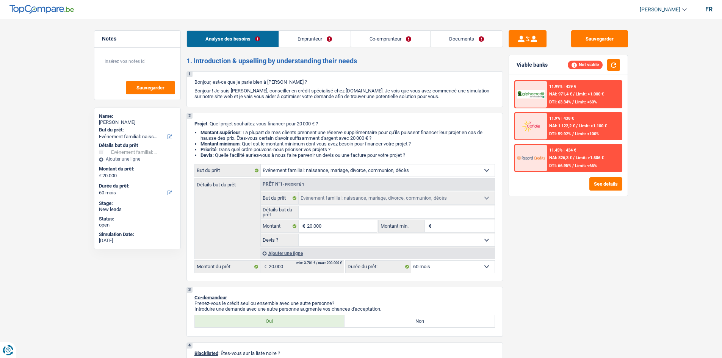
select select "familyEvent"
select select "60"
select select "familyEvent"
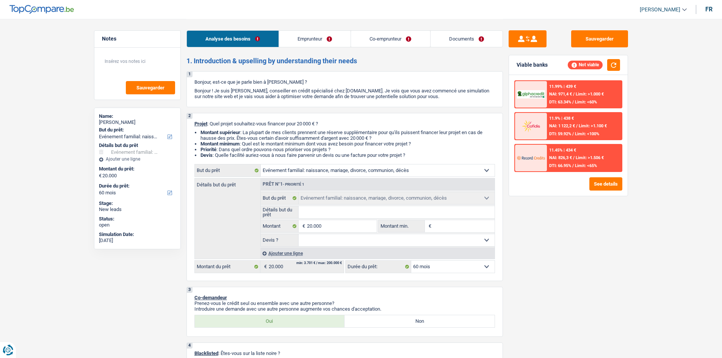
select select "60"
select select "mutuality"
select select "familyAllowances"
select select "mutualityIndemnity"
select select "ownerWithMortgage"
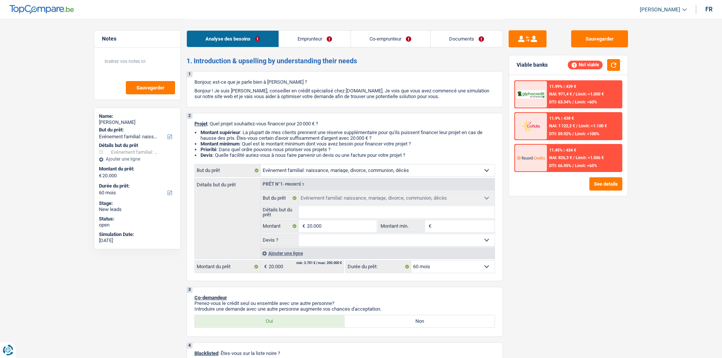
select select "mortgage"
select select "300"
select select "familyEvent"
select select "60"
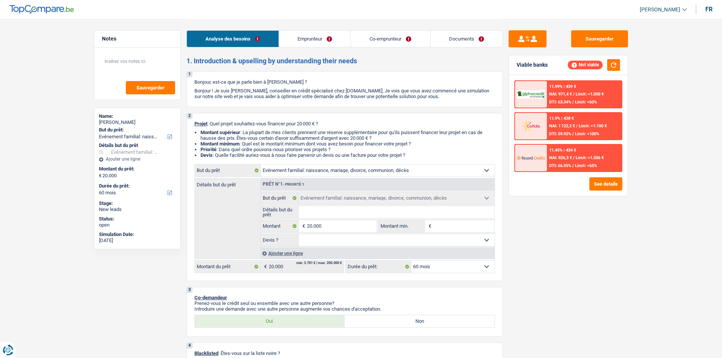
click at [370, 209] on input "Détails but du prêt" at bounding box center [397, 212] width 196 height 12
type input "M"
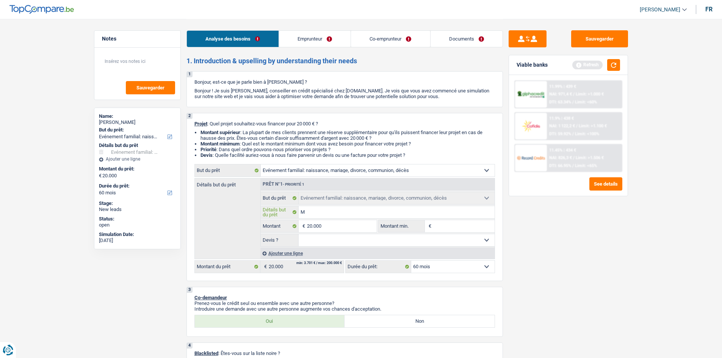
type input "Ma"
type input "Mar"
type input "Mari"
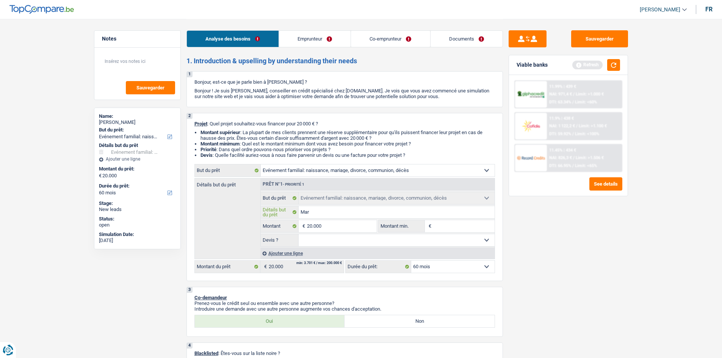
type input "Mari"
type input "Maria"
type input "Mariag"
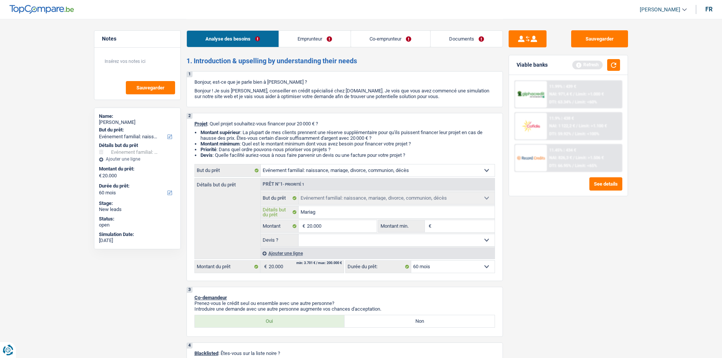
type input "Mariage"
type input "Mariage d"
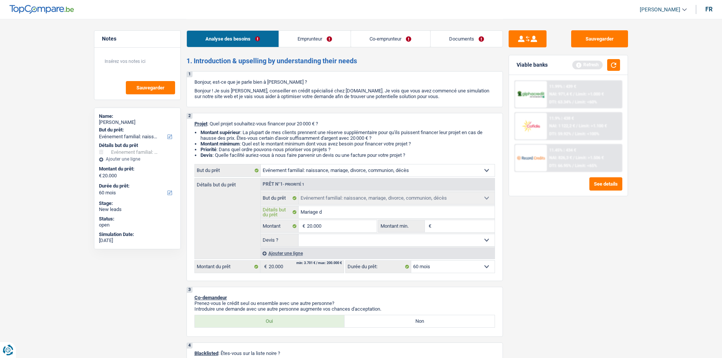
type input "Mariage d"
type input "Mariage de"
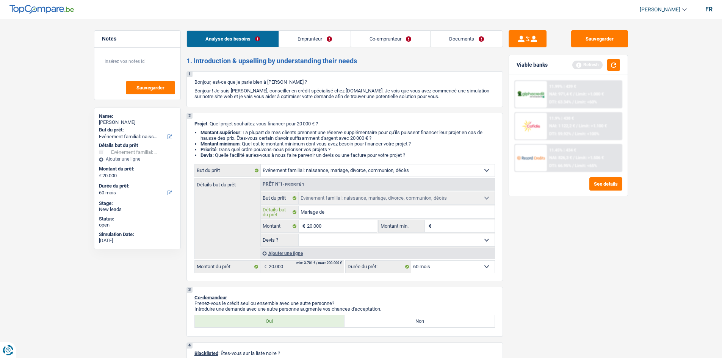
type input "Mariage de l"
type input "Mariage de l'"
type input "Mariage de l'u"
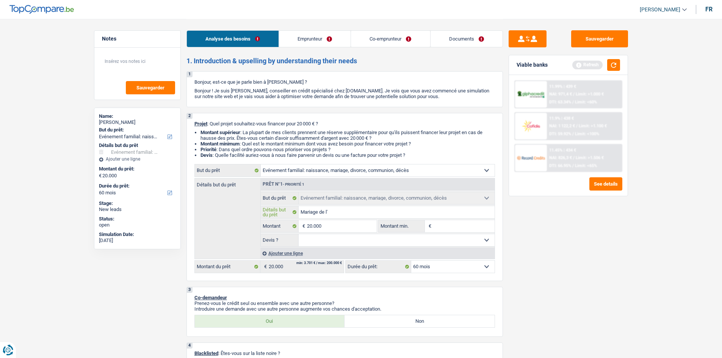
type input "Mariage de l'u"
type input "Mariage de l'un"
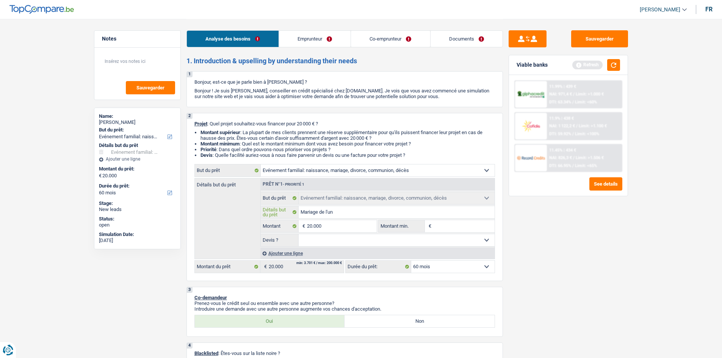
type input "Mariage de l'un d"
type input "Mariage de l'un de"
type input "Mariage de l'un des"
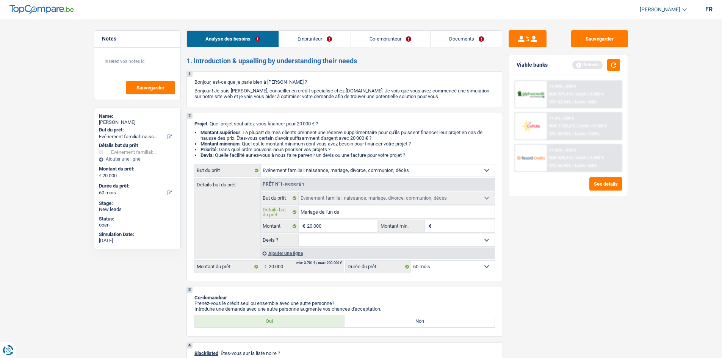
type input "Mariage de l'un des"
type input "Mariage de l'un des s"
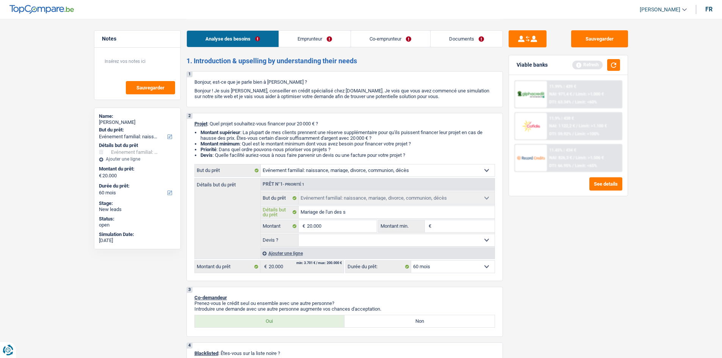
type input "Mariage de l'un des se"
type input "Mariage de l'un des ses"
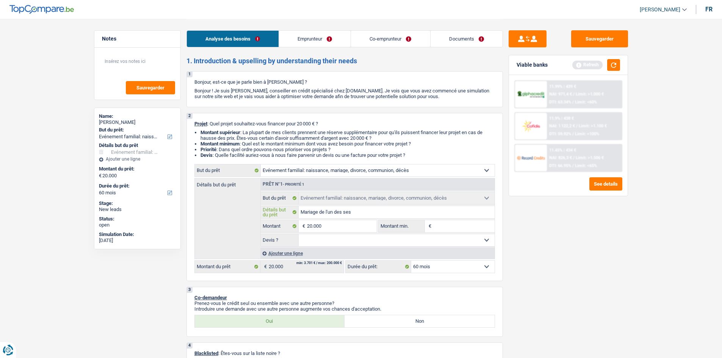
type input "Mariage de l'un des ses"
type input "Mariage de l'un des ses e"
type input "Mariage de l'un des ses en"
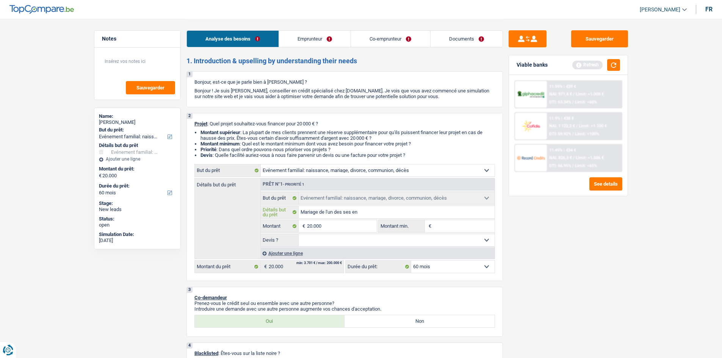
type input "Mariage de l'un des ses enf"
type input "Mariage de l'un des ses enfa"
type input "Mariage de l'un des ses enfan"
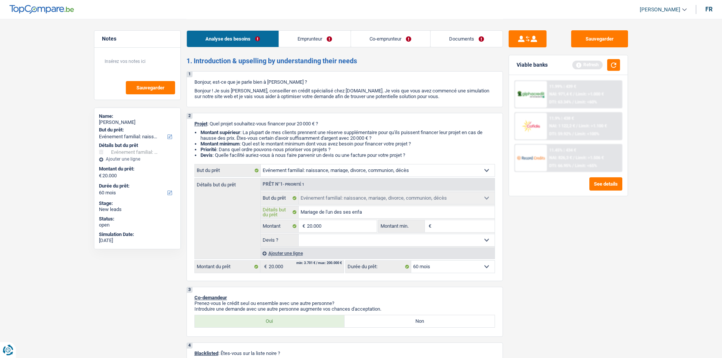
type input "Mariage de l'un des ses enfan"
type input "Mariage de l'un des ses enfant"
type input "Mariage de l'un des ses enfants"
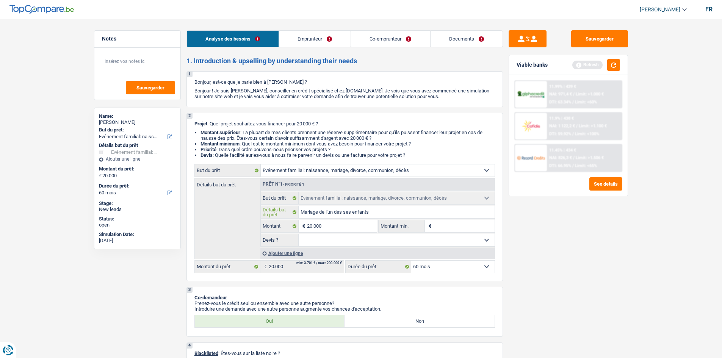
type input "Mariage de l'un des ses enfants"
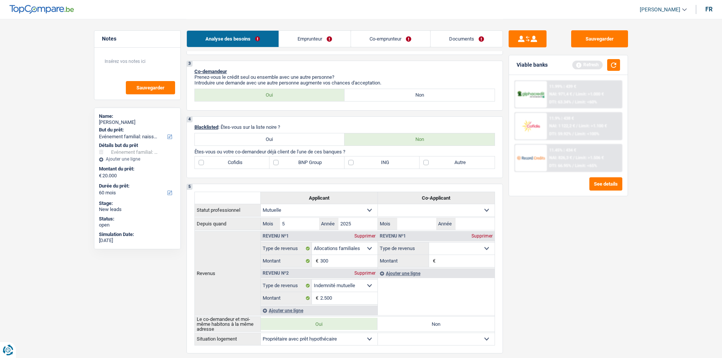
scroll to position [189, 0]
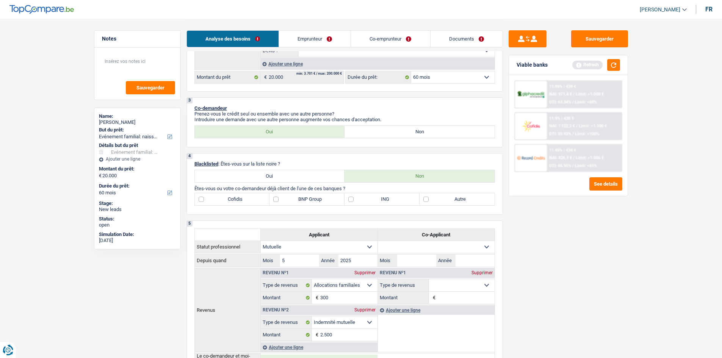
type input "Mariage de l'un des ses enfants"
click at [392, 131] on label "Non" at bounding box center [419, 132] width 150 height 12
click at [392, 131] on input "Non" at bounding box center [419, 132] width 150 height 12
radio input "true"
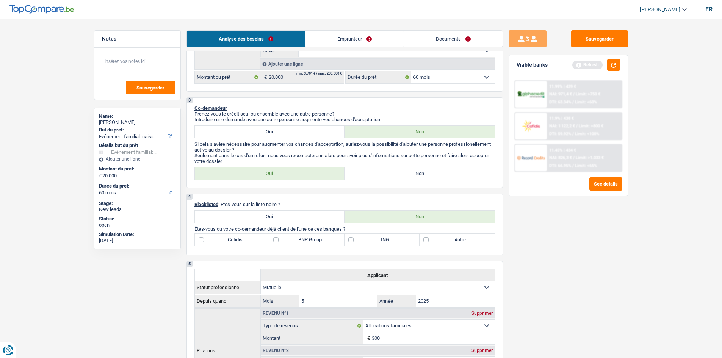
click at [399, 172] on label "Non" at bounding box center [419, 173] width 150 height 12
click at [399, 172] on input "Non" at bounding box center [419, 173] width 150 height 12
radio input "true"
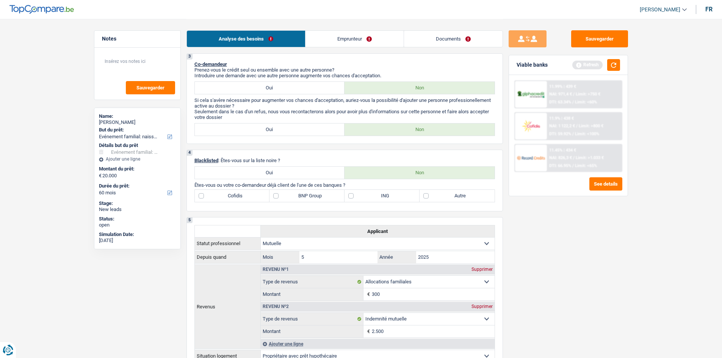
scroll to position [227, 0]
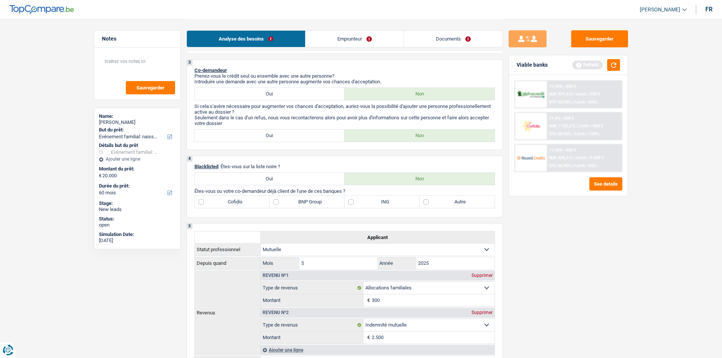
click at [349, 200] on label "ING" at bounding box center [381, 202] width 75 height 12
click at [349, 200] on input "ING" at bounding box center [381, 202] width 75 height 12
checkbox input "true"
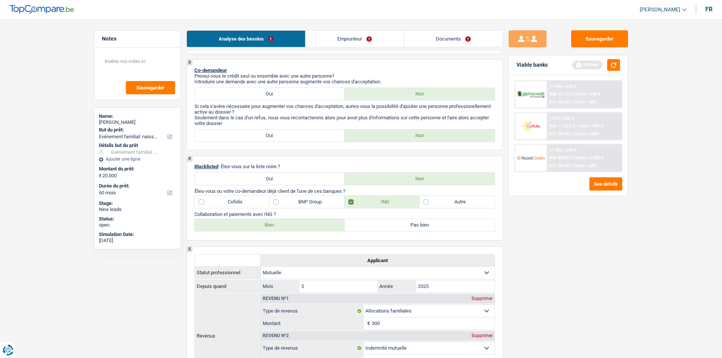
click at [287, 229] on label "Bien" at bounding box center [270, 225] width 150 height 12
click at [287, 229] on input "Bien" at bounding box center [270, 225] width 150 height 12
radio input "true"
click at [428, 201] on label "Autre" at bounding box center [456, 202] width 75 height 12
click at [428, 201] on input "Autre" at bounding box center [456, 202] width 75 height 12
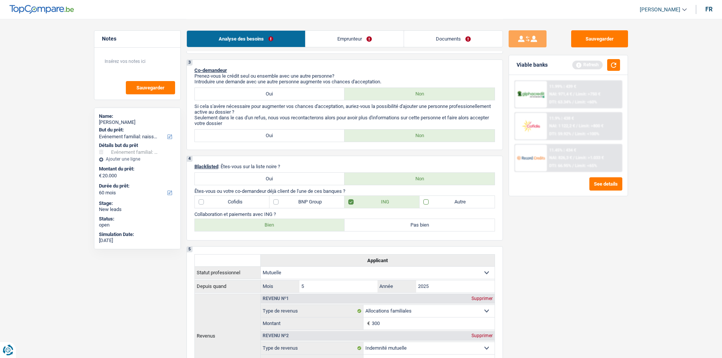
checkbox input "true"
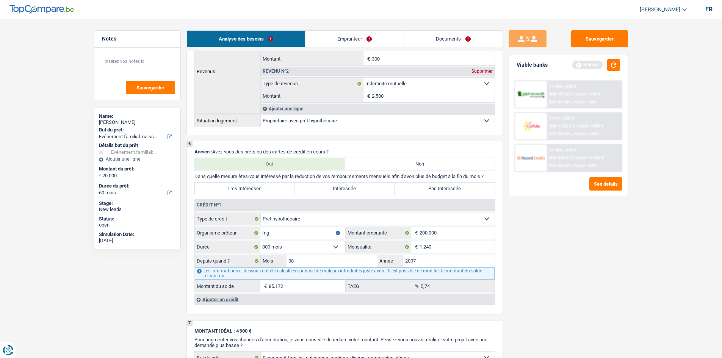
scroll to position [492, 0]
click at [428, 190] on label "Pas Intéressée" at bounding box center [444, 188] width 100 height 12
click at [428, 190] on input "Pas Intéressée" at bounding box center [444, 188] width 100 height 12
radio input "true"
click at [221, 300] on div "Ajouter un crédit" at bounding box center [344, 298] width 300 height 11
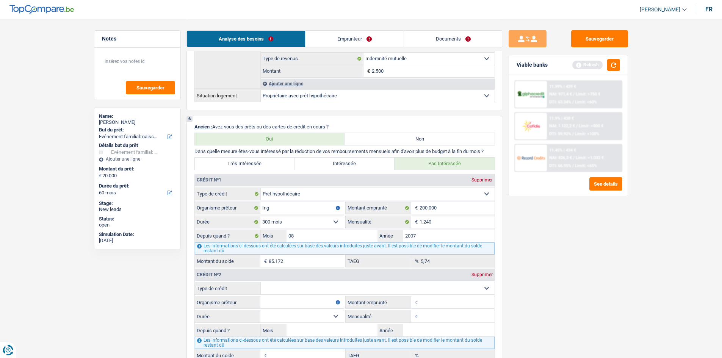
scroll to position [606, 0]
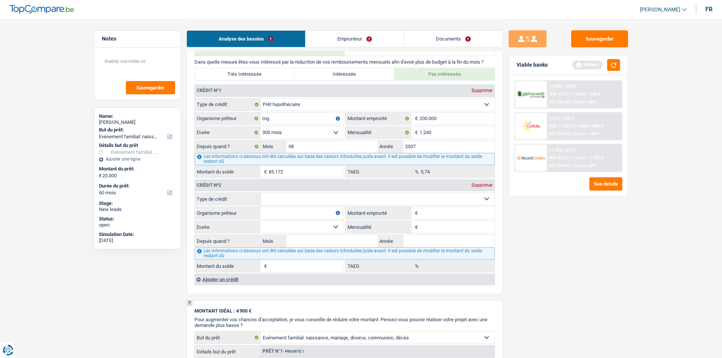
click at [331, 194] on select "Carte ou ouverture de crédit Prêt hypothécaire Vente à tempérament Prêt à tempé…" at bounding box center [378, 199] width 234 height 12
select select "renovationLoan"
type input "0"
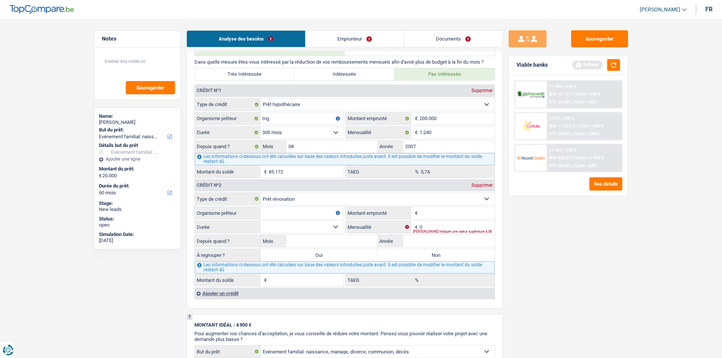
click at [311, 213] on input "Organisme prêteur" at bounding box center [301, 213] width 83 height 12
click at [427, 215] on input "Montant emprunté" at bounding box center [456, 213] width 75 height 12
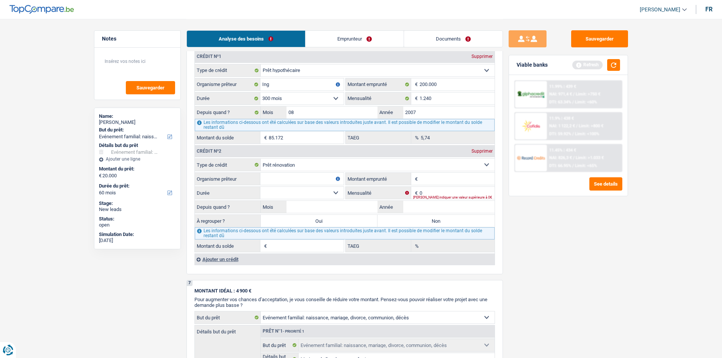
scroll to position [644, 0]
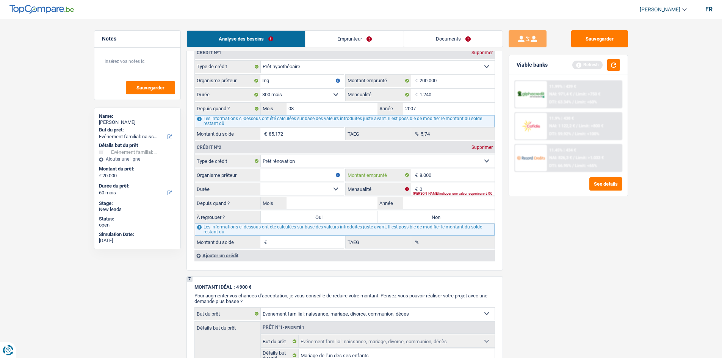
type input "8.000"
click at [434, 186] on input "0" at bounding box center [456, 189] width 75 height 12
type input "170"
click at [322, 203] on input "Mois" at bounding box center [331, 203] width 91 height 12
type input "10"
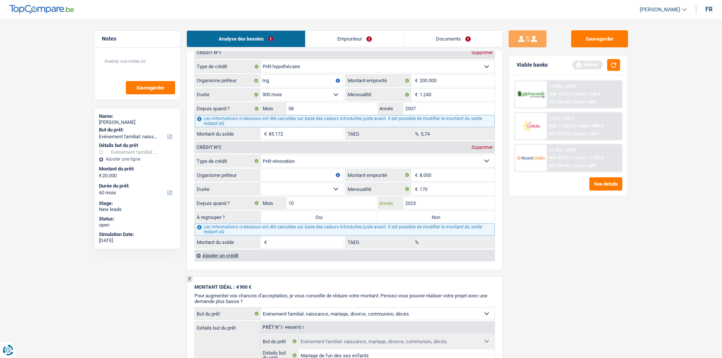
type input "2023"
click at [316, 176] on input "Organisme prêteur" at bounding box center [301, 175] width 83 height 12
type input "beobank"
click at [408, 219] on label "Non" at bounding box center [435, 217] width 117 height 12
click at [408, 219] on input "Non" at bounding box center [435, 217] width 117 height 12
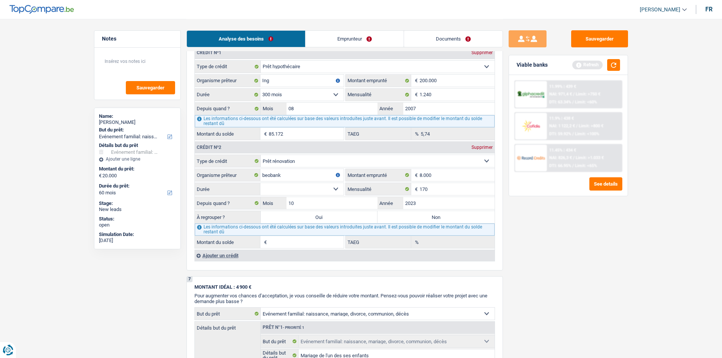
radio input "true"
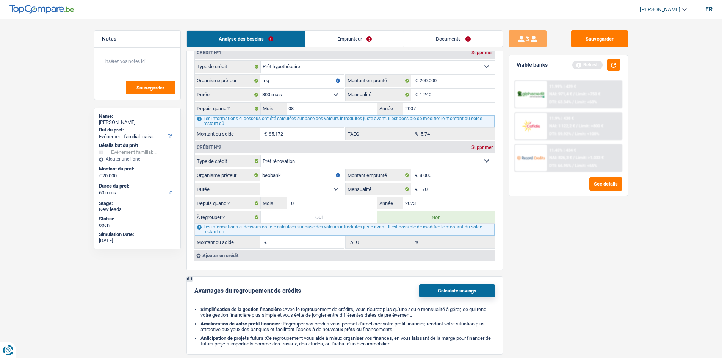
click at [335, 187] on select "12 mois 18 mois 24 mois 30 mois 36 mois 42 mois 48 mois Sélectionner une option" at bounding box center [301, 189] width 83 height 12
select select "36"
click at [260, 183] on select "12 mois 18 mois 24 mois 30 mois 36 mois 42 mois 48 mois Sélectionner une option" at bounding box center [301, 189] width 83 height 12
type input "2.440"
type input "0,00"
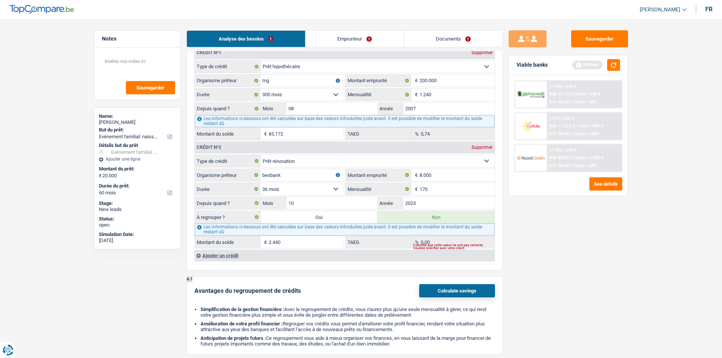
click at [334, 186] on select "12 mois 18 mois 24 mois 30 mois 36 mois 42 mois 48 mois Sélectionner une option" at bounding box center [301, 189] width 83 height 12
select select "48"
click at [260, 183] on select "12 mois 18 mois 24 mois 30 mois 36 mois 42 mois 48 mois Sélectionner une option" at bounding box center [301, 189] width 83 height 12
type input "4.206"
type input "0,98"
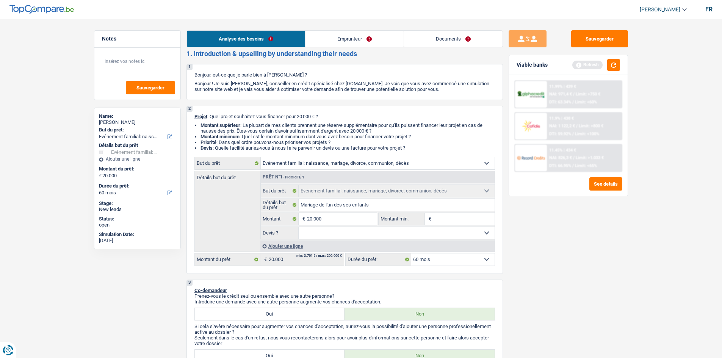
scroll to position [0, 0]
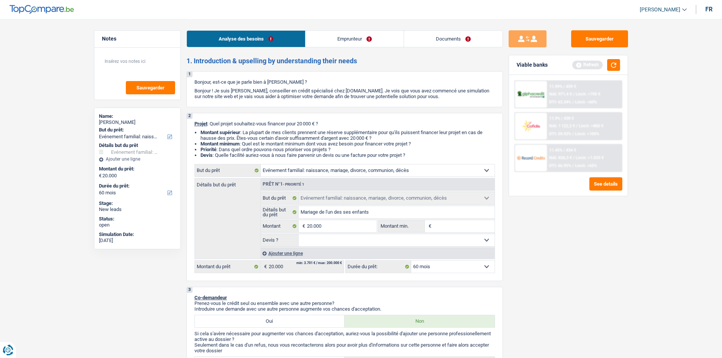
click at [369, 41] on link "Emprunteur" at bounding box center [354, 39] width 98 height 16
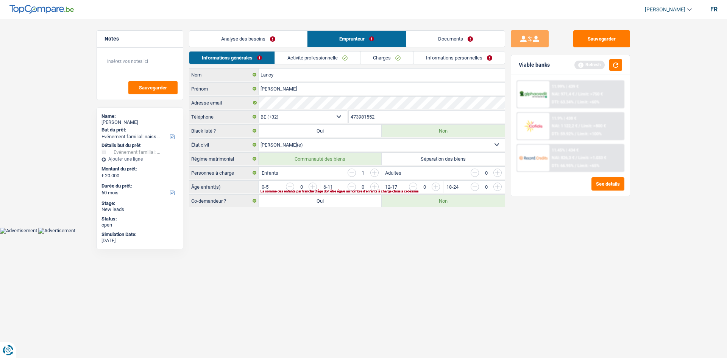
click at [438, 186] on input "button" at bounding box center [590, 189] width 316 height 12
click at [328, 58] on link "Activité professionnelle" at bounding box center [317, 58] width 85 height 13
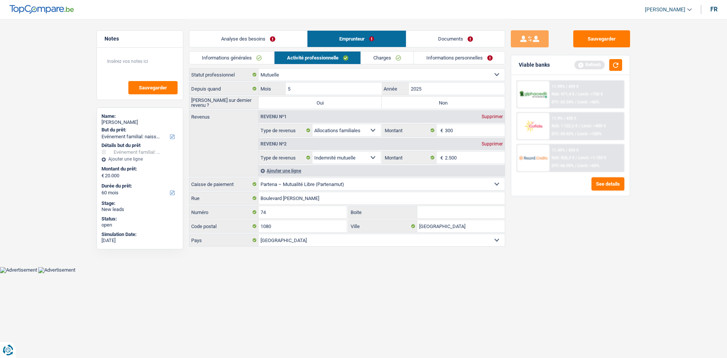
click at [492, 75] on select "Ouvrier Employé privé Employé public Invalide Indépendant Pensionné Chômeur Mut…" at bounding box center [382, 75] width 246 height 12
select select "publicEmployee"
click at [259, 69] on select "Ouvrier Employé privé Employé public Invalide Indépendant Pensionné Chômeur Mut…" at bounding box center [382, 75] width 246 height 12
select select "familyAllowances"
select select "mutualityIndemnity"
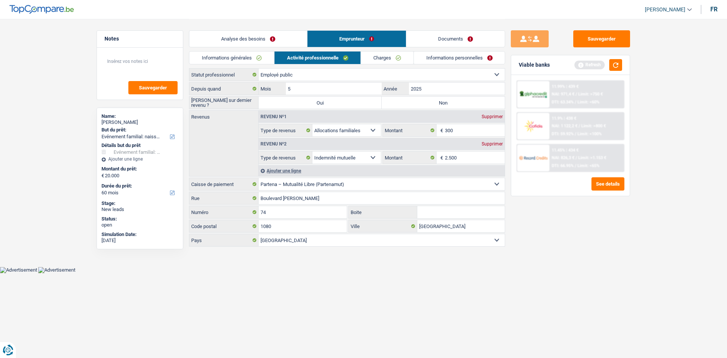
select select "netSalary"
select select "mealVouchers"
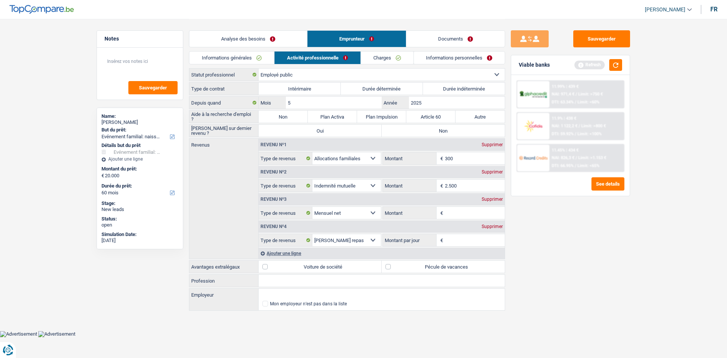
click at [440, 89] on label "Durée indéterminée" at bounding box center [464, 89] width 82 height 12
click at [440, 89] on input "Durée indéterminée" at bounding box center [464, 89] width 82 height 12
radio input "true"
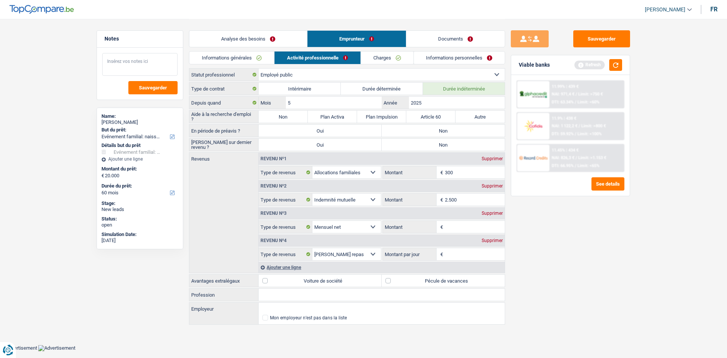
click at [159, 63] on textarea at bounding box center [139, 64] width 75 height 23
type textarea "Mutuelle depuis 05/25"
click at [302, 100] on input "5" at bounding box center [334, 103] width 96 height 12
type input "09"
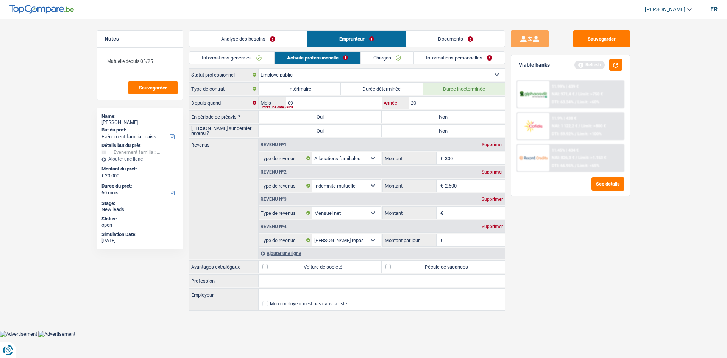
type input "2"
type input "1998"
click at [450, 120] on label "Non" at bounding box center [443, 117] width 123 height 12
click at [450, 120] on input "Non" at bounding box center [443, 117] width 123 height 12
radio input "true"
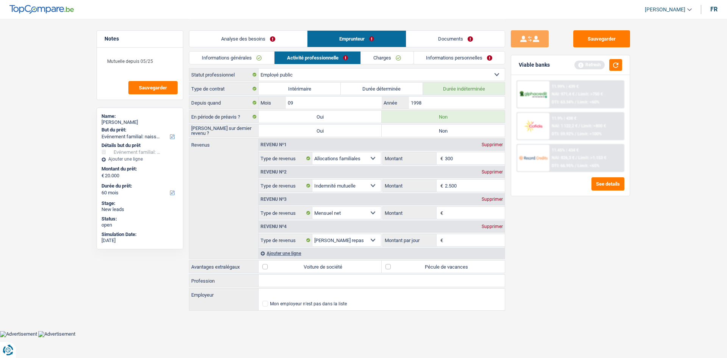
click at [448, 129] on label "Non" at bounding box center [443, 131] width 123 height 12
click at [448, 129] on input "Non" at bounding box center [443, 131] width 123 height 12
radio input "true"
click at [488, 145] on div "Supprimer" at bounding box center [492, 144] width 25 height 5
select select "mutualityIndemnity"
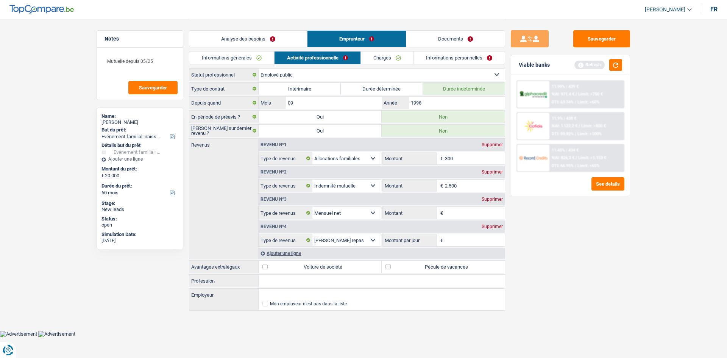
type input "2.500"
select select "netSalary"
select select "mealVouchers"
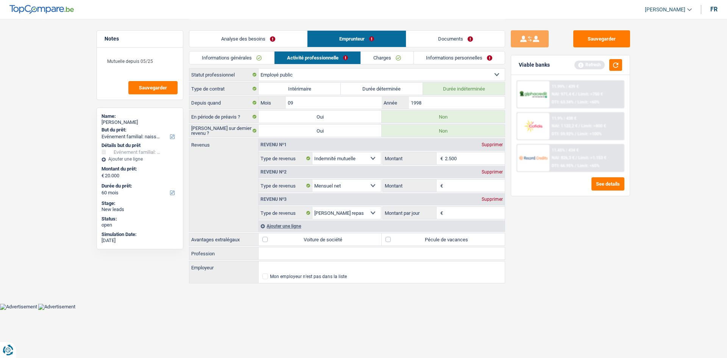
click at [460, 181] on input "Montant" at bounding box center [475, 186] width 60 height 12
type input "0"
click at [450, 213] on input "Montant par jour" at bounding box center [475, 213] width 60 height 12
click at [491, 197] on div "Supprimer" at bounding box center [492, 199] width 25 height 5
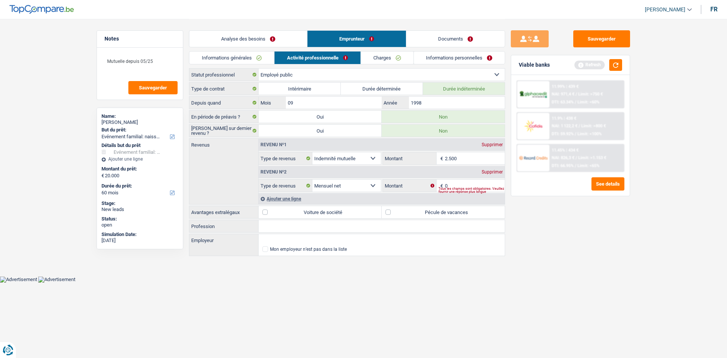
click at [460, 189] on div "Tous les champs sont obligatoires. Veuillez fournir une réponse plus longue" at bounding box center [472, 190] width 67 height 3
click at [264, 213] on label "Voiture de société" at bounding box center [320, 212] width 123 height 12
click at [266, 213] on label "Voiture de société" at bounding box center [320, 212] width 123 height 12
click at [266, 213] on input "Voiture de société" at bounding box center [320, 212] width 123 height 12
checkbox input "true"
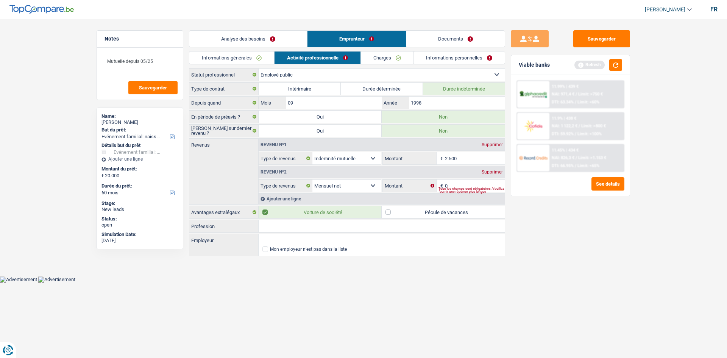
click at [389, 214] on label "Pécule de vacances" at bounding box center [443, 212] width 123 height 12
click at [389, 214] on input "Pécule de vacances" at bounding box center [443, 212] width 123 height 12
checkbox input "true"
click at [330, 228] on input "Profession" at bounding box center [382, 226] width 246 height 12
type input "Informaticien automobile"
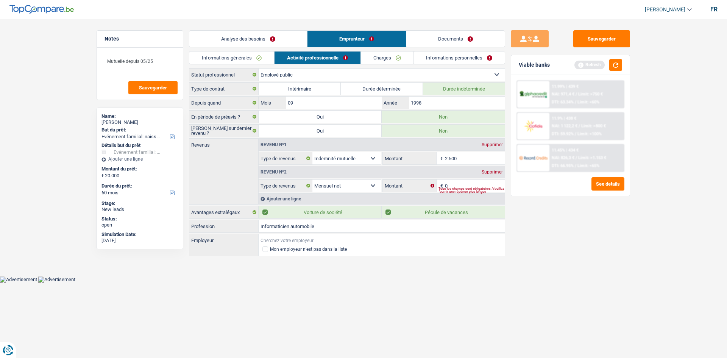
click at [282, 237] on input "Employeur" at bounding box center [382, 240] width 246 height 12
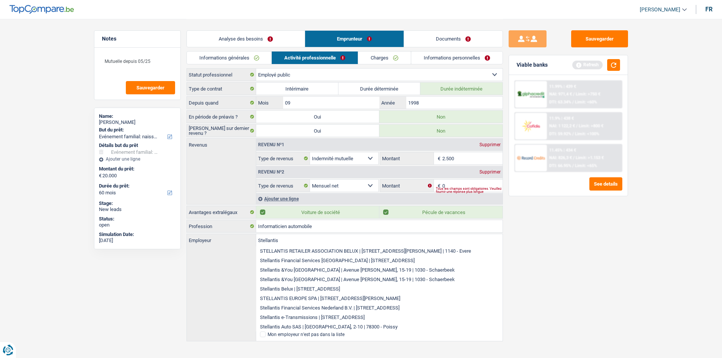
click at [300, 261] on li "Stellantis Financial Services Belux | Avenue du Bourget, 20 | 1130 - Bruxelles" at bounding box center [379, 260] width 246 height 9
type input "Stellantis Financial Services Belux | Avenue du Bourget, 20 | 1130 - Bruxelles"
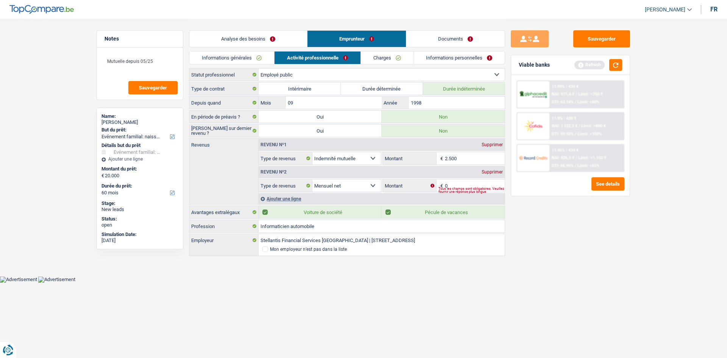
click at [378, 59] on link "Charges" at bounding box center [387, 58] width 53 height 13
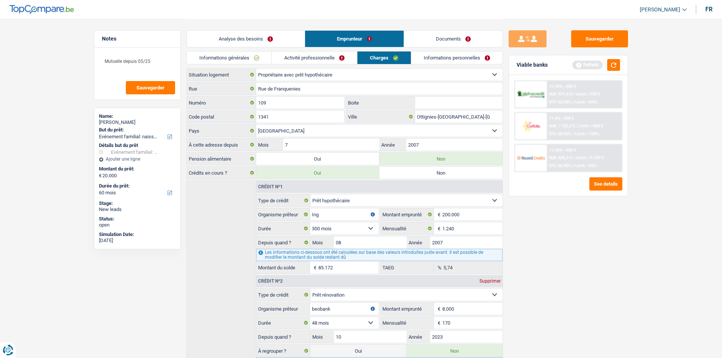
click at [438, 59] on link "Informations personnelles" at bounding box center [456, 58] width 91 height 13
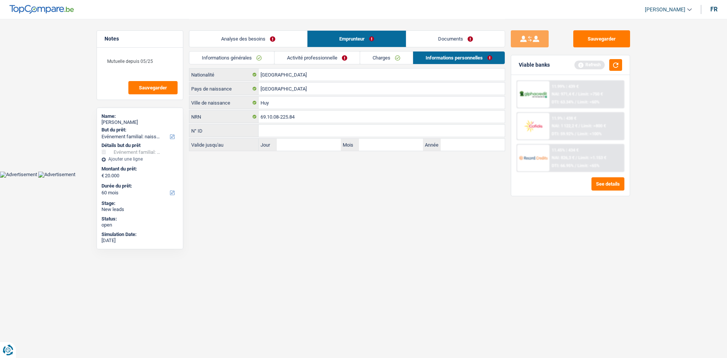
click at [222, 32] on link "Analyse des besoins" at bounding box center [248, 39] width 118 height 16
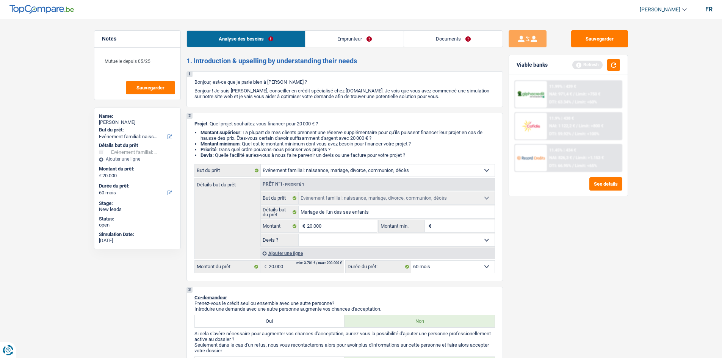
click at [432, 237] on select "Oui Non Non répondu Sélectionner une option" at bounding box center [397, 240] width 196 height 12
select select "false"
click at [299, 234] on select "Oui Non Non répondu Sélectionner une option" at bounding box center [397, 240] width 196 height 12
select select "false"
click at [616, 65] on button "button" at bounding box center [613, 65] width 13 height 12
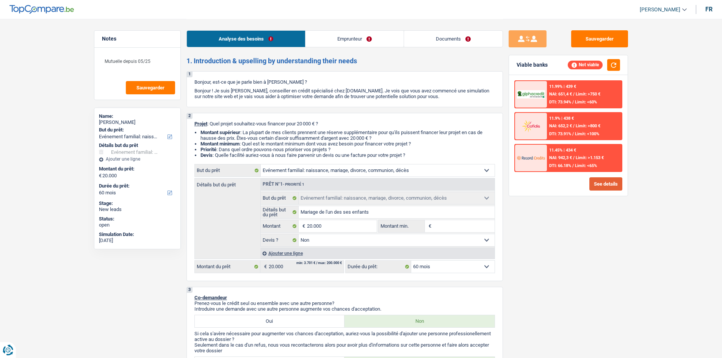
click at [620, 186] on button "See details" at bounding box center [605, 183] width 33 height 13
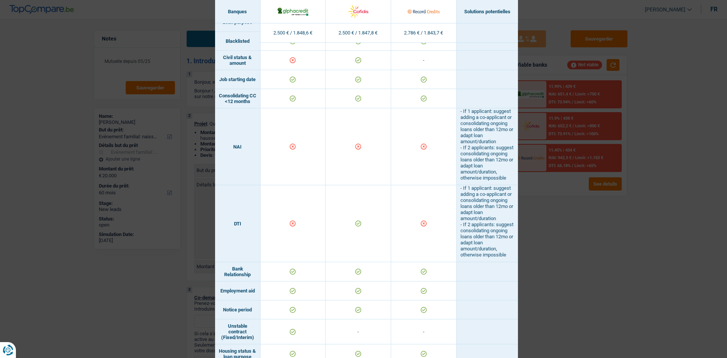
scroll to position [303, 0]
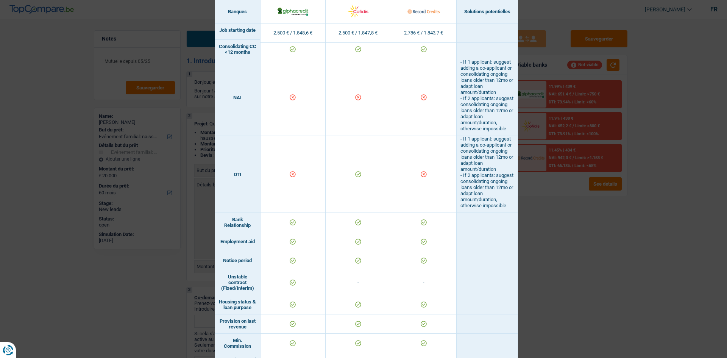
click at [550, 247] on div "Banks conditions × Banques Solutions potentielles Revenus / Charges 2.500 € / 1…" at bounding box center [363, 179] width 727 height 358
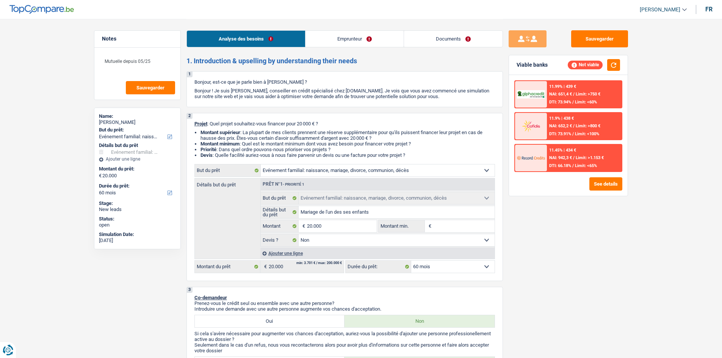
click at [427, 239] on select "Oui Non Non répondu Sélectionner une option" at bounding box center [397, 240] width 196 height 12
click at [519, 252] on div "Sauvegarder Viable banks Not viable 11.99% | 439 € NAI: 651,4 € / Limit: >750 €…" at bounding box center [568, 188] width 131 height 316
click at [455, 258] on div "Ajouter une ligne" at bounding box center [377, 253] width 234 height 11
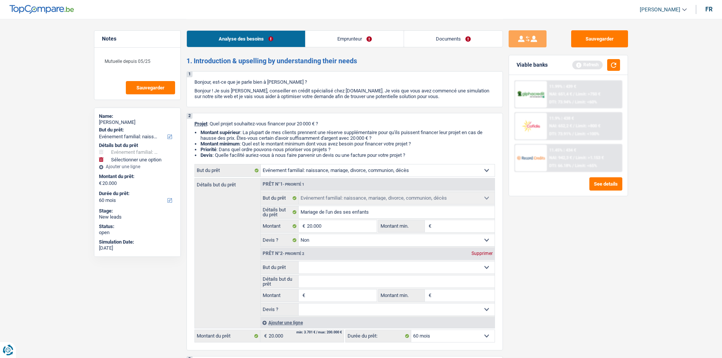
click at [564, 279] on div "Sauvegarder Viable banks Refresh 11.99% | 439 € NAI: 651,4 € / Limit: >750 € DT…" at bounding box center [568, 188] width 131 height 316
click at [478, 252] on div "Supprimer" at bounding box center [481, 253] width 25 height 5
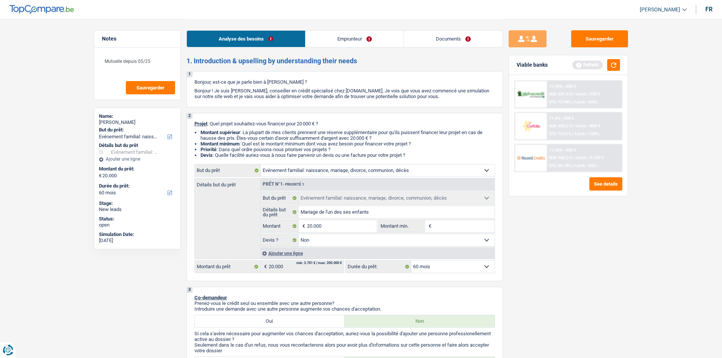
click at [453, 266] on select "12 mois 18 mois 24 mois 30 mois 36 mois 42 mois 48 mois 60 mois 72 mois 84 mois…" at bounding box center [452, 267] width 83 height 12
select select "84"
click at [411, 261] on select "12 mois 18 mois 24 mois 30 mois 36 mois 42 mois 48 mois 60 mois 72 mois 84 mois…" at bounding box center [452, 267] width 83 height 12
select select "84"
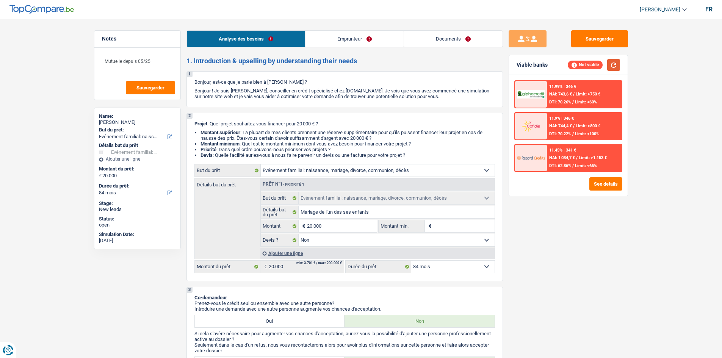
click at [614, 64] on button "button" at bounding box center [613, 65] width 13 height 12
click at [599, 186] on button "See details" at bounding box center [605, 183] width 33 height 13
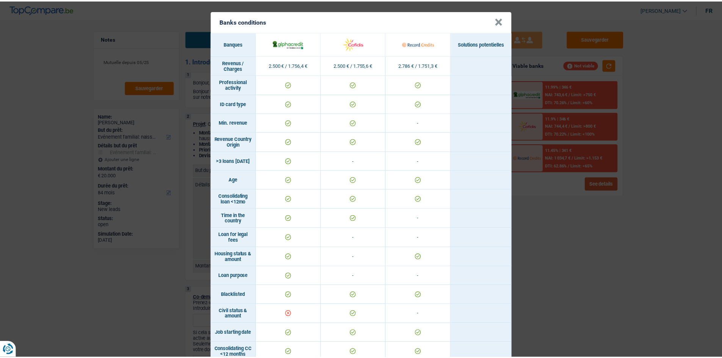
scroll to position [0, 0]
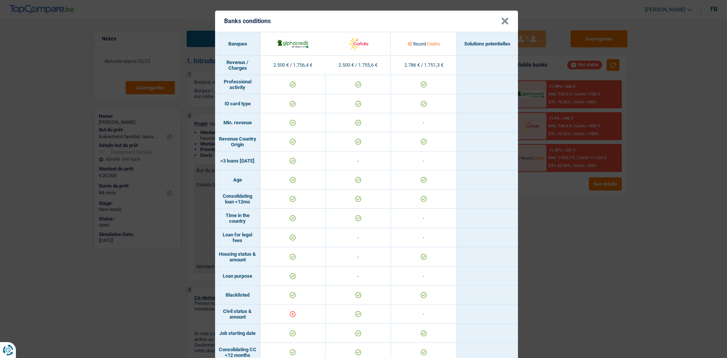
click at [504, 22] on button "×" at bounding box center [505, 21] width 8 height 8
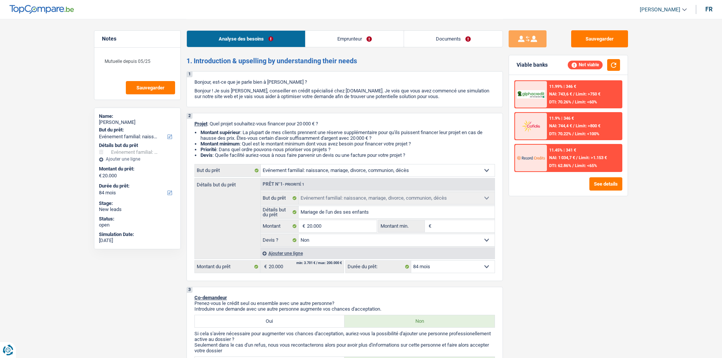
click at [474, 268] on select "12 mois 18 mois 24 mois 30 mois 36 mois 42 mois 48 mois 60 mois 72 mois 84 mois…" at bounding box center [452, 267] width 83 height 12
select select "60"
click at [411, 261] on select "12 mois 18 mois 24 mois 30 mois 36 mois 42 mois 48 mois 60 mois 72 mois 84 mois…" at bounding box center [452, 267] width 83 height 12
select select "60"
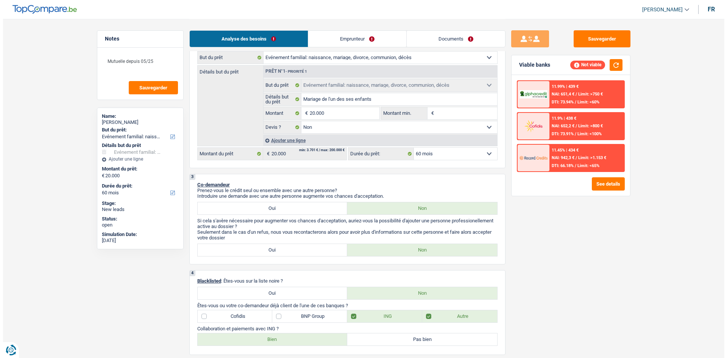
scroll to position [114, 0]
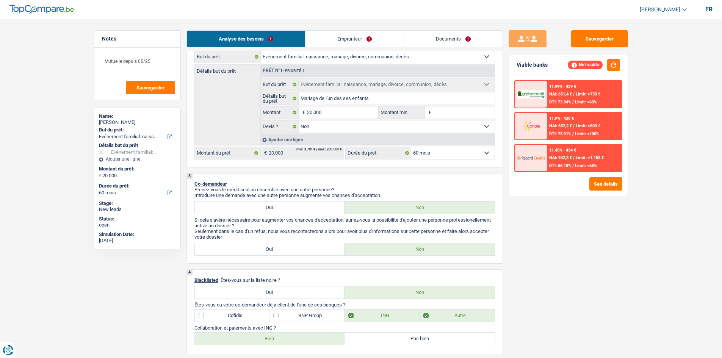
click at [588, 186] on div "See details" at bounding box center [568, 183] width 108 height 13
click at [600, 186] on button "See details" at bounding box center [605, 183] width 33 height 13
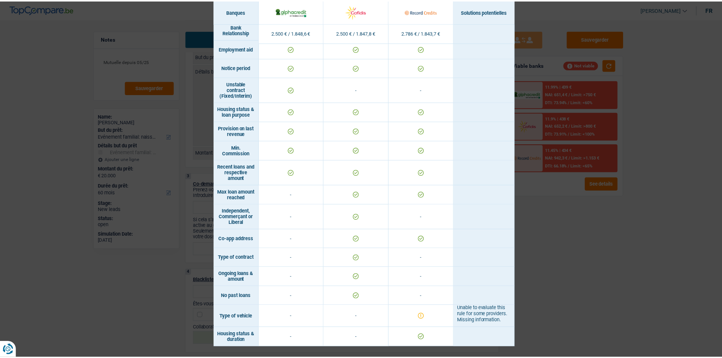
scroll to position [515, 0]
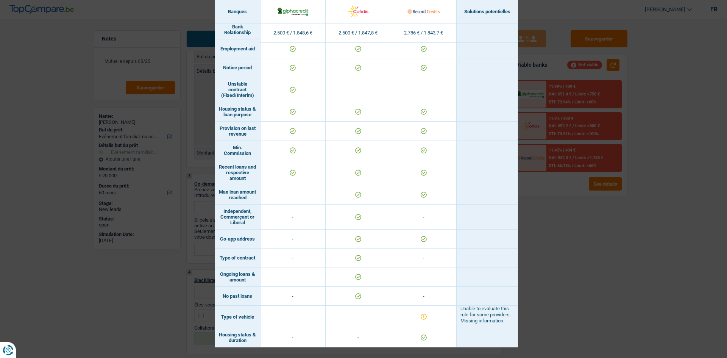
click at [542, 235] on div "Banks conditions × Banques Solutions potentielles Revenus / Charges 2.500 € / 1…" at bounding box center [363, 179] width 727 height 358
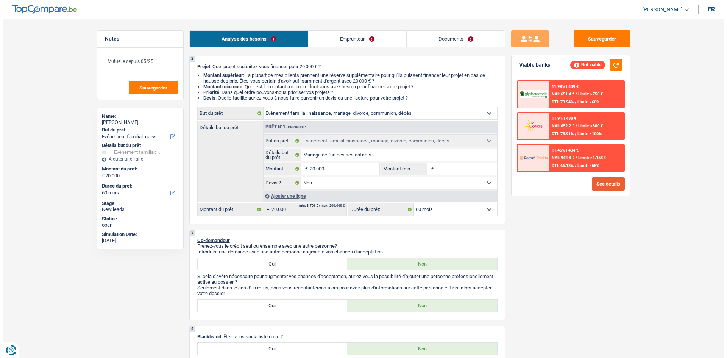
scroll to position [0, 0]
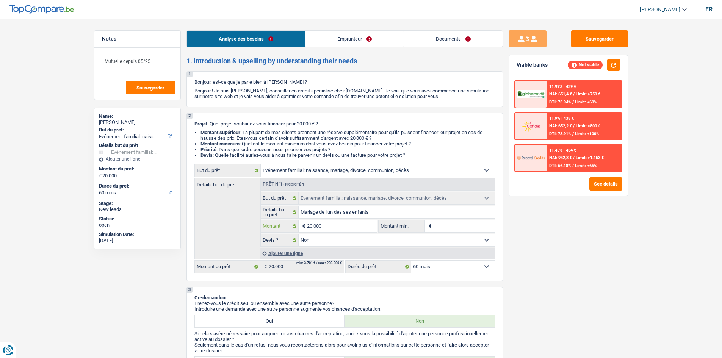
click at [366, 223] on input "20.000" at bounding box center [341, 226] width 69 height 12
click at [442, 224] on input "Montant min." at bounding box center [463, 226] width 61 height 12
type input "1"
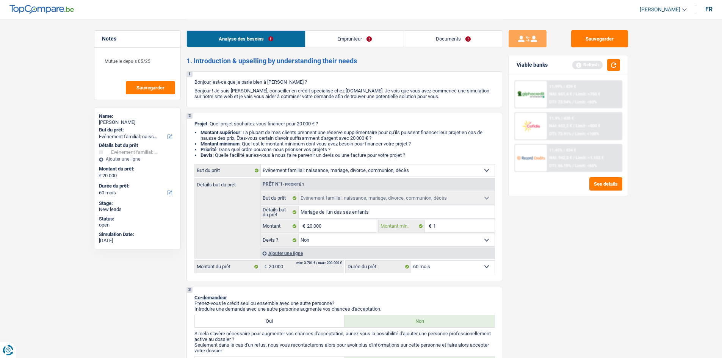
type input "15"
type input "152"
type input "1.520"
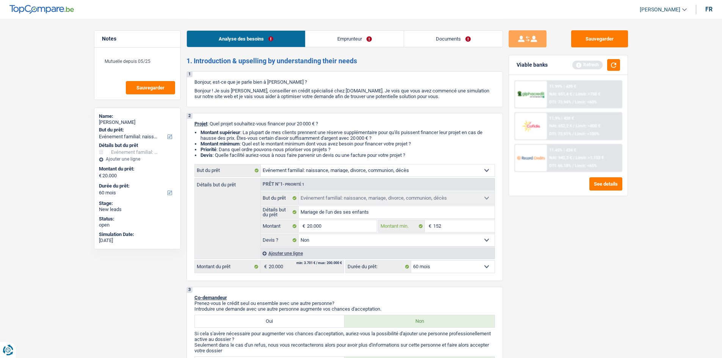
type input "1.520"
type input "152"
type input "15"
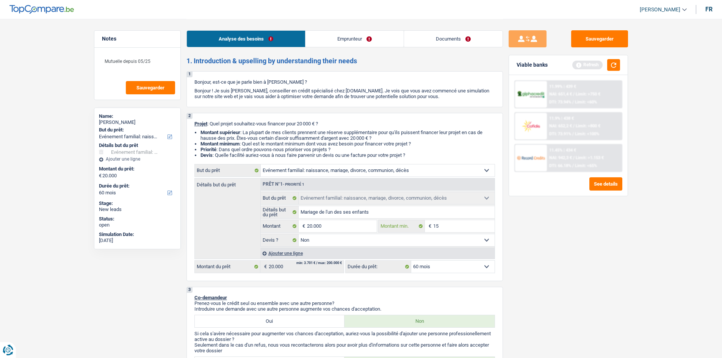
type input "1"
click at [326, 226] on input "20.000" at bounding box center [341, 226] width 69 height 12
type input "2.000"
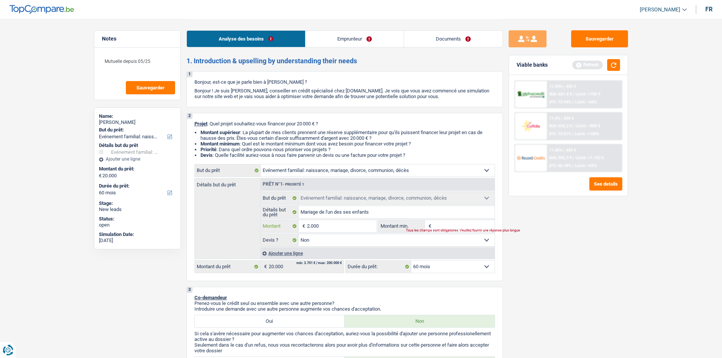
type input "200"
type input "20"
type input "2"
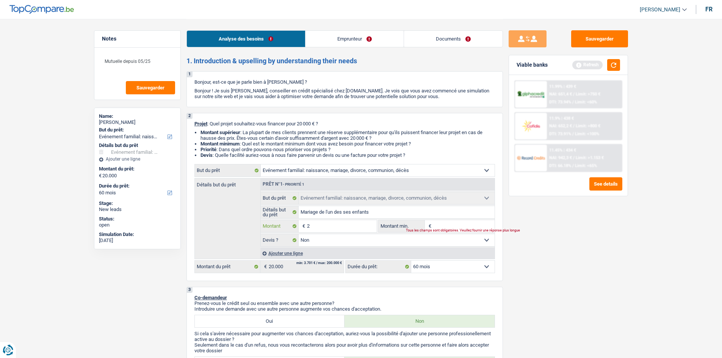
type input "2"
type input "0"
click at [314, 229] on div "Tous les champs sont obligatoires. Veuillez fournir une réponse plus longue" at bounding box center [327, 230] width 79 height 3
click at [313, 222] on input "Montant" at bounding box center [341, 226] width 69 height 12
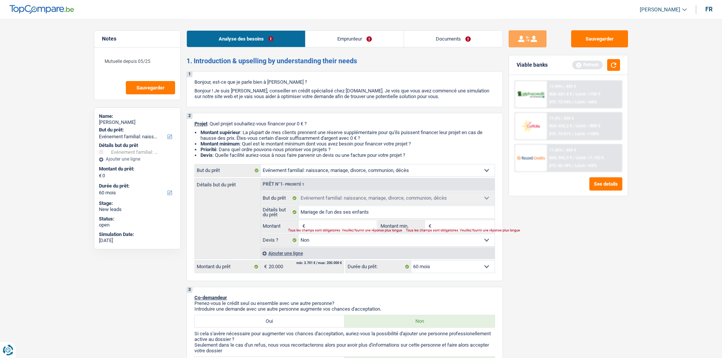
type input "1"
type input "15"
type input "150"
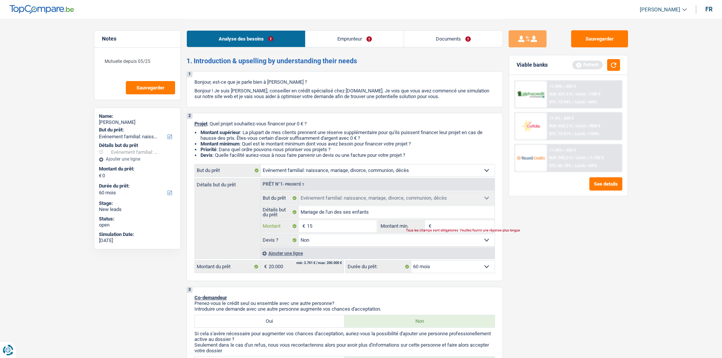
type input "150"
type input "1.500"
type input "15.001"
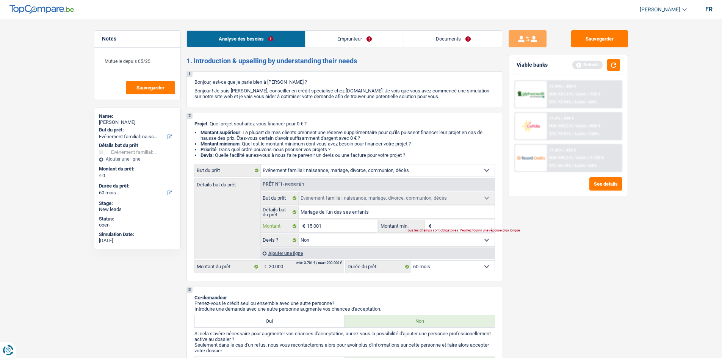
type input "15.001"
select select "84"
type input "15.001"
select select "84"
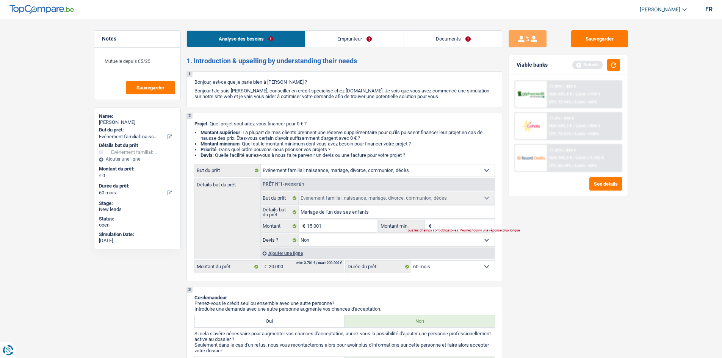
type input "15.001"
select select "84"
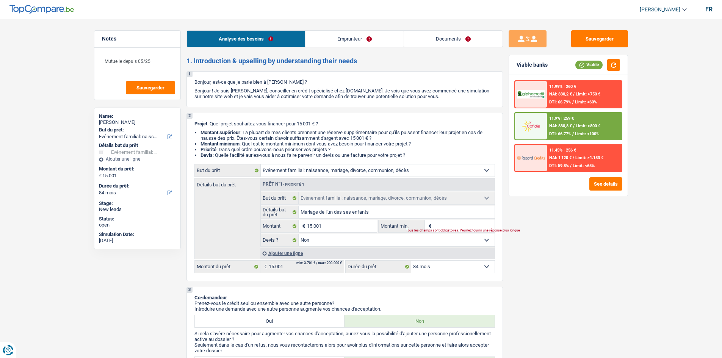
type input "1"
type input "10"
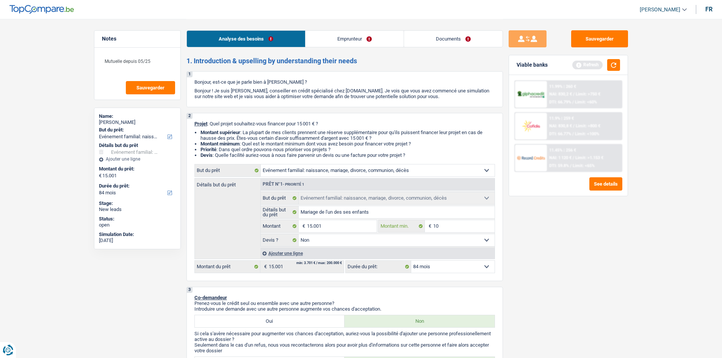
type input "100"
type input "1.000"
type input "10.000"
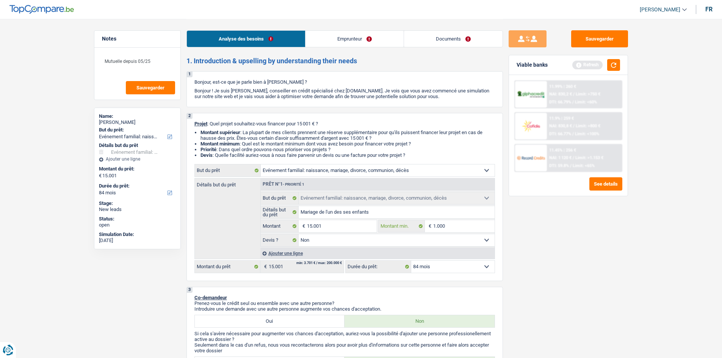
type input "10.000"
click at [621, 64] on div "Viable banks Refresh" at bounding box center [568, 65] width 119 height 20
click at [619, 64] on button "button" at bounding box center [613, 65] width 13 height 12
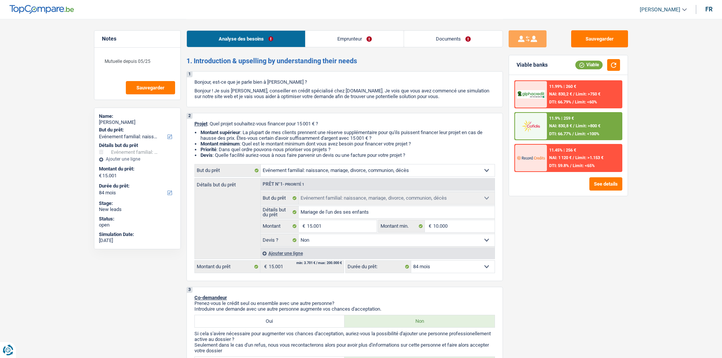
click at [441, 265] on select "12 mois 18 mois 24 mois 30 mois 36 mois 42 mois 48 mois 60 mois 72 mois 84 mois…" at bounding box center [452, 267] width 83 height 12
select select "60"
click at [411, 261] on select "12 mois 18 mois 24 mois 30 mois 36 mois 42 mois 48 mois 60 mois 72 mois 84 mois…" at bounding box center [452, 267] width 83 height 12
select select "60"
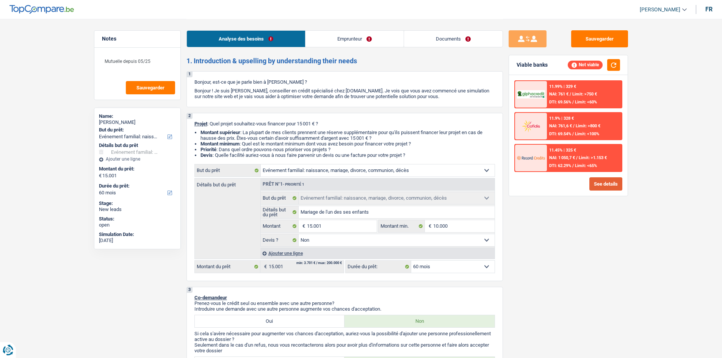
click at [602, 188] on button "See details" at bounding box center [605, 183] width 33 height 13
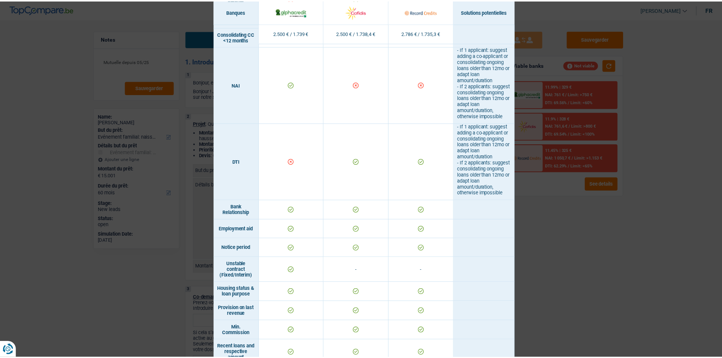
scroll to position [303, 0]
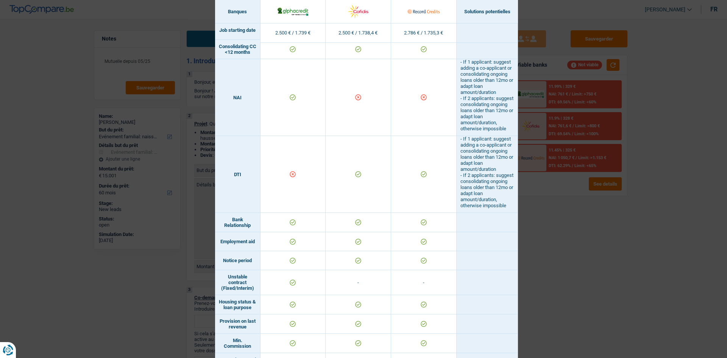
click at [556, 232] on div "Banks conditions × Banques Solutions potentielles Revenus / Charges 2.500 € / 1…" at bounding box center [363, 179] width 727 height 358
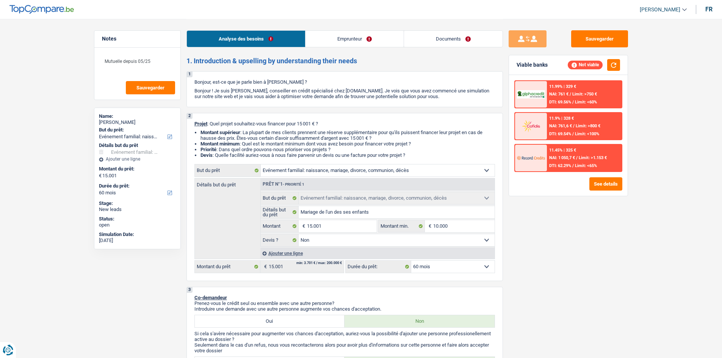
click at [357, 37] on link "Emprunteur" at bounding box center [354, 39] width 98 height 16
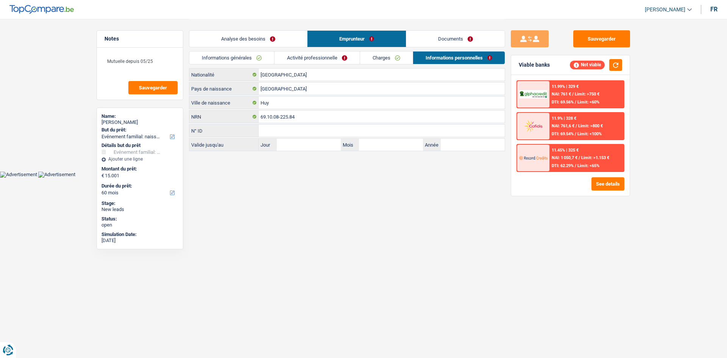
click at [371, 59] on link "Charges" at bounding box center [386, 58] width 53 height 13
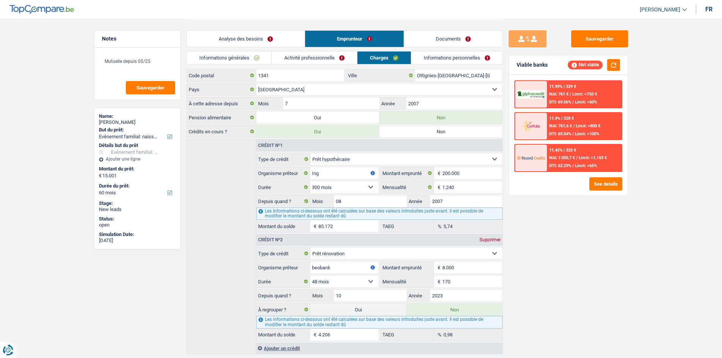
scroll to position [0, 0]
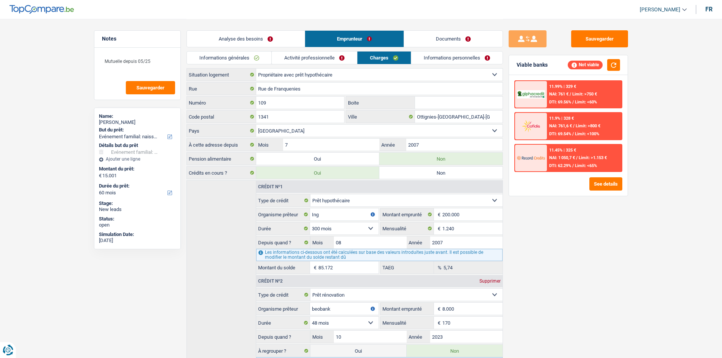
click at [295, 61] on link "Activité professionnelle" at bounding box center [314, 58] width 85 height 13
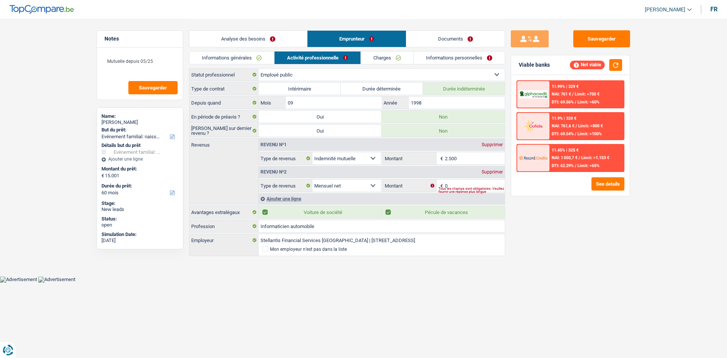
click at [242, 56] on link "Informations générales" at bounding box center [231, 58] width 85 height 13
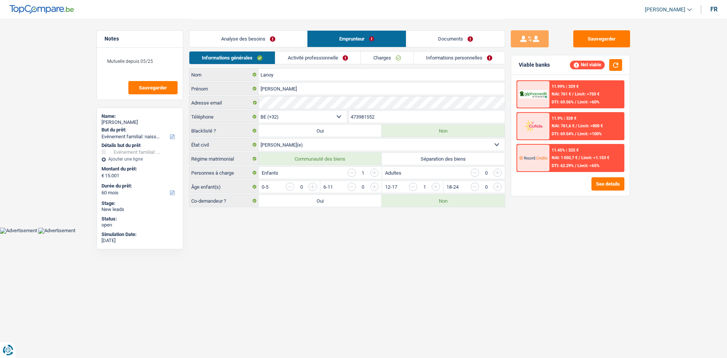
click at [353, 173] on input "button" at bounding box center [352, 173] width 8 height 8
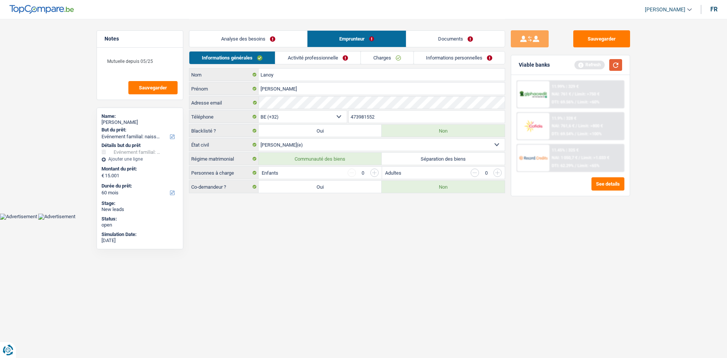
click at [616, 68] on button "button" at bounding box center [616, 65] width 13 height 12
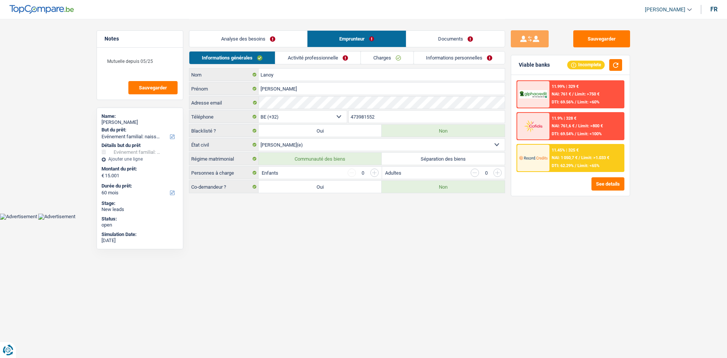
click at [295, 57] on link "Activité professionnelle" at bounding box center [317, 58] width 85 height 13
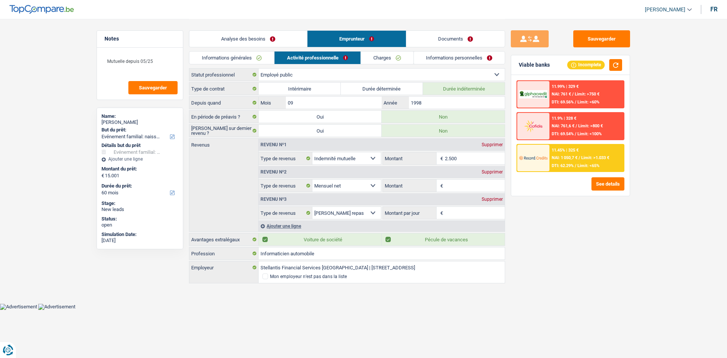
click at [231, 58] on link "Informations générales" at bounding box center [231, 58] width 85 height 13
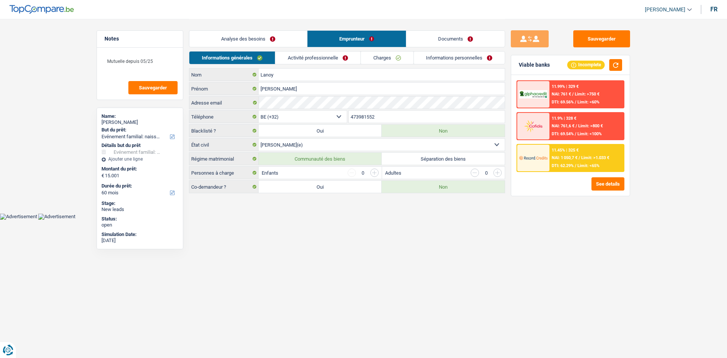
click at [245, 38] on link "Analyse des besoins" at bounding box center [248, 39] width 118 height 16
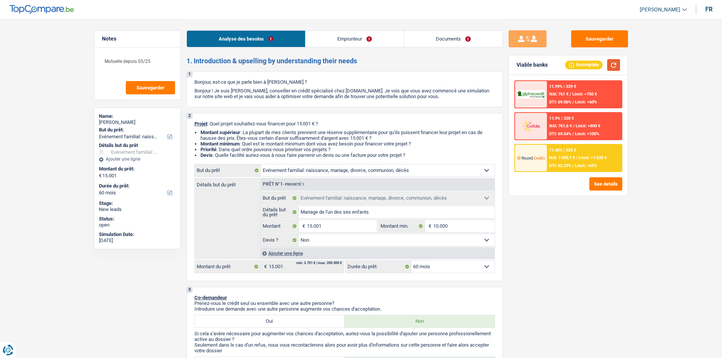
click at [616, 64] on button "button" at bounding box center [613, 65] width 13 height 12
click at [463, 273] on div "12 mois 18 mois 24 mois 30 mois 36 mois 42 mois 48 mois 60 mois 72 mois 84 mois…" at bounding box center [420, 266] width 150 height 13
click at [562, 161] on div "11.45% | 325 € NAI: 1 050,7 € / Limit: >1.033 € DTI: 62.29% / Limit: <65%" at bounding box center [584, 158] width 75 height 27
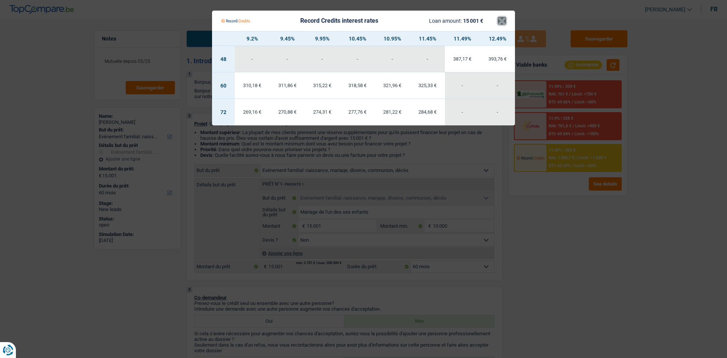
click at [502, 20] on button "×" at bounding box center [502, 21] width 8 height 8
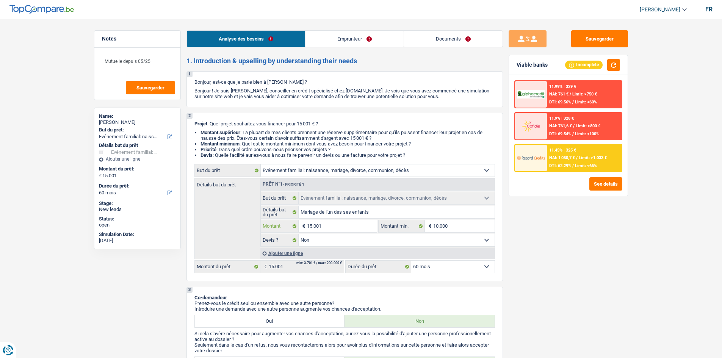
click at [340, 222] on input "15.001" at bounding box center [341, 226] width 69 height 12
type input "1.500"
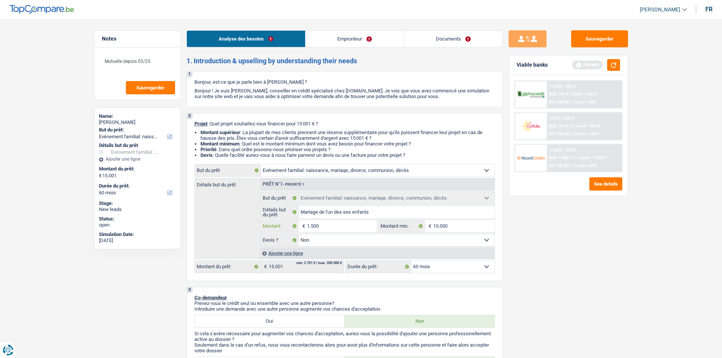
type input "150"
type input "15"
type input "1"
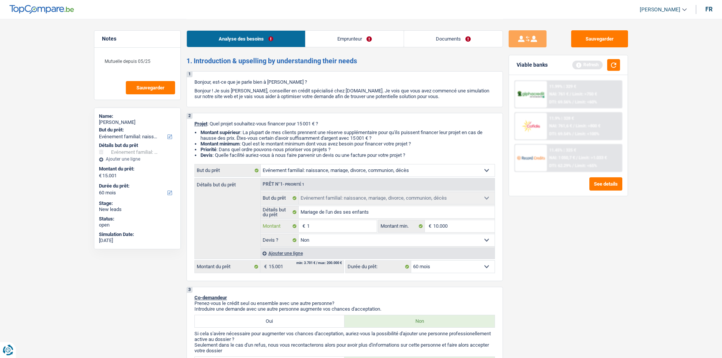
type input "1"
click at [445, 269] on select "12 mois 18 mois 24 mois 30 mois 36 mois 42 mois 48 mois 60 mois 72 mois 84 mois…" at bounding box center [452, 267] width 83 height 12
click at [411, 261] on select "12 mois 18 mois 24 mois 30 mois 36 mois 42 mois 48 mois 60 mois 72 mois 84 mois…" at bounding box center [452, 267] width 83 height 12
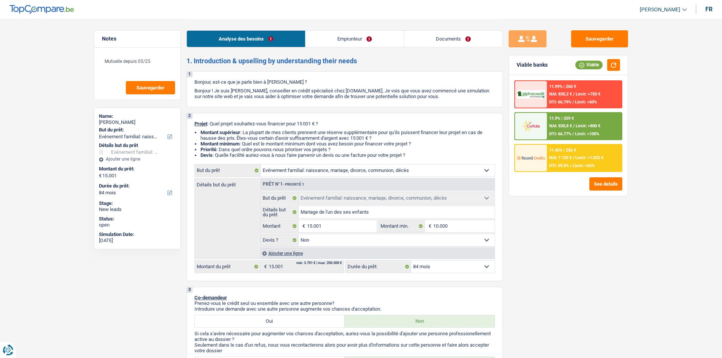
click at [586, 122] on div "11.9% | 259 € NAI: 830,8 € / Limit: >800 € DTI: 66.77% / Limit: <100%" at bounding box center [584, 126] width 75 height 27
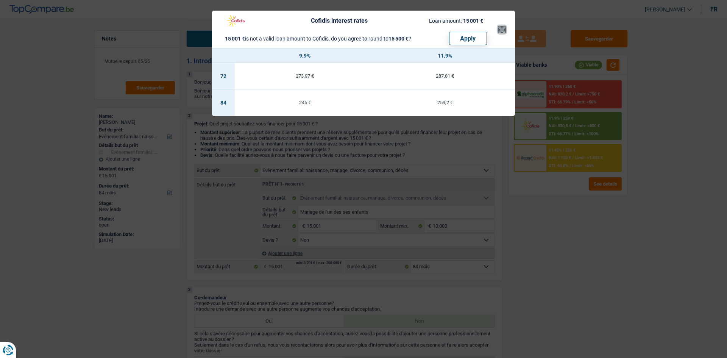
click at [503, 33] on button "×" at bounding box center [502, 30] width 8 height 8
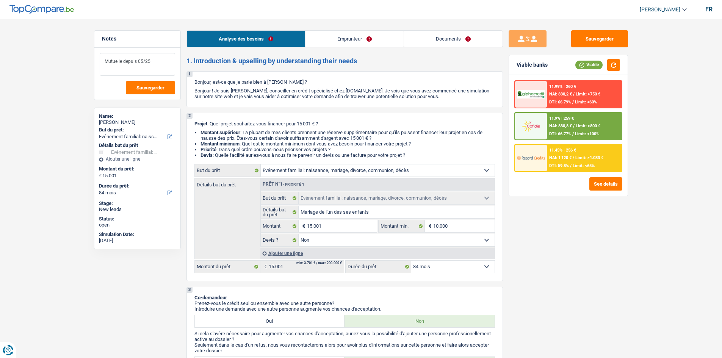
click at [153, 62] on textarea "Mutuelle depuis 05/25" at bounding box center [137, 64] width 75 height 23
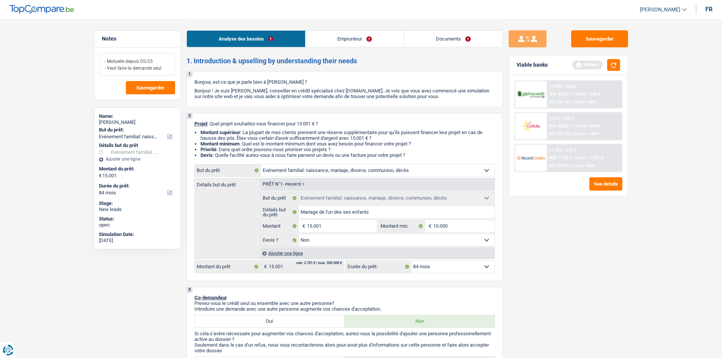
drag, startPoint x: 163, startPoint y: 67, endPoint x: 97, endPoint y: 57, distance: 67.0
click at [97, 57] on div "- Mutuelle depuis 05/25 - Veut faire la demande seul Sauvegarder" at bounding box center [137, 74] width 86 height 52
click at [174, 94] on button "Sauvegarder" at bounding box center [150, 87] width 49 height 13
click at [584, 38] on button "Sauvegarder" at bounding box center [599, 38] width 57 height 17
click at [574, 32] on button "Sauvegarder" at bounding box center [599, 38] width 57 height 17
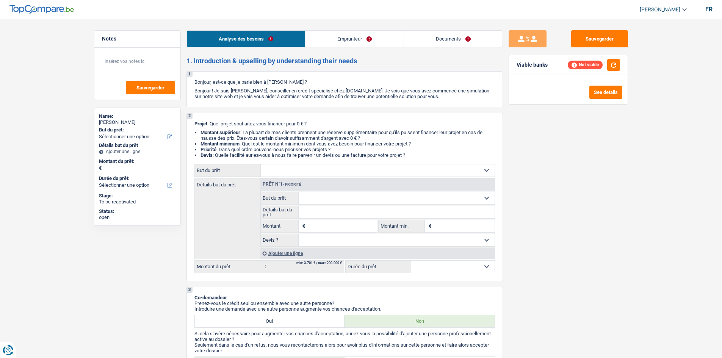
select select "worker"
select select "netSalary"
select select "rents"
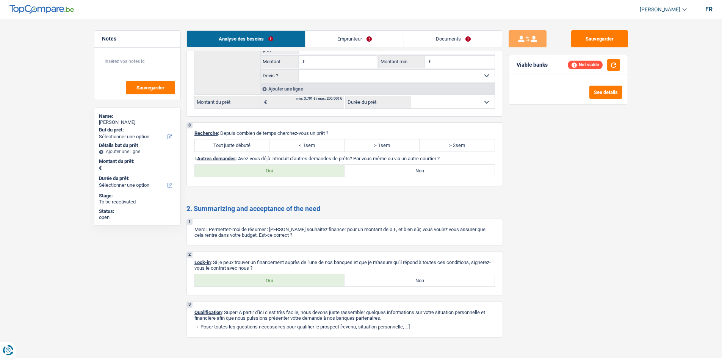
scroll to position [685, 0]
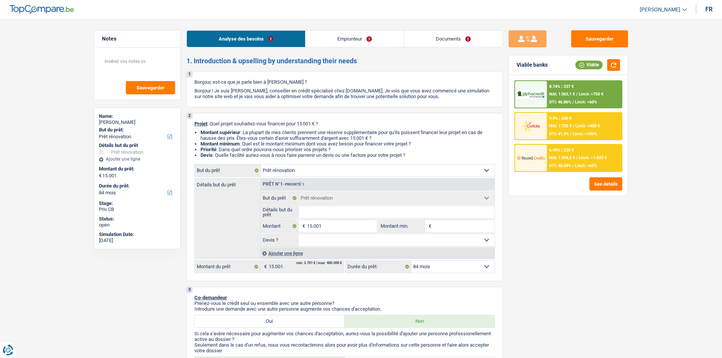
select select "renovation"
select select "84"
select select "renovation"
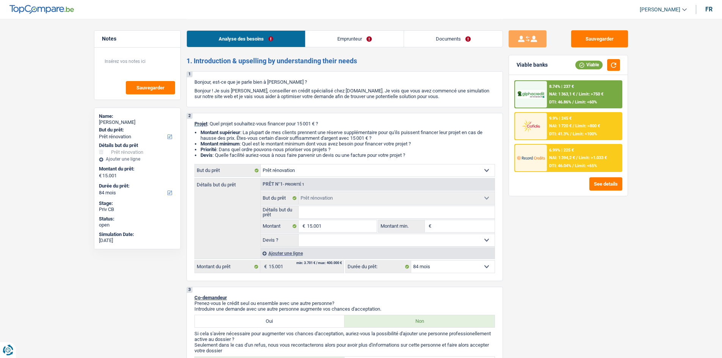
select select "84"
select select "privateEmployee"
select select "familyAllowances"
select select "netSalary"
select select "mealVouchers"
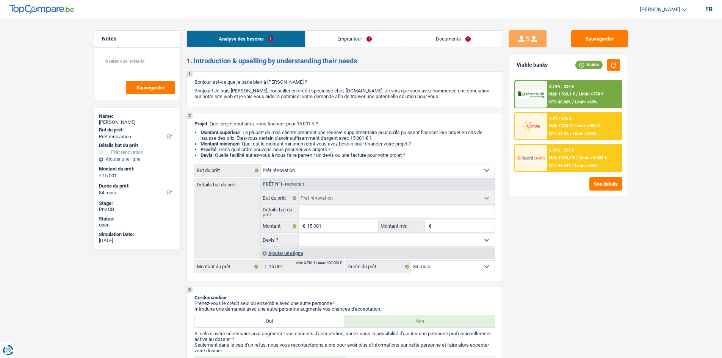
select select "ownerWithMortgage"
select select "mortgage"
select select "300"
select select "mortgage"
select select "120"
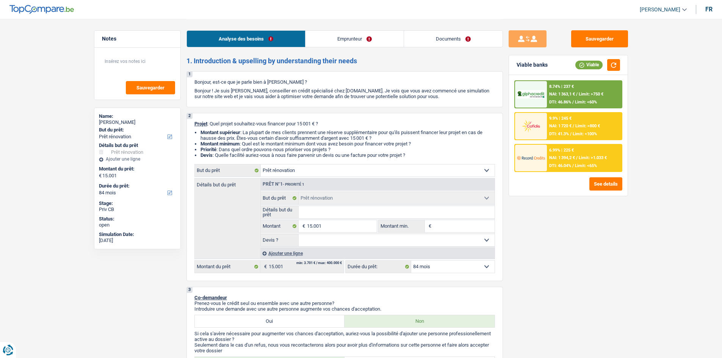
select select "renovation"
select select "84"
click at [314, 170] on select "Confort maison: meubles, textile, peinture, électroménager, outillage non-profe…" at bounding box center [378, 170] width 234 height 12
click at [261, 164] on select "Confort maison: meubles, textile, peinture, électroménager, outillage non-profe…" at bounding box center [378, 170] width 234 height 12
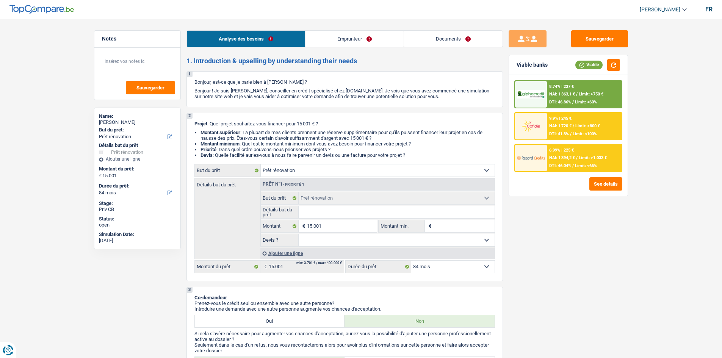
click at [350, 210] on input "Détails but du prêt" at bounding box center [397, 212] width 196 height 12
click at [336, 43] on link "Emprunteur" at bounding box center [354, 39] width 98 height 16
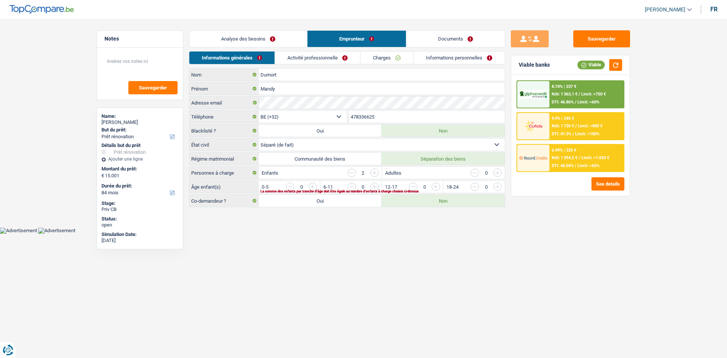
click at [411, 39] on link "Documents" at bounding box center [455, 39] width 98 height 16
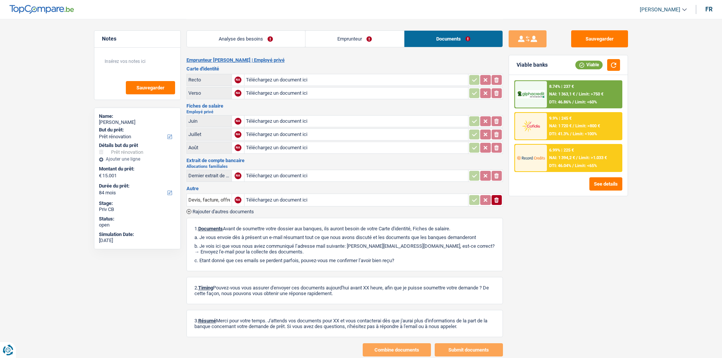
click at [378, 41] on link "Emprunteur" at bounding box center [354, 39] width 98 height 16
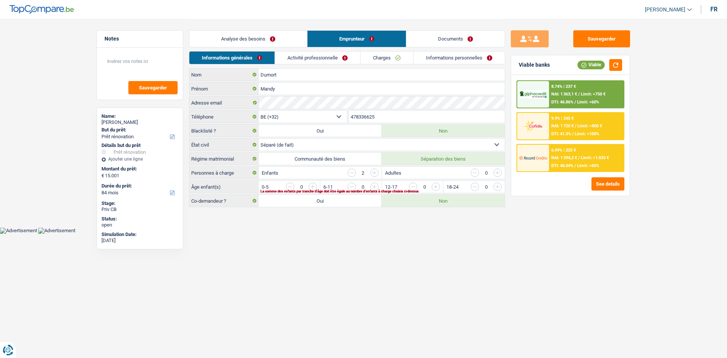
click at [421, 59] on link "Informations personnelles" at bounding box center [459, 58] width 91 height 13
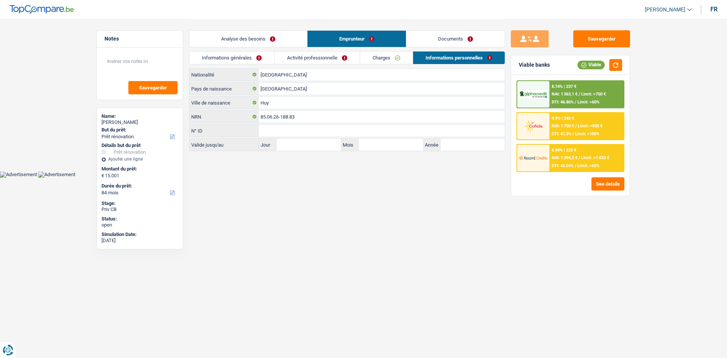
click at [303, 54] on link "Activité professionnelle" at bounding box center [317, 58] width 85 height 13
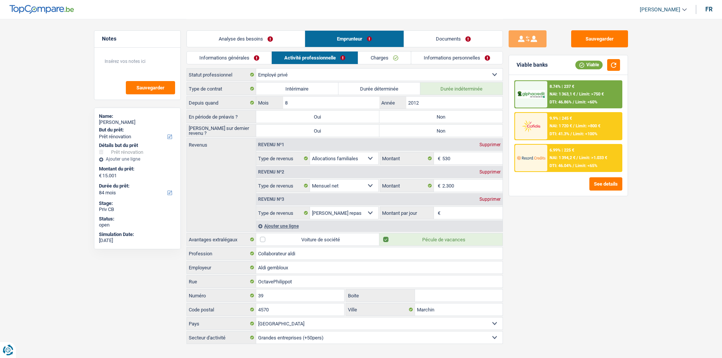
click at [258, 59] on link "Informations générales" at bounding box center [229, 58] width 85 height 13
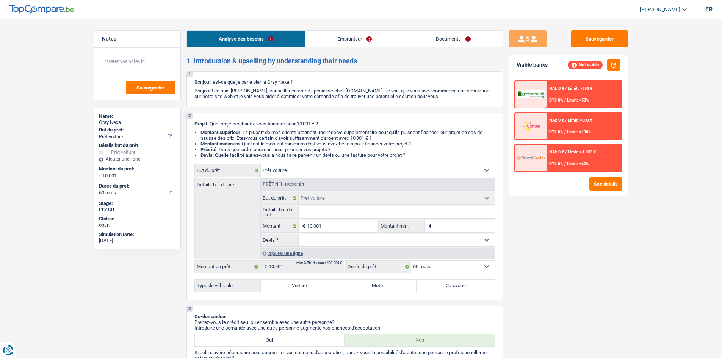
select select "car"
select select "60"
select select "car"
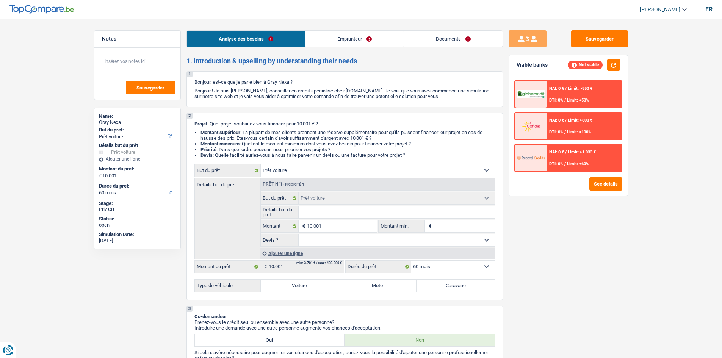
select select "60"
select select "privateEmployee"
select select "netSalary"
select select "mealVouchers"
select select "car"
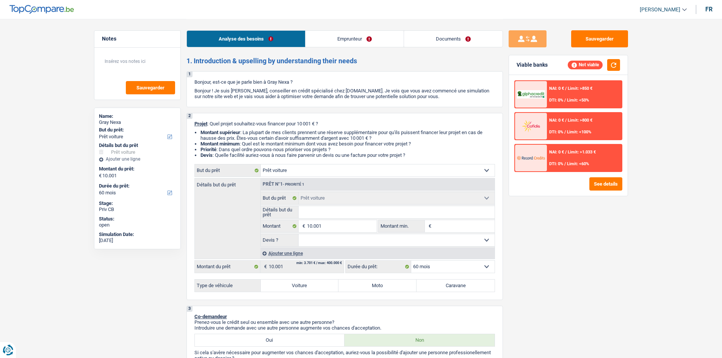
select select "car"
select select "60"
click at [331, 228] on input "10.001" at bounding box center [341, 226] width 69 height 12
type input "1.000"
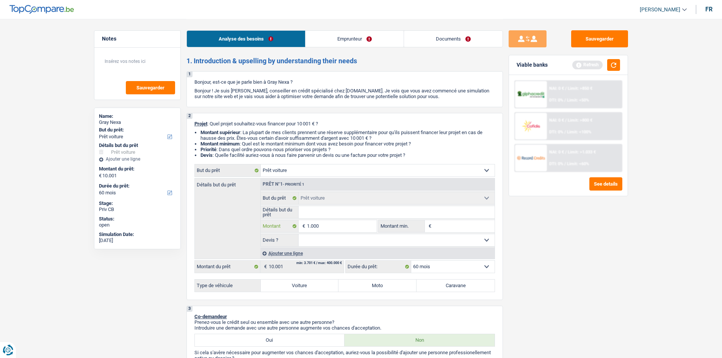
type input "100"
type input "10"
type input "1"
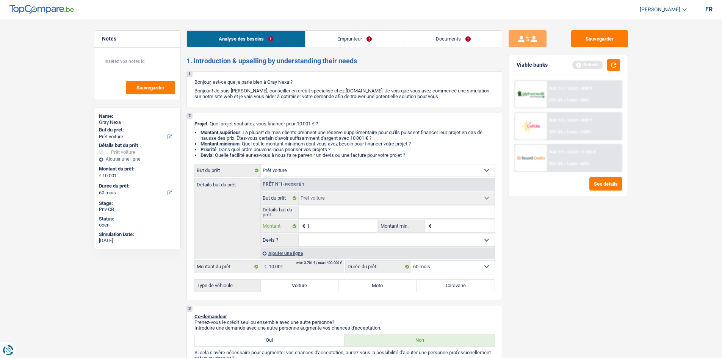
type input "1"
type input "2"
type input "25"
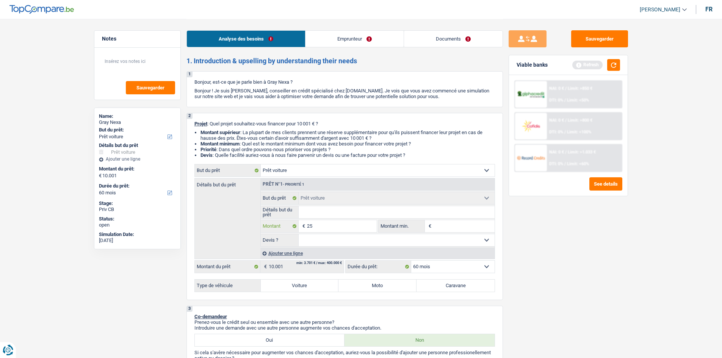
type input "250"
type input "2.500"
type input "25.000"
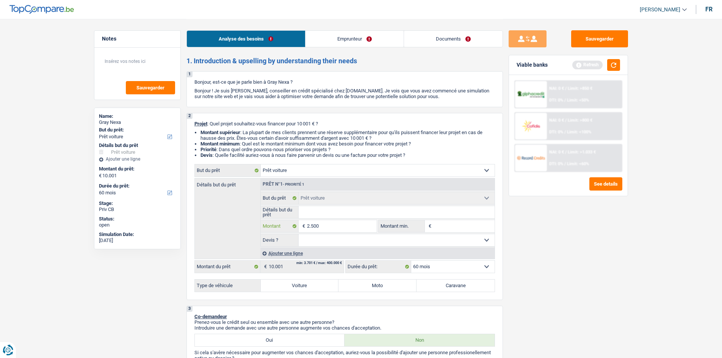
type input "25.000"
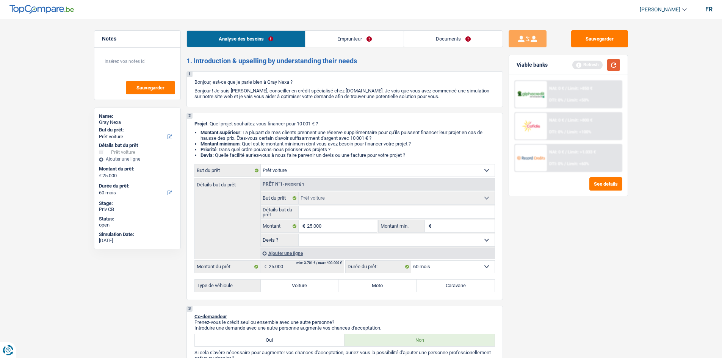
click at [614, 63] on button "button" at bounding box center [613, 65] width 13 height 12
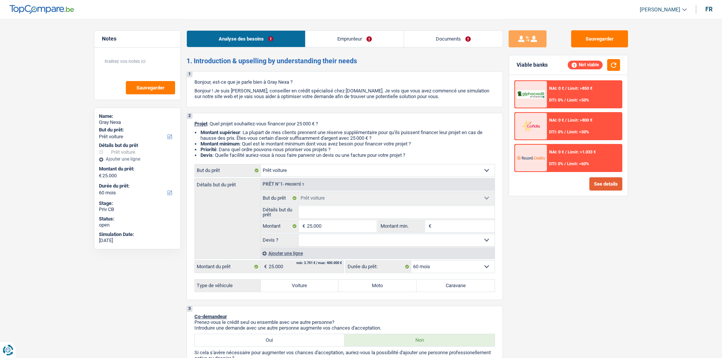
click at [605, 184] on button "See details" at bounding box center [605, 183] width 33 height 13
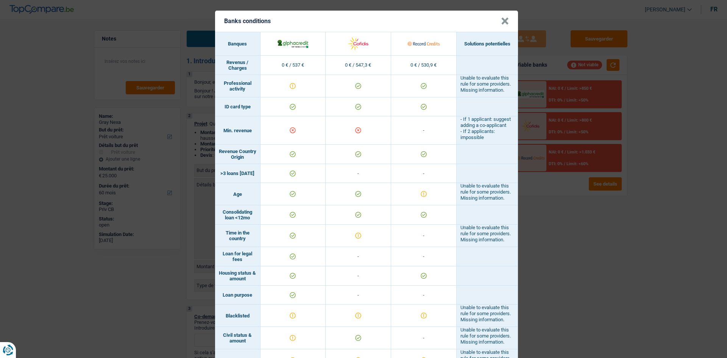
click at [504, 24] on button "×" at bounding box center [505, 21] width 8 height 8
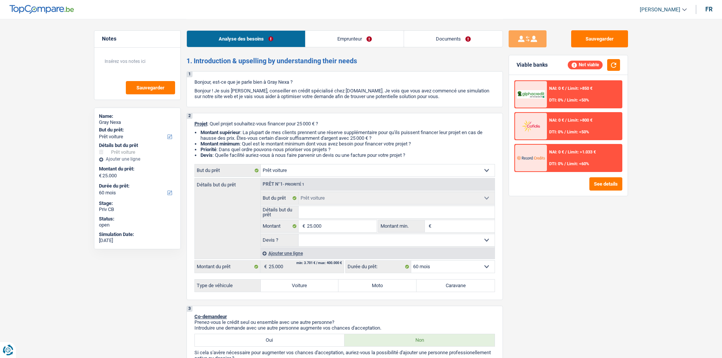
click at [601, 91] on div "NAI: 0 € / Limit: >850 € DTI: 0% / Limit: <50%" at bounding box center [584, 94] width 75 height 27
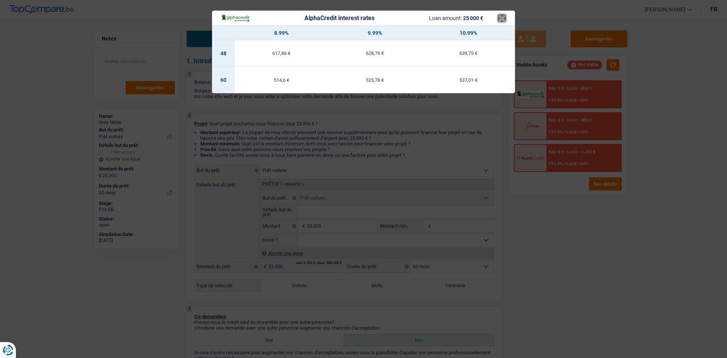
click at [503, 21] on button "×" at bounding box center [502, 18] width 8 height 8
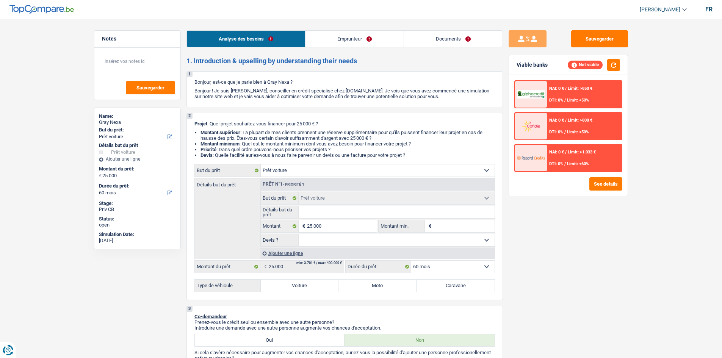
click at [297, 290] on label "Voiture" at bounding box center [300, 286] width 78 height 12
click at [297, 290] on input "Voiture" at bounding box center [300, 286] width 78 height 12
radio input "true"
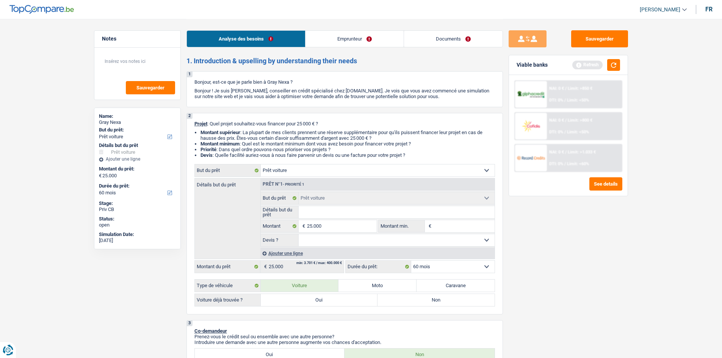
click at [328, 210] on input "Détails but du prêt" at bounding box center [397, 212] width 196 height 12
click at [406, 302] on label "Non" at bounding box center [435, 300] width 117 height 12
click at [406, 302] on input "Non" at bounding box center [435, 300] width 117 height 12
radio input "true"
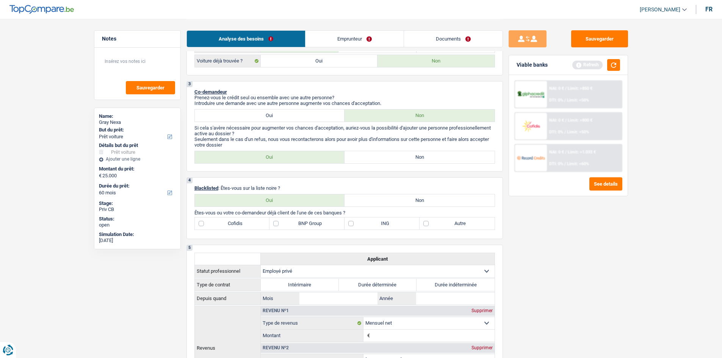
scroll to position [227, 0]
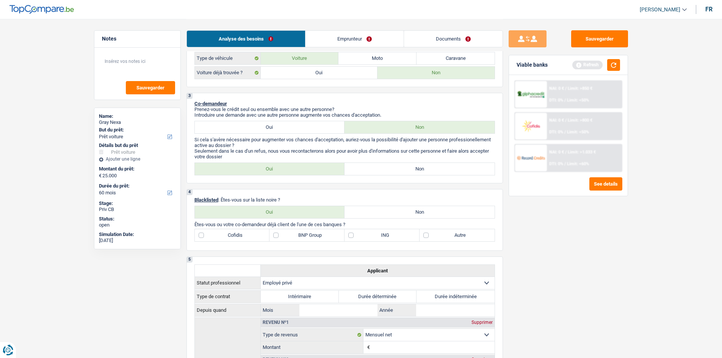
click at [270, 123] on label "Oui" at bounding box center [270, 127] width 150 height 12
click at [270, 123] on input "Oui" at bounding box center [270, 127] width 150 height 12
radio input "true"
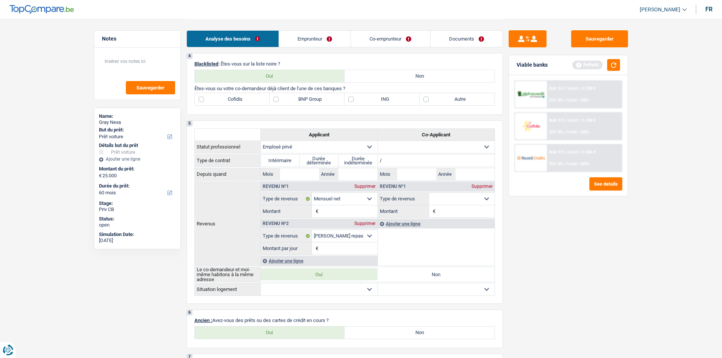
scroll to position [265, 0]
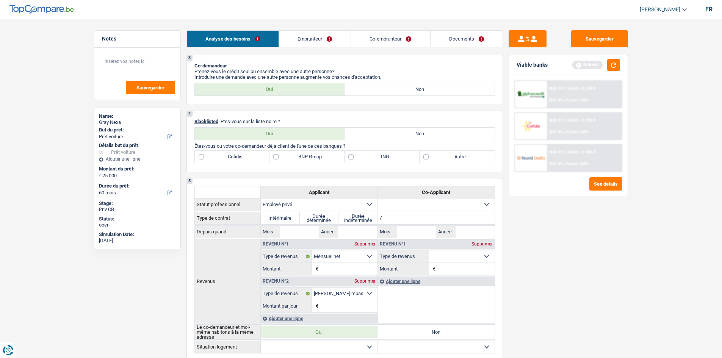
click at [456, 202] on select "Ouvrier Employé privé Employé public Invalide Indépendant Pensionné Chômeur Mut…" at bounding box center [436, 205] width 117 height 12
select select "publicEmployee"
click at [378, 199] on select "Ouvrier Employé privé Employé public Invalide Indépendant Pensionné Chômeur Mut…" at bounding box center [436, 205] width 117 height 12
select select "netSalary"
select select "mealVouchers"
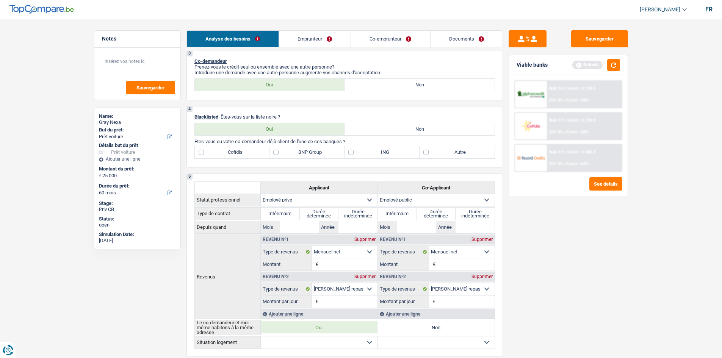
scroll to position [189, 0]
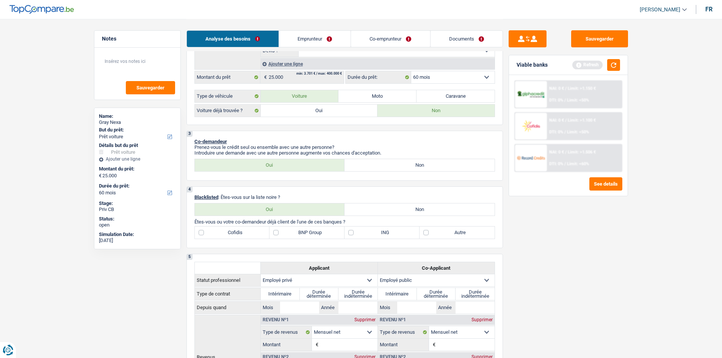
click at [375, 205] on label "Non" at bounding box center [419, 209] width 150 height 12
click at [375, 205] on input "Non" at bounding box center [419, 209] width 150 height 12
radio input "true"
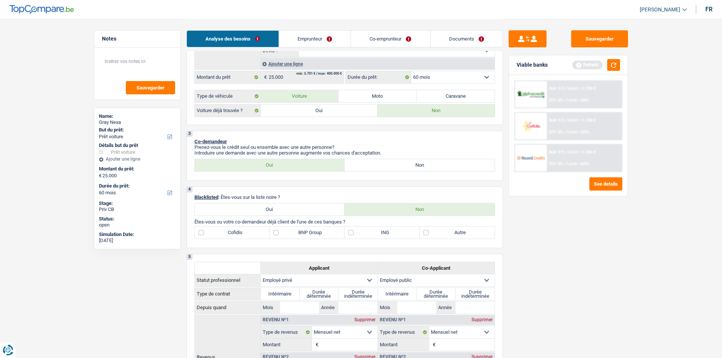
click at [277, 232] on label "BNP Group" at bounding box center [306, 233] width 75 height 12
click at [277, 232] on input "BNP Group" at bounding box center [306, 233] width 75 height 12
checkbox input "true"
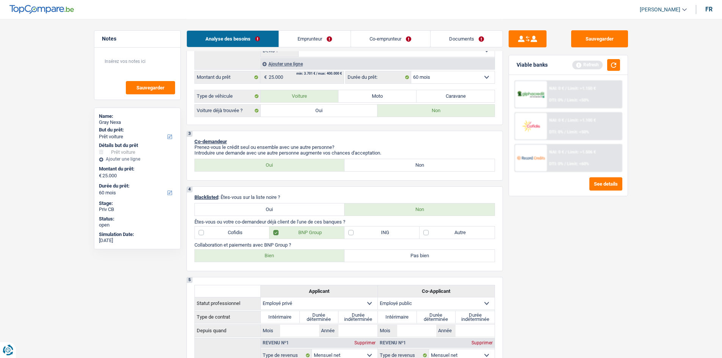
click at [272, 257] on label "Bien" at bounding box center [270, 256] width 150 height 12
click at [272, 257] on input "Bien" at bounding box center [270, 256] width 150 height 12
radio input "true"
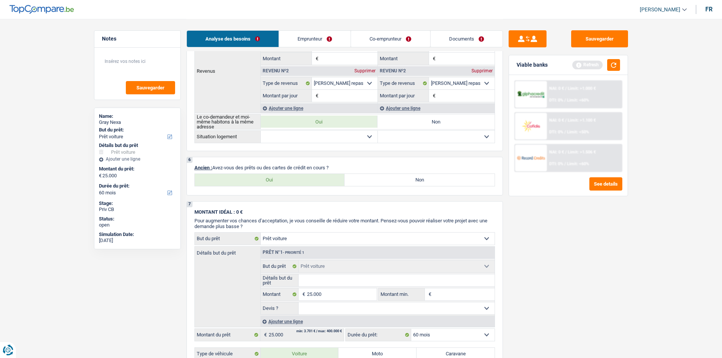
scroll to position [492, 0]
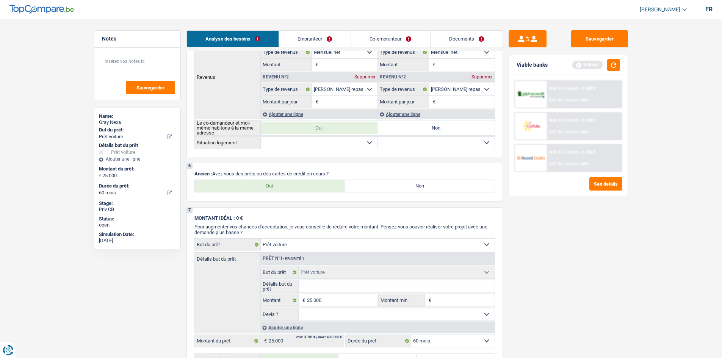
click at [302, 187] on label "Oui" at bounding box center [270, 186] width 150 height 12
click at [302, 187] on input "Oui" at bounding box center [270, 186] width 150 height 12
radio input "true"
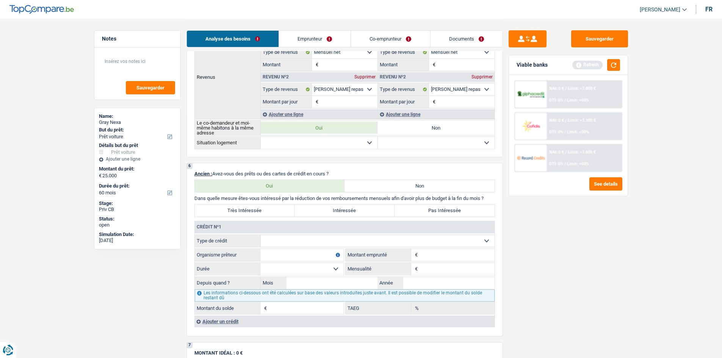
click at [319, 244] on select "Carte ou ouverture de crédit Prêt hypothécaire Vente à tempérament Prêt à tempé…" at bounding box center [378, 241] width 234 height 12
select select "mortgage"
click at [261, 235] on select "Carte ou ouverture de crédit Prêt hypothécaire Vente à tempérament Prêt à tempé…" at bounding box center [378, 241] width 234 height 12
type input "0"
click at [307, 252] on input "Organisme prêteur" at bounding box center [301, 255] width 83 height 12
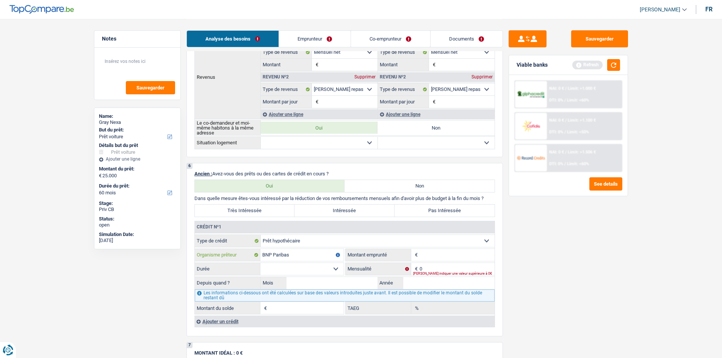
type input "BNP Paribas"
click at [444, 270] on input "0" at bounding box center [456, 269] width 75 height 12
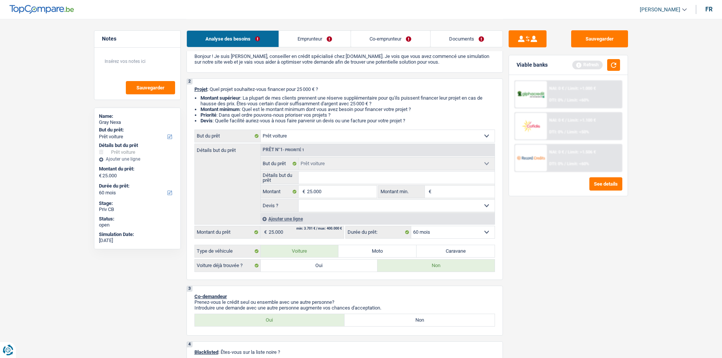
scroll to position [76, 0]
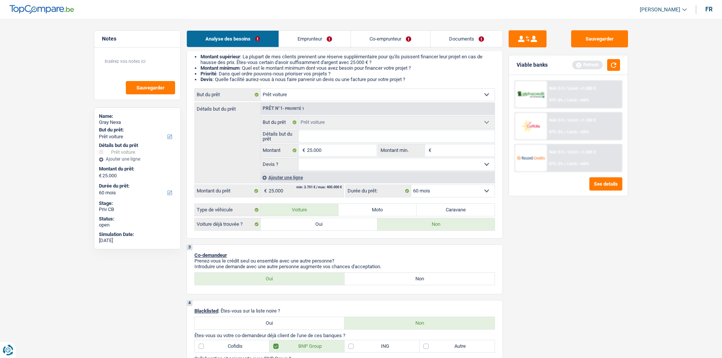
click at [456, 149] on input "Montant min." at bounding box center [463, 150] width 61 height 12
type input "2"
type input "20"
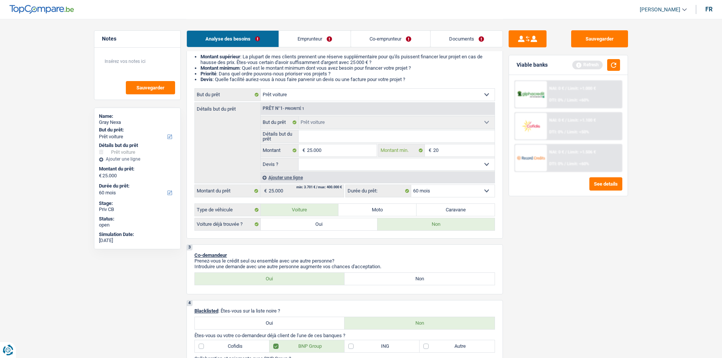
type input "200"
type input "2.000"
type input "20.000"
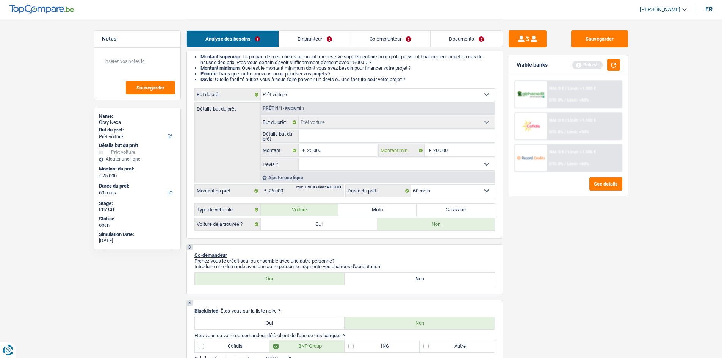
type input "20.000"
click at [455, 166] on select "Oui Non Non répondu Sélectionner une option" at bounding box center [397, 164] width 196 height 12
select select "yes"
click at [299, 158] on select "Oui Non Non répondu Sélectionner une option" at bounding box center [397, 164] width 196 height 12
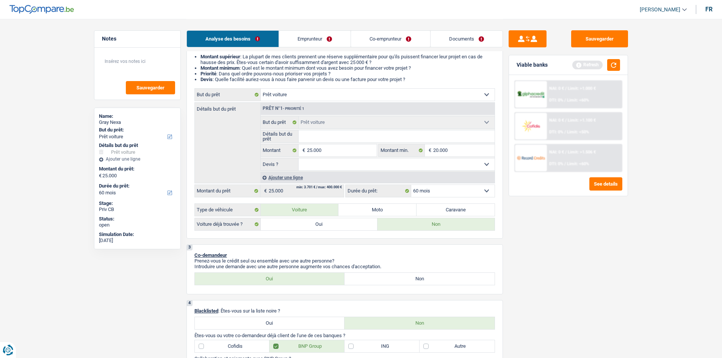
select select "yes"
click at [329, 136] on input "Détails but du prêt" at bounding box center [397, 136] width 196 height 12
click at [337, 222] on label "Oui" at bounding box center [319, 224] width 117 height 12
click at [337, 222] on input "Oui" at bounding box center [319, 224] width 117 height 12
radio input "true"
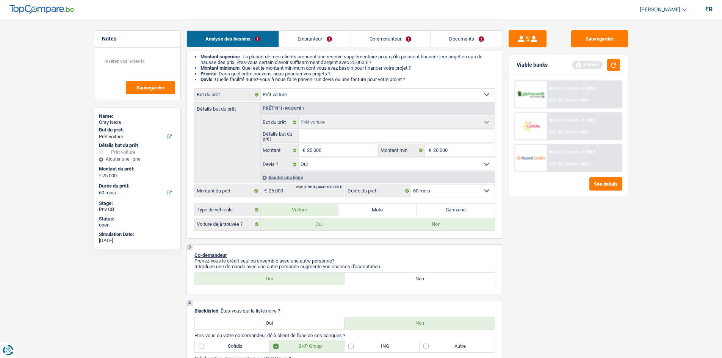
radio input "true"
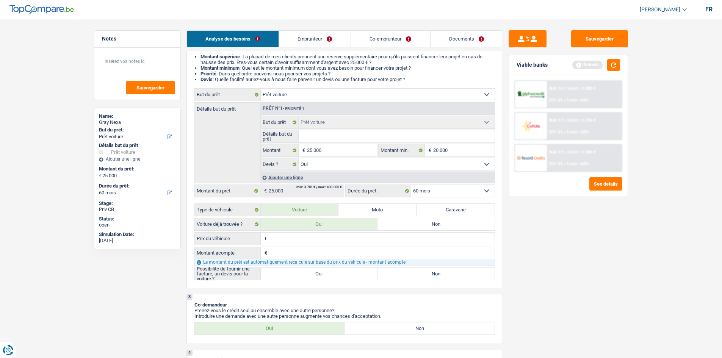
click at [325, 242] on input "Prix du véhicule" at bounding box center [381, 239] width 225 height 12
type input "2"
type input "25"
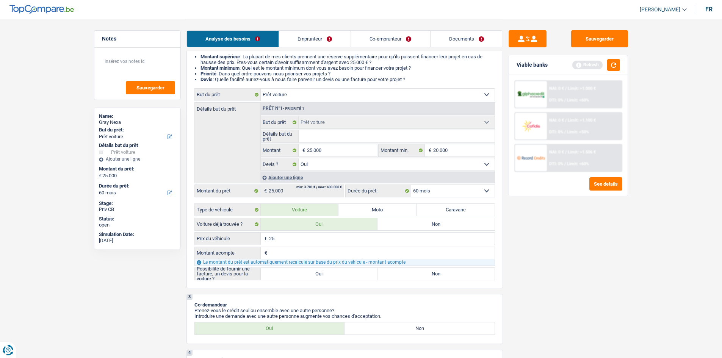
type input "250"
type input "2.500"
type input "25.000"
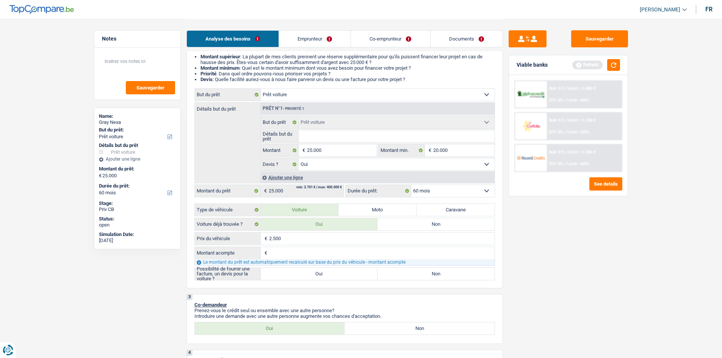
type input "25.000"
click at [321, 255] on input "Montant acompte" at bounding box center [381, 253] width 225 height 12
type input "-"
click at [402, 275] on label "Non" at bounding box center [435, 274] width 117 height 12
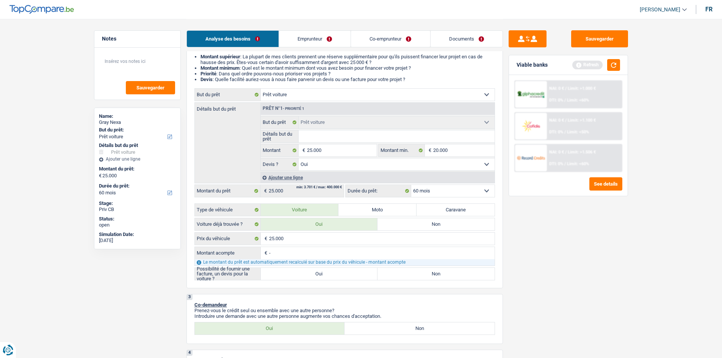
click at [402, 275] on input "Non" at bounding box center [435, 274] width 117 height 12
radio input "true"
click at [320, 272] on label "Oui" at bounding box center [319, 274] width 117 height 12
click at [320, 272] on input "Oui" at bounding box center [319, 274] width 117 height 12
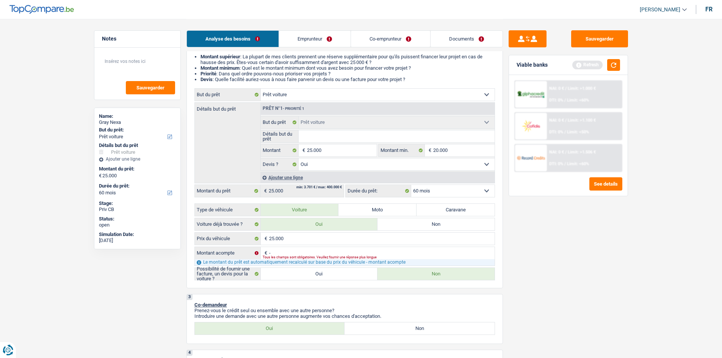
radio input "true"
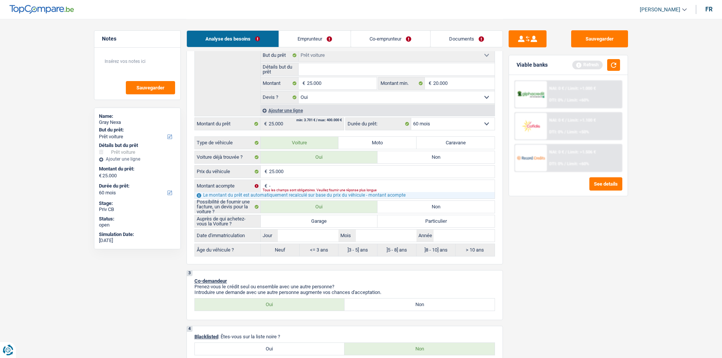
scroll to position [152, 0]
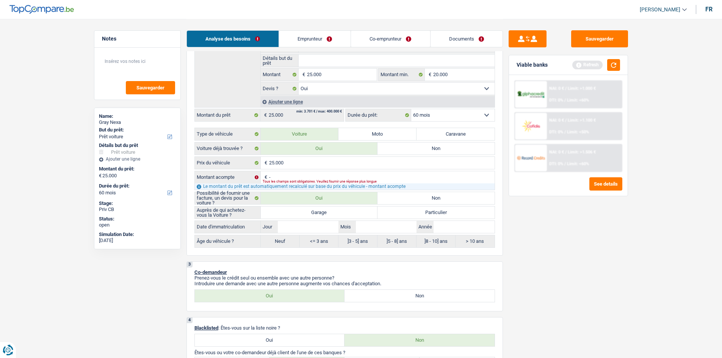
click at [352, 213] on label "Garage" at bounding box center [319, 212] width 117 height 12
click at [352, 213] on input "Garage" at bounding box center [319, 212] width 117 height 12
radio input "true"
click at [316, 225] on input "Jour" at bounding box center [308, 227] width 61 height 12
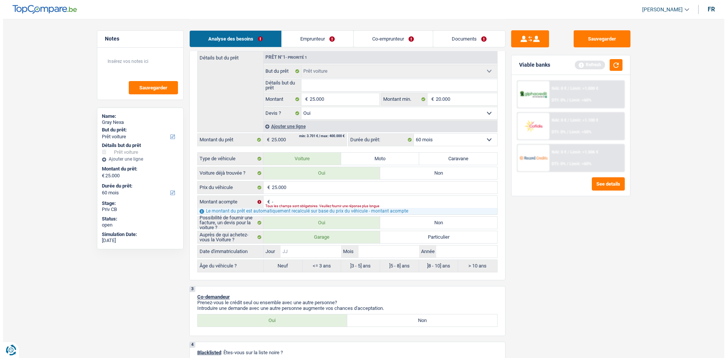
scroll to position [114, 0]
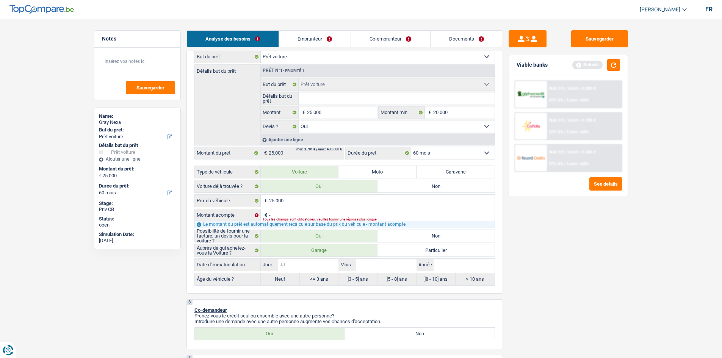
type input "0"
type input "09"
click at [401, 262] on input "Mois" at bounding box center [386, 265] width 61 height 12
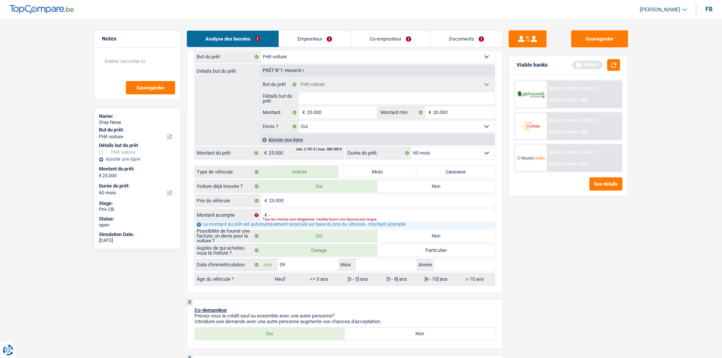
click at [324, 269] on input "09" at bounding box center [308, 265] width 61 height 12
type input "0"
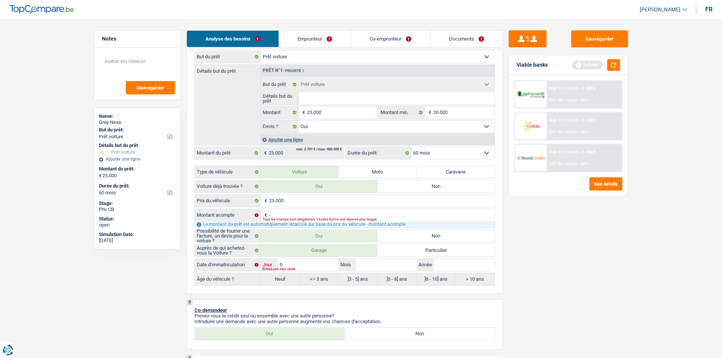
type input "01"
type input "2"
type input "20"
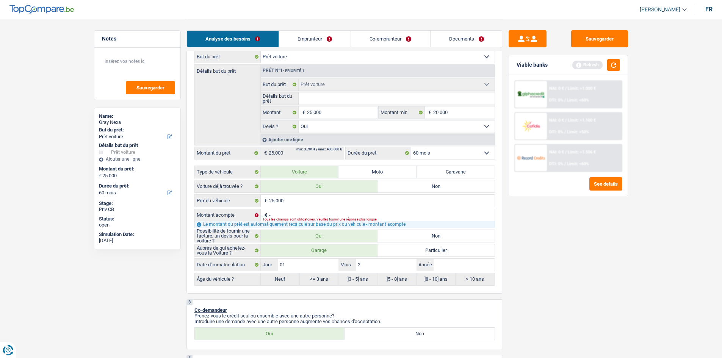
type input "20"
type input "2"
type input "0"
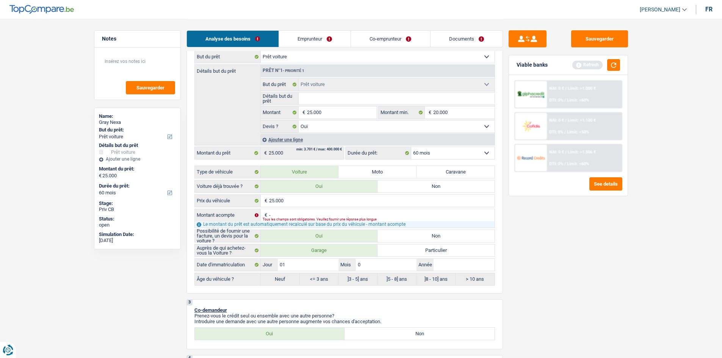
type input "09"
type input "2"
type input "20"
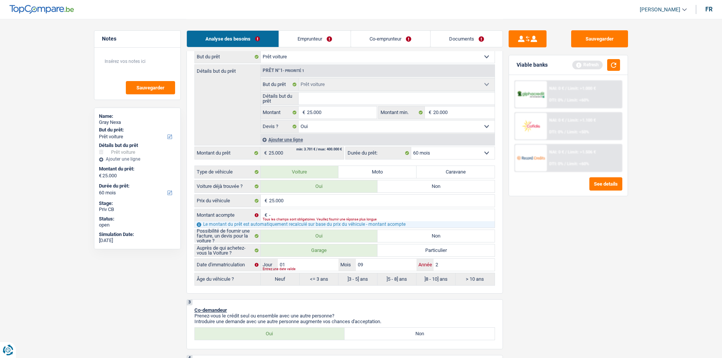
type input "20"
type input "202"
type input "2024"
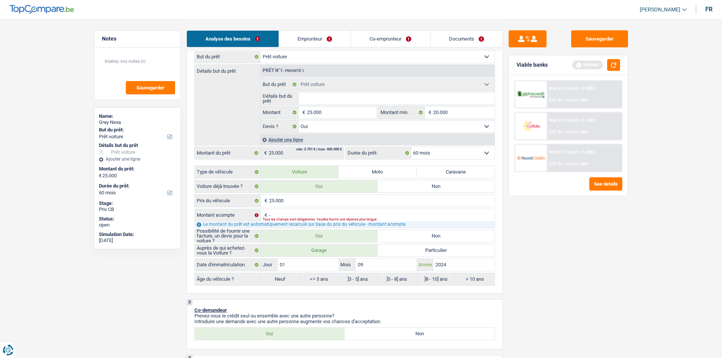
type input "2024"
radio input "false"
radio input "true"
select select "84"
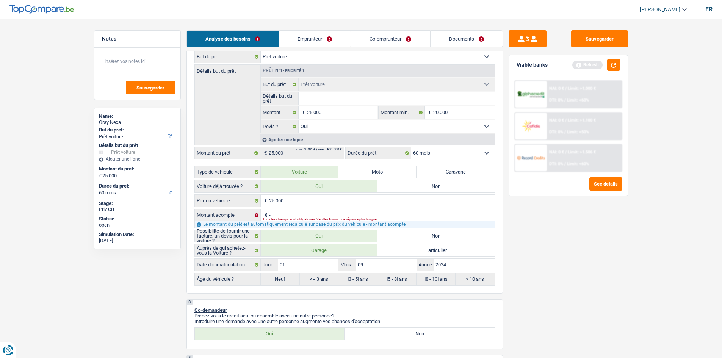
select select "84"
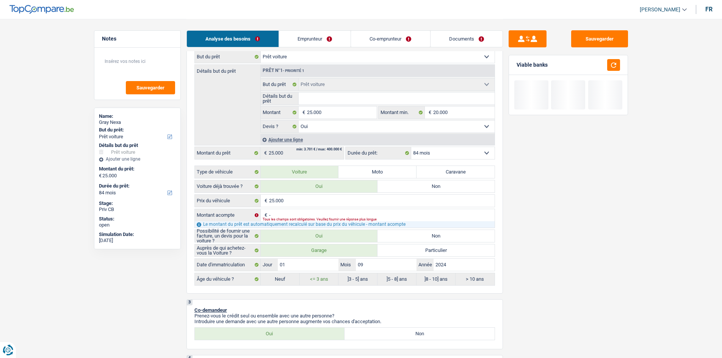
click at [460, 154] on select "12 mois 18 mois 24 mois 30 mois 36 mois 42 mois 48 mois 60 mois 72 mois 84 mois…" at bounding box center [452, 153] width 83 height 12
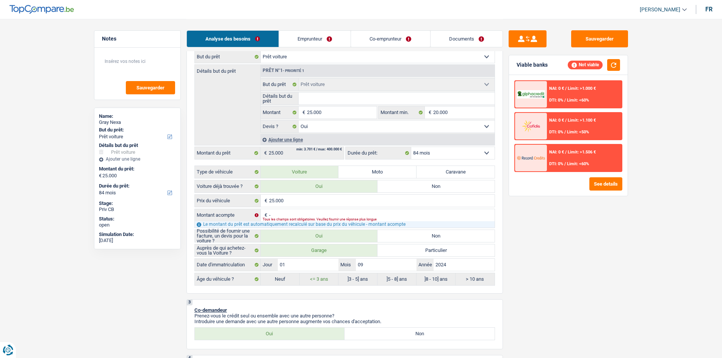
select select "60"
click at [411, 147] on select "12 mois 18 mois 24 mois 30 mois 36 mois 42 mois 48 mois 60 mois 72 mois 84 mois…" at bounding box center [452, 153] width 83 height 12
select select "60"
click at [601, 185] on button "See details" at bounding box center [605, 183] width 33 height 13
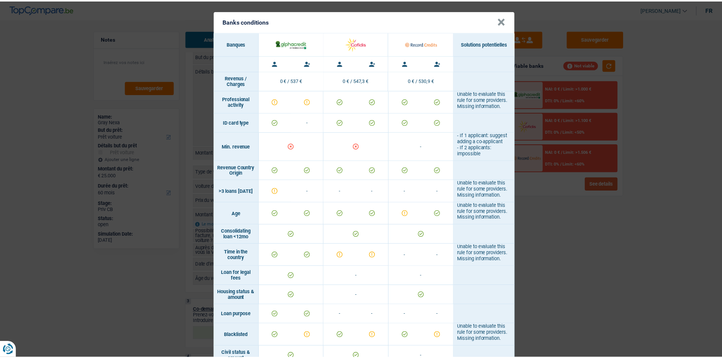
scroll to position [0, 0]
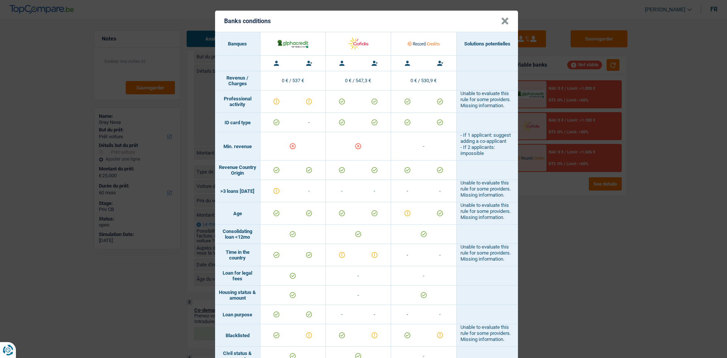
click at [506, 21] on button "×" at bounding box center [505, 21] width 8 height 8
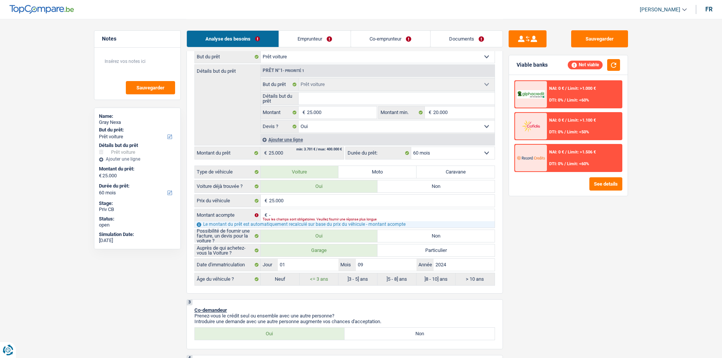
click at [563, 156] on div "NAI: 0 € / Limit: >1.506 € DTI: 0% / Limit: <60%" at bounding box center [584, 158] width 75 height 27
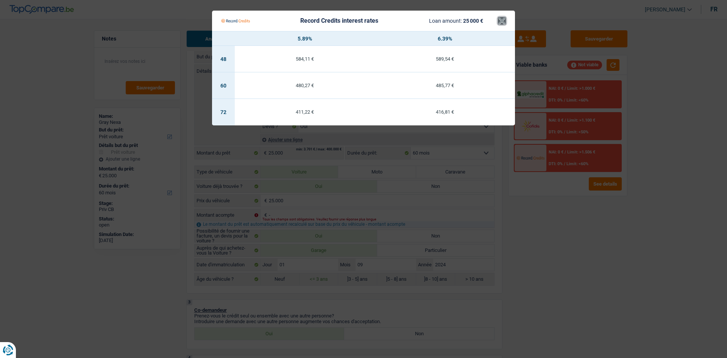
click at [502, 22] on button "×" at bounding box center [502, 21] width 8 height 8
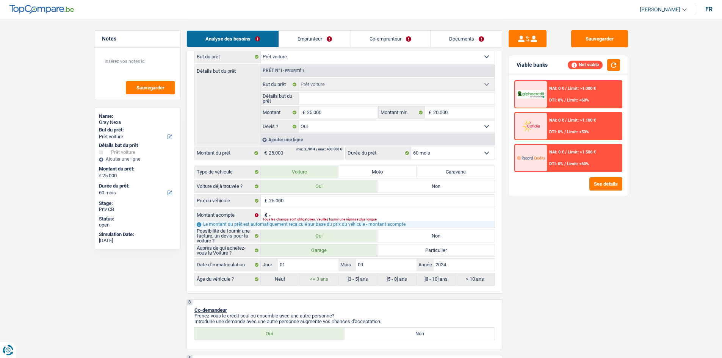
click at [560, 125] on div "NAI: 0 € / Limit: >1.100 € DTI: 0% / Limit: <50%" at bounding box center [584, 126] width 75 height 27
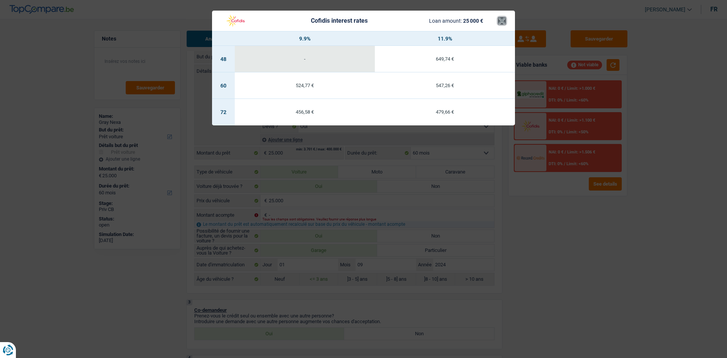
click at [500, 18] on button "×" at bounding box center [502, 21] width 8 height 8
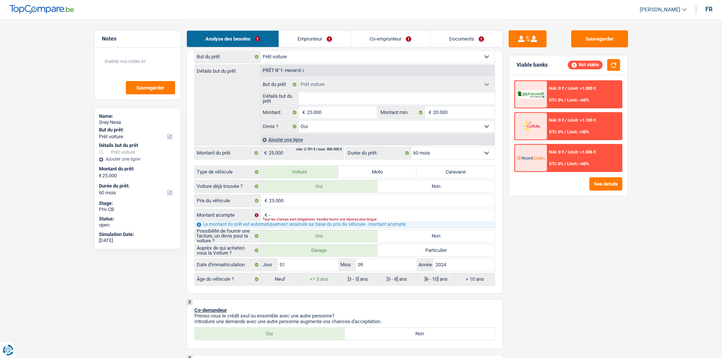
click at [567, 89] on div "NAI: 0 € / Limit: >1.000 €" at bounding box center [572, 88] width 47 height 5
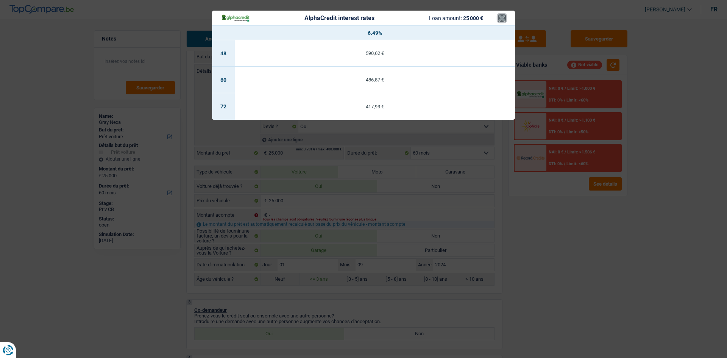
click at [503, 17] on button "×" at bounding box center [502, 18] width 8 height 8
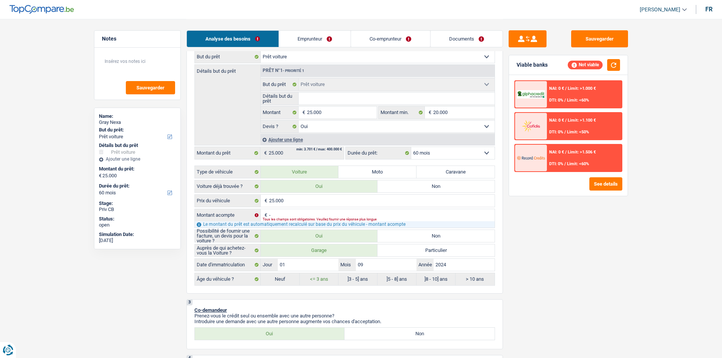
click at [582, 163] on span "Limit: <60%" at bounding box center [578, 163] width 22 height 5
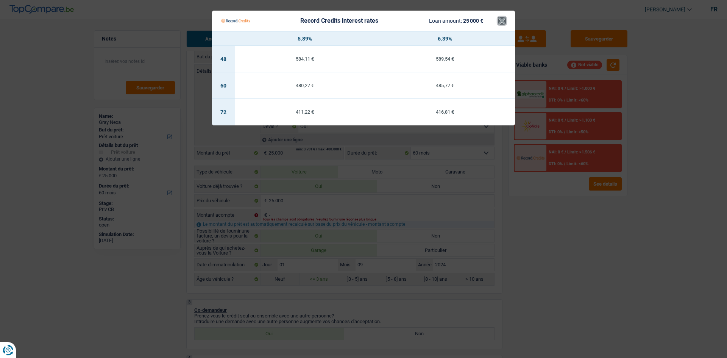
click at [500, 20] on button "×" at bounding box center [502, 21] width 8 height 8
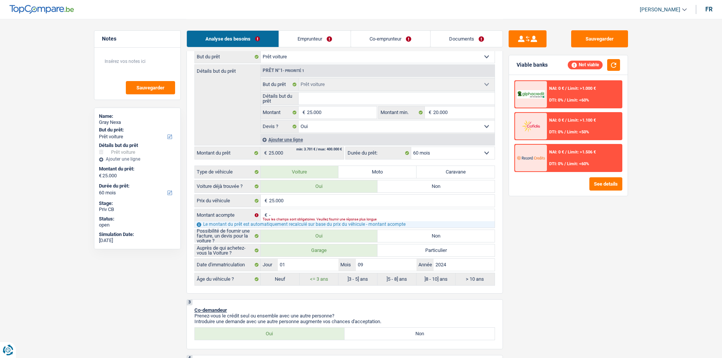
click at [551, 89] on span "NAI: 0 €" at bounding box center [556, 88] width 15 height 5
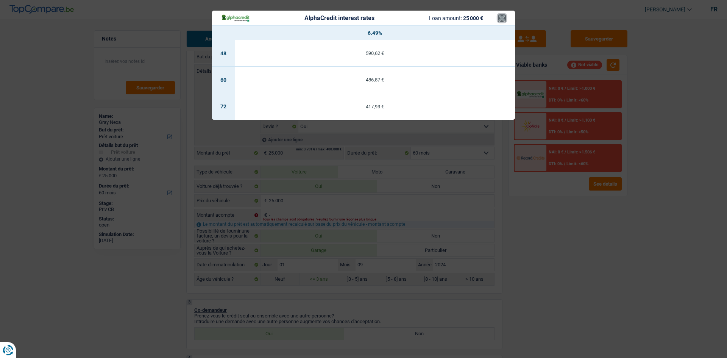
click at [499, 20] on button "×" at bounding box center [502, 18] width 8 height 8
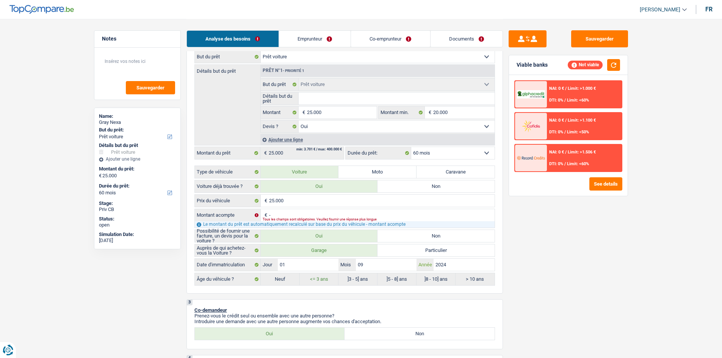
click at [463, 264] on input "2024" at bounding box center [463, 265] width 61 height 12
type input "202"
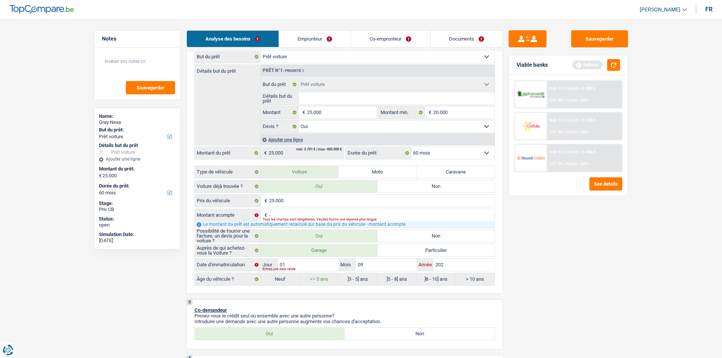
type input "20"
type input "202"
type input "2020"
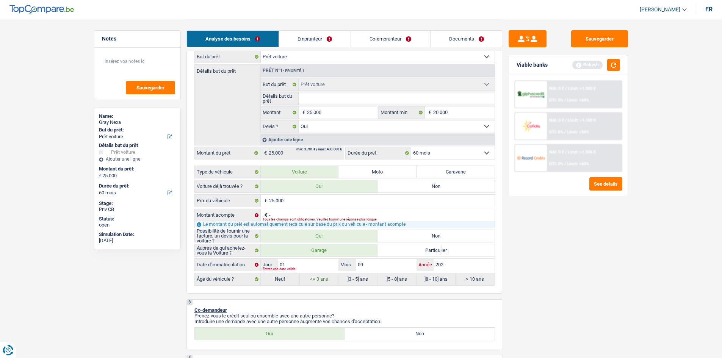
type input "2020"
radio input "false"
radio input "true"
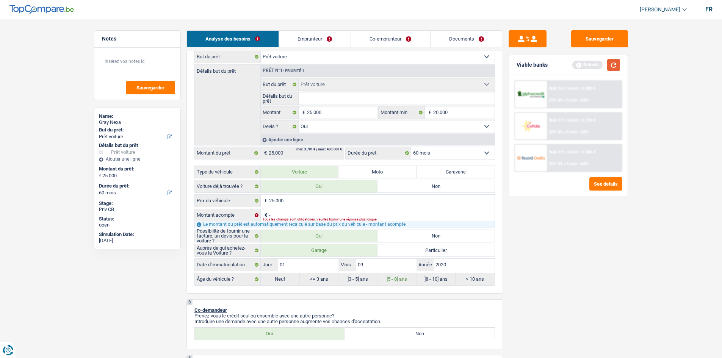
click at [612, 64] on button "button" at bounding box center [613, 65] width 13 height 12
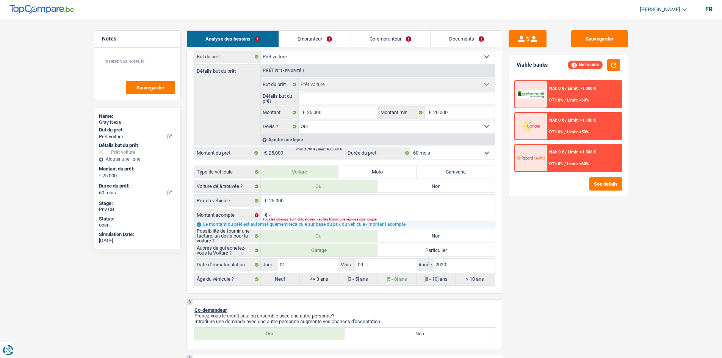
click at [547, 154] on div "NAI: 0 € / Limit: >1.506 € DTI: 0% / Limit: <60%" at bounding box center [584, 158] width 75 height 27
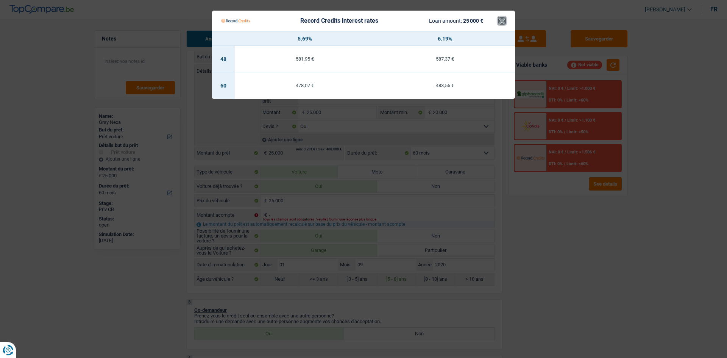
click at [505, 20] on button "×" at bounding box center [502, 21] width 8 height 8
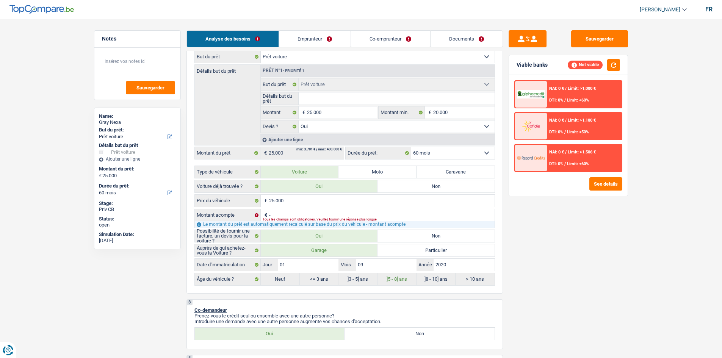
click at [581, 91] on div "NAI: 0 € / Limit: >1.000 € DTI: 0% / Limit: <60%" at bounding box center [584, 94] width 75 height 27
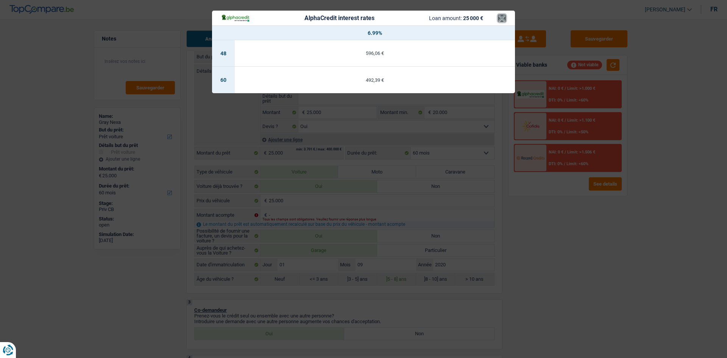
click at [499, 16] on button "×" at bounding box center [502, 18] width 8 height 8
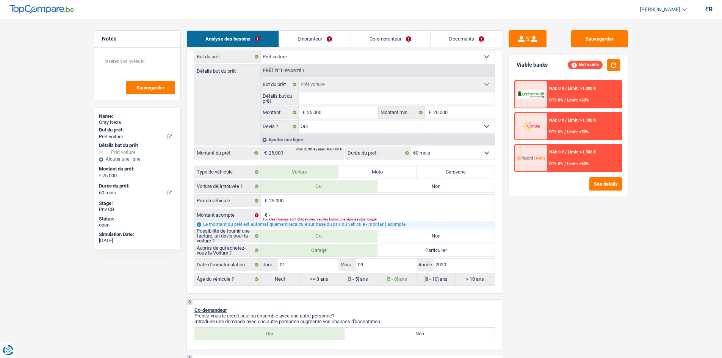
click at [575, 95] on div "NAI: 0 € / Limit: >1.000 € DTI: 0% / Limit: <60%" at bounding box center [584, 94] width 75 height 27
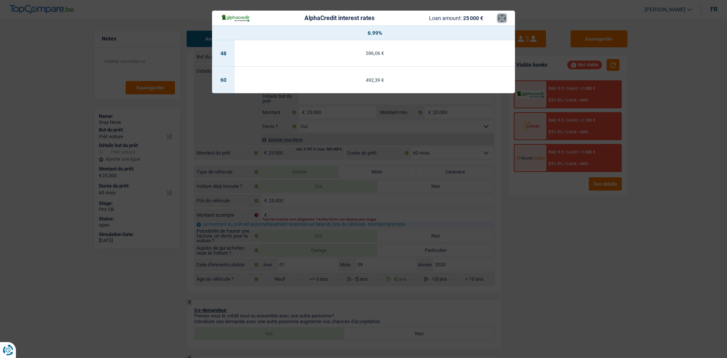
click at [500, 19] on button "×" at bounding box center [502, 18] width 8 height 8
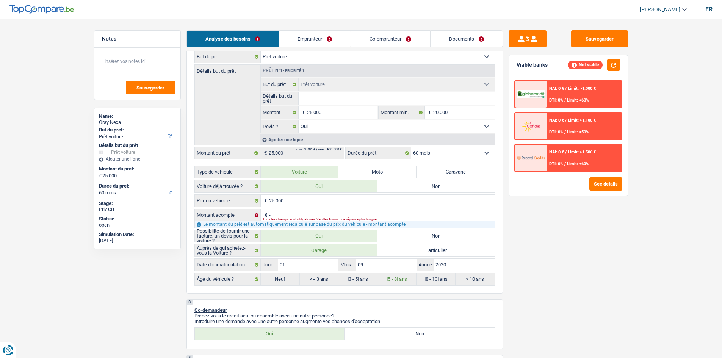
click at [606, 164] on div "NAI: 0 € / Limit: >1.506 € DTI: 0% / Limit: <60%" at bounding box center [584, 158] width 75 height 27
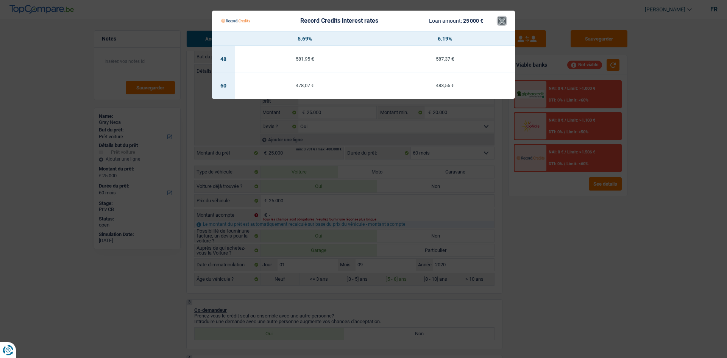
click at [500, 22] on button "×" at bounding box center [502, 21] width 8 height 8
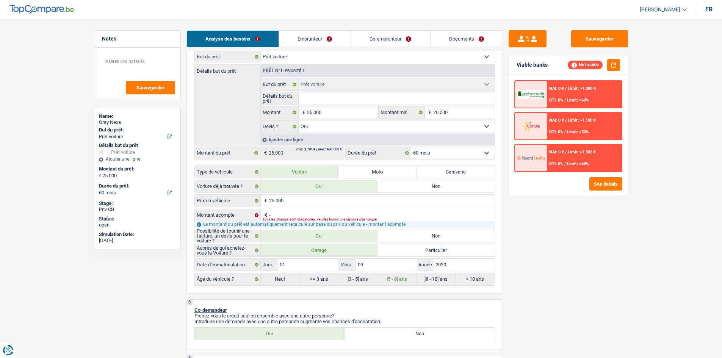
click at [592, 95] on div "NAI: 0 € / Limit: >1.000 € DTI: 0% / Limit: <60%" at bounding box center [584, 94] width 75 height 27
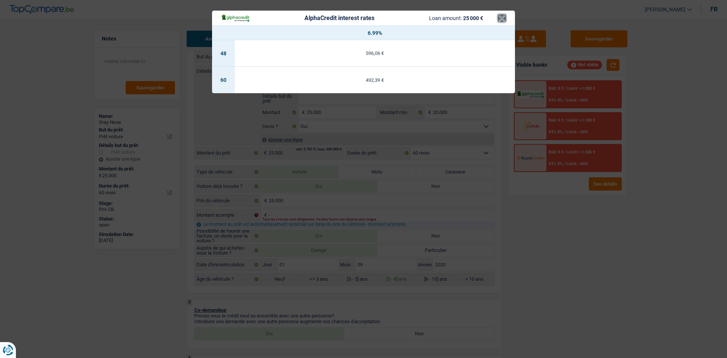
click at [502, 20] on button "×" at bounding box center [502, 18] width 8 height 8
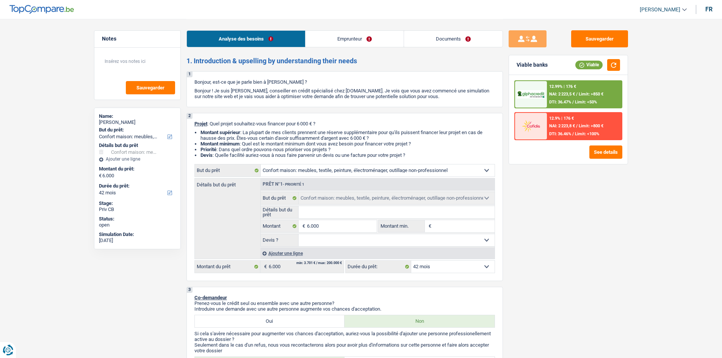
select select "household"
select select "42"
select select "household"
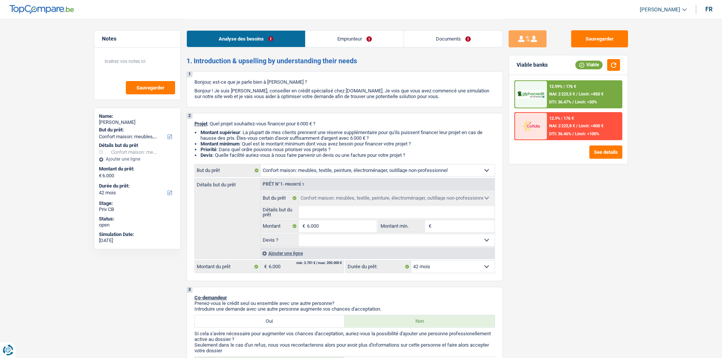
select select "42"
select select "worker"
select select "netSalary"
select select "rents"
select select "household"
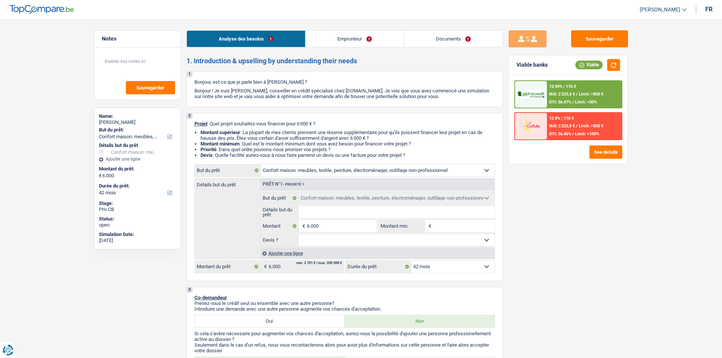
select select "household"
select select "42"
click at [350, 213] on input "Détails but du prêt" at bounding box center [397, 212] width 196 height 12
type input "A"
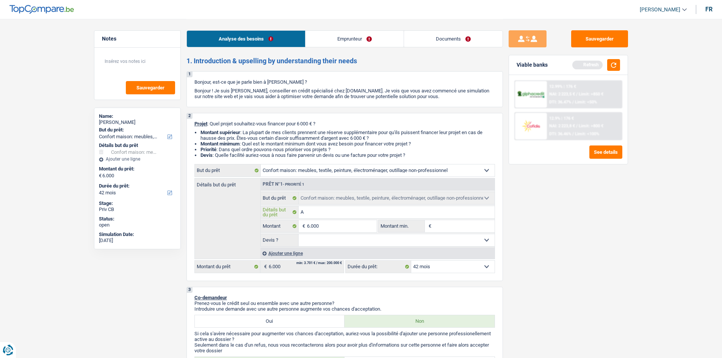
type input "Ac"
type input "Ach"
type input "Ache"
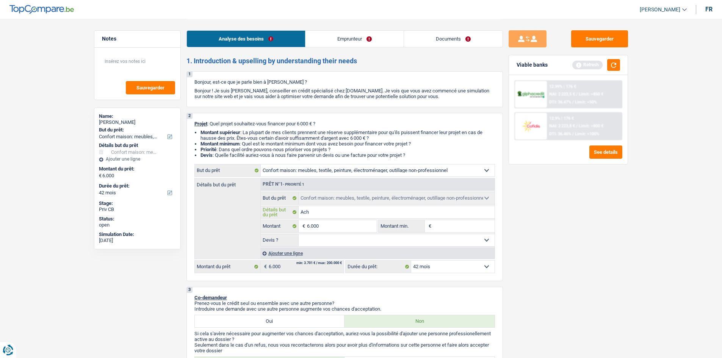
type input "Ache"
type input "Achet"
type input "Achete"
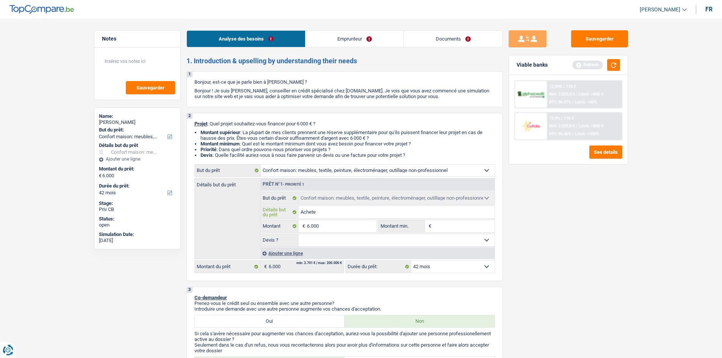
type input "Acheter"
type input "Acheter d"
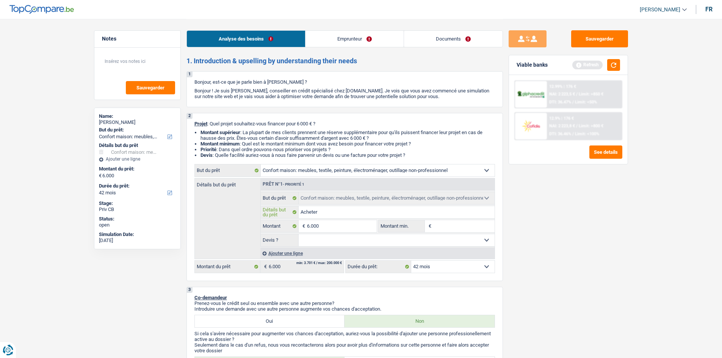
type input "Acheter d"
type input "Acheter de"
type input "Acheter des"
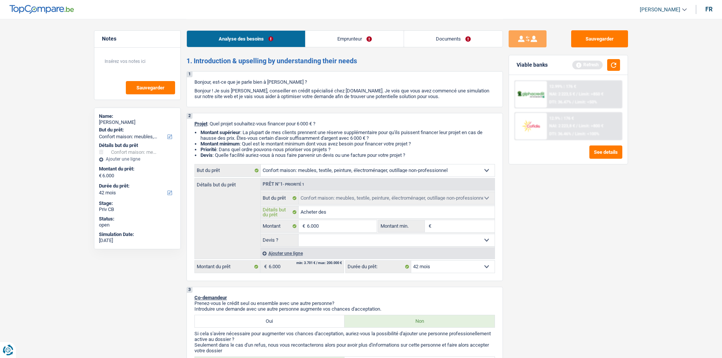
type input "Acheter des n"
type input "Acheter des no"
type input "Acheter des nou"
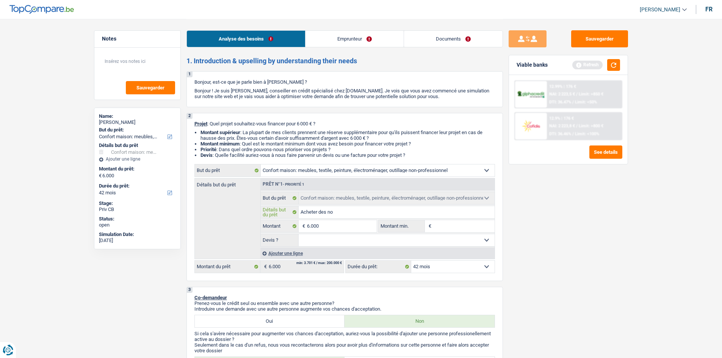
type input "Acheter des nou"
type input "Acheter des nouve"
type input "Acheter des nouvea"
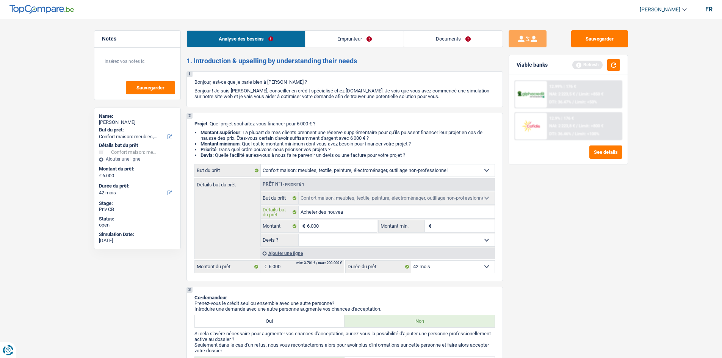
type input "Acheter des nouveau"
type input "Acheter des nouveaux"
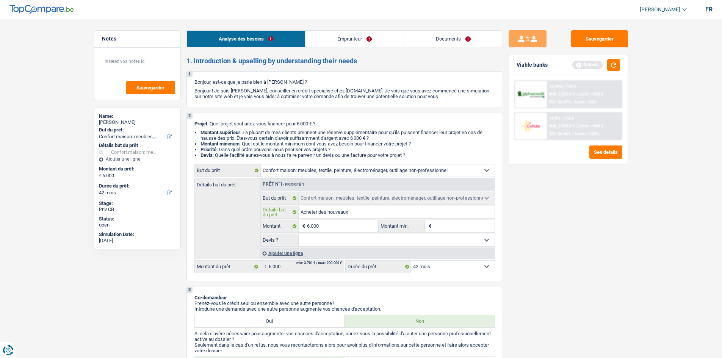
type input "Acheter des nouveaux"
type input "Acheter des nouveaux m"
type input "Acheter des nouveaux mu"
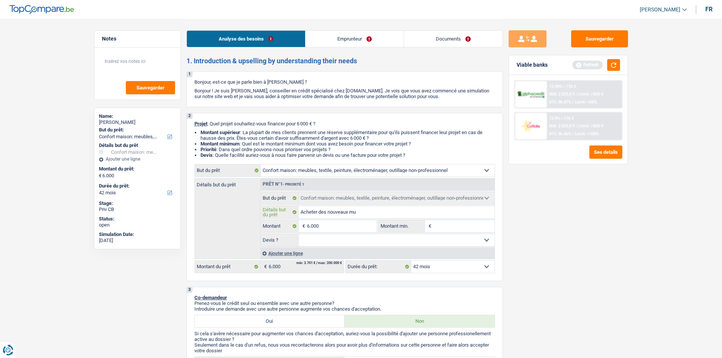
type input "Acheter des nouveaux mue"
type input "Acheter des nouveaux mueb"
type input "Acheter des nouveaux mue"
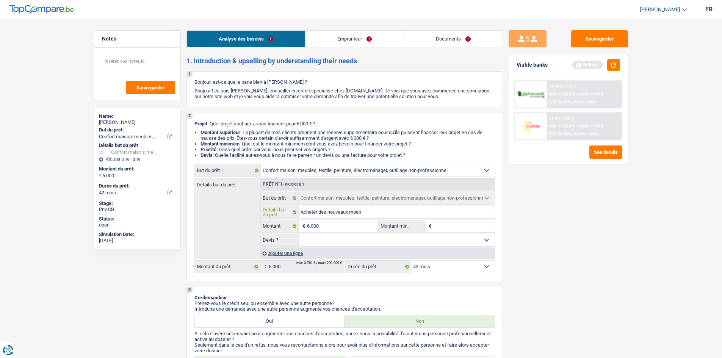
type input "Acheter des nouveaux mue"
type input "Acheter des nouveaux mu"
type input "Acheter des nouveaux m"
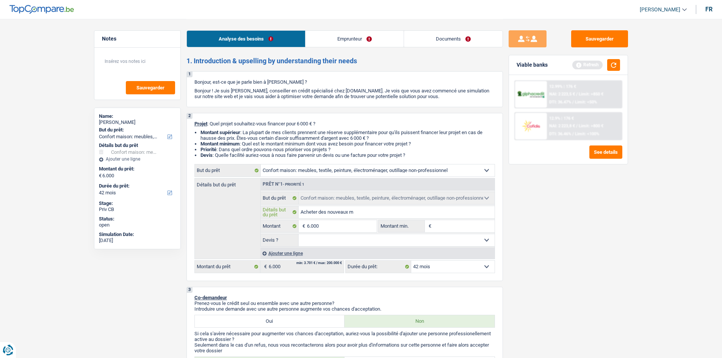
type input "Acheter des nouveaux me"
type input "Acheter des nouveaux meu"
type input "Acheter des nouveaux meub"
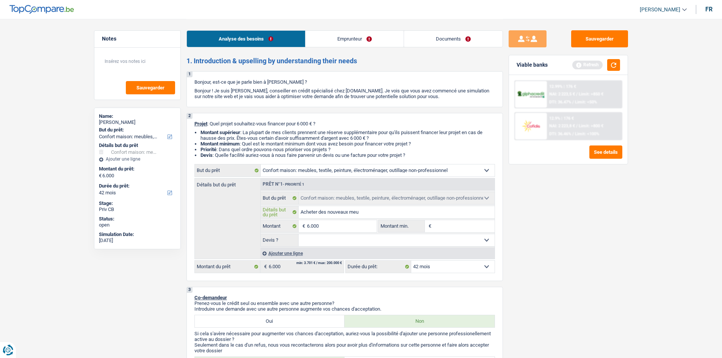
type input "Acheter des nouveaux meub"
type input "Acheter des nouveaux meubl"
type input "Acheter des nouveaux meuble"
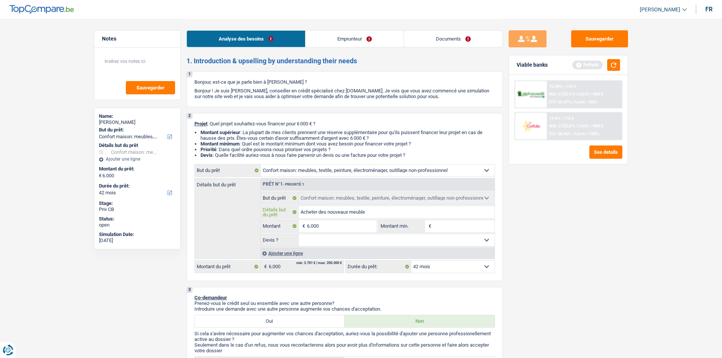
type input "Acheter des nouveaux meubles"
type input "Acheter des nouveaux meubles p"
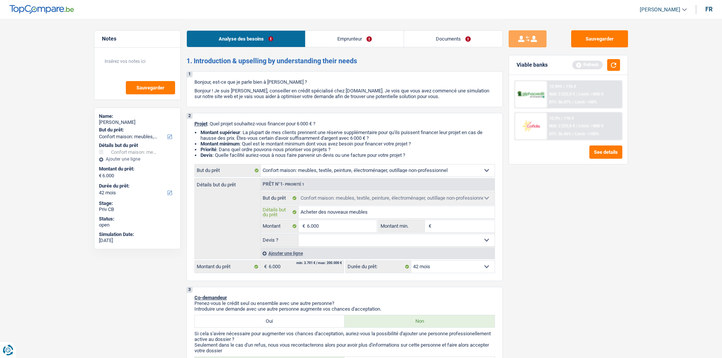
type input "Acheter des nouveaux meubles p"
type input "Acheter des nouveaux meubles po"
type input "Acheter des nouveaux meubles pou"
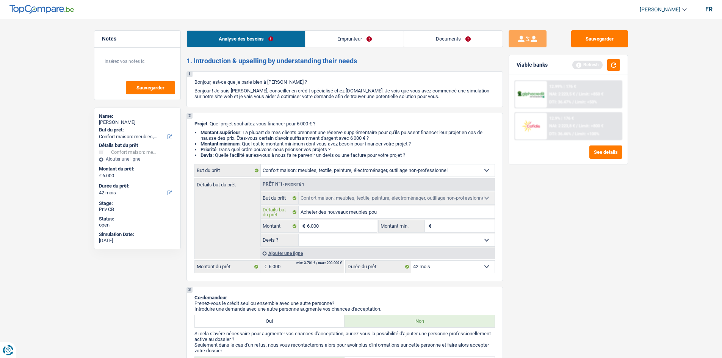
type input "Acheter des nouveaux meubles pour"
type input "Acheter des nouveaux meubles pour l"
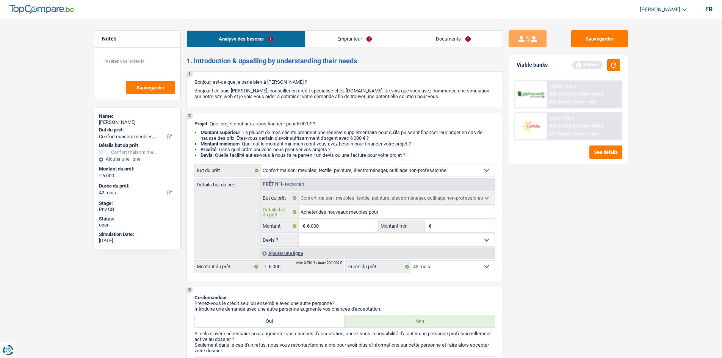
type input "Acheter des nouveaux meubles pour l"
type input "Acheter des nouveaux meubles pour l'"
type input "Acheter des nouveaux meubles pour l'a"
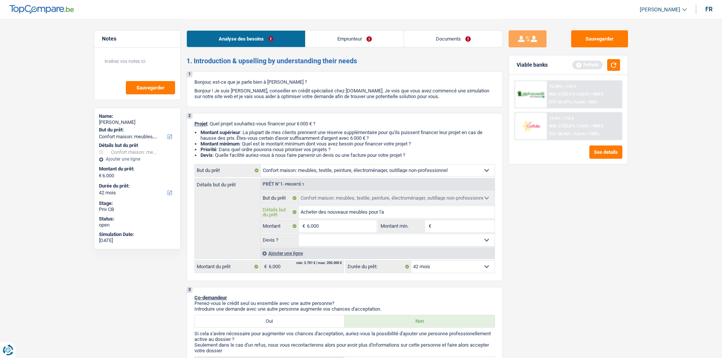
type input "Acheter des nouveaux meubles pour l'ap"
type input "Acheter des nouveaux meubles pour l'appa"
type input "Acheter des nouveaux meubles pour l'appar"
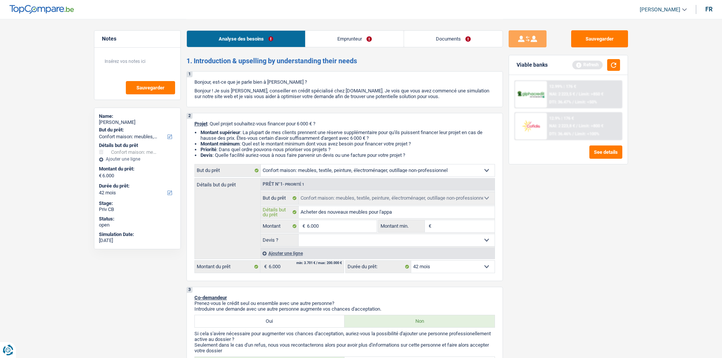
type input "Acheter des nouveaux meubles pour l'appar"
type input "Acheter des nouveaux meubles pour l'appart"
type input "Acheter des nouveaux meubles pour l'apparte"
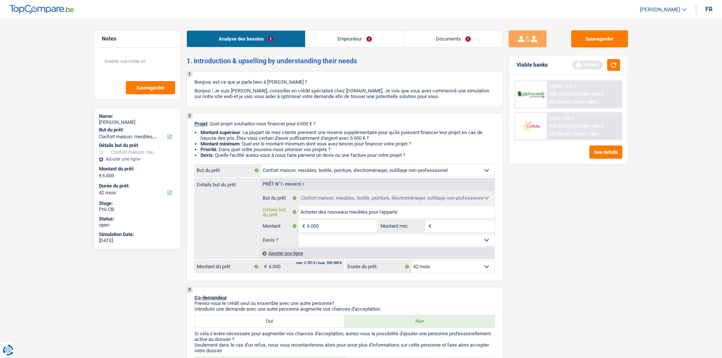
type input "Acheter des nouveaux meubles pour l'appartem"
type input "Acheter des nouveaux meubles pour l'apparteme"
type input "Acheter des nouveaux meubles pour l'appartemen"
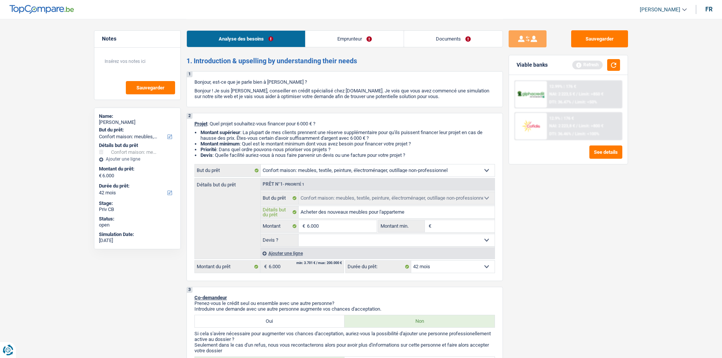
type input "Acheter des nouveaux meubles pour l'appartemen"
type input "Acheter des nouveaux meubles pour l'appartement"
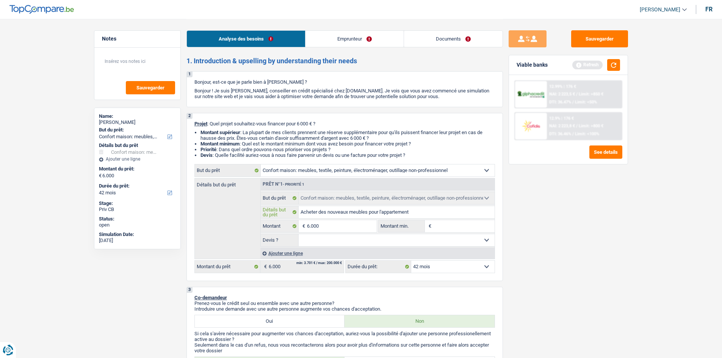
type input "Acheter des nouveaux meubles pour l'appartement"
click at [446, 239] on select "Oui Non Non répondu Sélectionner une option" at bounding box center [397, 240] width 196 height 12
select select "false"
click at [299, 234] on select "Oui Non Non répondu Sélectionner une option" at bounding box center [397, 240] width 196 height 12
select select "false"
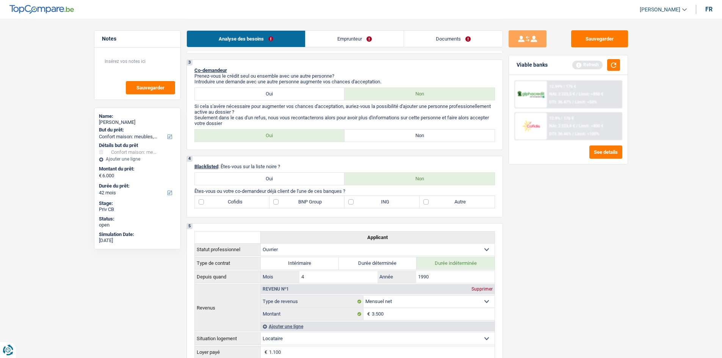
scroll to position [189, 0]
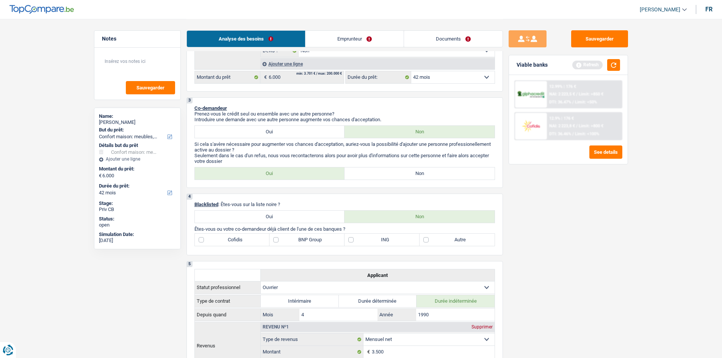
click at [417, 173] on label "Non" at bounding box center [419, 173] width 150 height 12
click at [417, 173] on input "Non" at bounding box center [419, 173] width 150 height 12
radio input "true"
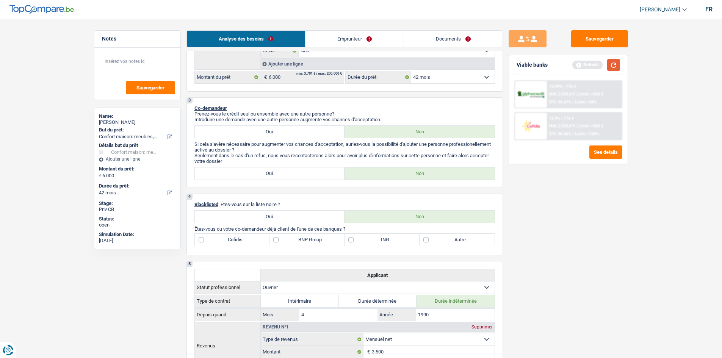
click at [619, 70] on button "button" at bounding box center [613, 65] width 13 height 12
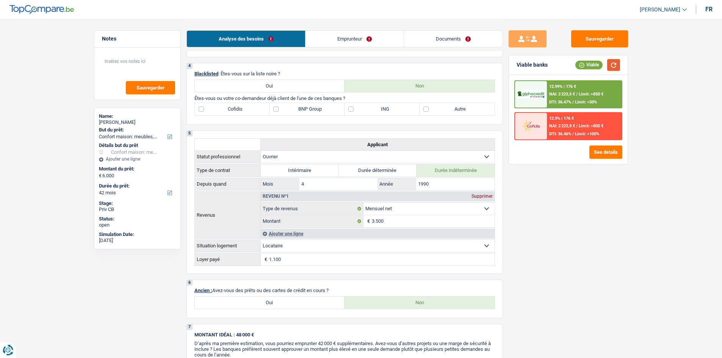
scroll to position [303, 0]
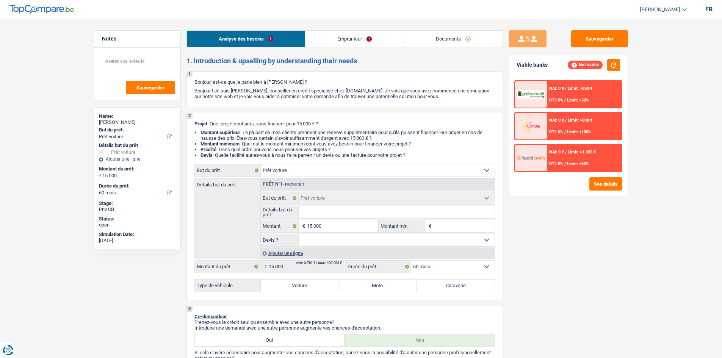
select select "car"
select select "60"
select select "car"
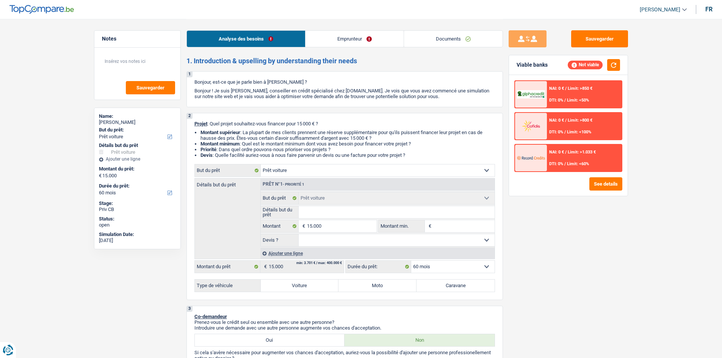
select select "60"
select select "car"
select select "60"
click at [348, 213] on input "Détails but du prêt" at bounding box center [397, 212] width 196 height 12
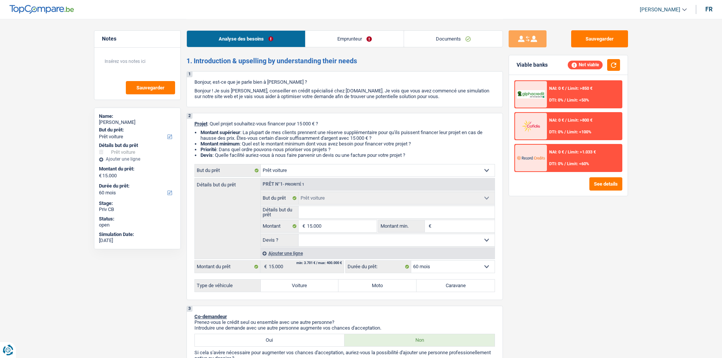
click at [291, 285] on label "Voiture" at bounding box center [300, 286] width 78 height 12
click at [291, 285] on input "Voiture" at bounding box center [300, 286] width 78 height 12
radio input "true"
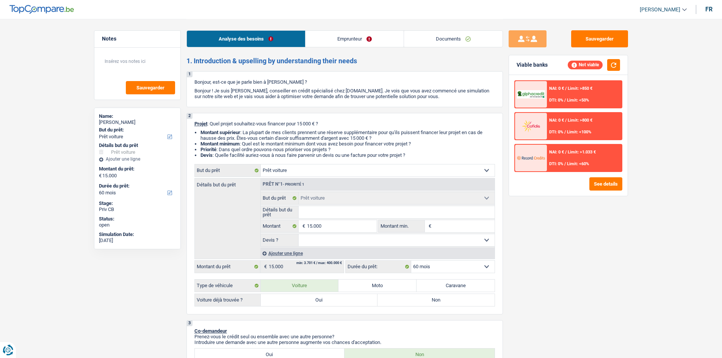
click at [421, 305] on label "Non" at bounding box center [435, 300] width 117 height 12
click at [421, 305] on input "Non" at bounding box center [435, 300] width 117 height 12
radio input "true"
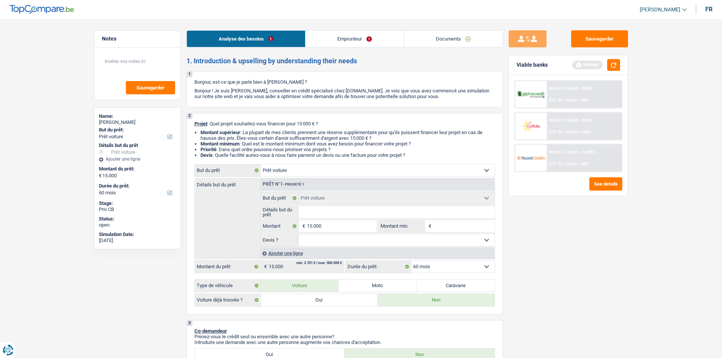
click at [424, 301] on label "Non" at bounding box center [435, 300] width 117 height 12
click at [424, 301] on input "Non" at bounding box center [435, 300] width 117 height 12
radio input "true"
click at [382, 243] on select "Oui Non Non répondu Sélectionner une option" at bounding box center [397, 240] width 196 height 12
select select "false"
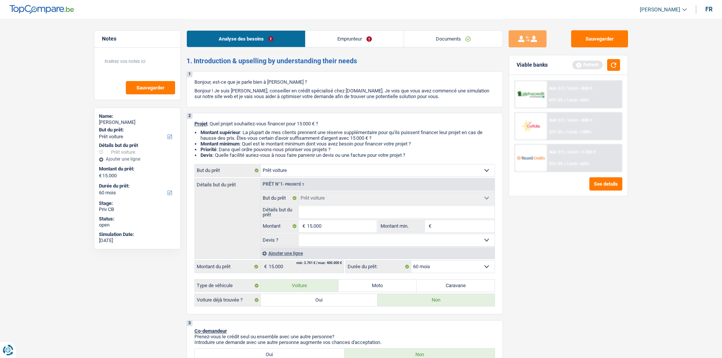
click at [299, 234] on select "Oui Non Non répondu Sélectionner une option" at bounding box center [397, 240] width 196 height 12
select select "false"
click at [350, 214] on input "Détails but du prêt" at bounding box center [397, 212] width 196 height 12
type input "A"
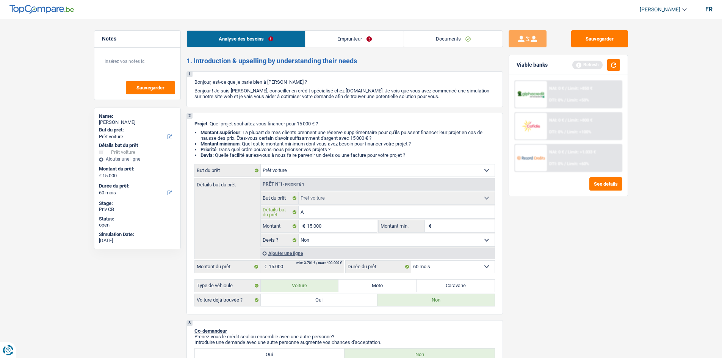
type input "Ac"
type input "Ach"
type input "Acha"
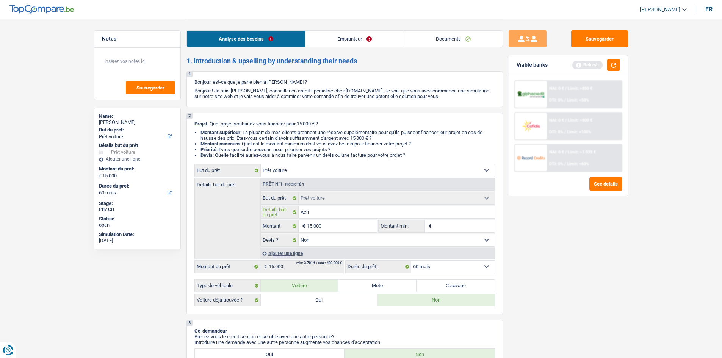
type input "Acha"
type input "Achat"
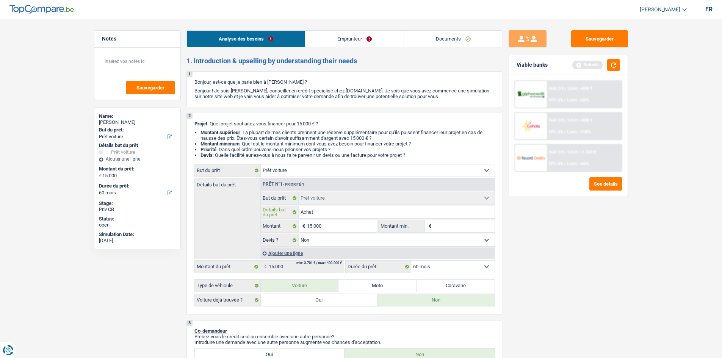
type input "Achat d"
type input "Achat d'"
type input "Achat d'u"
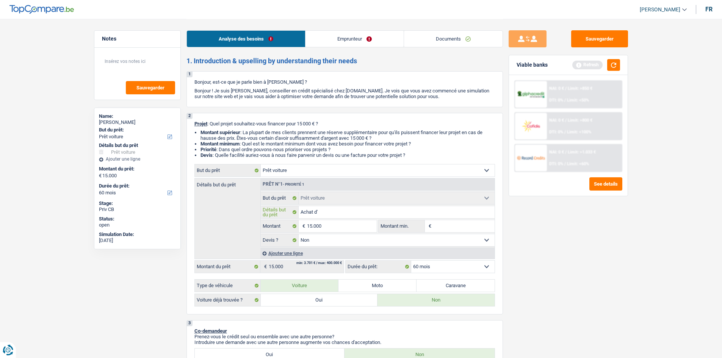
type input "Achat d'u"
type input "Achat d'un"
type input "Achat d'une"
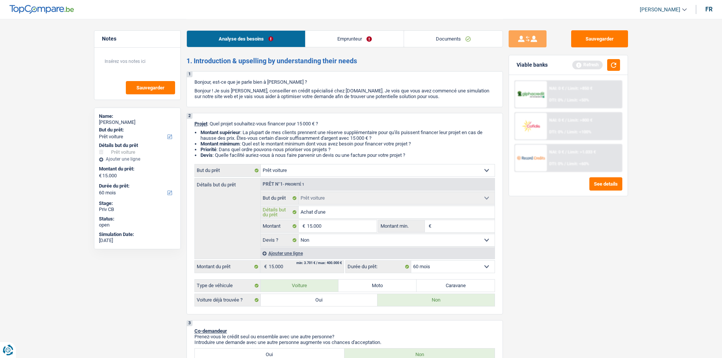
type input "Achat d'une"
type input "Achat d'une v"
type input "Achat d'une vo"
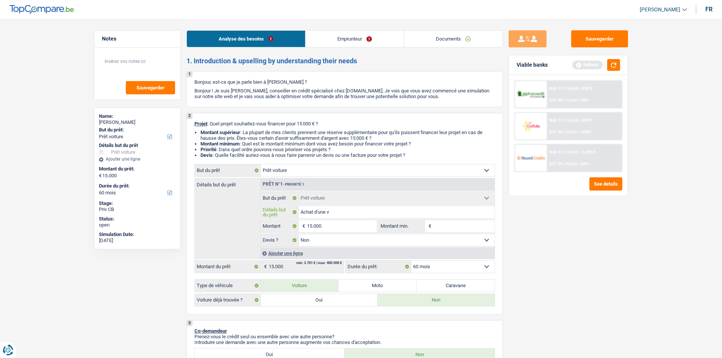
type input "Achat d'une vo"
type input "Achat d'une voi"
type input "Achat d'une voit"
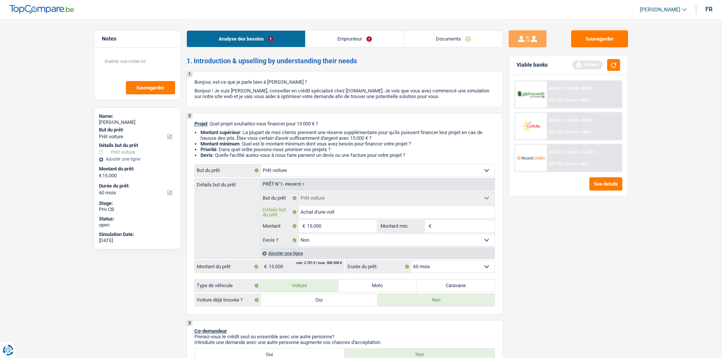
type input "Achat d'une voitu"
type input "Achat d'une voitur"
type input "Achat d'une voiture"
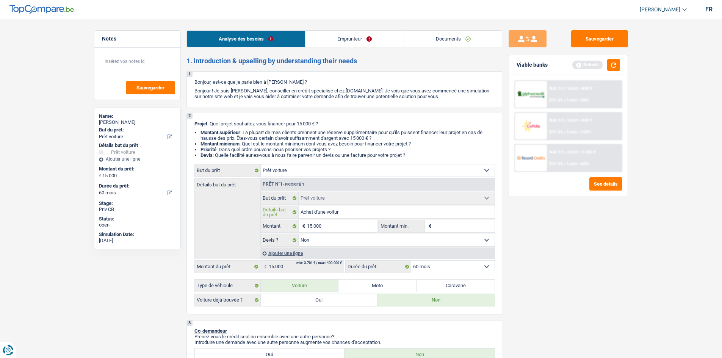
type input "Achat d'une voiture"
type input "Achat d'une voiture d"
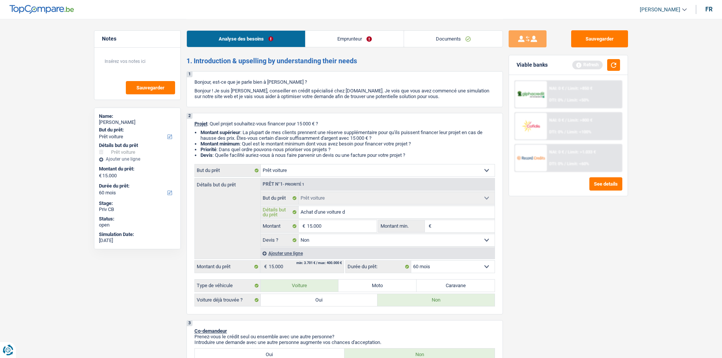
type input "Achat d'une voiture do"
type input "Achat d'une voiture d"
type input "Achat d'une voiture d'"
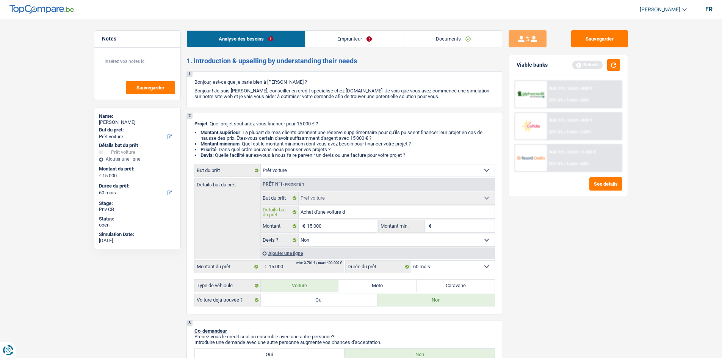
type input "Achat d'une voiture d'"
type input "Achat d'une voiture d'o"
type input "Achat d'une voiture d'oc"
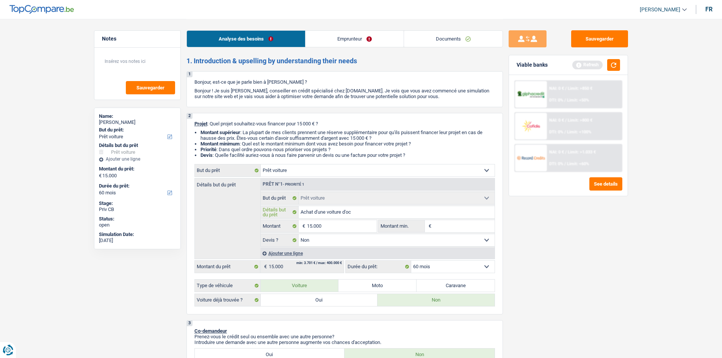
type input "Achat d'une voiture d'occ"
type input "Achat d'une voiture d'occa"
type input "Achat d'une voiture d'occas"
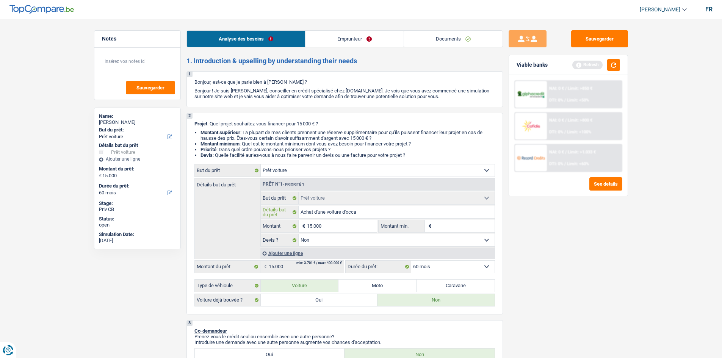
type input "Achat d'une voiture d'occas"
type input "Achat d'une voiture d'occasi"
type input "Achat d'une voiture d'occasio"
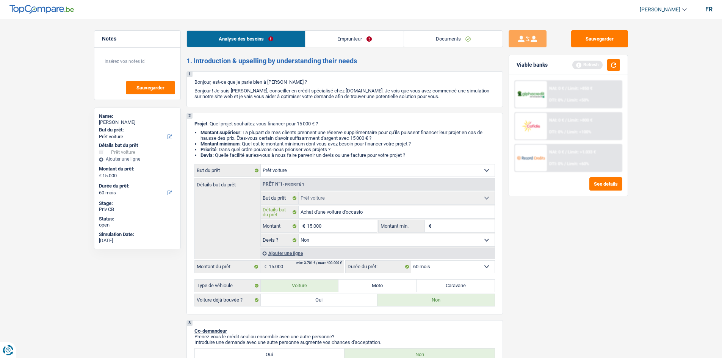
type input "Achat d'une voiture d'occasion"
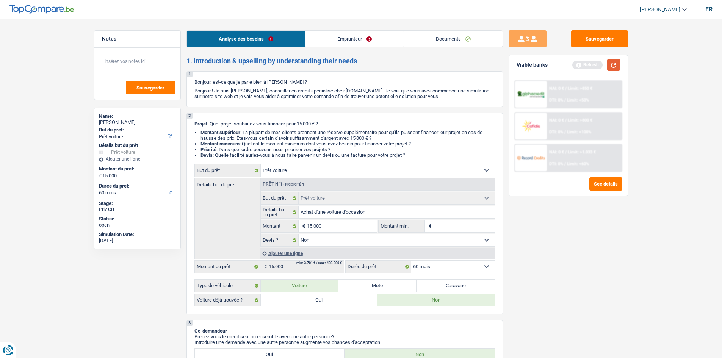
click at [612, 68] on button "button" at bounding box center [613, 65] width 13 height 12
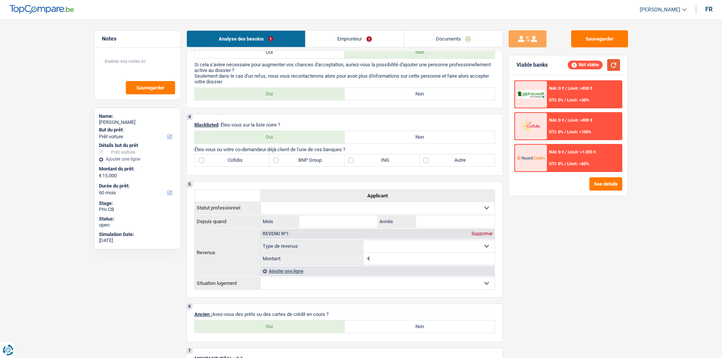
scroll to position [303, 0]
click at [396, 93] on label "Non" at bounding box center [419, 93] width 150 height 12
click at [396, 93] on input "Non" at bounding box center [419, 93] width 150 height 12
radio input "true"
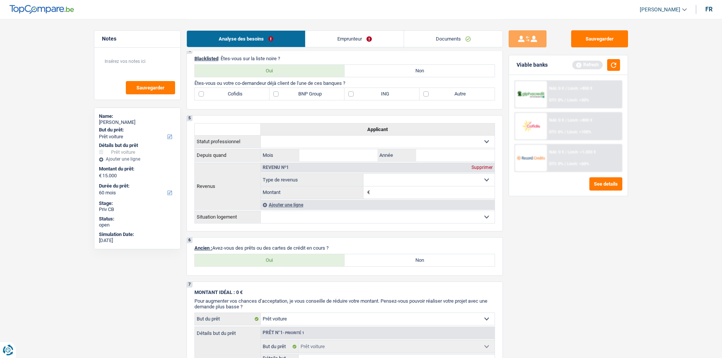
scroll to position [341, 0]
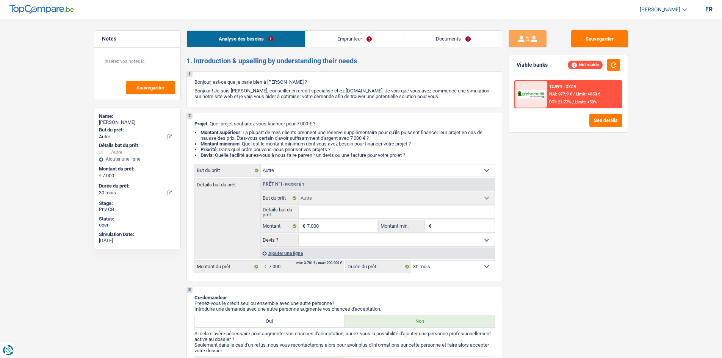
select select "other"
select select "30"
select select "other"
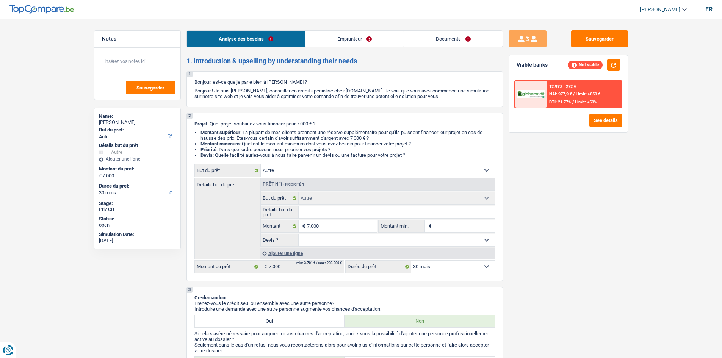
select select "30"
select select "worker"
select select "netSalary"
select select "liveWithParents"
select select "other"
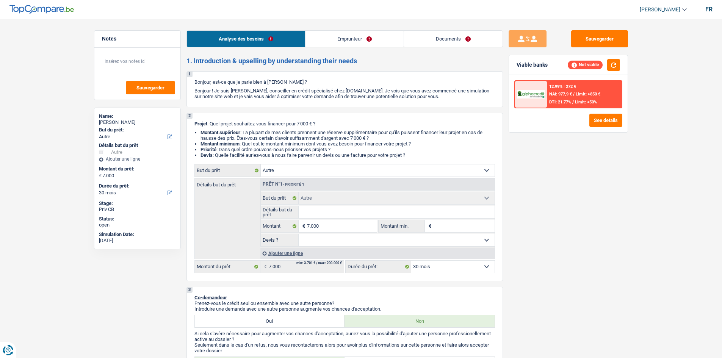
select select "other"
select select "30"
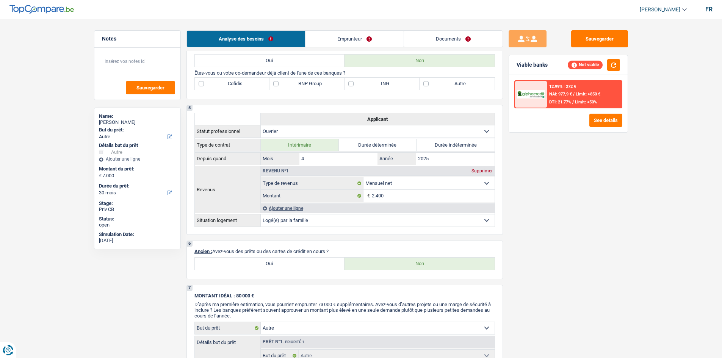
scroll to position [379, 0]
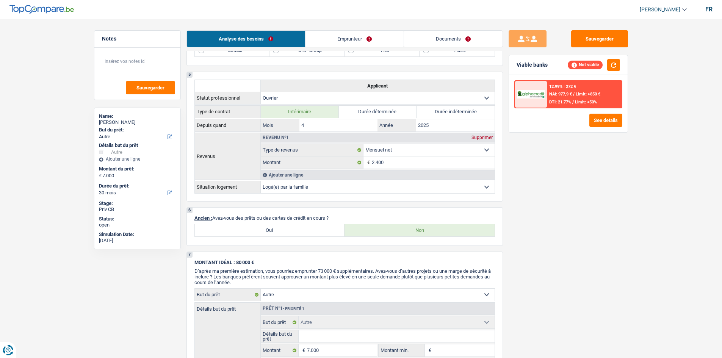
click at [374, 37] on link "Emprunteur" at bounding box center [354, 39] width 98 height 16
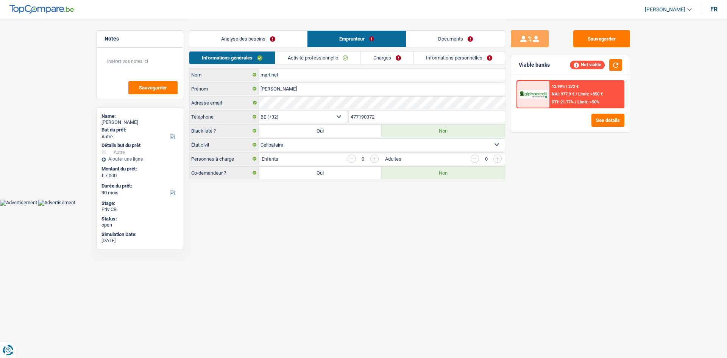
click at [333, 59] on link "Activité professionnelle" at bounding box center [317, 58] width 85 height 13
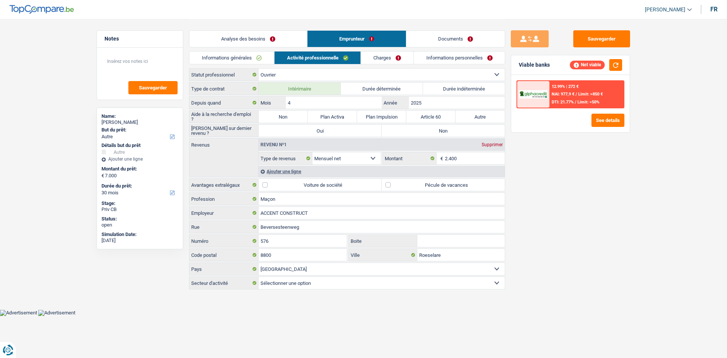
click at [264, 60] on link "Informations générales" at bounding box center [231, 58] width 85 height 13
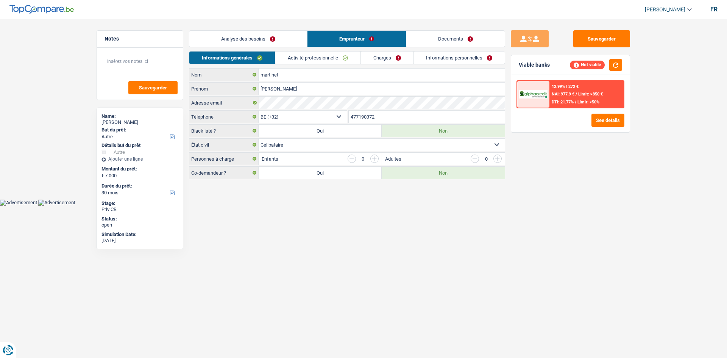
click at [265, 35] on link "Analyse des besoins" at bounding box center [248, 39] width 118 height 16
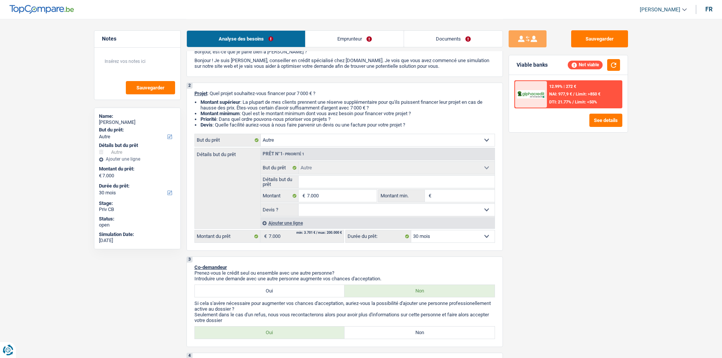
scroll to position [76, 0]
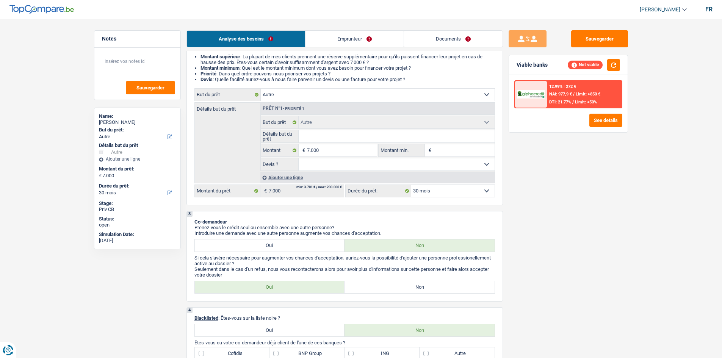
click at [334, 93] on select "Confort maison: meubles, textile, peinture, électroménager, outillage non-profe…" at bounding box center [378, 95] width 234 height 12
select select "car"
click at [261, 89] on select "Confort maison: meubles, textile, peinture, électroménager, outillage non-profe…" at bounding box center [378, 95] width 234 height 12
select select "car"
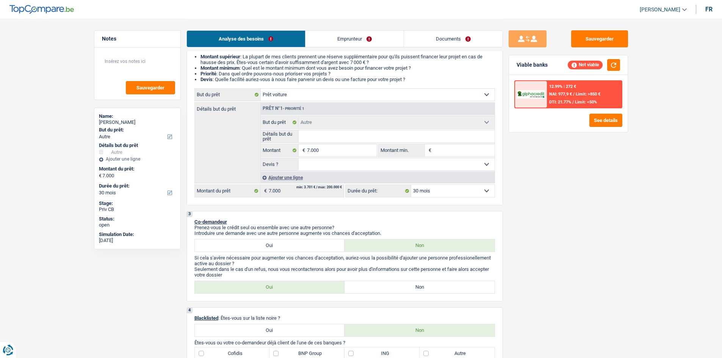
select select "42"
select select "car"
select select "42"
select select "car"
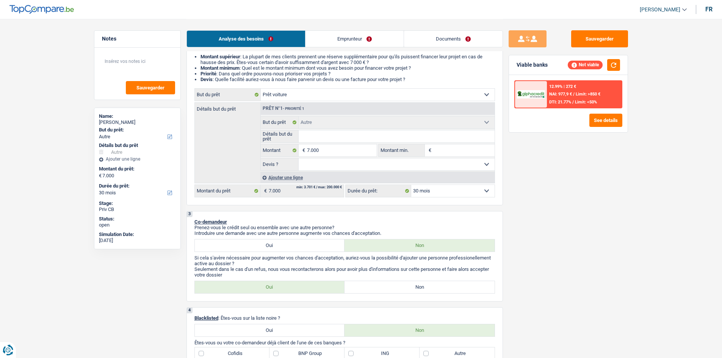
select select "42"
select select "other"
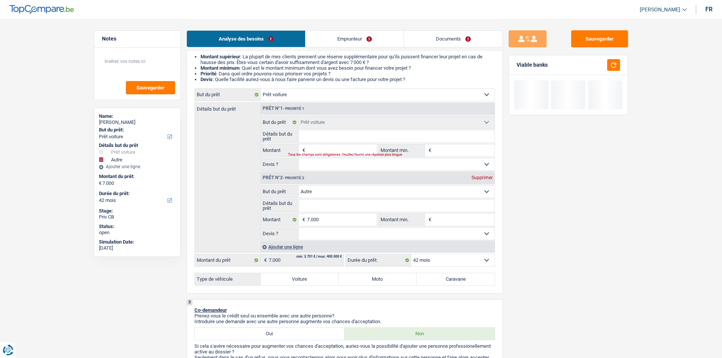
click at [489, 178] on div "Supprimer" at bounding box center [481, 177] width 25 height 5
type input "0"
select select
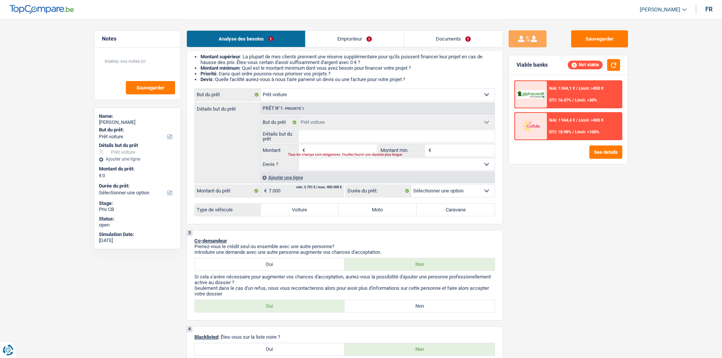
click at [380, 99] on select "Confort maison: meubles, textile, peinture, électroménager, outillage non-profe…" at bounding box center [378, 95] width 234 height 12
select select "household"
click at [261, 89] on select "Confort maison: meubles, textile, peinture, électroménager, outillage non-profe…" at bounding box center [378, 95] width 234 height 12
select select "household"
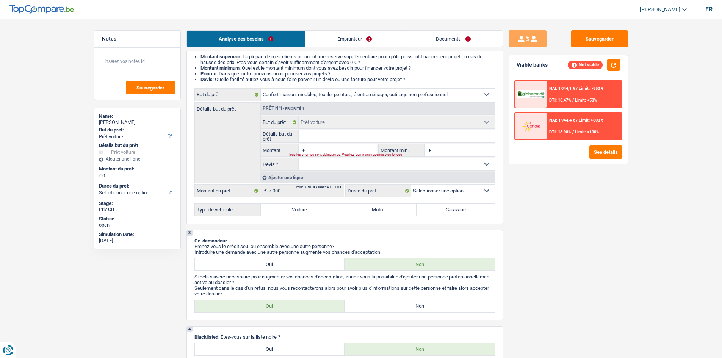
select select
select select "household"
select select
select select "household"
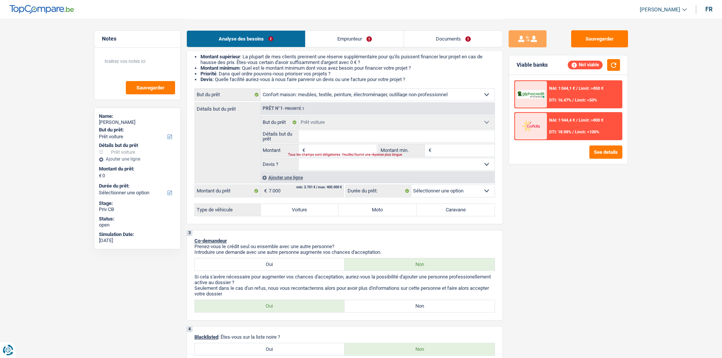
select select
select select "car"
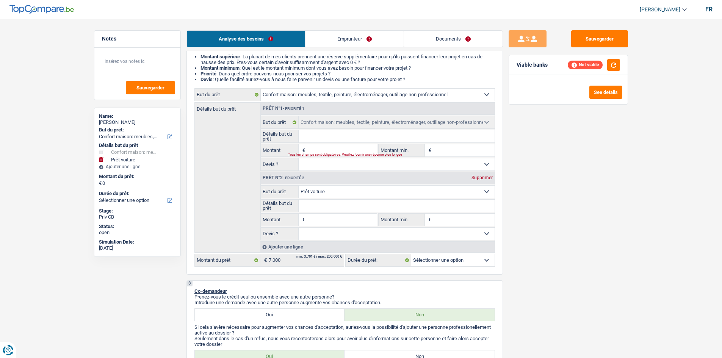
click at [486, 175] on div "Supprimer" at bounding box center [481, 177] width 25 height 5
select select
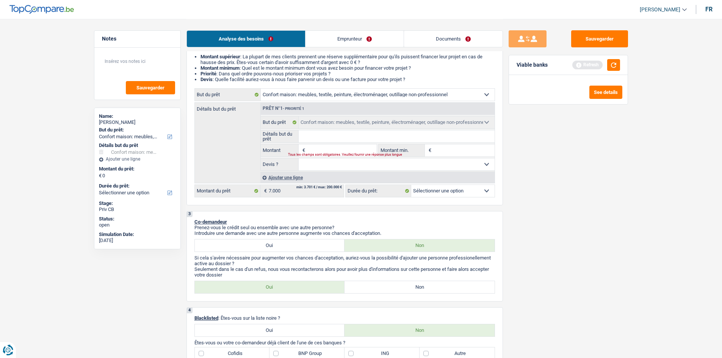
click at [340, 147] on input "Montant" at bounding box center [341, 150] width 69 height 12
type input "7"
type input "70"
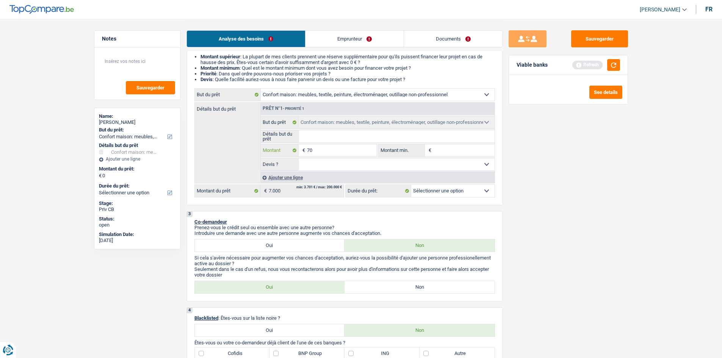
type input "700"
type input "7.000"
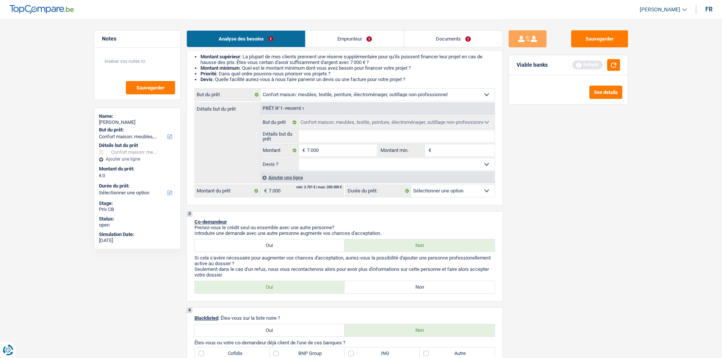
type input "7.000"
select select "42"
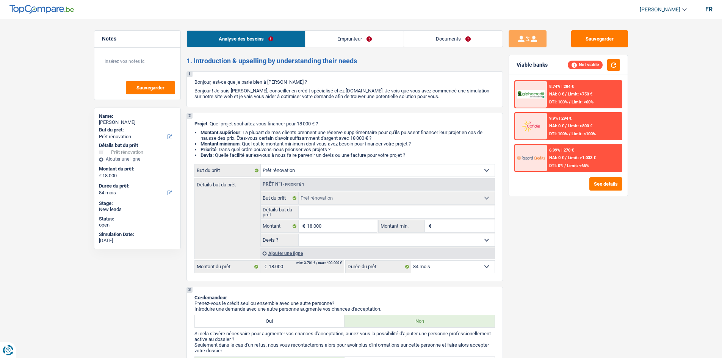
select select "renovation"
select select "84"
select select "renovation"
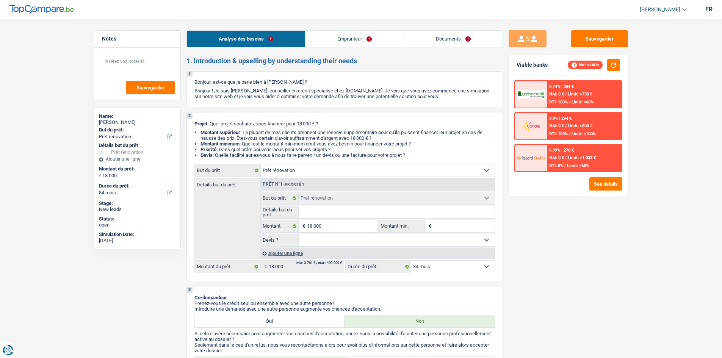
select select "84"
select select "invalid"
select select "familyAllowances"
select select "disabilityPension"
select select "ownerWithoutMortgage"
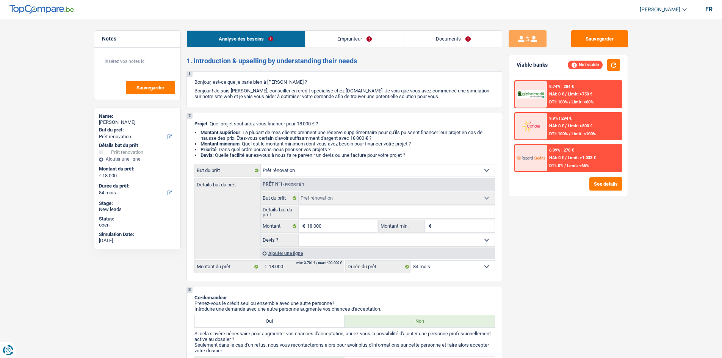
select select "renovationLoan"
select select "84"
select select "personalLoan"
select select "48"
select select "renovationLoan"
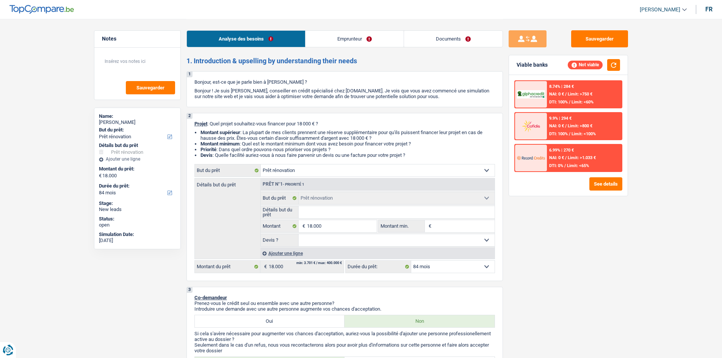
select select "84"
select select "cardOrCredit"
select select "renovation"
select select "84"
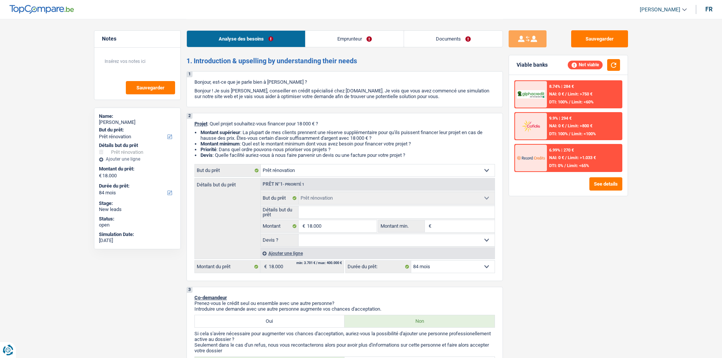
click at [341, 211] on input "Détails but du prêt" at bounding box center [397, 212] width 196 height 12
type input "i"
type input "is"
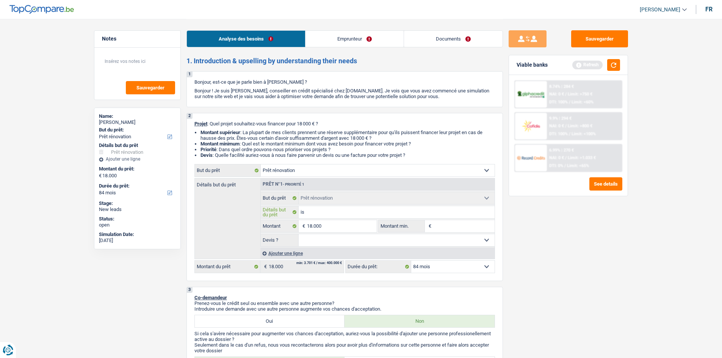
type input "iso"
type input "isol"
type input "isola"
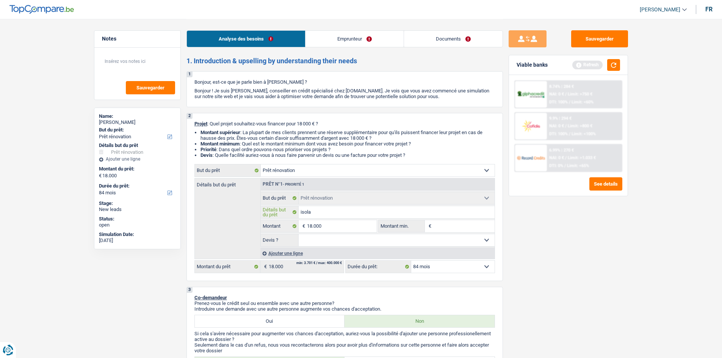
type input "isola"
type input "isolat"
type input "isolati"
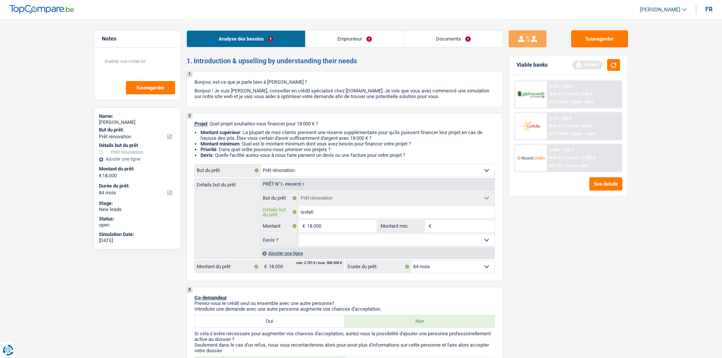
type input "isolatio"
type input "isolation"
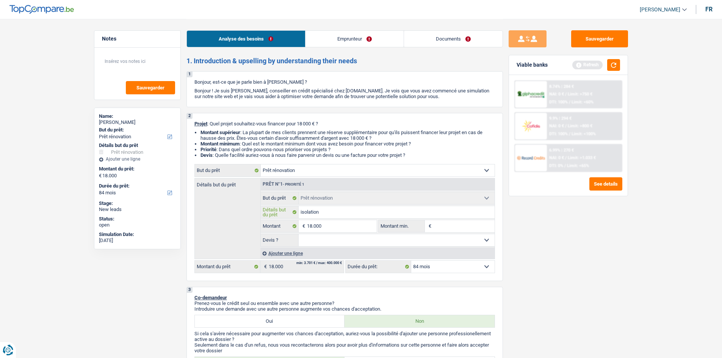
type input "isolation"
click at [301, 209] on input "isolation" at bounding box center [397, 212] width 196 height 12
type input "solation"
type input "Isolation"
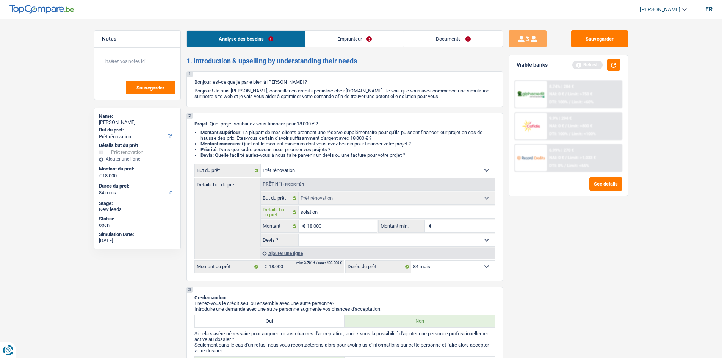
type input "Isolation"
click at [358, 237] on select "Oui Non Non répondu Sélectionner une option" at bounding box center [397, 240] width 196 height 12
select select "yes"
click at [299, 234] on select "Oui Non Non répondu Sélectionner une option" at bounding box center [397, 240] width 196 height 12
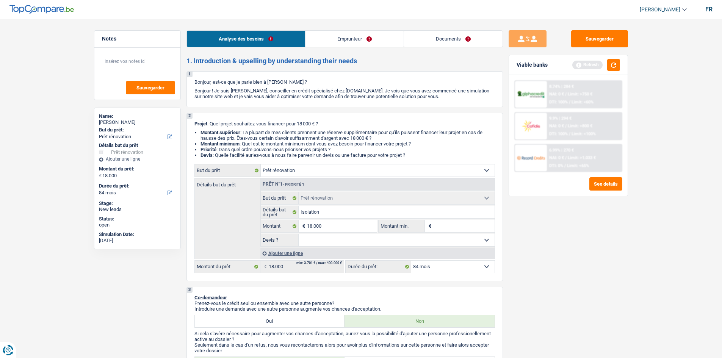
select select "yes"
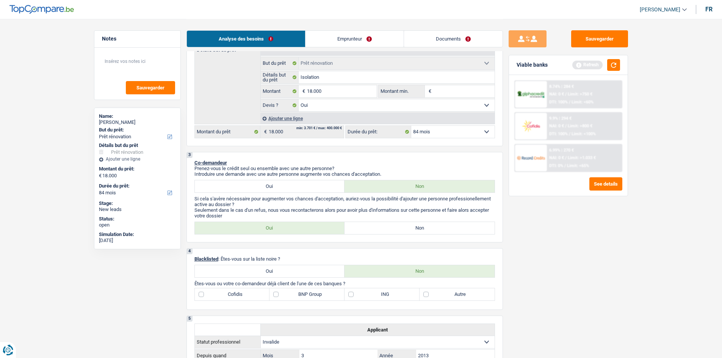
scroll to position [114, 0]
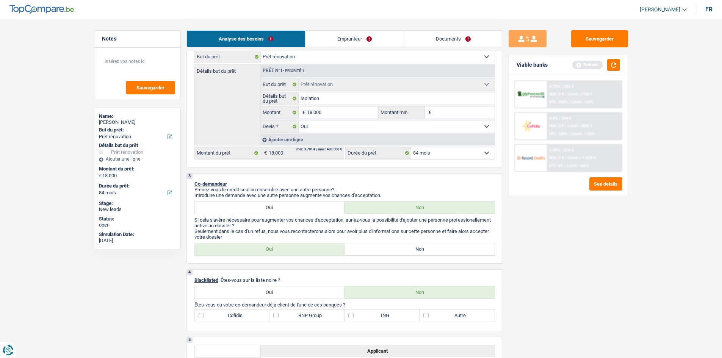
click at [403, 249] on label "Non" at bounding box center [419, 249] width 150 height 12
click at [403, 249] on input "Non" at bounding box center [419, 249] width 150 height 12
radio input "true"
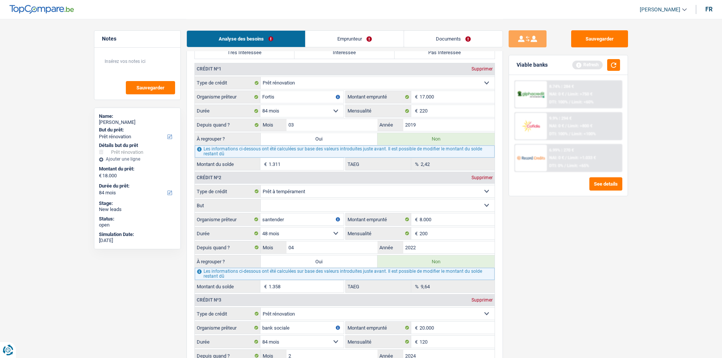
scroll to position [606, 0]
click at [369, 203] on select "Confort maison: meubles, textile, peinture, électroménager, outillage non-profe…" at bounding box center [378, 204] width 234 height 12
select select "homeFurnishingOrRelocation"
click at [261, 198] on select "Confort maison: meubles, textile, peinture, électroménager, outillage non-profe…" at bounding box center [378, 204] width 234 height 12
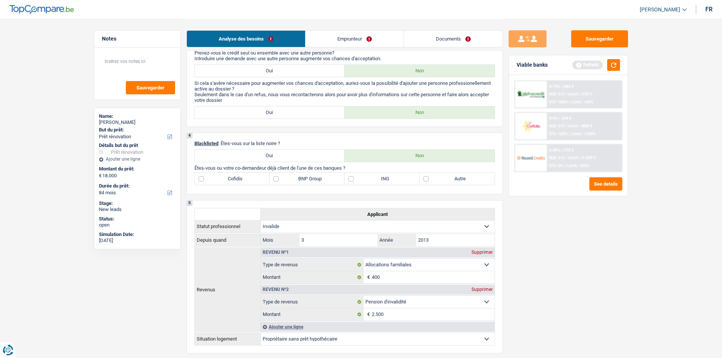
scroll to position [227, 0]
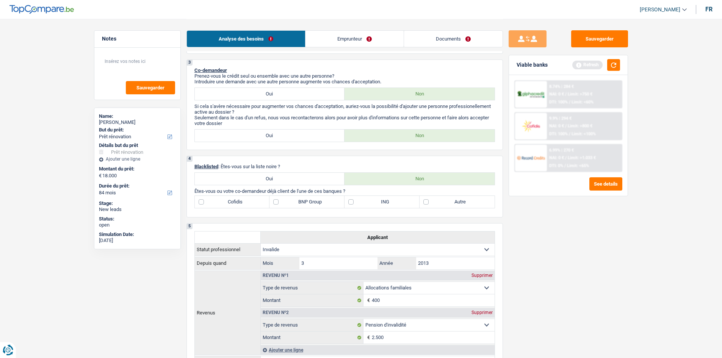
click at [274, 203] on label "BNP Group" at bounding box center [306, 202] width 75 height 12
click at [274, 203] on input "BNP Group" at bounding box center [306, 202] width 75 height 12
checkbox input "true"
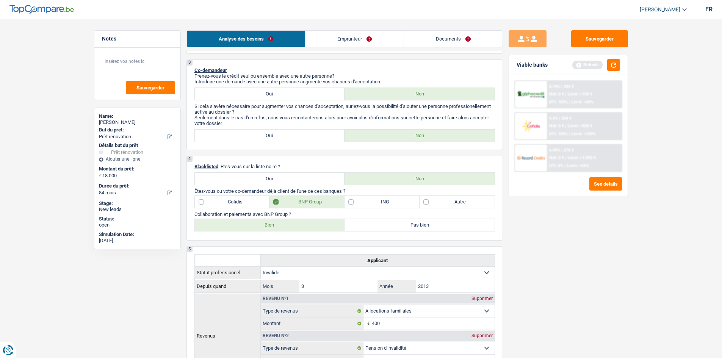
click at [298, 221] on label "Bien" at bounding box center [270, 225] width 150 height 12
click at [298, 221] on input "Bien" at bounding box center [270, 225] width 150 height 12
radio input "true"
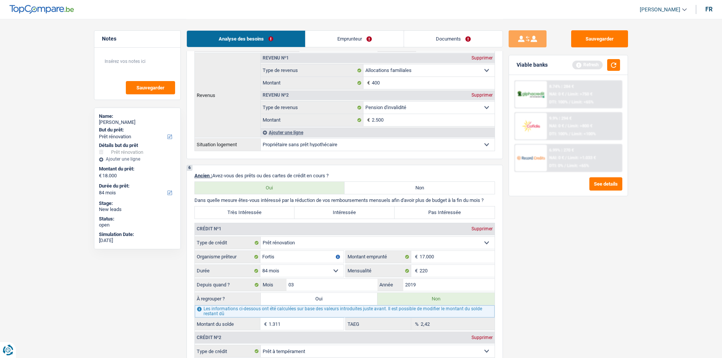
scroll to position [455, 0]
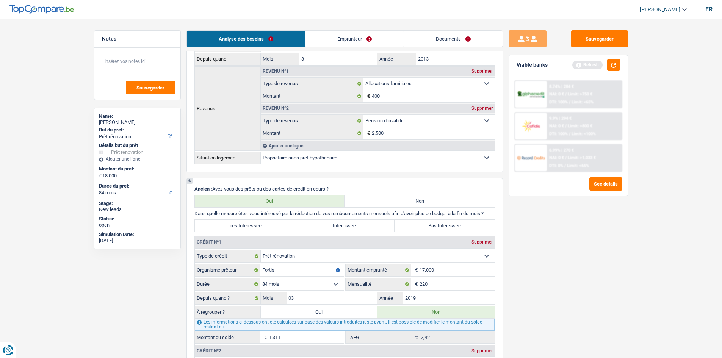
click at [413, 225] on label "Pas Intéressée" at bounding box center [444, 226] width 100 height 12
click at [413, 225] on input "Pas Intéressée" at bounding box center [444, 226] width 100 height 12
radio input "true"
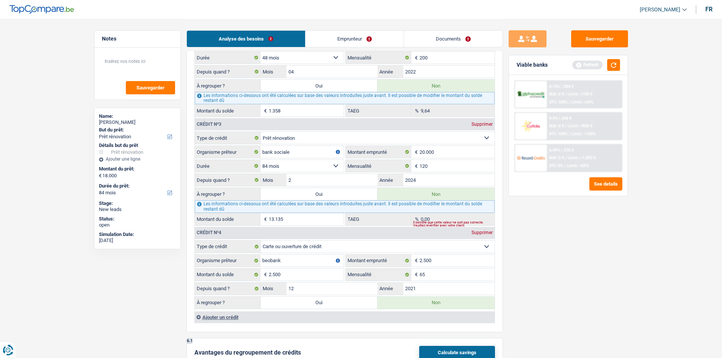
scroll to position [796, 0]
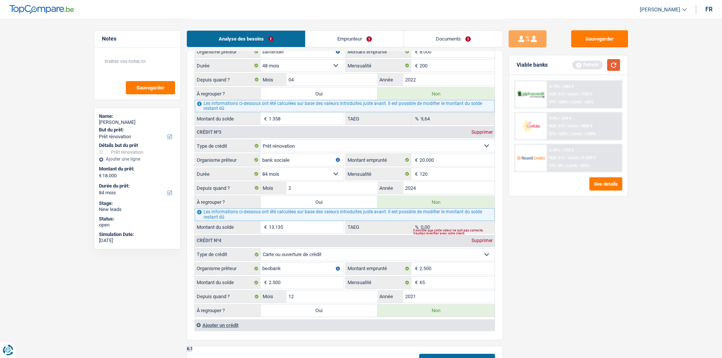
click at [614, 64] on button "button" at bounding box center [613, 65] width 13 height 12
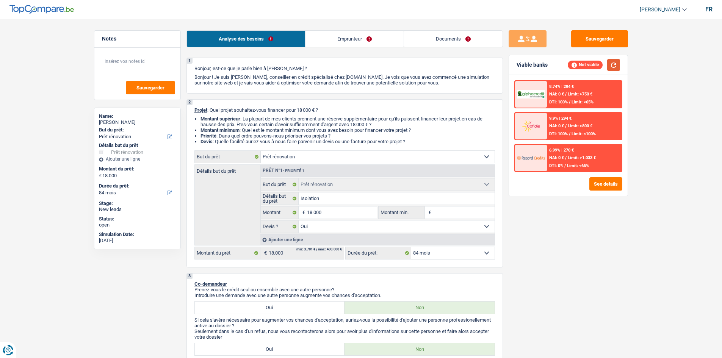
scroll to position [0, 0]
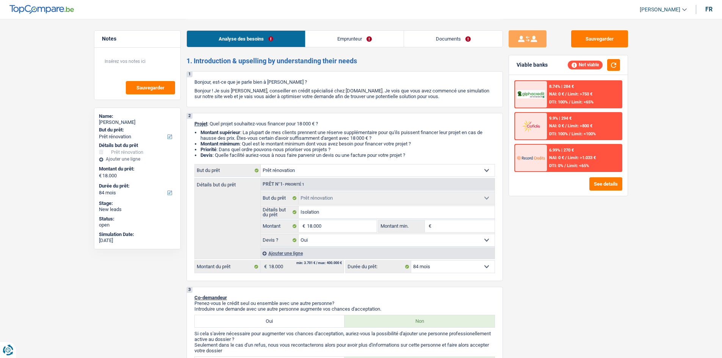
click at [345, 43] on link "Emprunteur" at bounding box center [354, 39] width 98 height 16
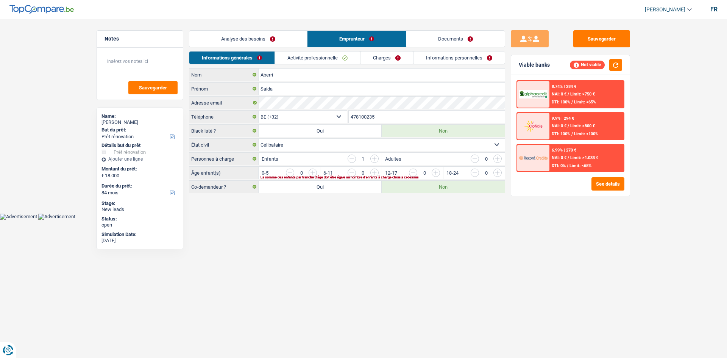
click at [372, 172] on input "button" at bounding box center [529, 175] width 316 height 12
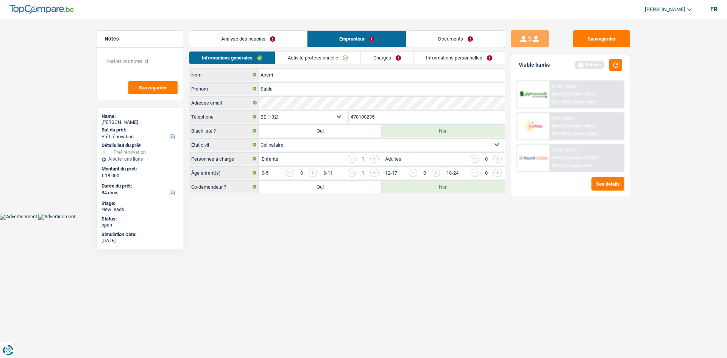
click at [384, 58] on link "Charges" at bounding box center [387, 58] width 53 height 13
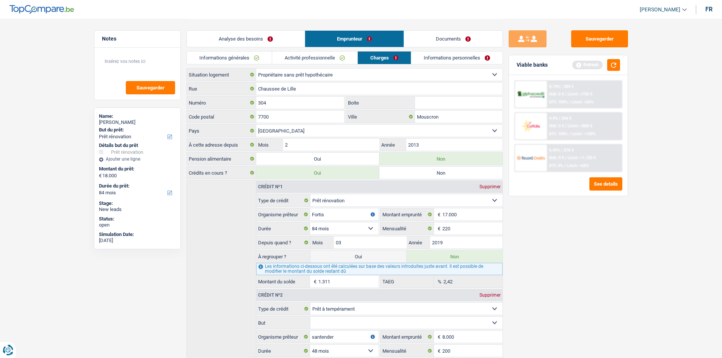
click at [431, 58] on link "Informations personnelles" at bounding box center [456, 58] width 91 height 13
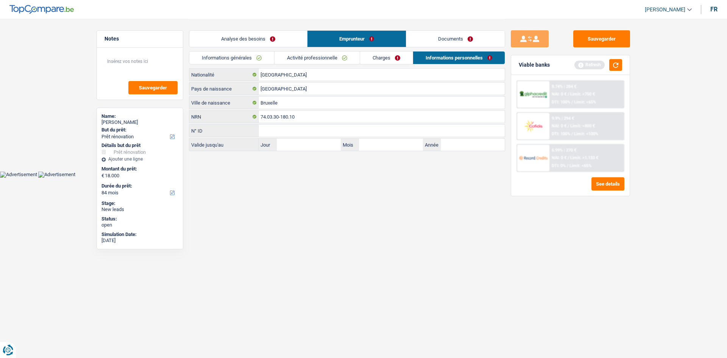
click at [338, 59] on link "Activité professionnelle" at bounding box center [317, 58] width 85 height 13
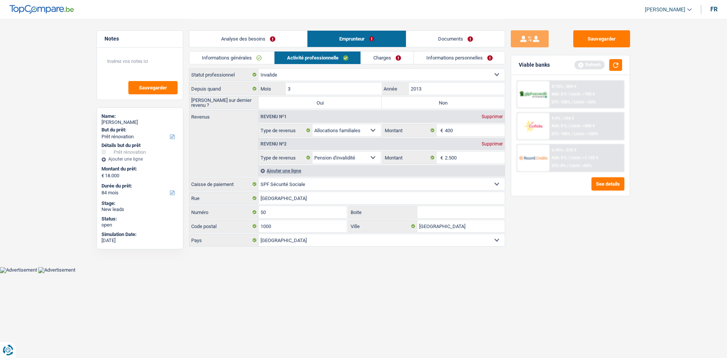
click at [341, 182] on select "Mutualité Chrétienne Mutualité Socialiste (Solidaris) SPF Sécurité Sociale Unio…" at bounding box center [382, 184] width 246 height 12
click at [556, 264] on div "Sauvegarder Viable banks Refresh 8.74% | 284 € NAI: 0 € / Limit: >750 € DTI: 10…" at bounding box center [570, 188] width 131 height 316
click at [492, 145] on div "Supprimer" at bounding box center [492, 144] width 25 height 5
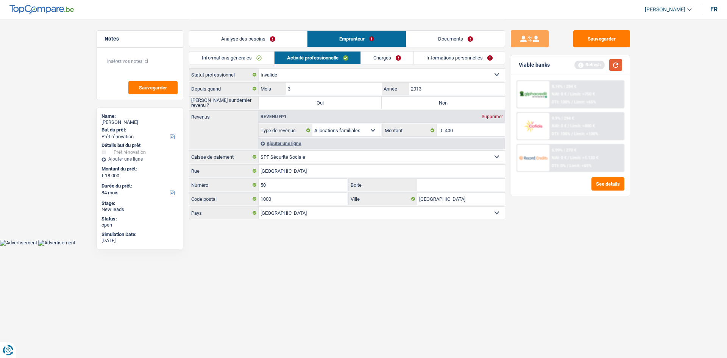
click at [616, 67] on button "button" at bounding box center [616, 65] width 13 height 12
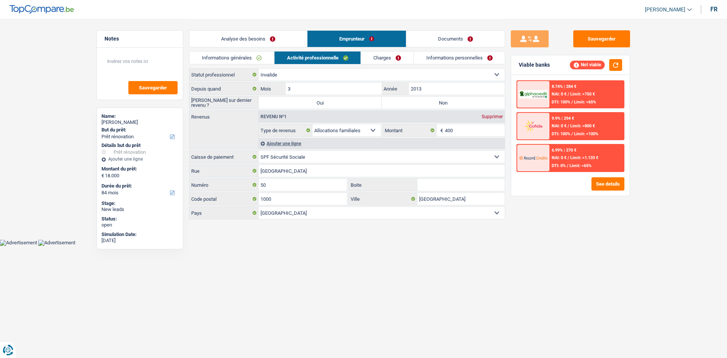
click at [427, 102] on label "Non" at bounding box center [443, 103] width 123 height 12
click at [427, 102] on input "Non" at bounding box center [443, 103] width 123 height 12
radio input "true"
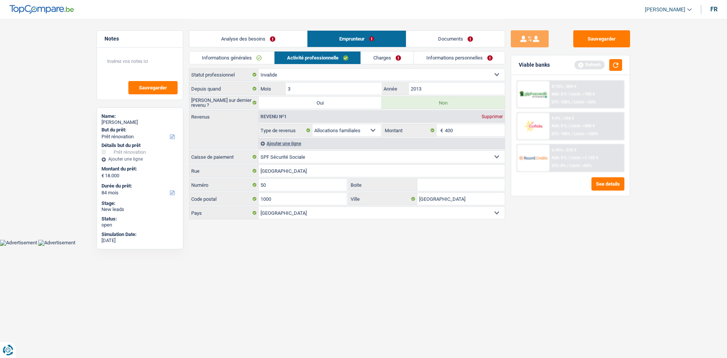
click at [387, 60] on link "Charges" at bounding box center [387, 58] width 53 height 13
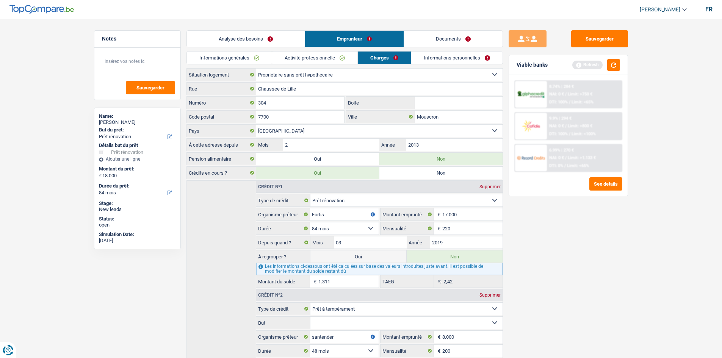
click at [455, 55] on link "Informations personnelles" at bounding box center [456, 58] width 91 height 13
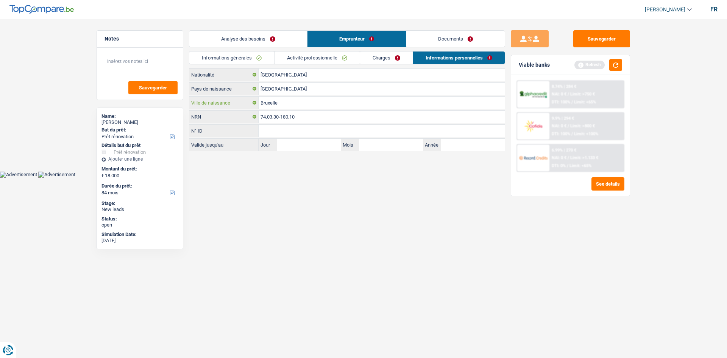
click at [295, 100] on input "Bruxelle" at bounding box center [382, 103] width 246 height 12
type input "[GEOGRAPHIC_DATA]"
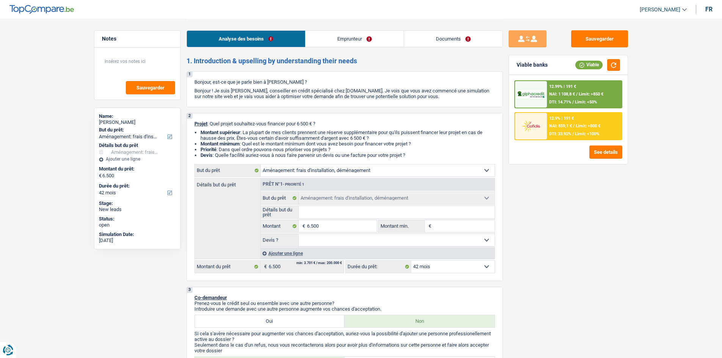
select select "movingOrInstallation"
select select "42"
select select "movingOrInstallation"
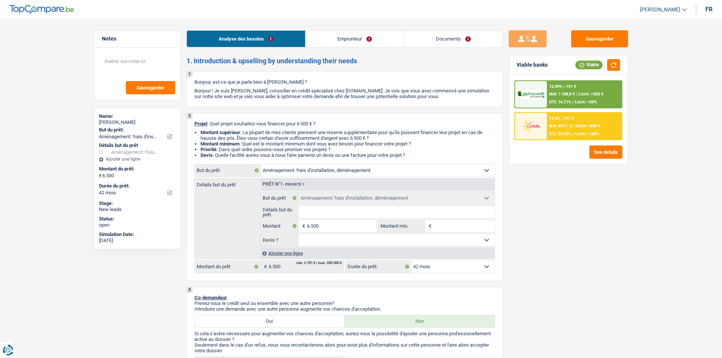
select select "42"
select select "retired"
select select "pension"
select select "liveWithParents"
select select "movingOrInstallation"
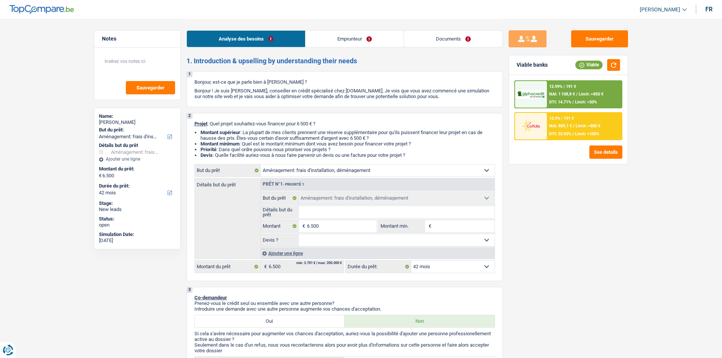
select select "movingOrInstallation"
select select "42"
click at [369, 43] on link "Emprunteur" at bounding box center [354, 39] width 98 height 16
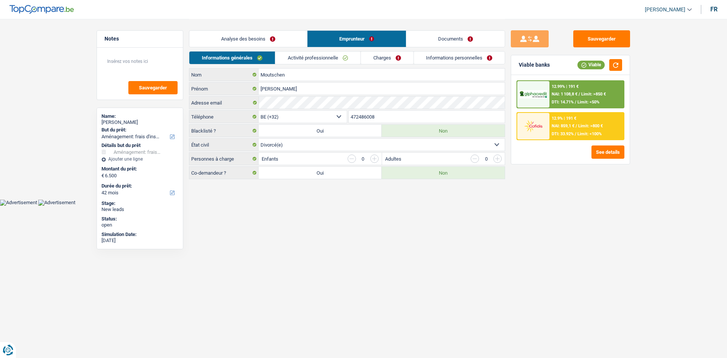
click at [436, 46] on link "Documents" at bounding box center [455, 39] width 98 height 16
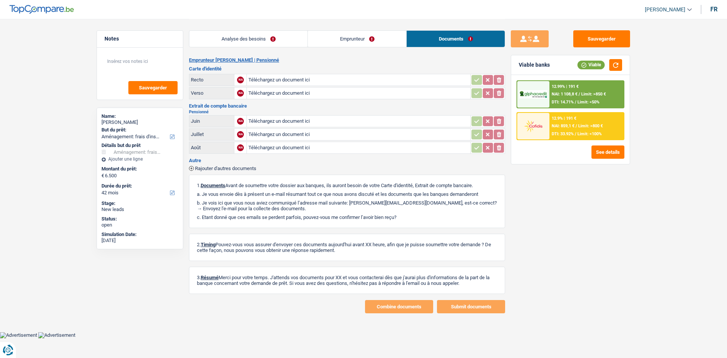
click at [350, 38] on link "Emprunteur" at bounding box center [357, 39] width 98 height 16
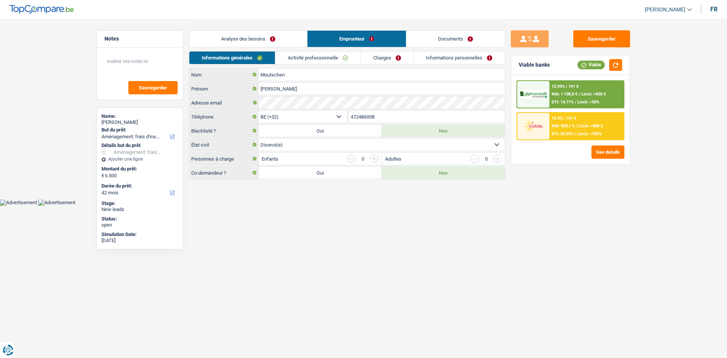
click at [277, 37] on link "Analyse des besoins" at bounding box center [248, 39] width 118 height 16
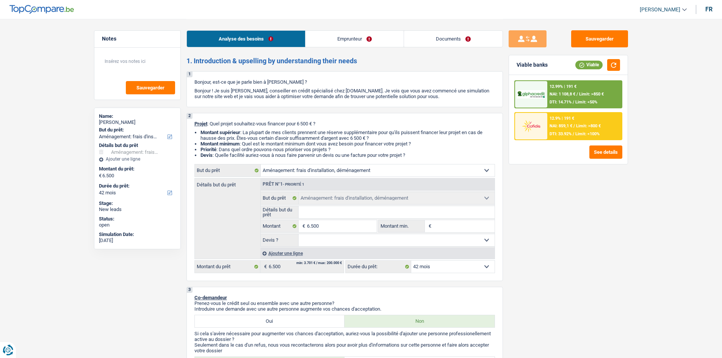
click at [344, 38] on link "Emprunteur" at bounding box center [354, 39] width 98 height 16
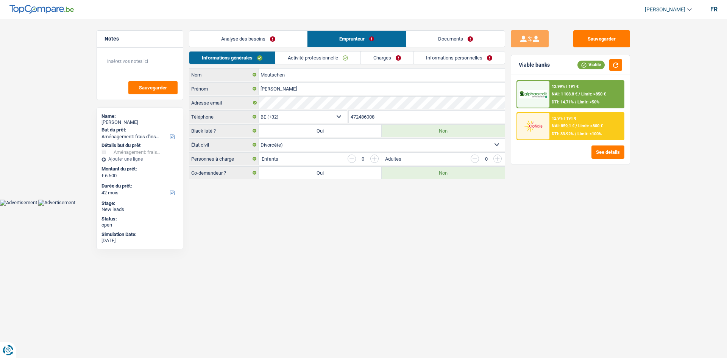
click at [425, 40] on link "Documents" at bounding box center [455, 39] width 98 height 16
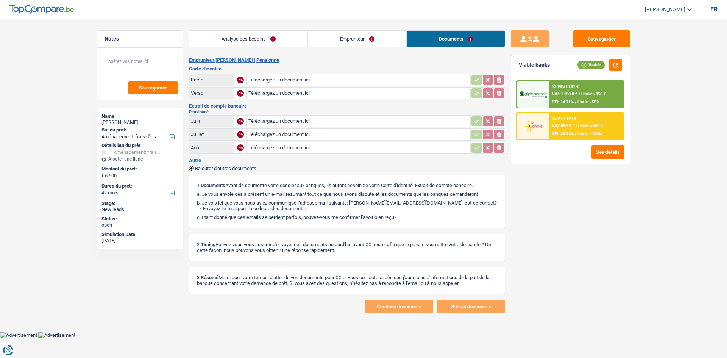
click at [271, 36] on link "Analyse des besoins" at bounding box center [248, 39] width 118 height 16
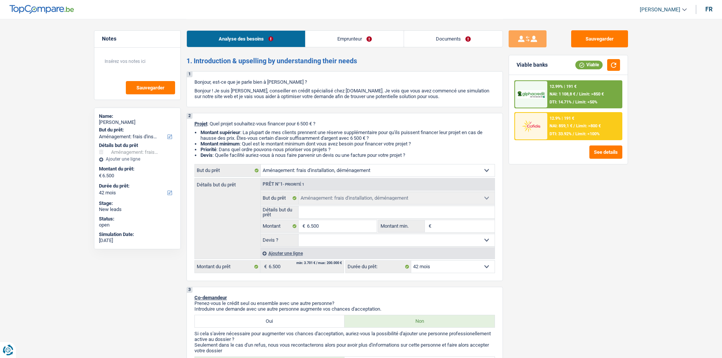
click at [342, 40] on link "Emprunteur" at bounding box center [354, 39] width 98 height 16
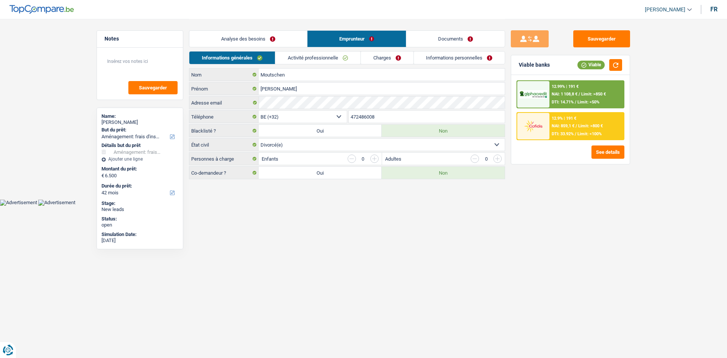
click at [417, 39] on link "Documents" at bounding box center [455, 39] width 98 height 16
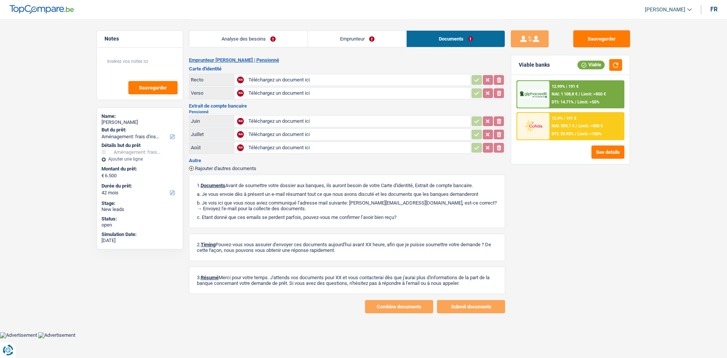
click at [251, 38] on link "Analyse des besoins" at bounding box center [248, 39] width 118 height 16
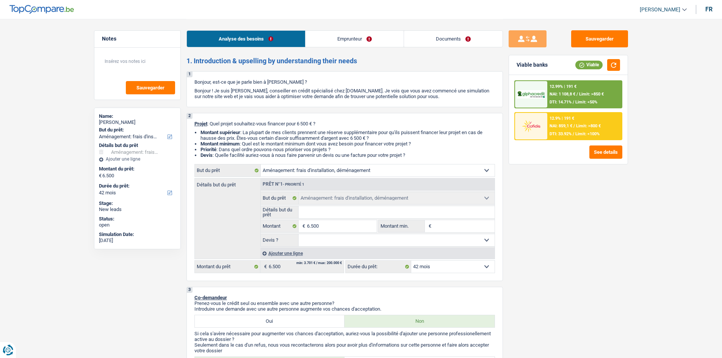
click at [330, 38] on link "Emprunteur" at bounding box center [354, 39] width 98 height 16
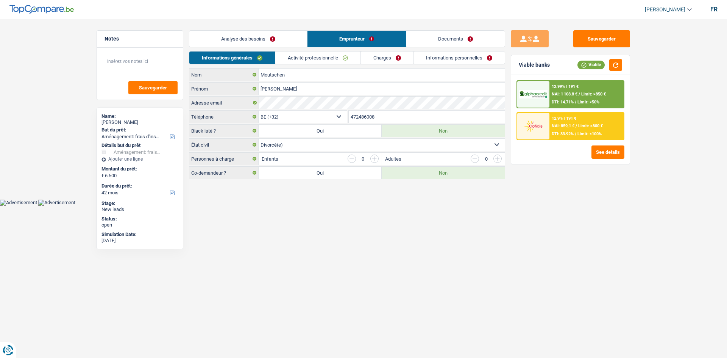
click at [431, 43] on link "Documents" at bounding box center [455, 39] width 98 height 16
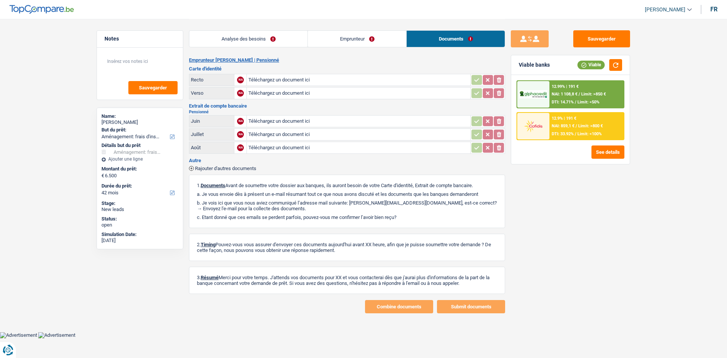
click at [246, 39] on link "Analyse des besoins" at bounding box center [248, 39] width 118 height 16
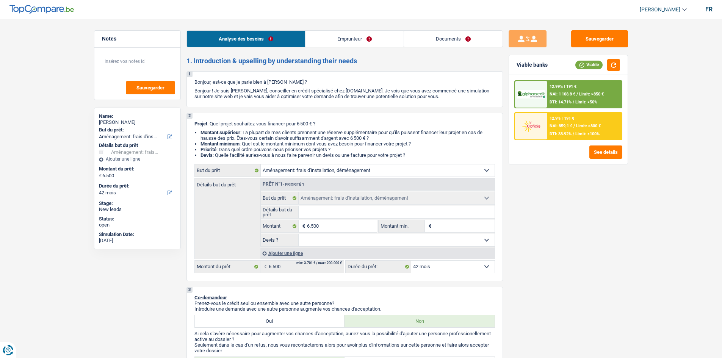
click at [341, 41] on link "Emprunteur" at bounding box center [354, 39] width 98 height 16
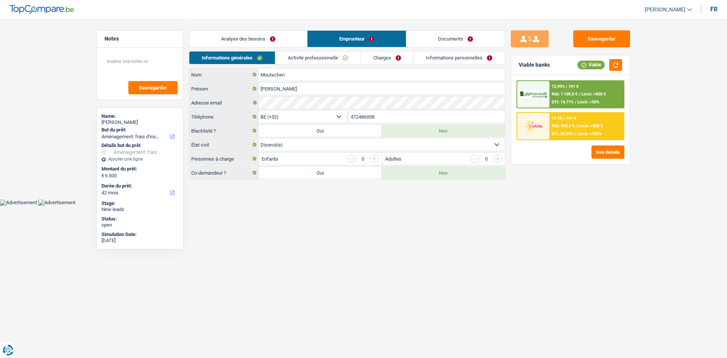
click at [439, 39] on link "Documents" at bounding box center [455, 39] width 98 height 16
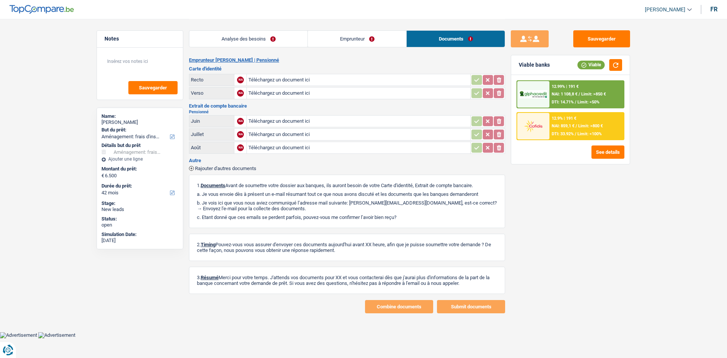
click at [367, 43] on link "Emprunteur" at bounding box center [357, 39] width 98 height 16
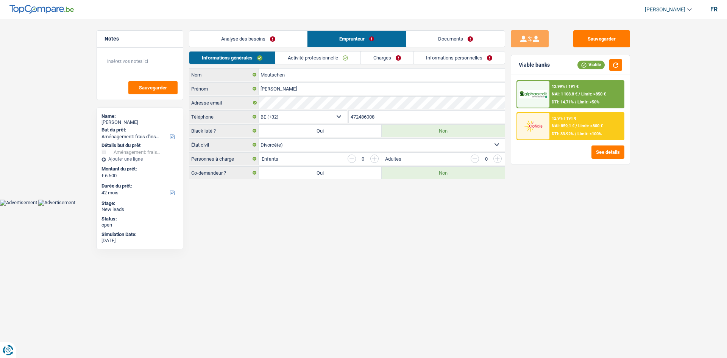
click at [286, 43] on link "Analyse des besoins" at bounding box center [248, 39] width 118 height 16
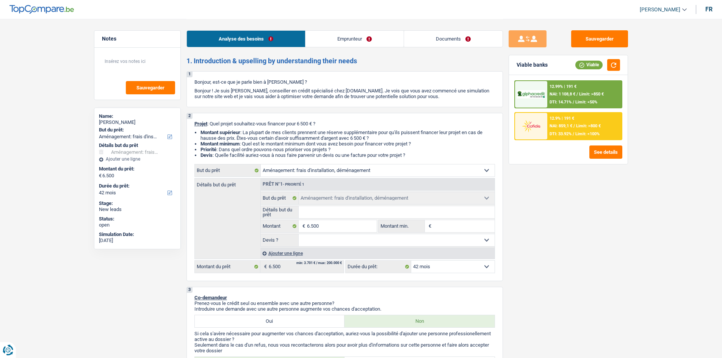
click at [358, 42] on link "Emprunteur" at bounding box center [354, 39] width 98 height 16
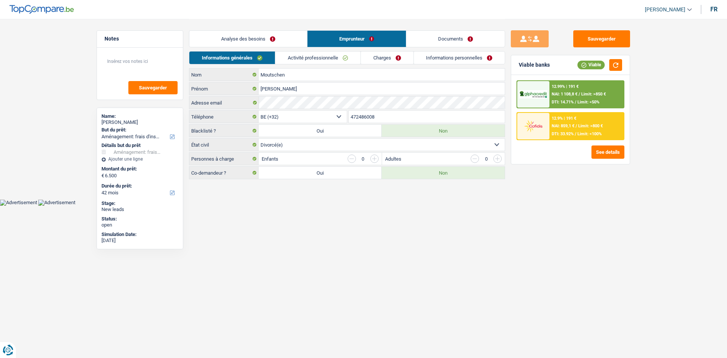
click at [436, 41] on link "Documents" at bounding box center [455, 39] width 98 height 16
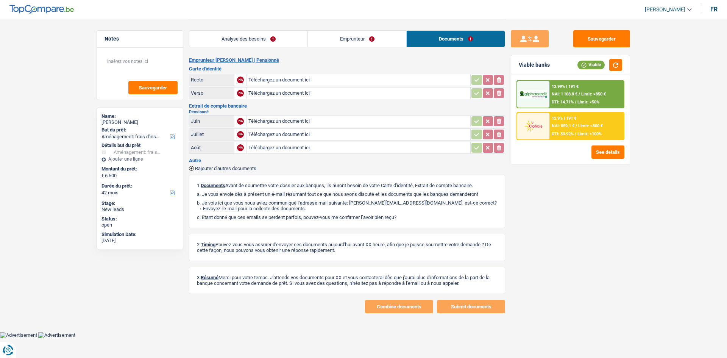
click at [364, 42] on link "Emprunteur" at bounding box center [357, 39] width 98 height 16
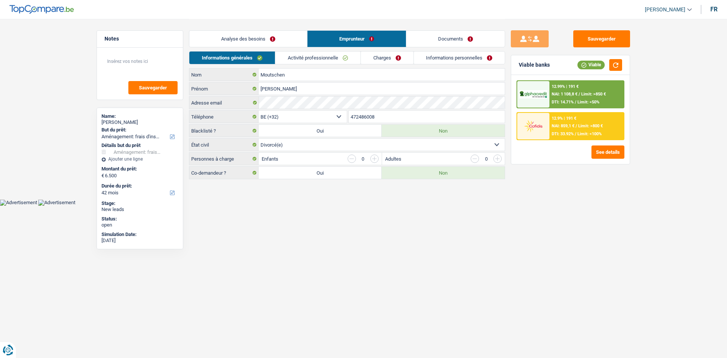
click at [275, 39] on link "Analyse des besoins" at bounding box center [248, 39] width 118 height 16
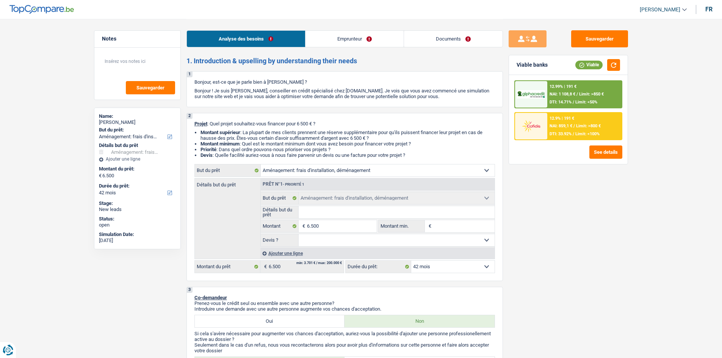
click at [352, 40] on link "Emprunteur" at bounding box center [354, 39] width 98 height 16
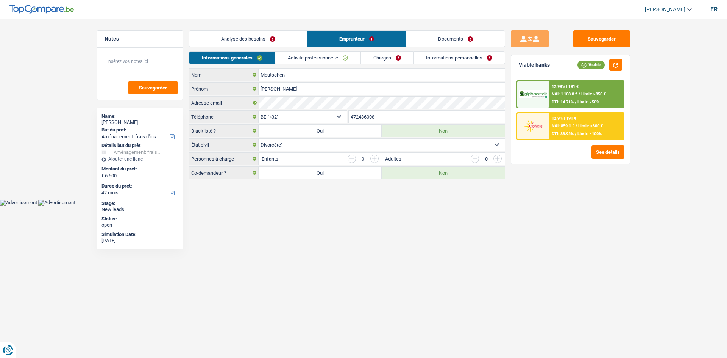
click at [431, 41] on link "Documents" at bounding box center [455, 39] width 98 height 16
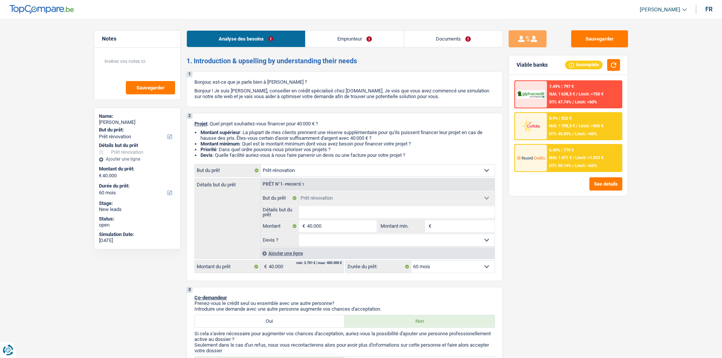
select select "renovation"
select select "60"
select select "renovation"
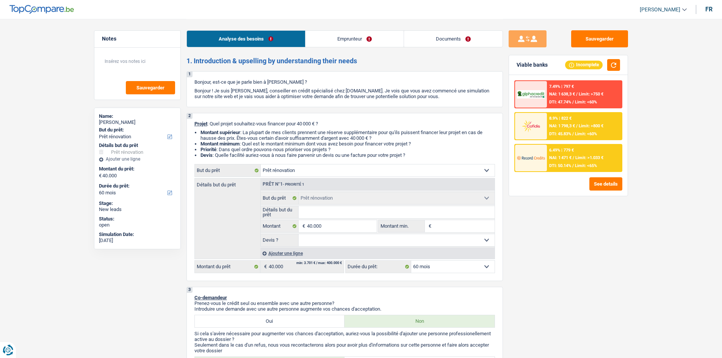
select select "60"
select select "privateEmployee"
select select "netSalary"
select select "other"
select select "familyAllowances"
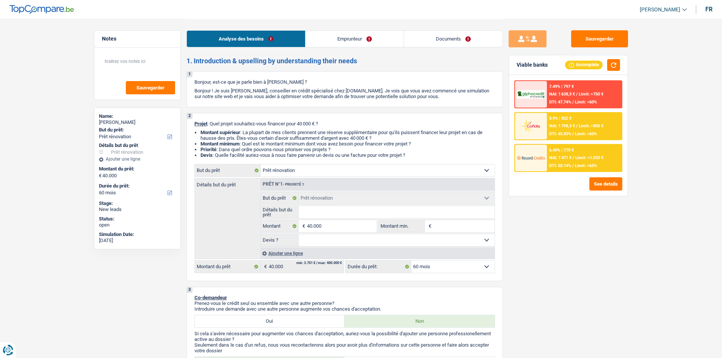
select select "mealVouchers"
select select "ownerWithMortgage"
select select "mortgage"
select select "120"
select select "renovation"
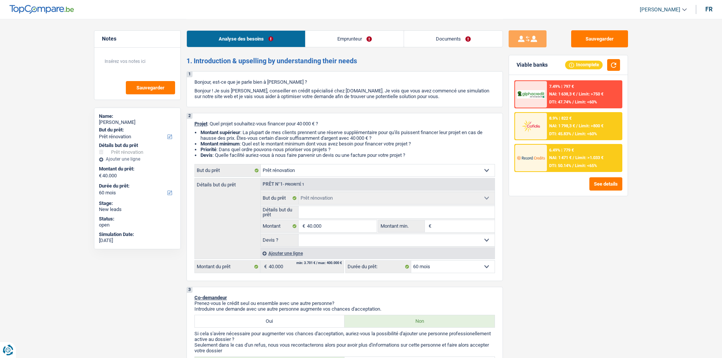
select select "renovation"
select select "60"
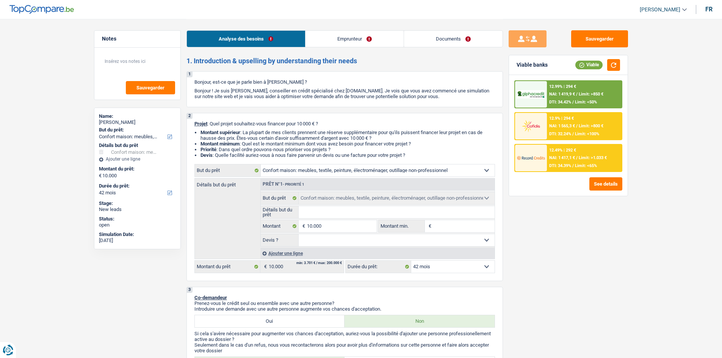
select select "household"
select select "42"
select select "household"
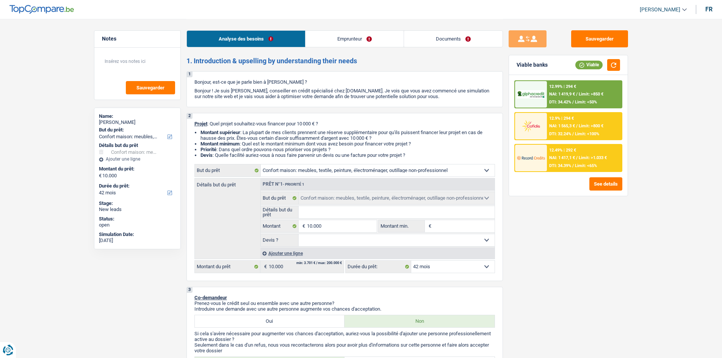
select select "42"
select select "worker"
select select "familyAllowances"
select select "netSalary"
select select "unemployment"
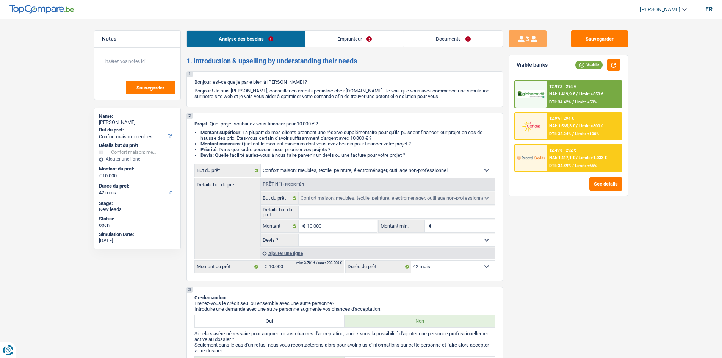
select select "rents"
select select "household"
select select "42"
click at [338, 213] on input "Détails but du prêt" at bounding box center [397, 212] width 196 height 12
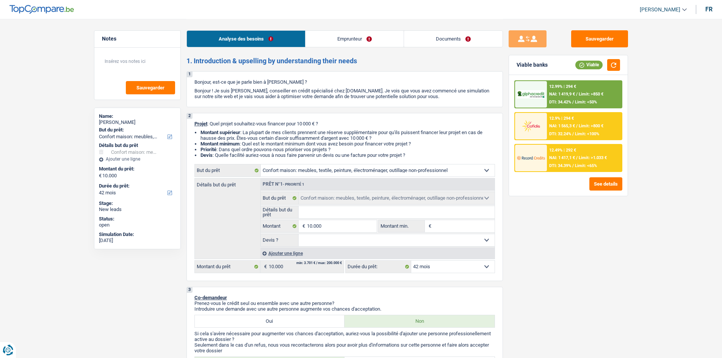
type input "A"
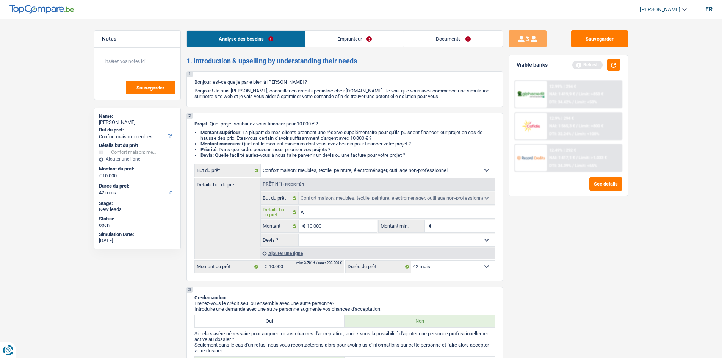
type input "Ac"
type input "Ach"
type input "Acht"
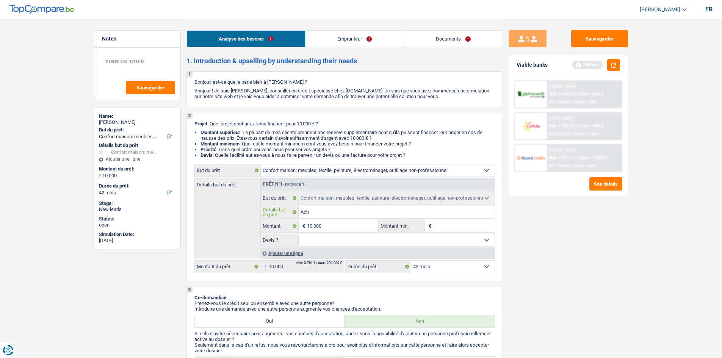
type input "Acht"
type input "Achte"
type input "Achter"
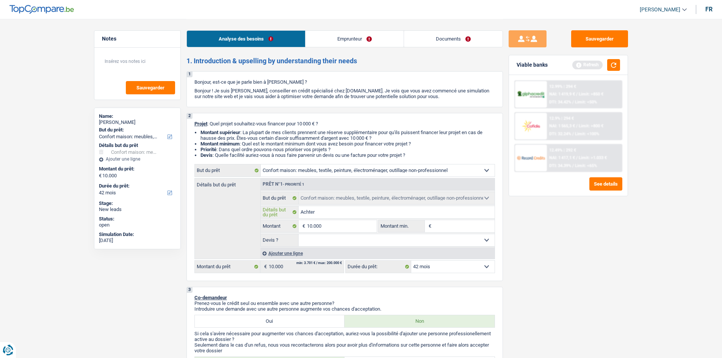
type input "Achter"
type input "Achte"
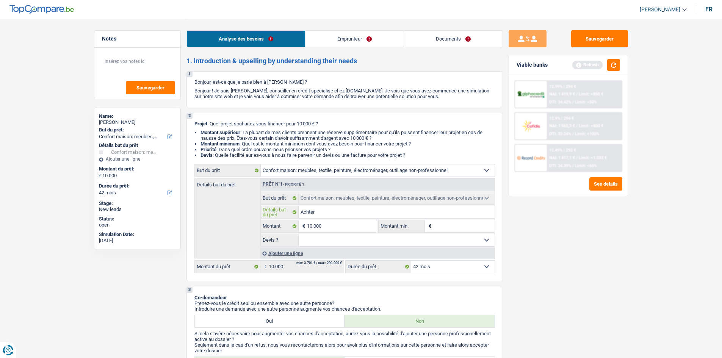
type input "Achte"
type input "Acht"
type input "Ach"
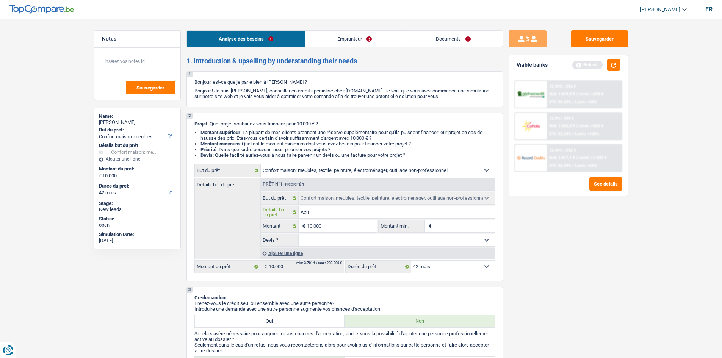
type input "Ache"
type input "Achet"
type input "Achete"
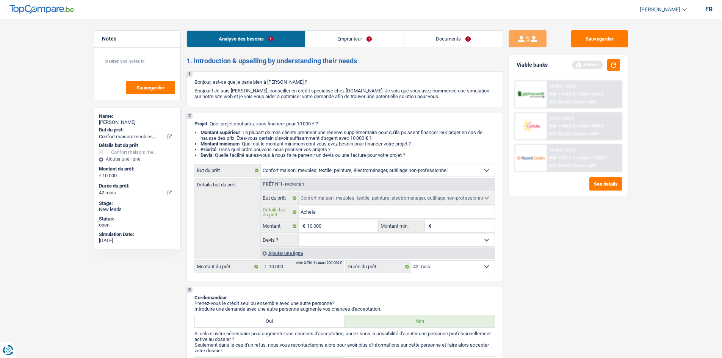
type input "Achete"
type input "Acheter"
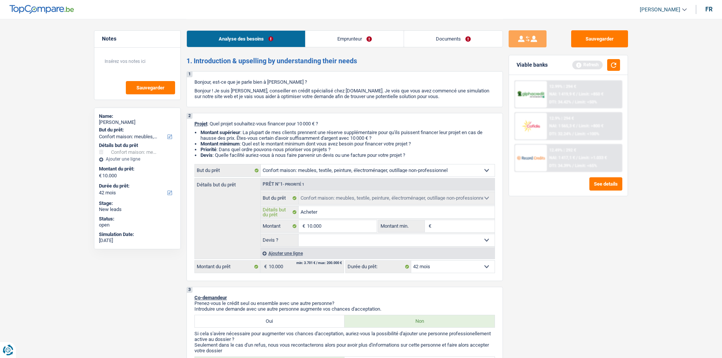
type input "Acheter d"
type input "Acheter de"
type input "Acheter des"
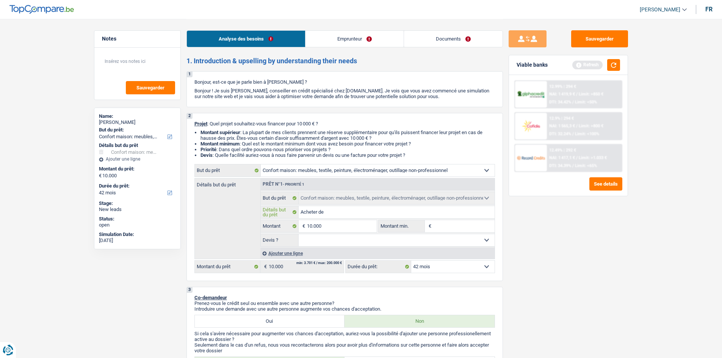
type input "Acheter des"
type input "Acheter des m"
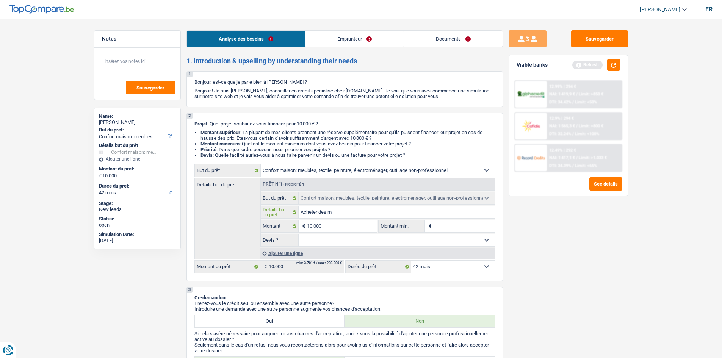
type input "Acheter des me"
type input "Acheter des meu"
type input "Acheter des meub"
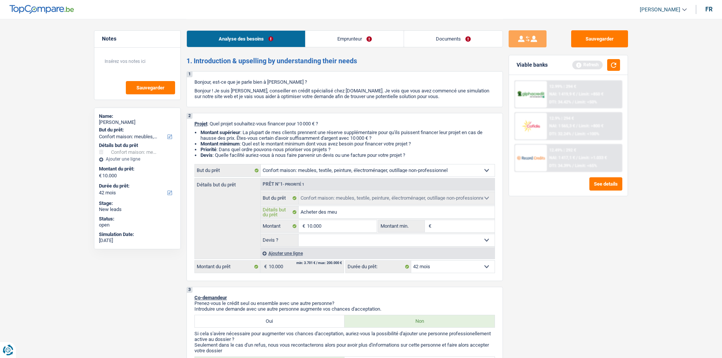
type input "Acheter des meub"
type input "Acheter des meubl"
type input "Acheter des meuble"
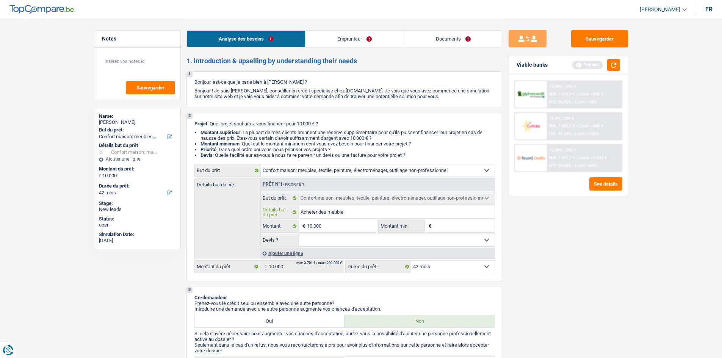
type input "Acheter des meubles"
type input "Acheter des meubles p"
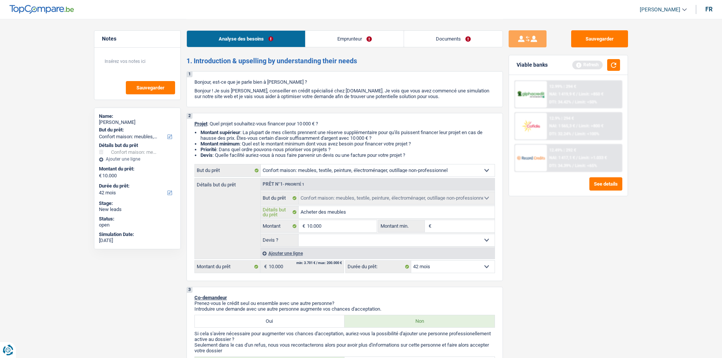
type input "Acheter des meubles p"
type input "Acheter des meubles po"
type input "Acheter des meubles pou"
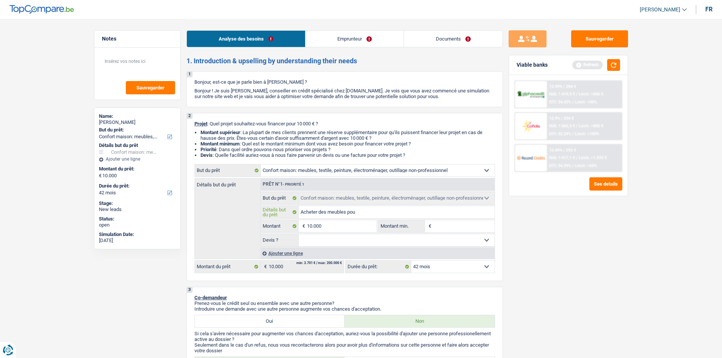
type input "Acheter des meubles pour"
type input "Acheter des meubles pour l"
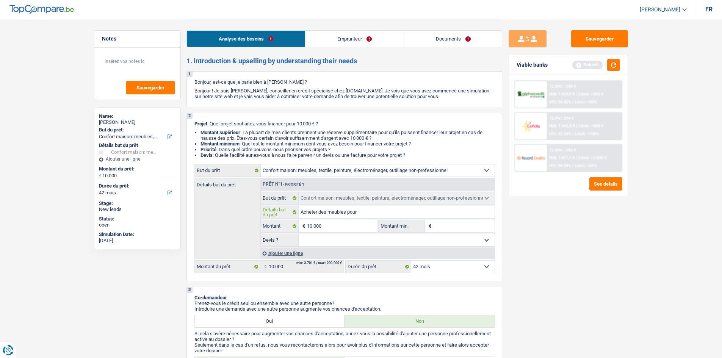
type input "Acheter des meubles pour l"
type input "Acheter des meubles pour la"
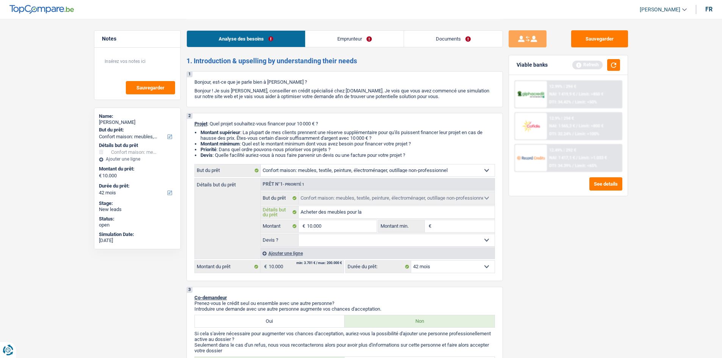
type input "Acheter des meubles pour la m"
type input "Acheter des meubles pour la ma"
type input "Acheter des meubles pour la mai"
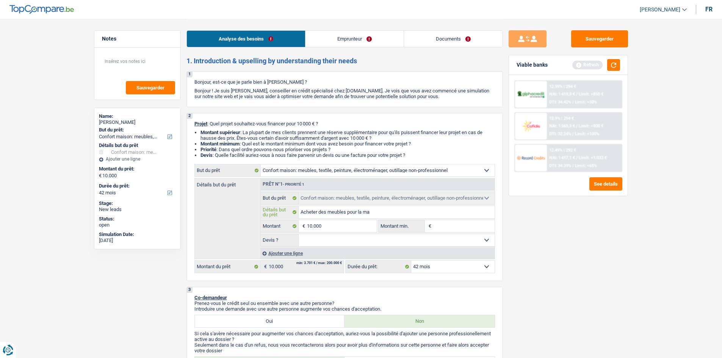
type input "Acheter des meubles pour la mai"
type input "Acheter des meubles pour la mais"
type input "Acheter des meubles pour la maiso"
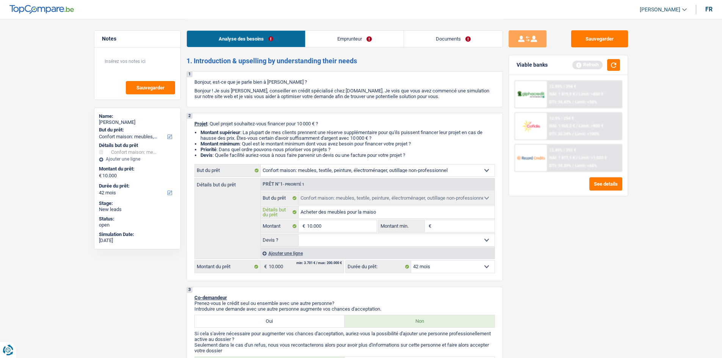
type input "Acheter des meubles pour la maison"
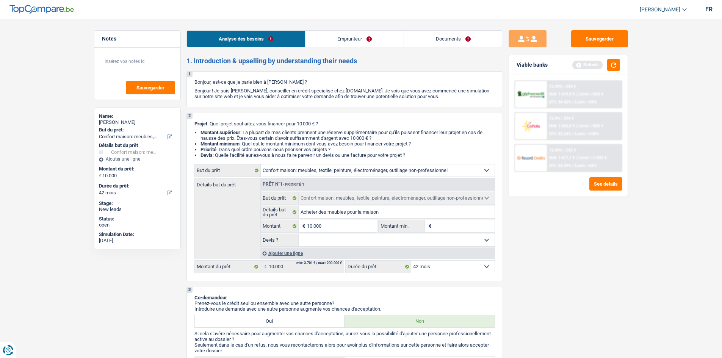
click at [368, 244] on select "Oui Non Non répondu Sélectionner une option" at bounding box center [397, 240] width 196 height 12
select select "false"
click at [299, 234] on select "Oui Non Non répondu Sélectionner une option" at bounding box center [397, 240] width 196 height 12
select select "false"
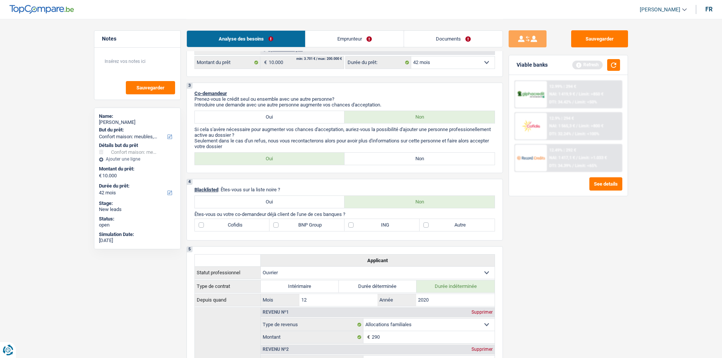
scroll to position [189, 0]
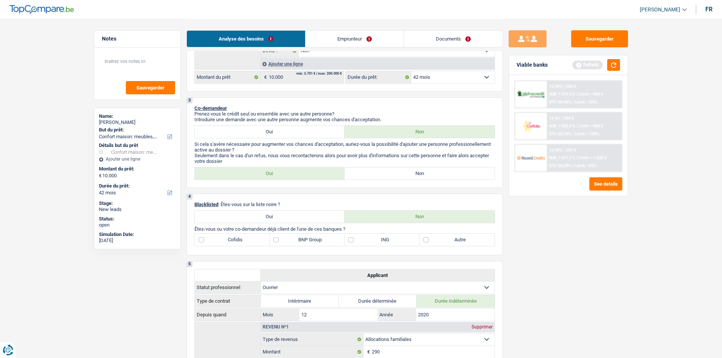
click at [456, 35] on link "Documents" at bounding box center [453, 39] width 98 height 16
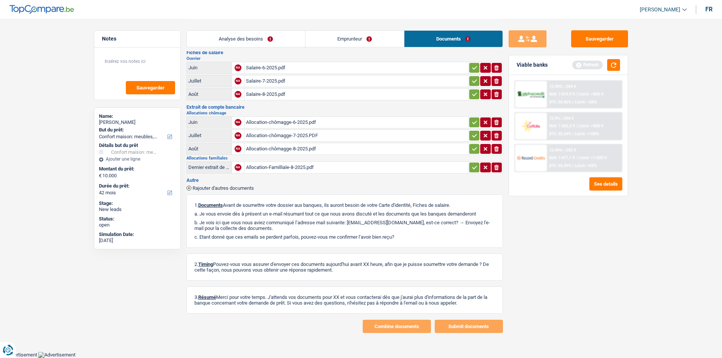
scroll to position [53, 0]
click at [270, 66] on div "Salaire-6-2025.pdf" at bounding box center [356, 68] width 220 height 11
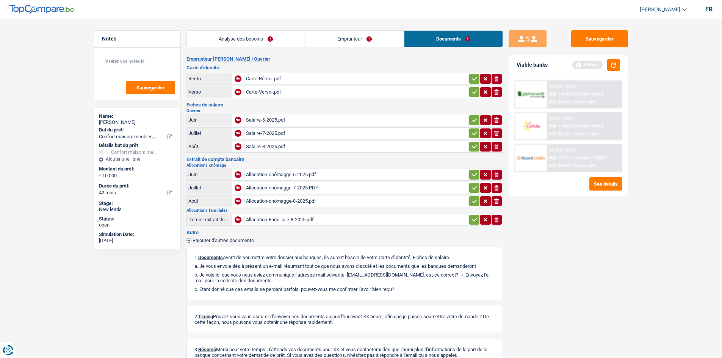
scroll to position [0, 0]
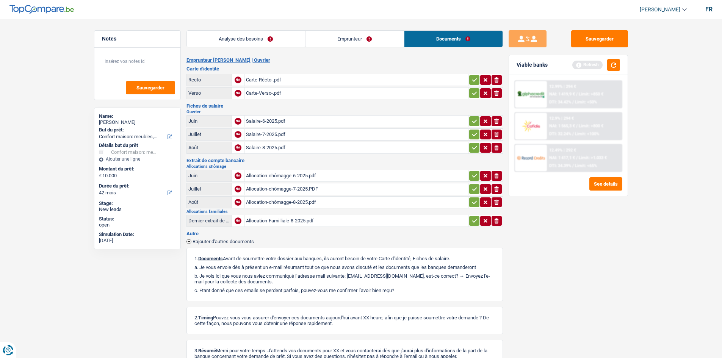
click at [274, 78] on div "Carte-Récto-.pdf" at bounding box center [356, 79] width 220 height 11
click at [267, 91] on div "Carte-Verso-.pdf" at bounding box center [356, 93] width 220 height 11
click at [274, 120] on div "Salaire-6-2025.pdf" at bounding box center [356, 121] width 220 height 11
click at [289, 174] on div "Allocation-chômagge-6-2025.pdf" at bounding box center [356, 175] width 220 height 11
click at [281, 222] on div "Allocation-Familliale-8-2025.pdf" at bounding box center [356, 220] width 220 height 11
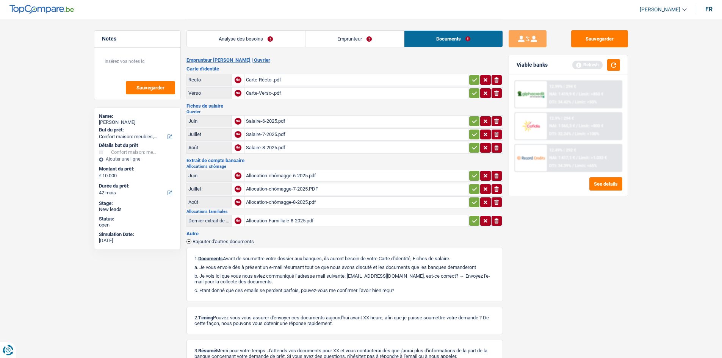
click at [620, 63] on div "Viable banks Refresh" at bounding box center [568, 65] width 119 height 20
click at [615, 63] on button "button" at bounding box center [613, 65] width 13 height 12
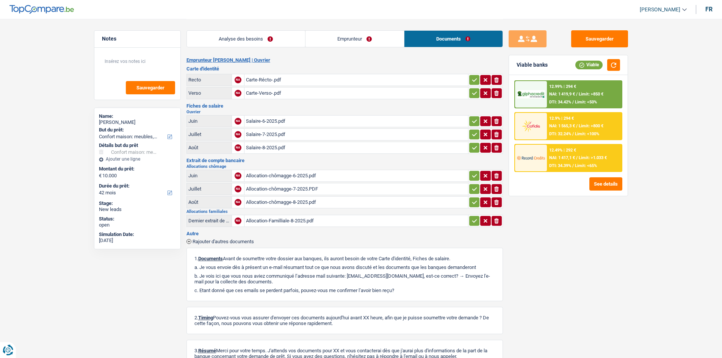
click at [270, 39] on link "Analyse des besoins" at bounding box center [246, 39] width 118 height 16
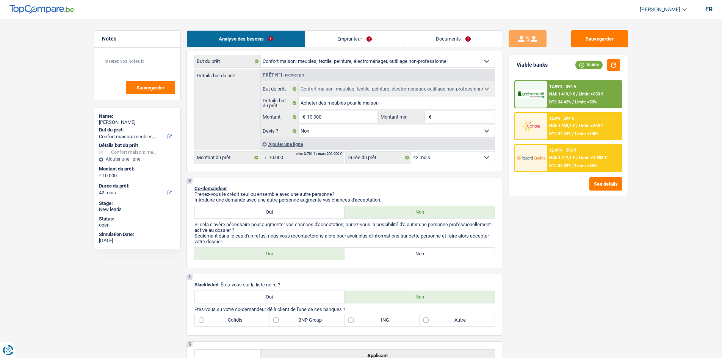
scroll to position [189, 0]
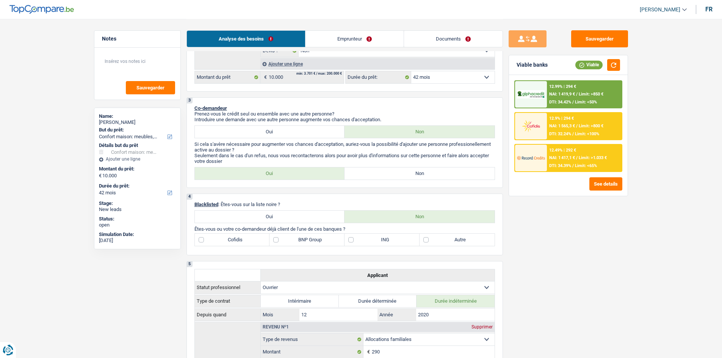
click at [300, 132] on label "Oui" at bounding box center [270, 132] width 150 height 12
click at [300, 132] on input "Oui" at bounding box center [270, 132] width 150 height 12
radio input "true"
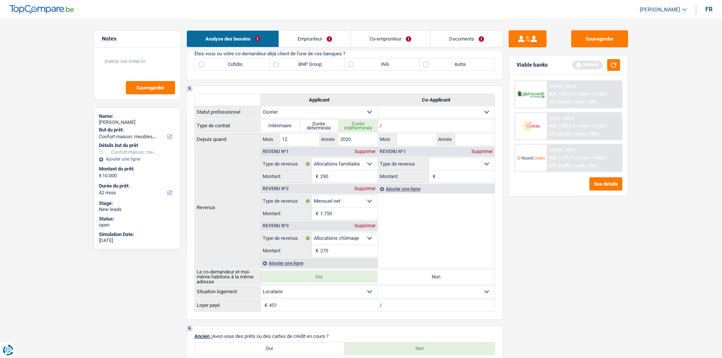
scroll to position [249, 0]
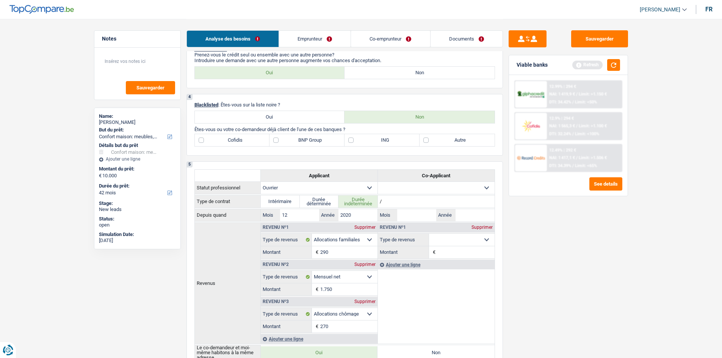
click at [277, 140] on label "BNP Group" at bounding box center [306, 140] width 75 height 12
click at [277, 140] on input "BNP Group" at bounding box center [306, 140] width 75 height 12
checkbox input "true"
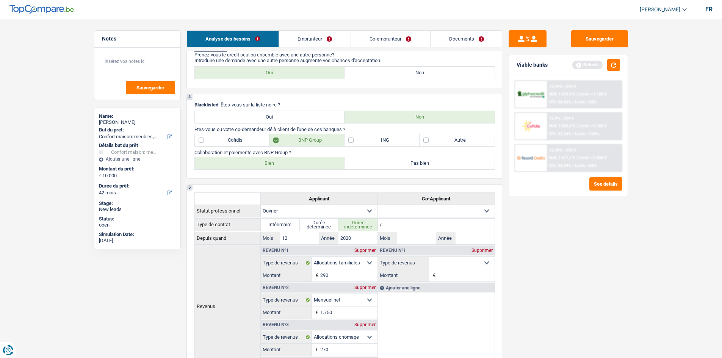
click at [325, 166] on label "Bien" at bounding box center [270, 163] width 150 height 12
click at [325, 166] on input "Bien" at bounding box center [270, 163] width 150 height 12
radio input "true"
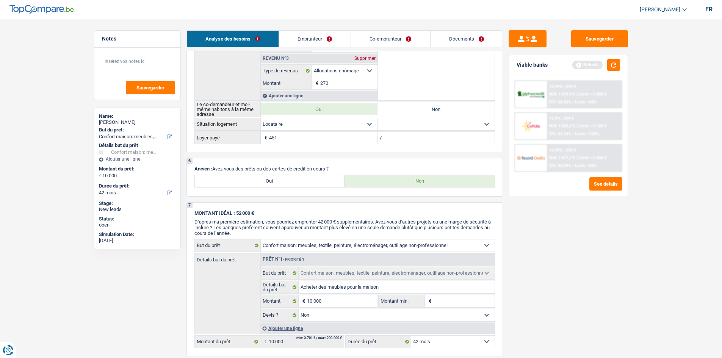
scroll to position [514, 0]
click at [319, 36] on link "Emprunteur" at bounding box center [315, 39] width 72 height 16
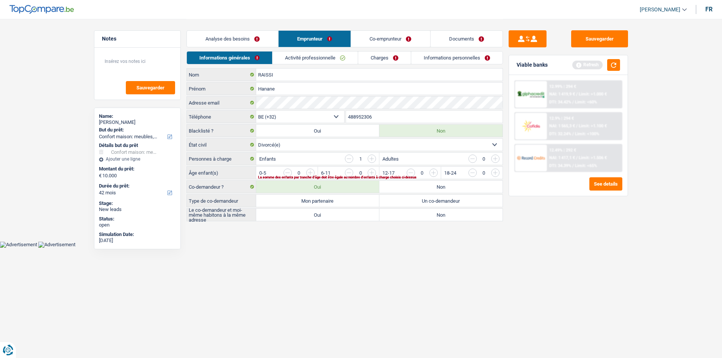
scroll to position [0, 0]
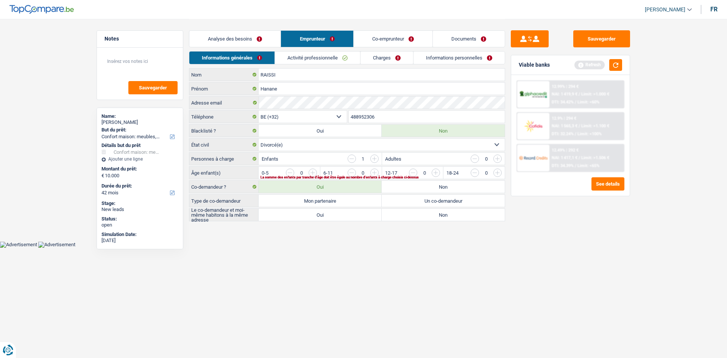
click at [374, 174] on input "button" at bounding box center [529, 175] width 316 height 12
click at [405, 202] on label "Un co-demandeur" at bounding box center [443, 201] width 123 height 12
click at [405, 202] on input "Un co-demandeur" at bounding box center [443, 201] width 123 height 12
radio input "true"
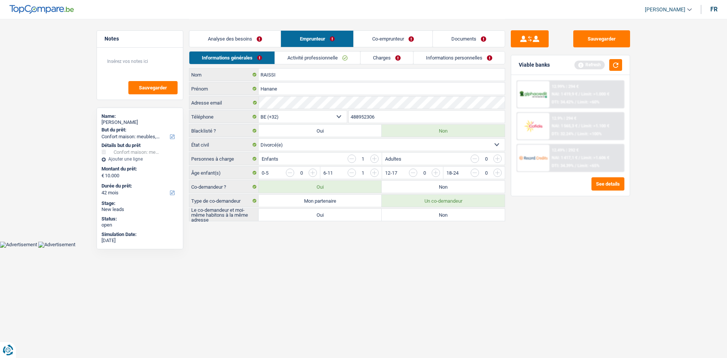
click at [413, 187] on label "Non" at bounding box center [443, 187] width 123 height 12
click at [413, 187] on input "Non" at bounding box center [443, 187] width 123 height 12
radio input "true"
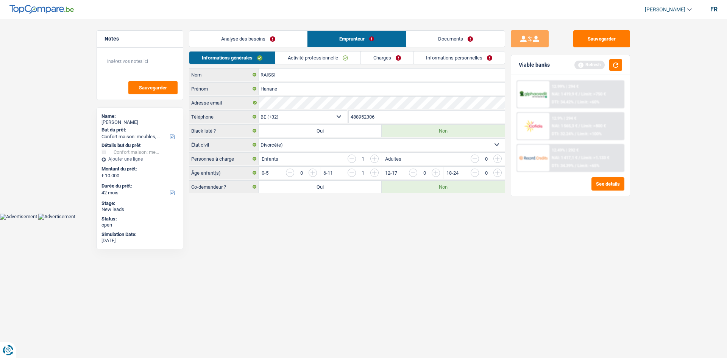
click at [389, 56] on link "Charges" at bounding box center [387, 58] width 53 height 13
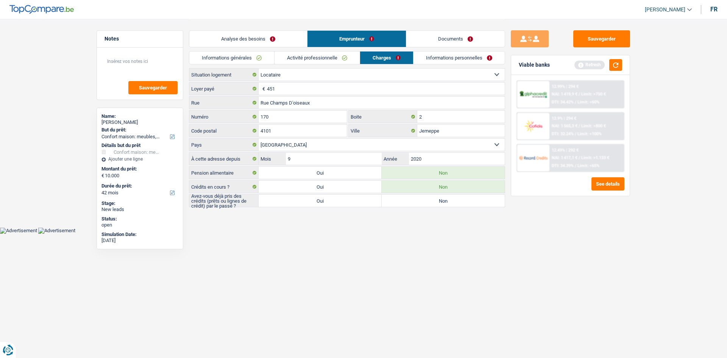
click at [409, 202] on label "Non" at bounding box center [443, 201] width 123 height 12
click at [409, 202] on input "Non" at bounding box center [443, 201] width 123 height 12
radio input "true"
click at [302, 90] on input "451" at bounding box center [386, 89] width 238 height 12
type input "450"
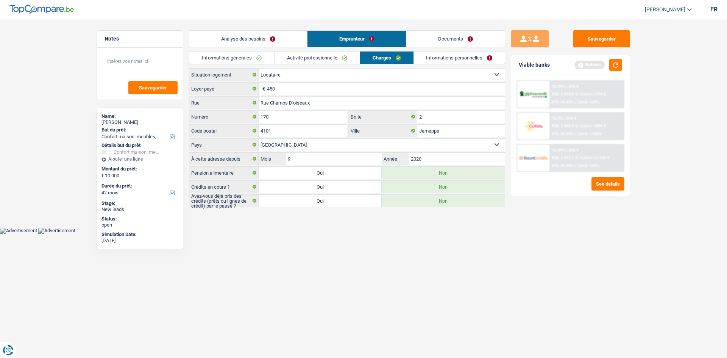
click at [480, 55] on link "Informations personnelles" at bounding box center [459, 58] width 91 height 13
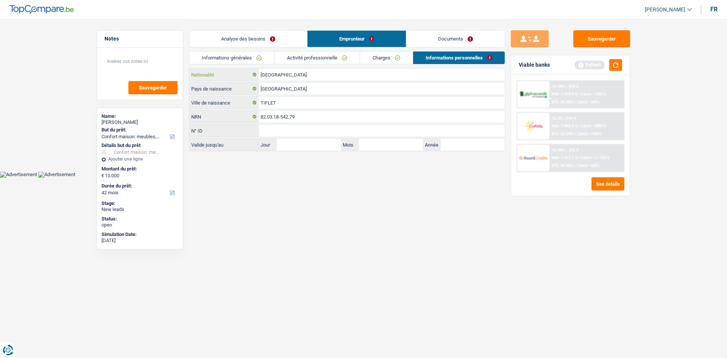
click at [311, 73] on input "[GEOGRAPHIC_DATA]" at bounding box center [382, 75] width 246 height 12
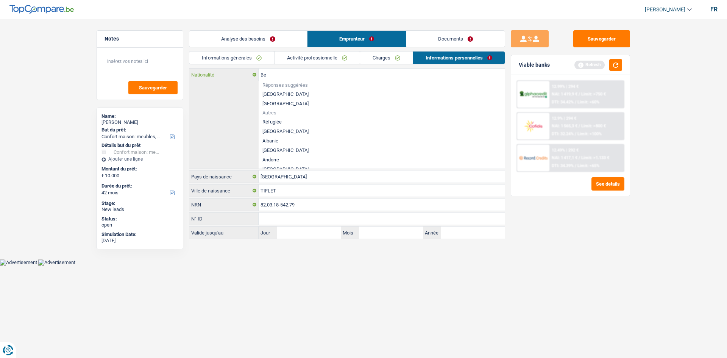
type input "B"
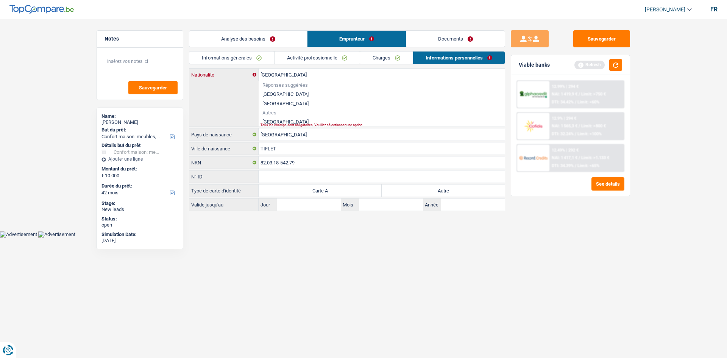
type input "[GEOGRAPHIC_DATA]"
click at [271, 120] on li "[GEOGRAPHIC_DATA]" at bounding box center [382, 121] width 246 height 9
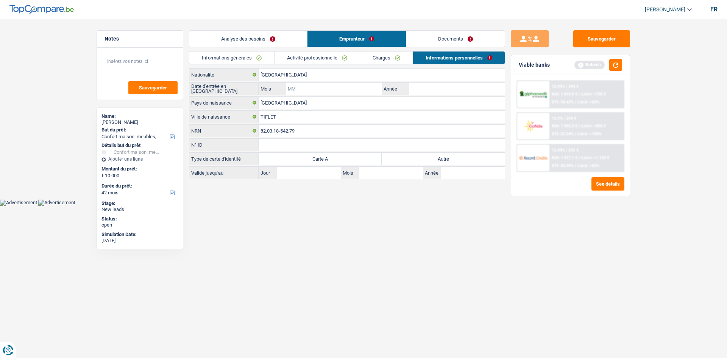
click at [302, 89] on input "Mois" at bounding box center [334, 89] width 96 height 12
type input "12"
type input "2012"
click at [439, 161] on label "Autre" at bounding box center [443, 159] width 123 height 12
click at [439, 161] on input "Autre" at bounding box center [443, 159] width 123 height 12
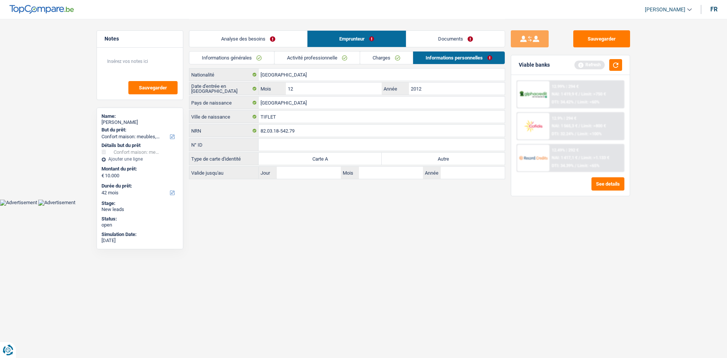
radio input "true"
click at [292, 118] on input "TIFLET" at bounding box center [382, 117] width 246 height 12
type input "T"
click at [468, 36] on link "Documents" at bounding box center [455, 39] width 98 height 16
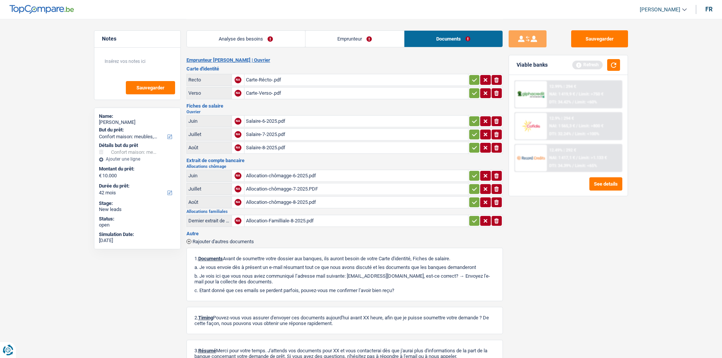
click at [263, 80] on div "Carte-Récto-.pdf" at bounding box center [356, 79] width 220 height 11
click at [260, 95] on div "Carte-Verso-.pdf" at bounding box center [356, 93] width 220 height 11
click at [269, 80] on div "Carte-Récto-.pdf" at bounding box center [356, 79] width 220 height 11
click at [347, 39] on link "Emprunteur" at bounding box center [354, 39] width 98 height 16
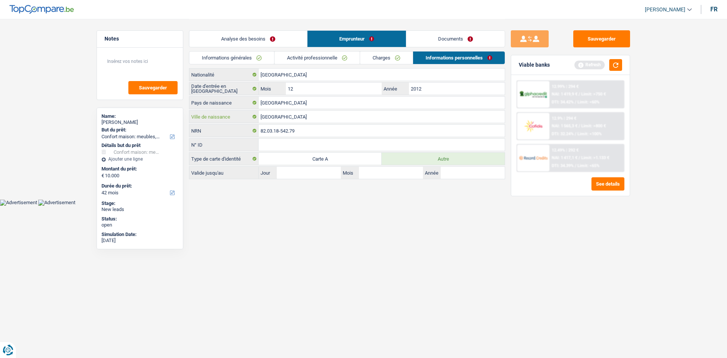
drag, startPoint x: 305, startPoint y: 116, endPoint x: 221, endPoint y: 105, distance: 84.7
click at [221, 105] on div "Maroc Nationalité Date d'entrée en Belgique 12 Mois / 2012 Année Maroc Pays de …" at bounding box center [347, 123] width 316 height 111
type input "Tiflet"
click at [464, 39] on link "Documents" at bounding box center [455, 39] width 98 height 16
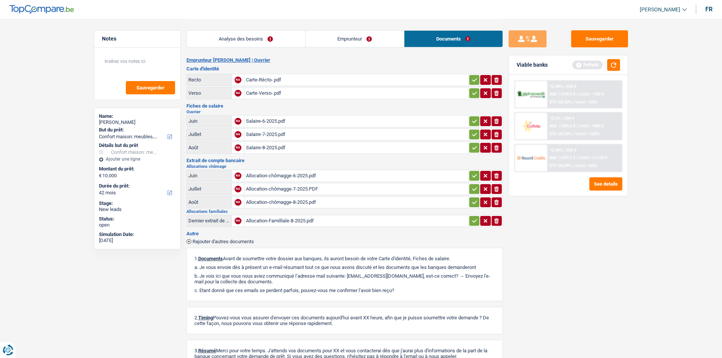
click at [253, 46] on link "Analyse des besoins" at bounding box center [246, 39] width 118 height 16
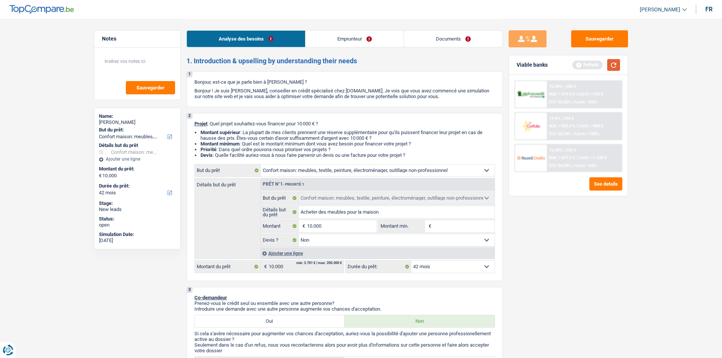
click at [612, 65] on button "button" at bounding box center [613, 65] width 13 height 12
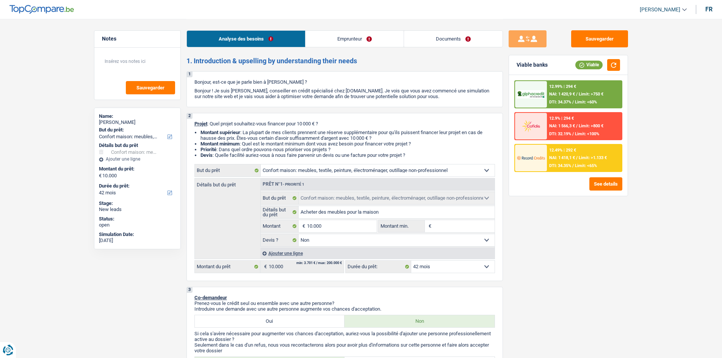
click at [464, 273] on div "12 mois 18 mois 24 mois 30 mois 36 mois 42 mois 48 mois Sélectionner une option…" at bounding box center [420, 266] width 150 height 13
click at [462, 267] on select "12 mois 18 mois 24 mois 30 mois 36 mois 42 mois 48 mois Sélectionner une option" at bounding box center [452, 267] width 83 height 12
select select "48"
click at [411, 261] on select "12 mois 18 mois 24 mois 30 mois 36 mois 42 mois 48 mois Sélectionner une option" at bounding box center [452, 267] width 83 height 12
select select "48"
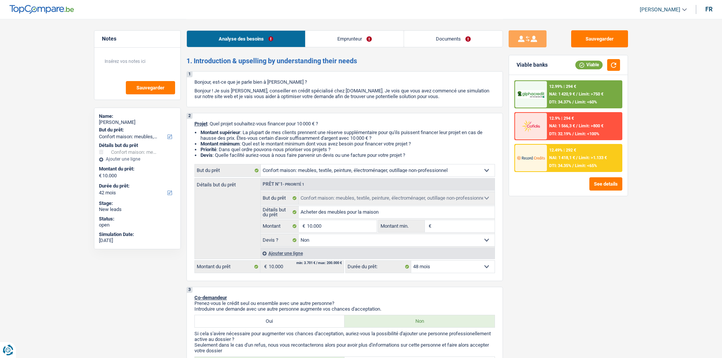
select select "48"
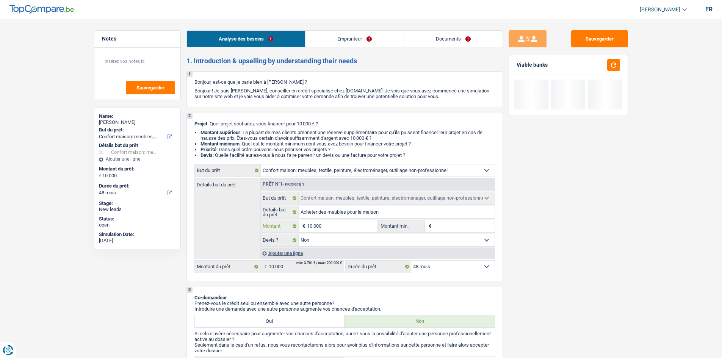
click at [336, 227] on input "10.000" at bounding box center [341, 226] width 69 height 12
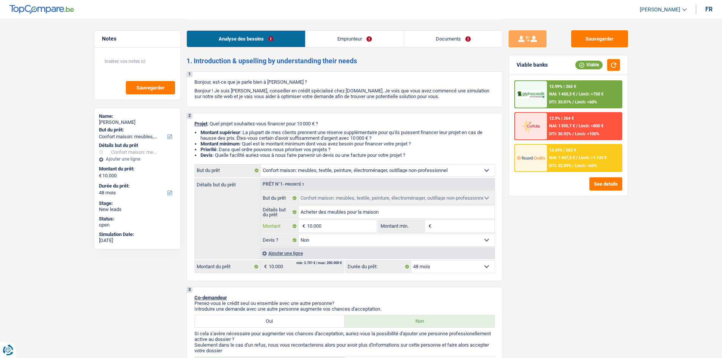
type input "1.000"
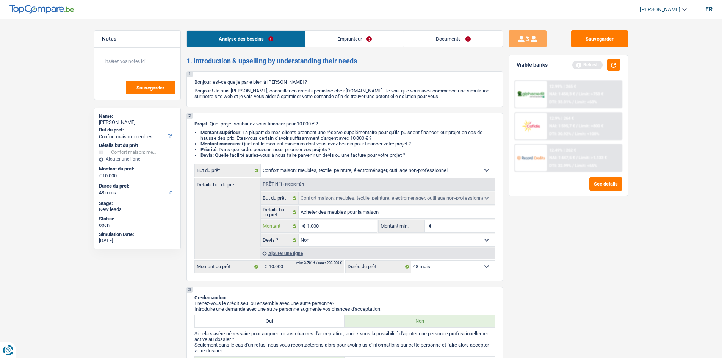
type input "10.001"
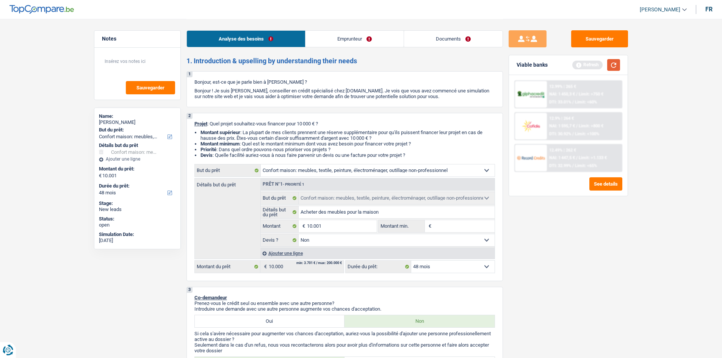
type input "10.001"
click at [613, 66] on button "button" at bounding box center [613, 65] width 13 height 12
select select "60"
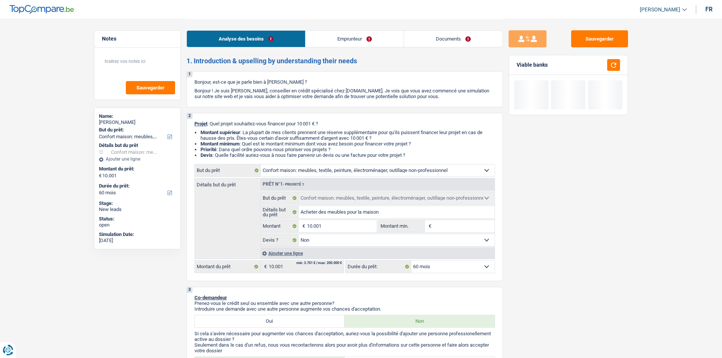
click at [454, 267] on select "12 mois 18 mois 24 mois 30 mois 36 mois 42 mois 48 mois 60 mois Sélectionner un…" at bounding box center [452, 267] width 83 height 12
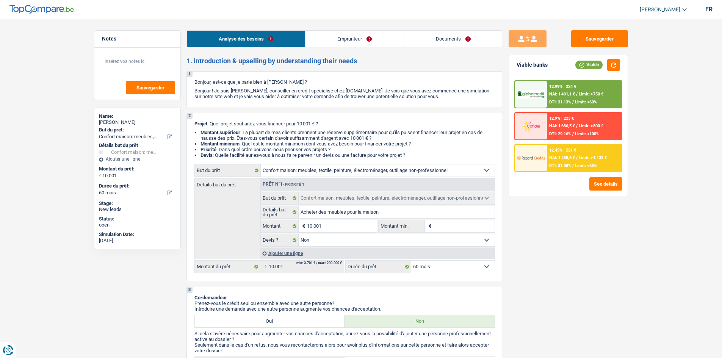
select select "36"
click at [411, 261] on select "12 mois 18 mois 24 mois 30 mois 36 mois 42 mois 48 mois 60 mois Sélectionner un…" at bounding box center [452, 267] width 83 height 12
select select "36"
click at [445, 268] on select "12 mois 18 mois 24 mois 30 mois 36 mois 42 mois 48 mois 60 mois Sélectionner un…" at bounding box center [452, 267] width 83 height 12
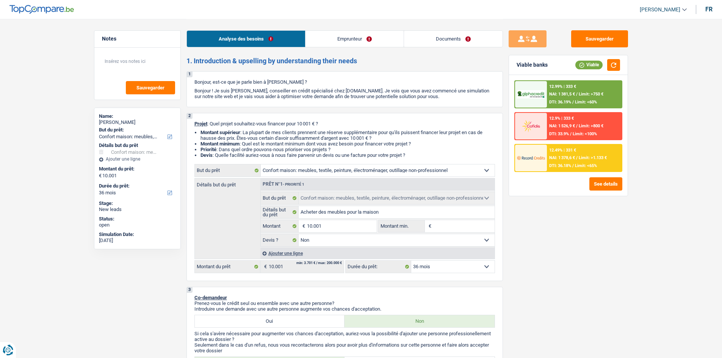
select select "48"
click at [411, 261] on select "12 mois 18 mois 24 mois 30 mois 36 mois 42 mois 48 mois 60 mois Sélectionner un…" at bounding box center [452, 267] width 83 height 12
select select "48"
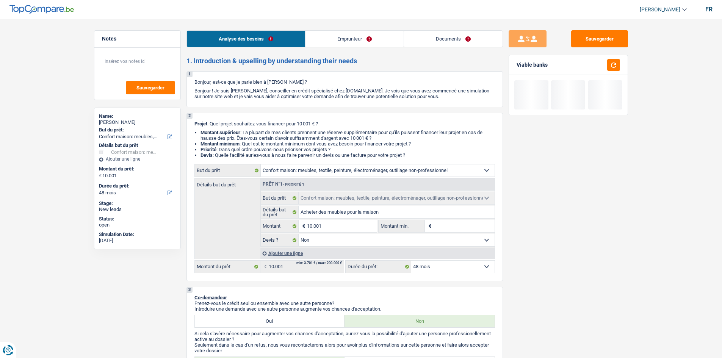
click at [483, 269] on select "12 mois 18 mois 24 mois 30 mois 36 mois 42 mois 48 mois 60 mois Sélectionner un…" at bounding box center [452, 267] width 83 height 12
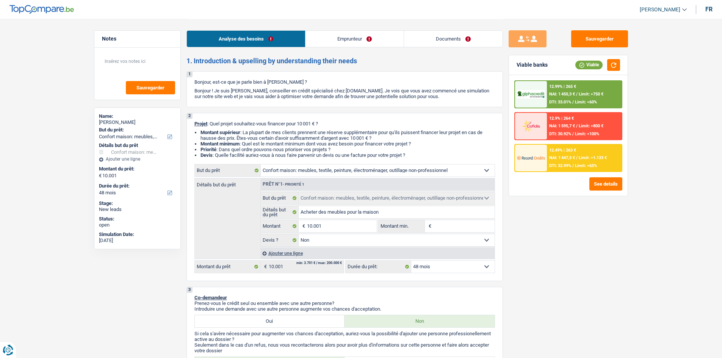
select select "36"
click at [411, 261] on select "12 mois 18 mois 24 mois 30 mois 36 mois 42 mois 48 mois 60 mois Sélectionner un…" at bounding box center [452, 267] width 83 height 12
select select "36"
click at [571, 163] on span "DTI: 36.18%" at bounding box center [560, 165] width 22 height 5
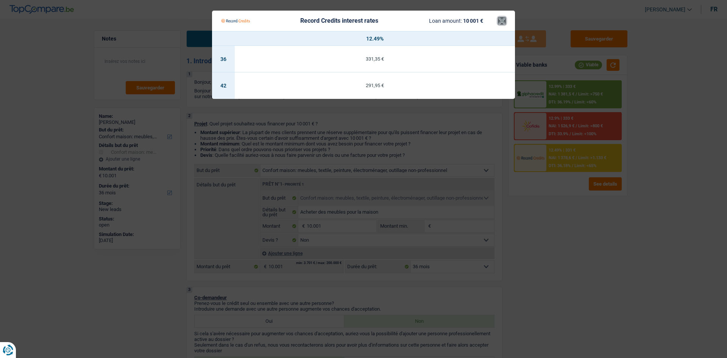
click at [500, 23] on button "×" at bounding box center [502, 21] width 8 height 8
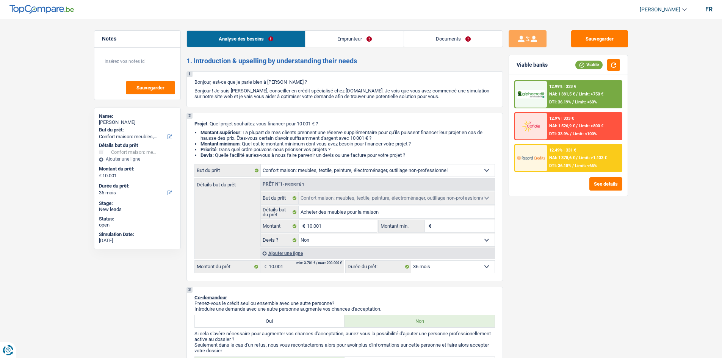
click at [607, 98] on div "12.99% | 333 € NAI: 1 381,5 € / Limit: >750 € DTI: 36.19% / Limit: <60%" at bounding box center [584, 94] width 75 height 27
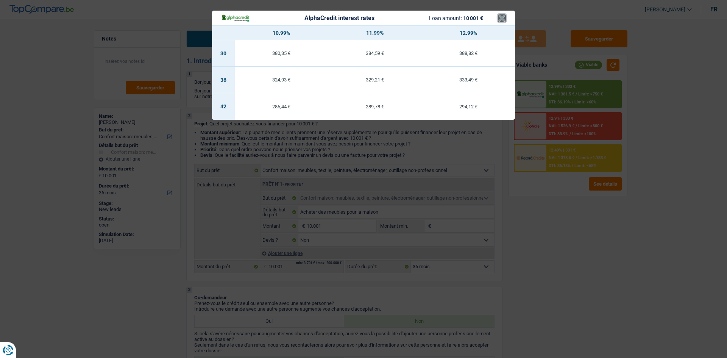
click at [500, 16] on button "×" at bounding box center [502, 18] width 8 height 8
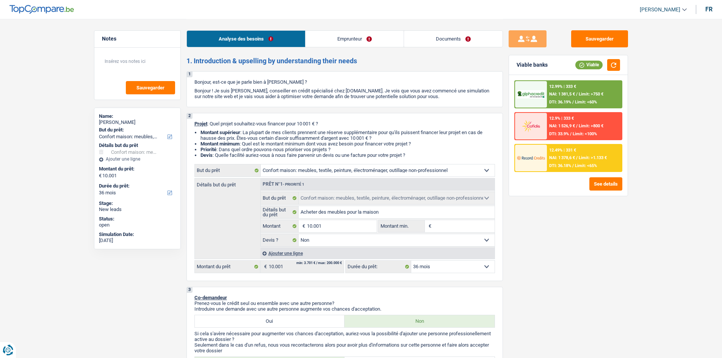
click at [440, 265] on select "12 mois 18 mois 24 mois 30 mois 36 mois 42 mois 48 mois 60 mois Sélectionner un…" at bounding box center [452, 267] width 83 height 12
click at [411, 261] on select "12 mois 18 mois 24 mois 30 mois 36 mois 42 mois 48 mois 60 mois Sélectionner un…" at bounding box center [452, 267] width 83 height 12
click at [584, 155] on div "12.49% | 331 € NAI: 1 378,6 € / Limit: >1.133 € DTI: 36.18% / Limit: <65%" at bounding box center [584, 158] width 75 height 27
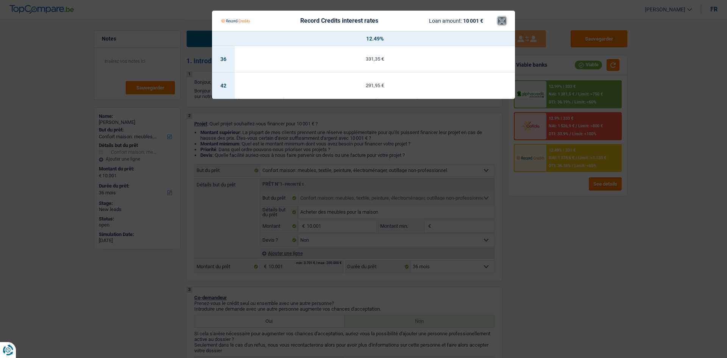
click at [502, 23] on button "×" at bounding box center [502, 21] width 8 height 8
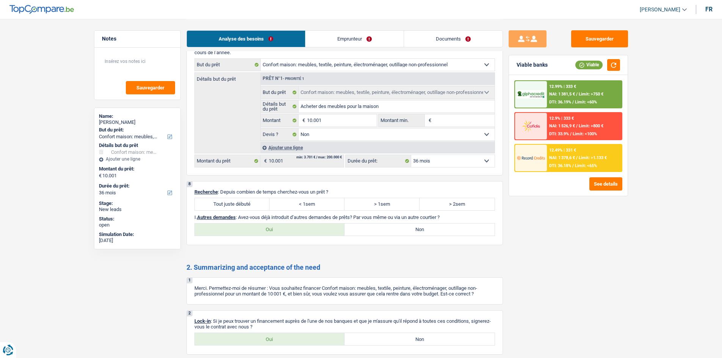
scroll to position [713, 0]
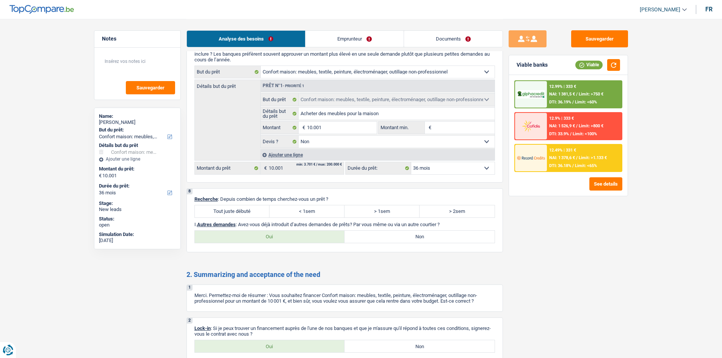
click at [230, 208] on label "Tout juste débuté" at bounding box center [232, 211] width 75 height 12
click at [230, 208] on input "Tout juste débuté" at bounding box center [232, 211] width 75 height 12
radio input "true"
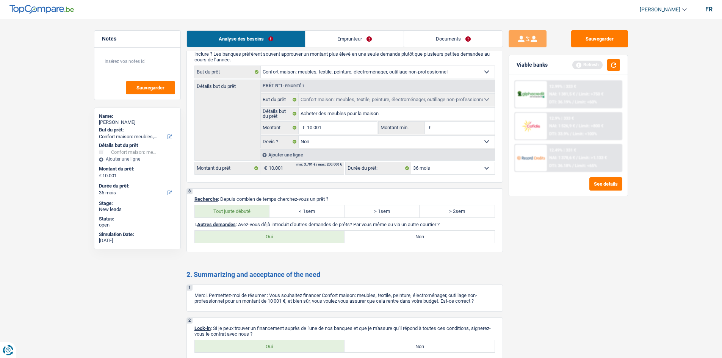
click at [368, 236] on label "Non" at bounding box center [419, 237] width 150 height 12
click at [368, 236] on input "Non" at bounding box center [419, 237] width 150 height 12
radio input "true"
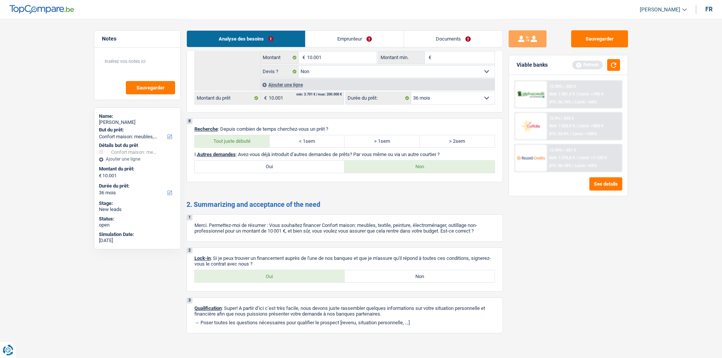
scroll to position [788, 0]
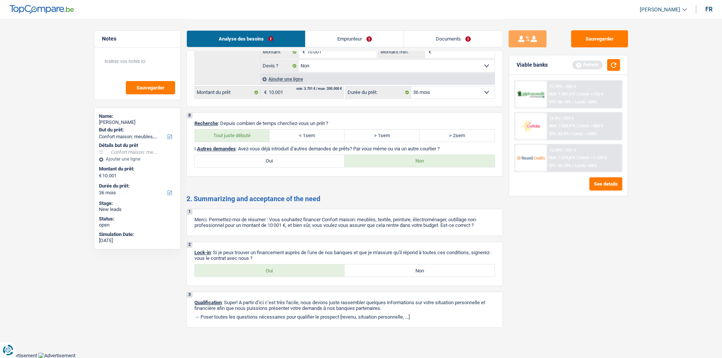
click at [297, 269] on label "Oui" at bounding box center [270, 270] width 150 height 12
click at [297, 269] on input "Oui" at bounding box center [270, 270] width 150 height 12
radio input "true"
click at [440, 34] on link "Documents" at bounding box center [453, 39] width 98 height 16
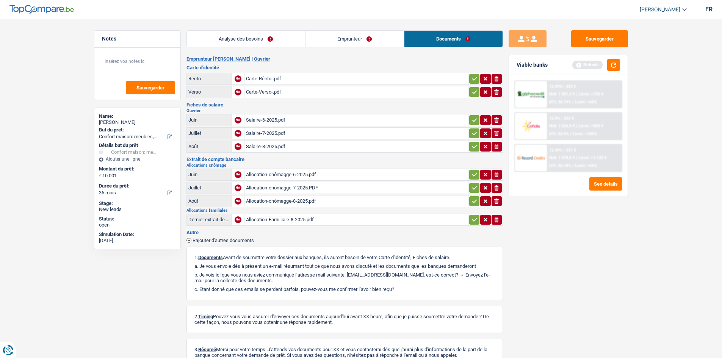
scroll to position [0, 0]
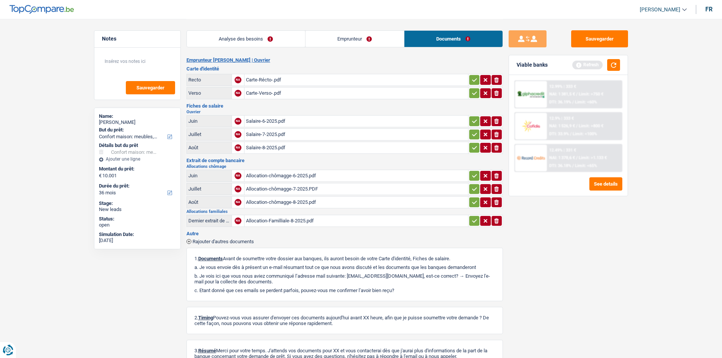
click at [329, 42] on link "Emprunteur" at bounding box center [354, 39] width 98 height 16
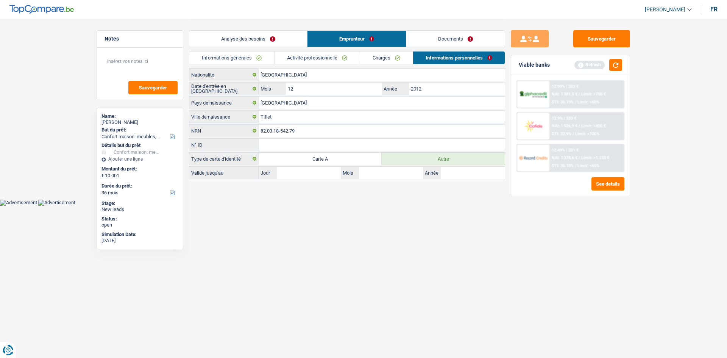
click at [302, 57] on link "Activité professionnelle" at bounding box center [317, 58] width 85 height 13
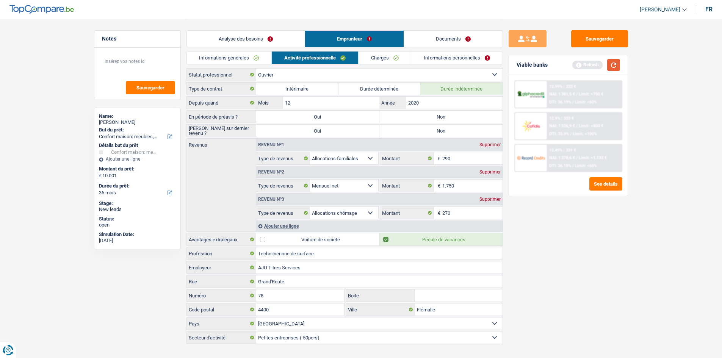
click at [612, 63] on button "button" at bounding box center [613, 65] width 13 height 12
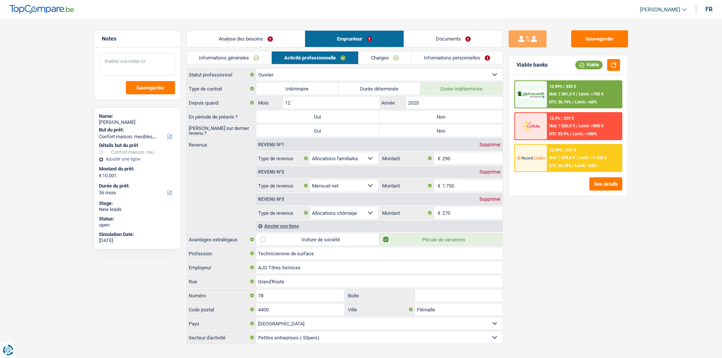
click at [145, 61] on textarea at bounding box center [137, 64] width 75 height 23
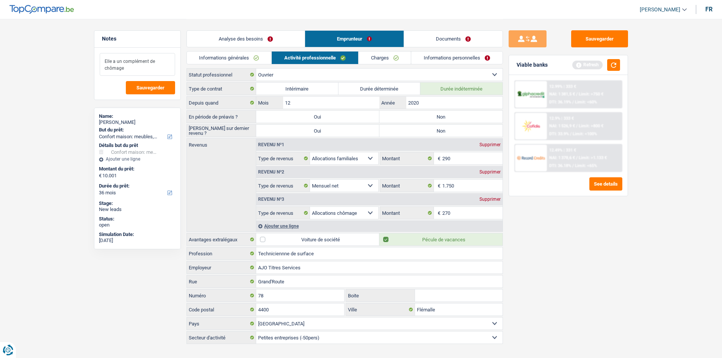
click at [102, 60] on textarea "Elle a un complément de chômage" at bounding box center [137, 64] width 75 height 23
type textarea "- Elle a un complément de chômage"
click at [148, 89] on span "Sauvegarder" at bounding box center [150, 87] width 28 height 5
click at [252, 36] on link "Analyse des besoins" at bounding box center [246, 39] width 118 height 16
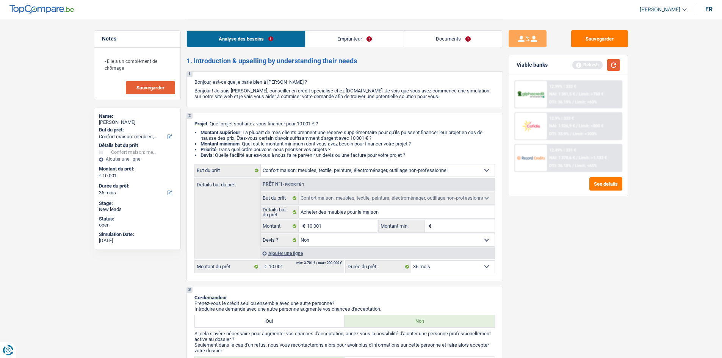
click at [612, 69] on button "button" at bounding box center [613, 65] width 13 height 12
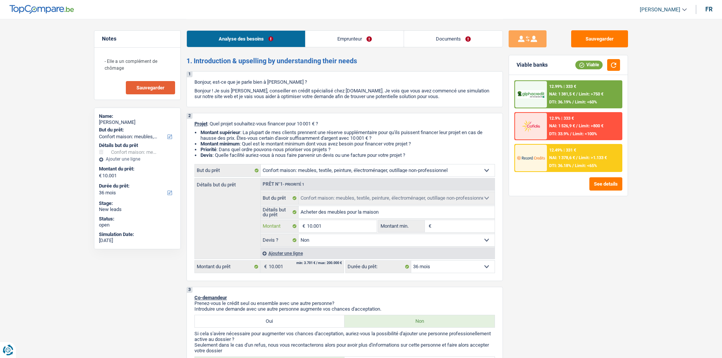
click at [337, 224] on input "10.001" at bounding box center [341, 226] width 69 height 12
type input "1.000"
type input "100"
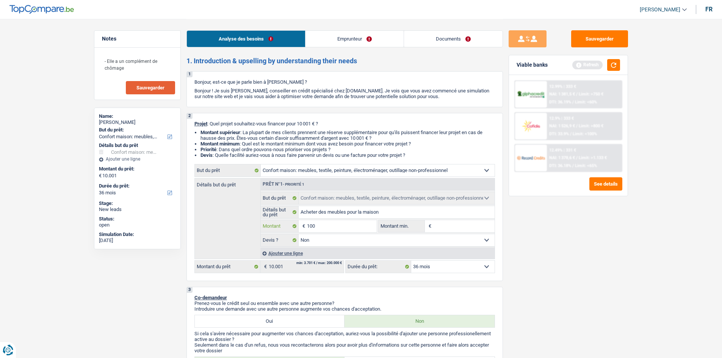
type input "10"
type input "1"
type input "2"
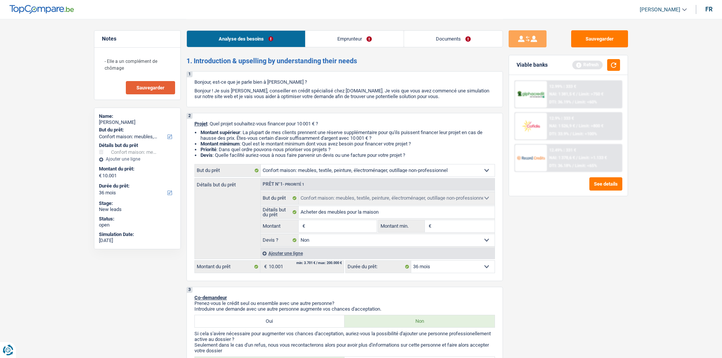
type input "2"
type input "20"
type input "200"
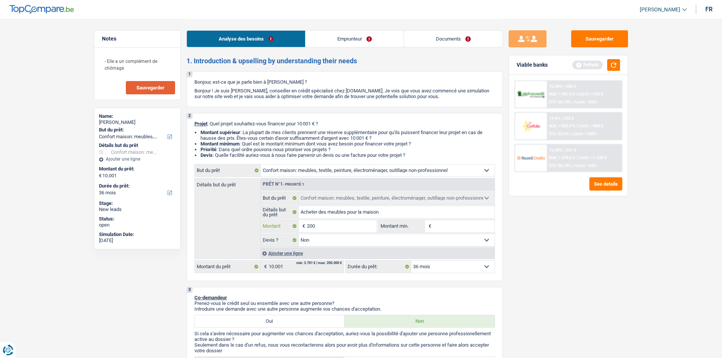
type input "2.000"
type input "20.000"
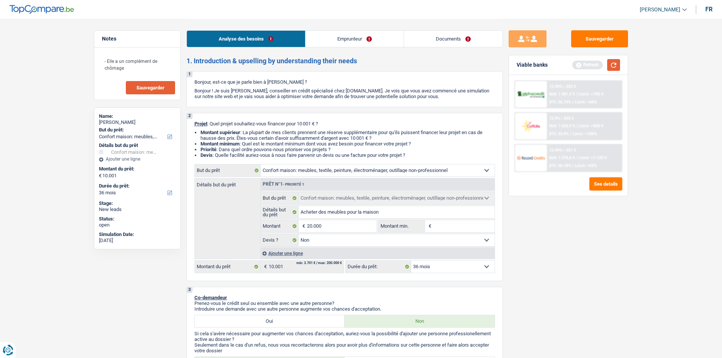
type input "20.000"
click at [610, 68] on button "button" at bounding box center [613, 65] width 13 height 12
select select "84"
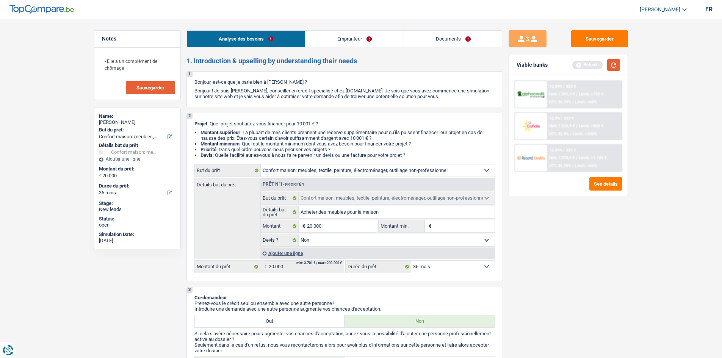
select select "84"
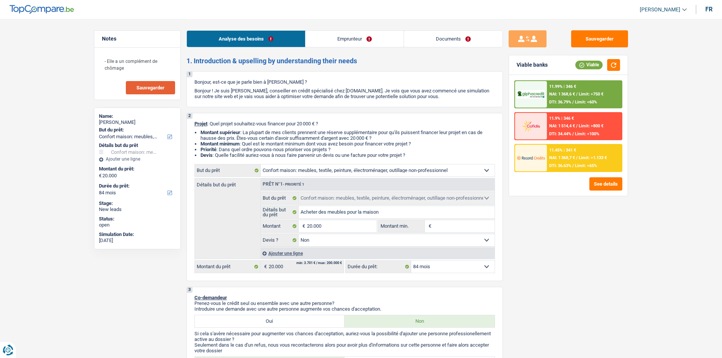
click at [464, 257] on div "Ajouter une ligne" at bounding box center [377, 253] width 234 height 11
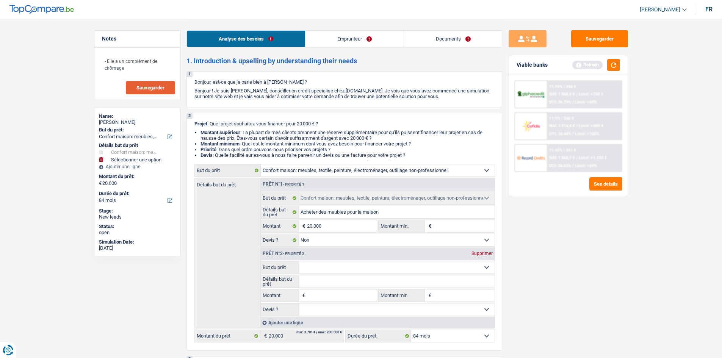
click at [480, 250] on div "Prêt n°2 - Priorité 2 Supprimer" at bounding box center [378, 254] width 234 height 12
click at [484, 254] on div "Supprimer" at bounding box center [481, 253] width 25 height 5
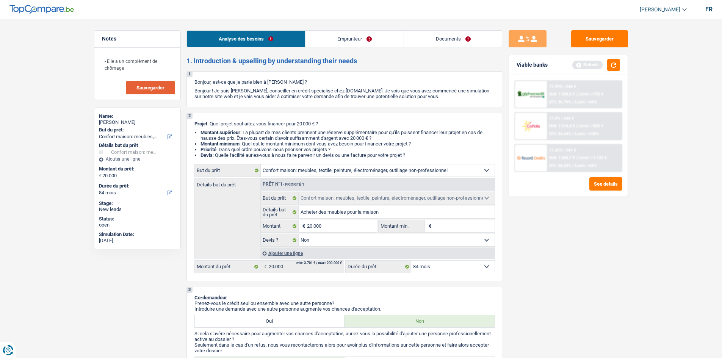
click at [478, 263] on select "12 mois 18 mois 24 mois 30 mois 36 mois 42 mois 48 mois 60 mois 72 mois 84 mois…" at bounding box center [452, 267] width 83 height 12
select select "60"
click at [411, 261] on select "12 mois 18 mois 24 mois 30 mois 36 mois 42 mois 48 mois 60 mois 72 mois 84 mois…" at bounding box center [452, 267] width 83 height 12
select select "60"
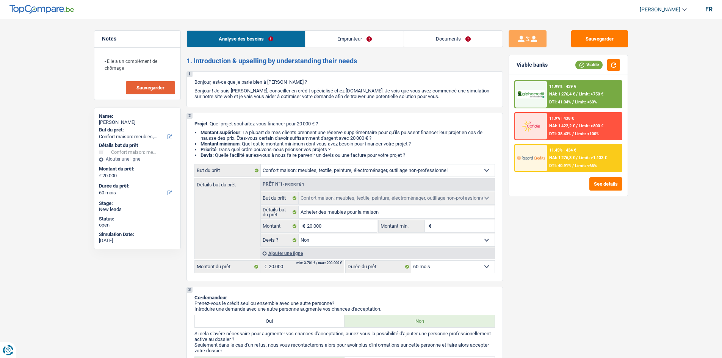
click at [577, 158] on span "/" at bounding box center [577, 157] width 2 height 5
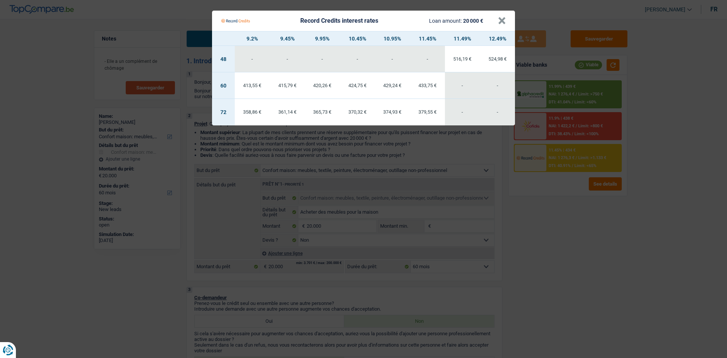
click at [507, 21] on Credits___BV_modal_header_ "Record Credits interest rates Loan amount: 20 000 € ×" at bounding box center [363, 21] width 303 height 20
click at [496, 19] on div "Record Credits interest rates Loan amount: 20 000 €" at bounding box center [359, 21] width 277 height 14
click at [503, 20] on button "×" at bounding box center [502, 21] width 8 height 8
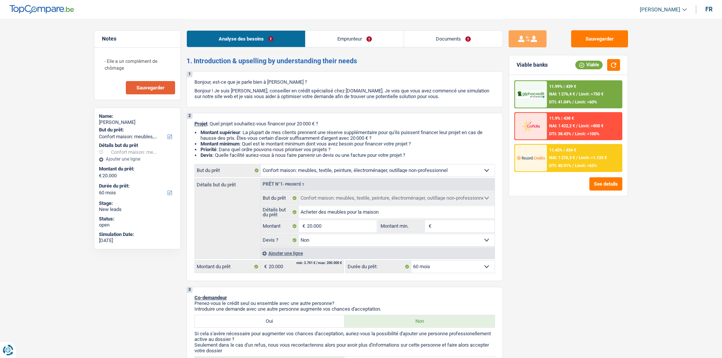
click at [583, 92] on span "Limit: >750 €" at bounding box center [590, 94] width 25 height 5
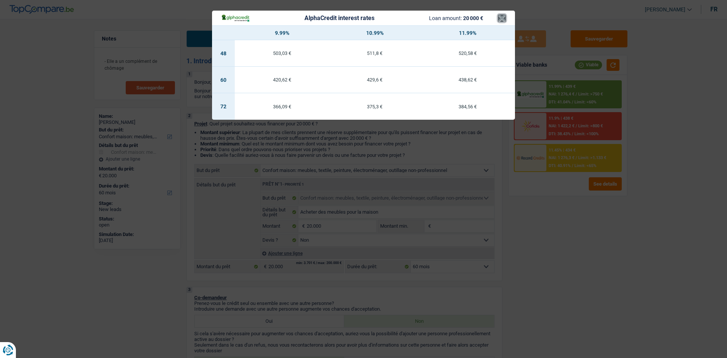
click at [499, 21] on button "×" at bounding box center [502, 18] width 8 height 8
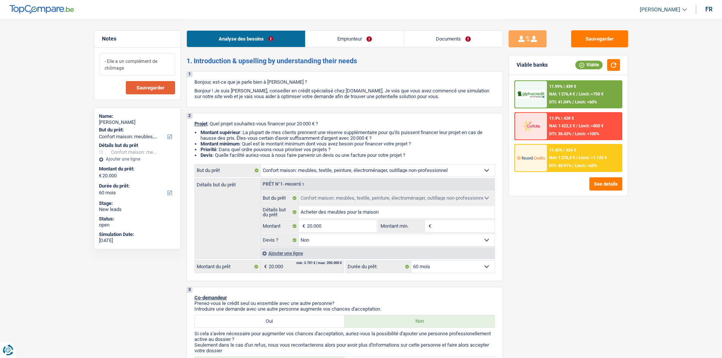
click at [137, 66] on textarea "- Elle a un complément de chômage" at bounding box center [137, 64] width 75 height 23
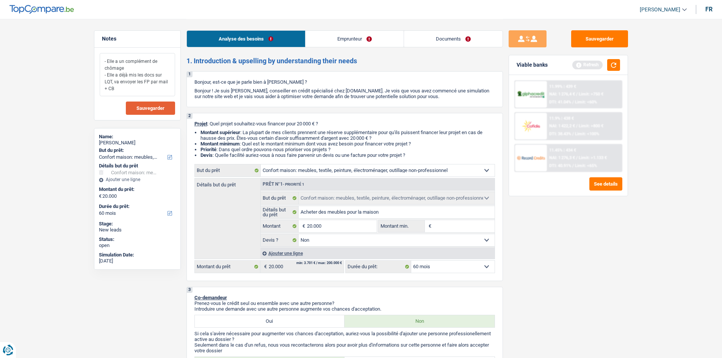
type textarea "- Elle a un complément de chômage - Elle a déjà mis les docs sur LQT, va envoye…"
click at [141, 108] on span "Sauvegarder" at bounding box center [150, 108] width 28 height 5
click at [620, 66] on div "Viable banks Refresh" at bounding box center [568, 65] width 119 height 20
click at [617, 65] on button "button" at bounding box center [613, 65] width 13 height 12
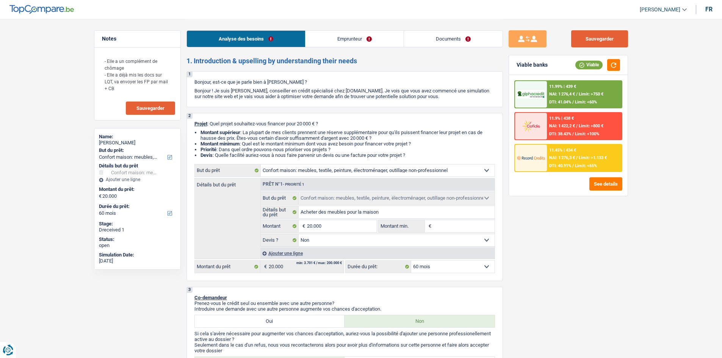
click at [590, 44] on button "Sauvegarder" at bounding box center [599, 38] width 57 height 17
click at [589, 38] on button "Sauvegarder" at bounding box center [599, 38] width 57 height 17
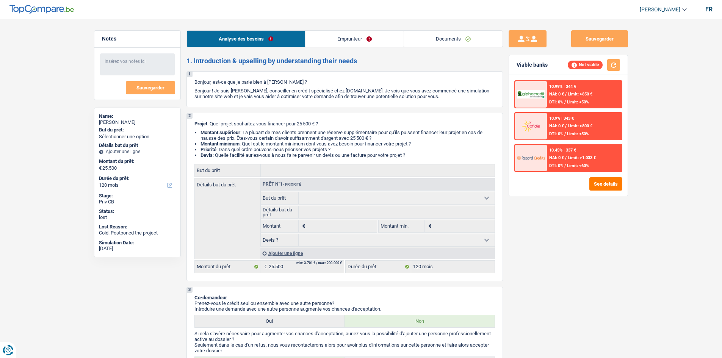
select select "120"
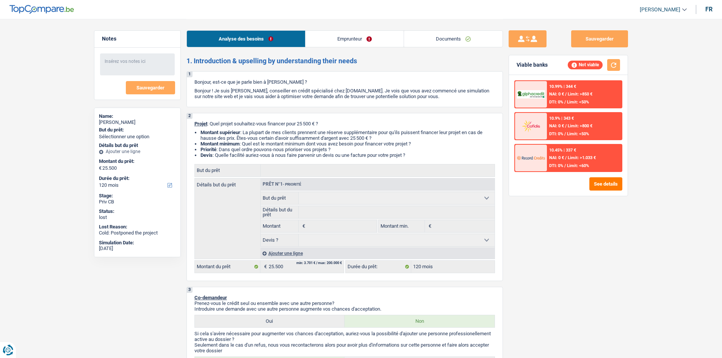
select select "120"
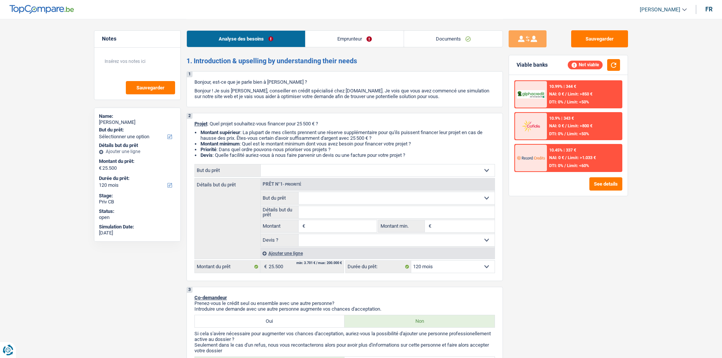
select select "120"
click at [324, 170] on select "Confort maison: meubles, textile, peinture, électroménager, outillage non-profe…" at bounding box center [378, 170] width 234 height 12
click at [355, 174] on select "Confort maison: meubles, textile, peinture, électroménager, outillage non-profe…" at bounding box center [378, 170] width 234 height 12
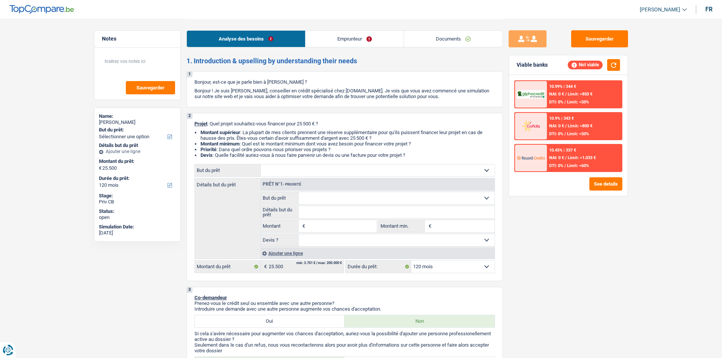
select select "houseOrGarden"
click at [261, 164] on select "Confort maison: meubles, textile, peinture, électroménager, outillage non-profe…" at bounding box center [378, 170] width 234 height 12
select select "houseOrGarden"
type input "25.500"
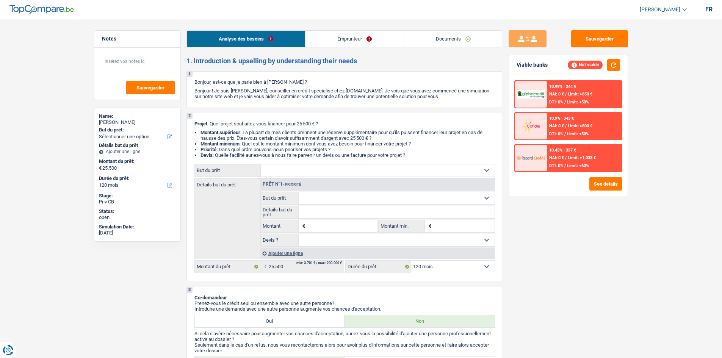
select select "houseOrGarden"
type input "25.500"
select select "houseOrGarden"
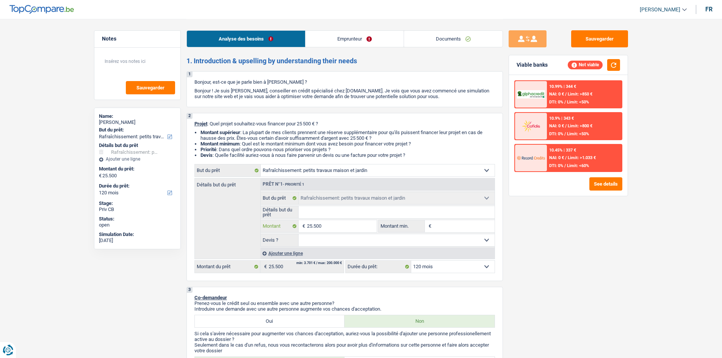
click at [355, 228] on input "25.500" at bounding box center [341, 226] width 69 height 12
type input "2.550"
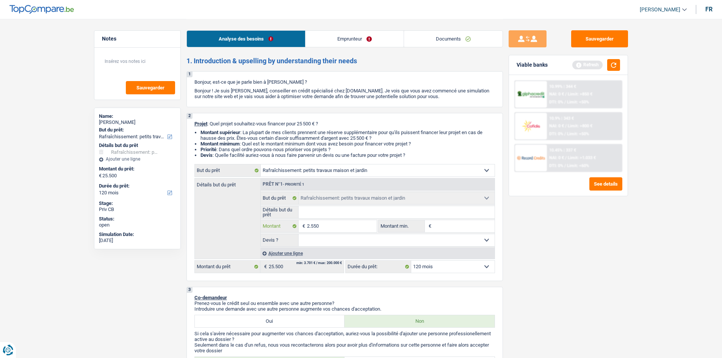
type input "255"
type input "25"
type input "2"
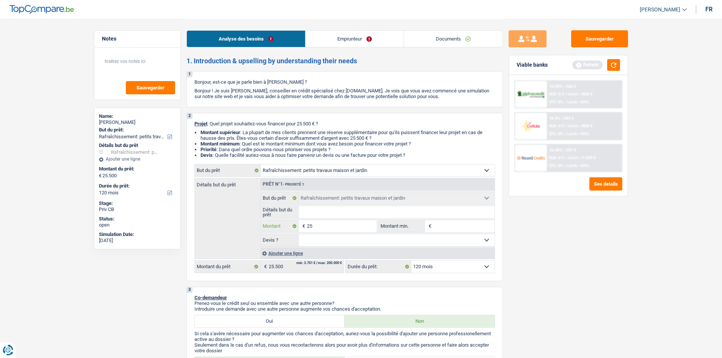
type input "2"
type input "1"
type input "17"
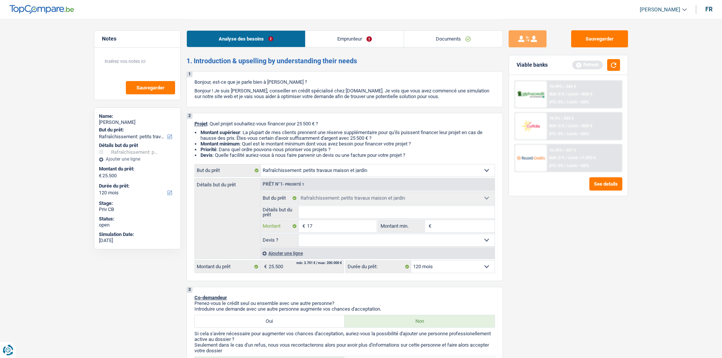
type input "170"
type input "1.700"
type input "17.000"
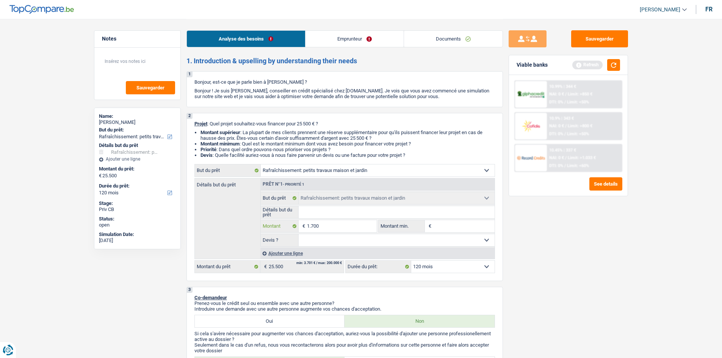
type input "17.000"
select select "84"
type input "17.000"
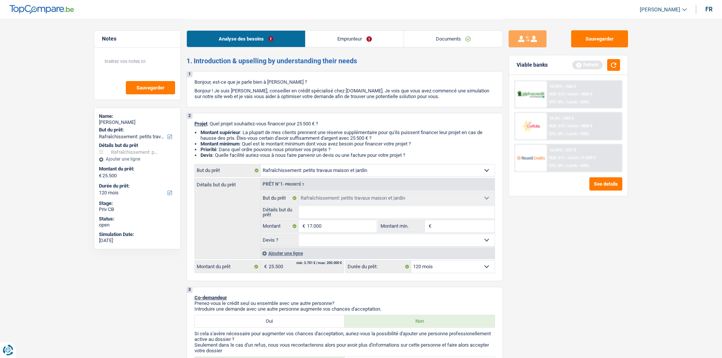
select select "84"
type input "17.000"
select select "84"
click at [345, 211] on input "Détails but du prêt" at bounding box center [397, 212] width 196 height 12
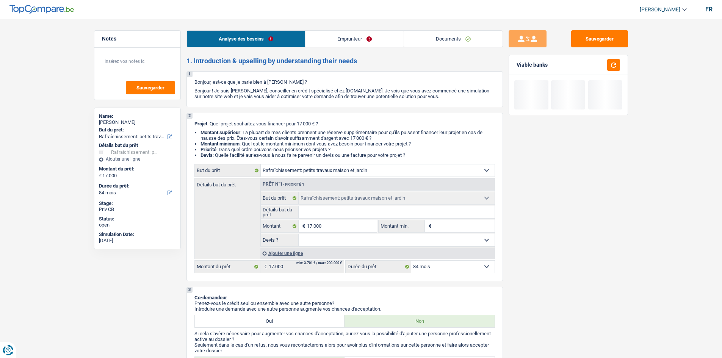
click at [355, 170] on select "Confort maison: meubles, textile, peinture, électroménager, outillage non-profe…" at bounding box center [378, 170] width 234 height 12
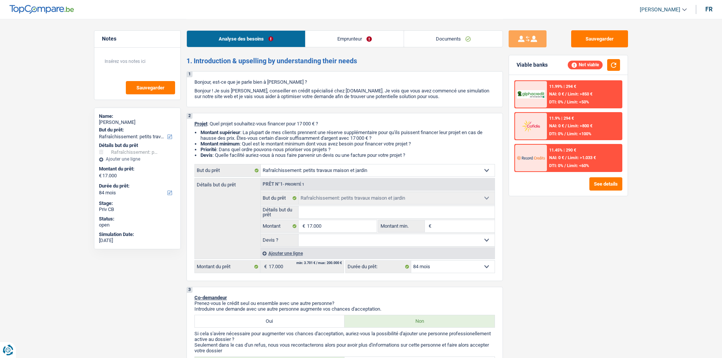
click at [586, 275] on div "Sauvegarder Viable banks Not viable 11.99% | 294 € NAI: 0 € / Limit: >850 € DTI…" at bounding box center [568, 188] width 131 height 316
click at [384, 246] on fieldset "Oui Non Non répondu Sélectionner une option Devis ? Tous les champs sont obliga…" at bounding box center [378, 240] width 234 height 13
click at [385, 242] on select "Oui Non Non répondu Sélectionner une option" at bounding box center [397, 240] width 196 height 12
select select "false"
click at [299, 234] on select "Oui Non Non répondu Sélectionner une option" at bounding box center [397, 240] width 196 height 12
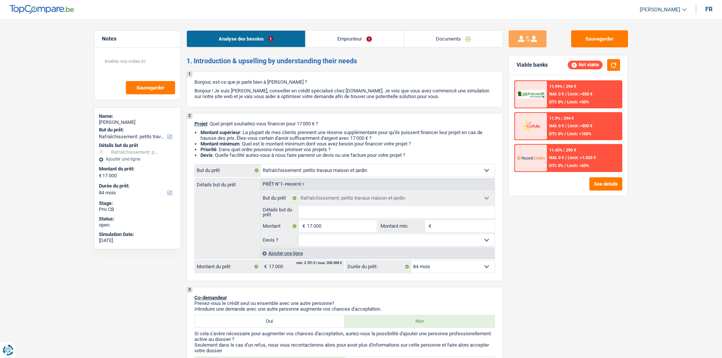
select select "false"
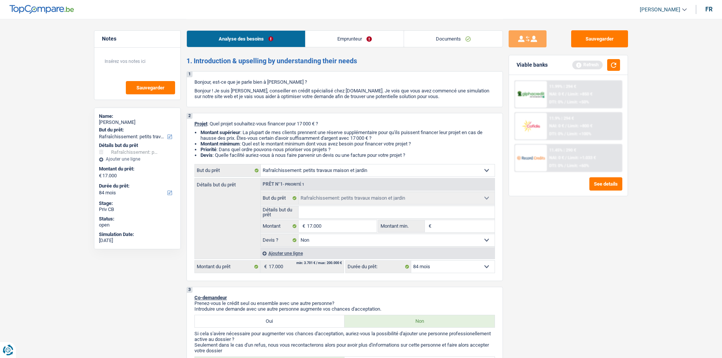
click at [355, 211] on input "Détails but du prêt" at bounding box center [397, 212] width 196 height 12
type input "P"
type input "Pe"
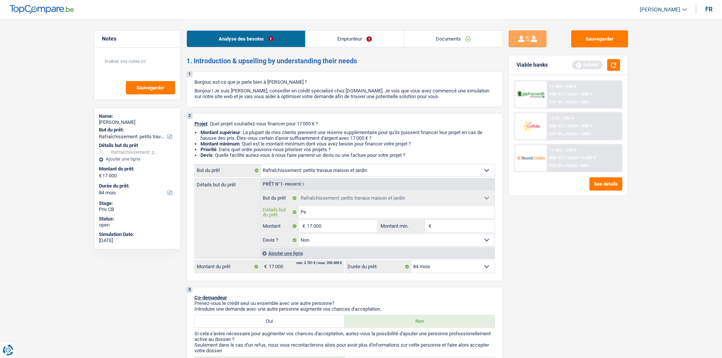
type input "Pet"
type input "Peti"
type input "Petit"
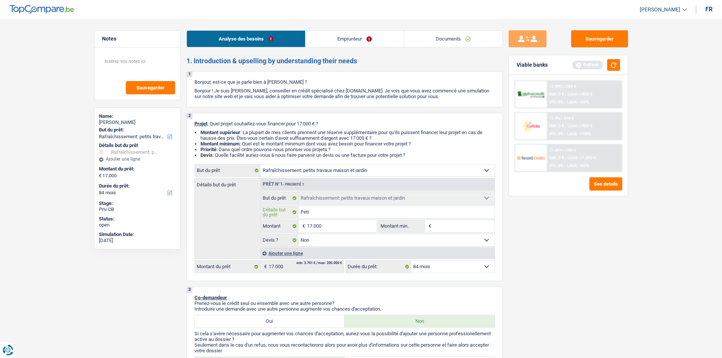
type input "Petit"
type input "Petit t"
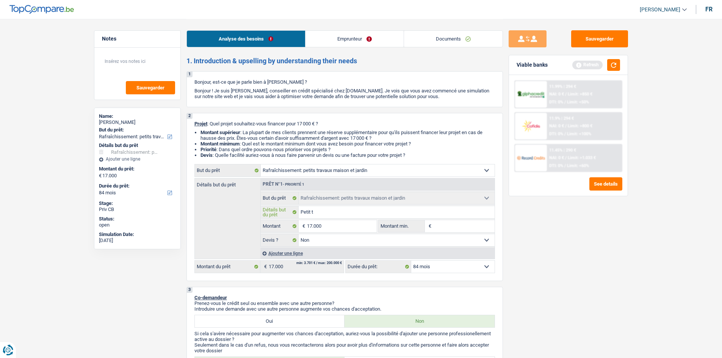
type input "Petit tr"
type input "Petit tra"
type input "Petit trav"
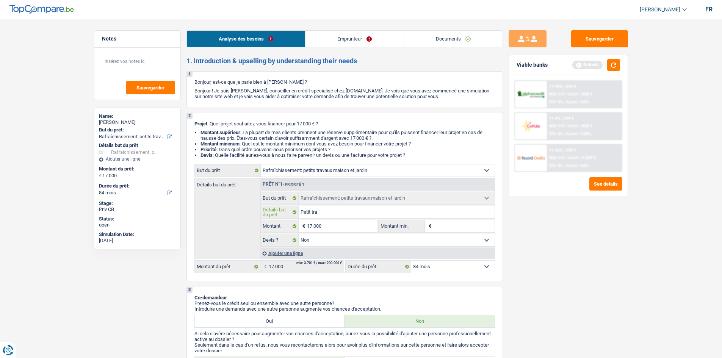
type input "Petit trav"
type input "Petit trava"
type input "Petit travau"
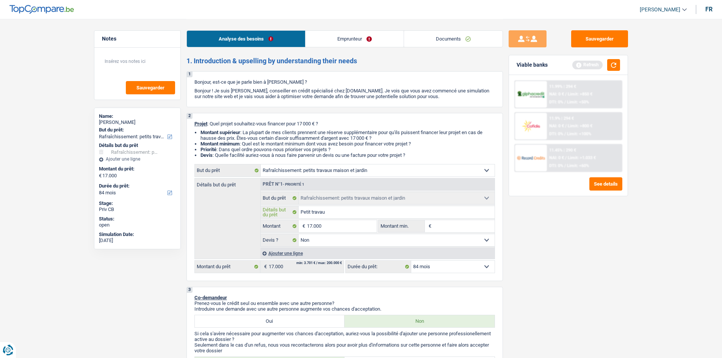
type input "Petit travaux"
click at [351, 211] on input "Petit travaux" at bounding box center [397, 212] width 196 height 12
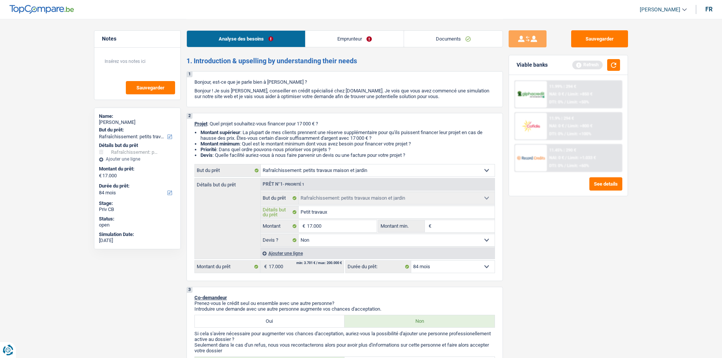
type input "Petit travaux d"
type input "Petit travaux de"
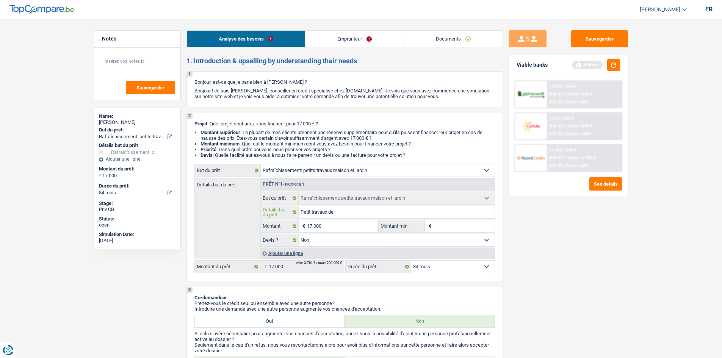
type input "Petit travaux de"
type input "Petit travaux de r"
type input "Petit travaux de ré"
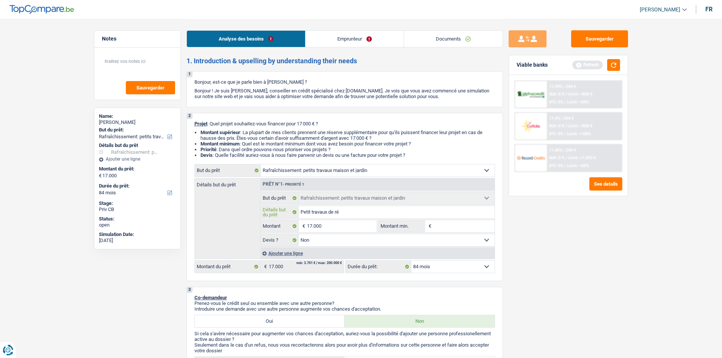
type input "Petit travaux de rén"
type input "Petit travaux de réno"
type input "Petit travaux de rénov"
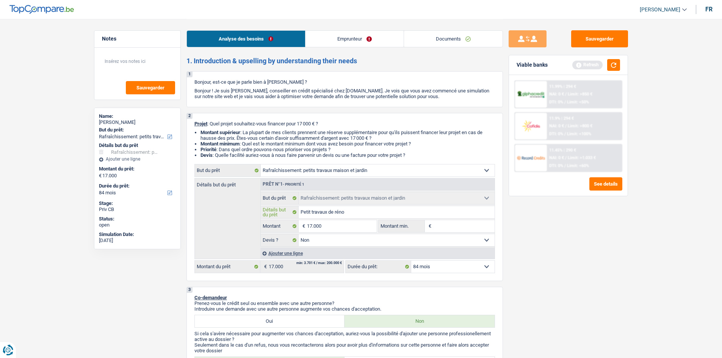
type input "Petit travaux de rénov"
type input "Petit travaux de rénova"
type input "Petit travaux de rénovat"
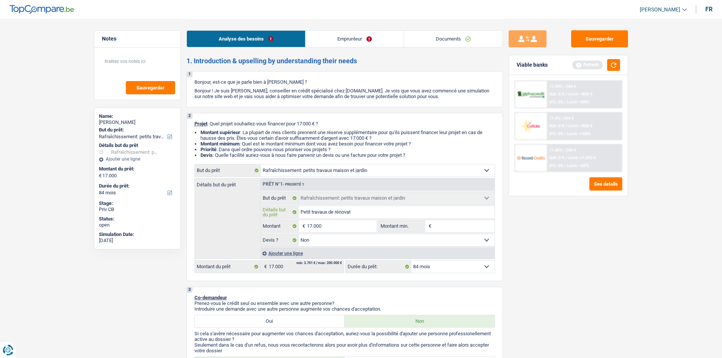
type input "Petit travaux de rénovati"
type input "Petit travaux de rénovatio"
type input "Petit travaux de rénovation"
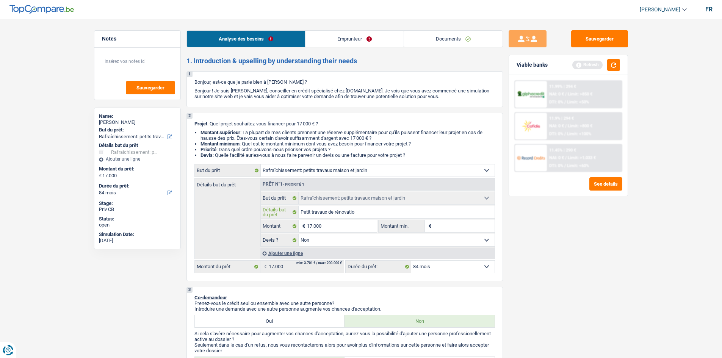
type input "Petit travaux de rénovation"
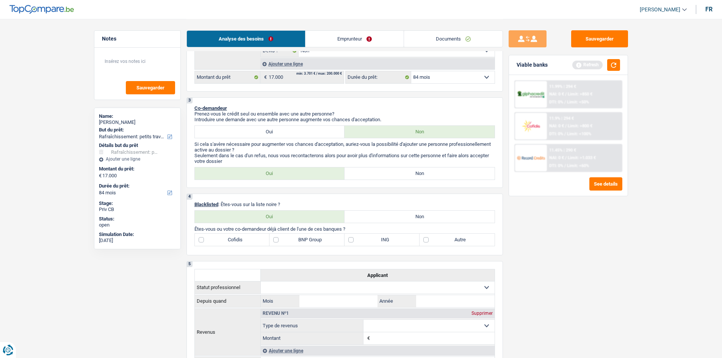
scroll to position [265, 0]
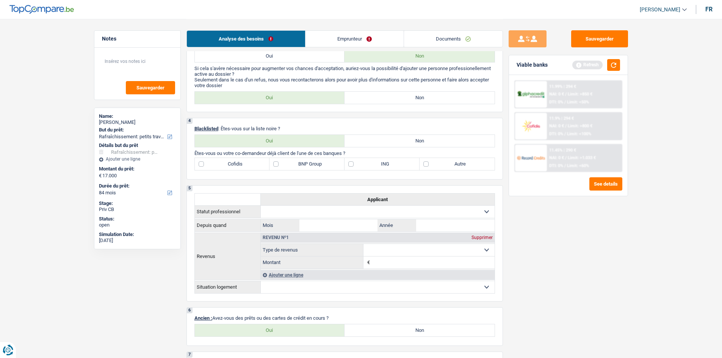
type input "Petit travaux de rénovation"
click at [401, 95] on label "Non" at bounding box center [419, 98] width 150 height 12
click at [401, 95] on input "Non" at bounding box center [419, 98] width 150 height 12
radio input "true"
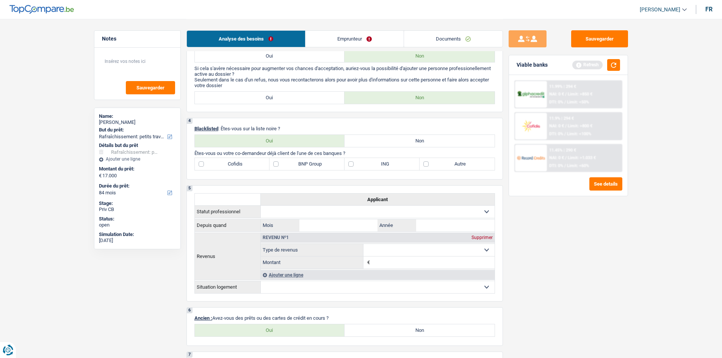
click at [363, 141] on label "Non" at bounding box center [419, 141] width 150 height 12
click at [363, 141] on input "Non" at bounding box center [419, 141] width 150 height 12
radio input "true"
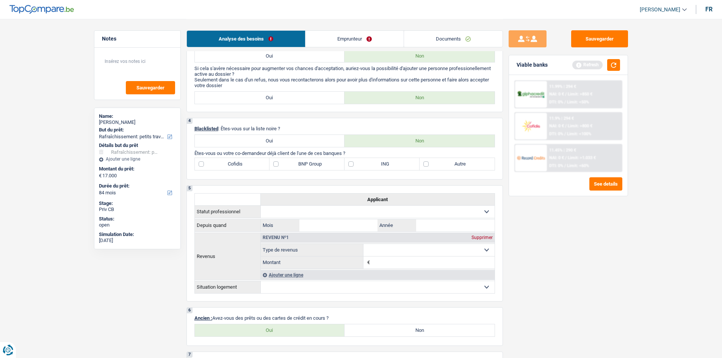
click at [424, 164] on label "Autre" at bounding box center [456, 164] width 75 height 12
click at [424, 164] on input "Autre" at bounding box center [456, 164] width 75 height 12
checkbox input "true"
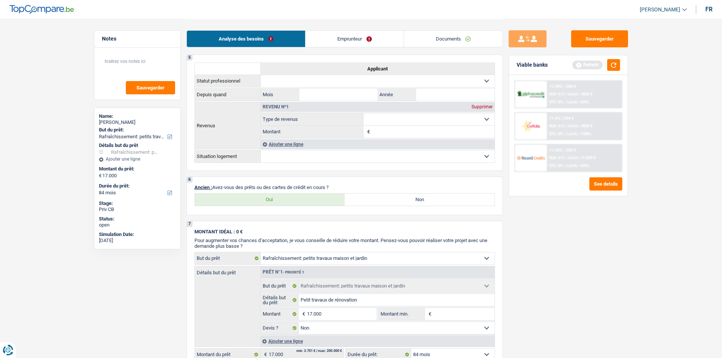
scroll to position [417, 0]
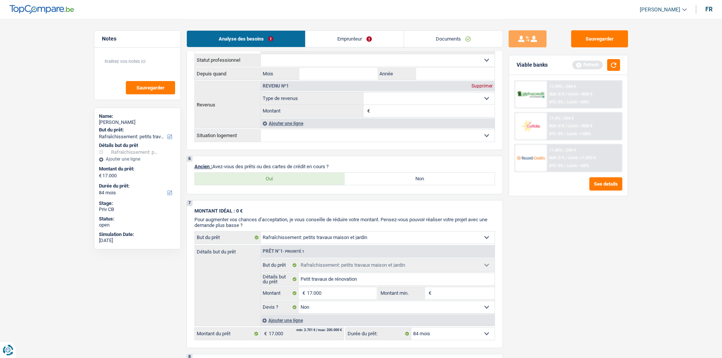
click at [341, 40] on link "Emprunteur" at bounding box center [354, 39] width 98 height 16
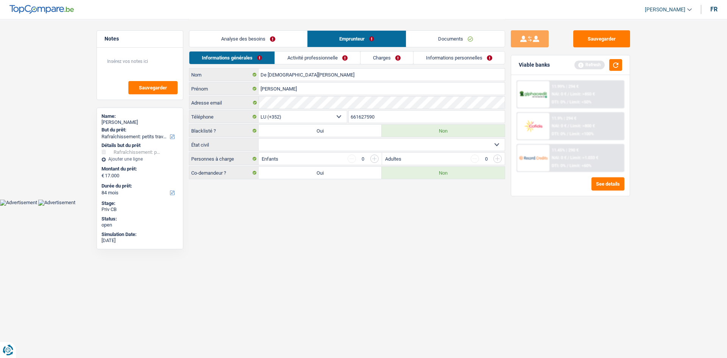
drag, startPoint x: 276, startPoint y: 30, endPoint x: 278, endPoint y: 36, distance: 6.2
click at [277, 33] on div "Analyse des besoins Emprunteur Documents" at bounding box center [347, 35] width 316 height 32
click at [278, 36] on link "Analyse des besoins" at bounding box center [248, 39] width 118 height 16
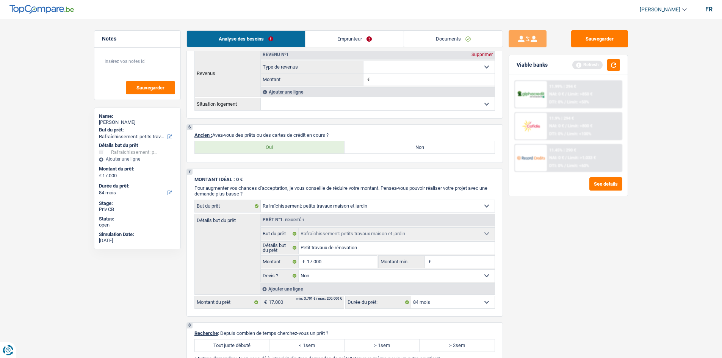
scroll to position [431, 0]
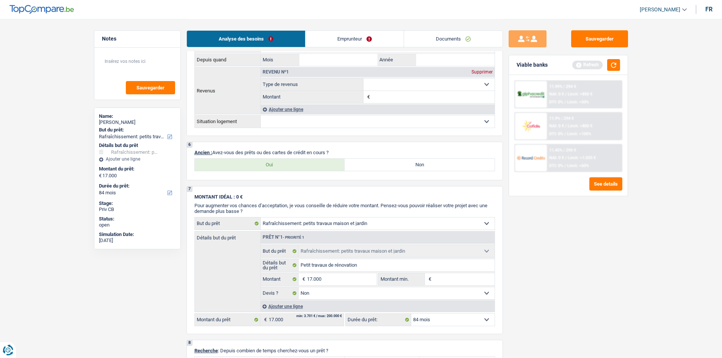
click at [396, 167] on label "Non" at bounding box center [419, 165] width 150 height 12
click at [396, 167] on input "Non" at bounding box center [419, 165] width 150 height 12
radio input "true"
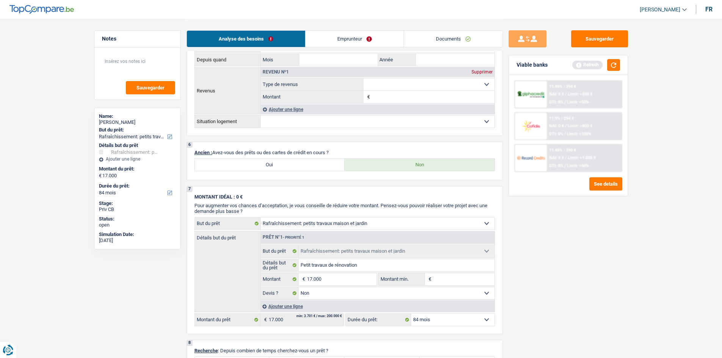
click at [341, 40] on link "Emprunteur" at bounding box center [354, 39] width 98 height 16
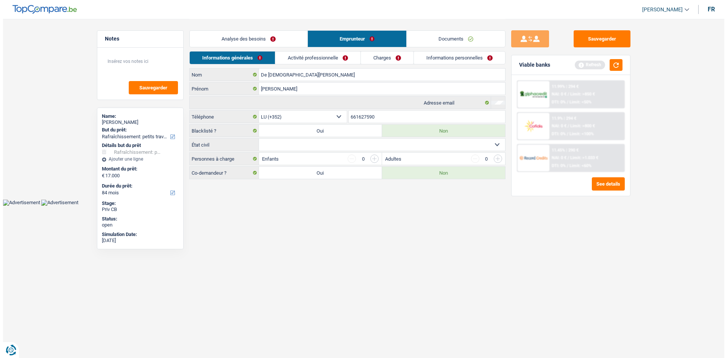
scroll to position [0, 0]
click at [344, 142] on select "Célibataire Marié(e) Cohabitant(e) légal(e) Divorcé(e) Veuf(ve) Séparé (de fait…" at bounding box center [382, 145] width 246 height 12
select select "single"
click at [259, 139] on select "Célibataire Marié(e) Cohabitant(e) légal(e) Divorcé(e) Veuf(ve) Séparé (de fait…" at bounding box center [382, 145] width 246 height 12
click at [327, 56] on link "Activité professionnelle" at bounding box center [317, 58] width 85 height 13
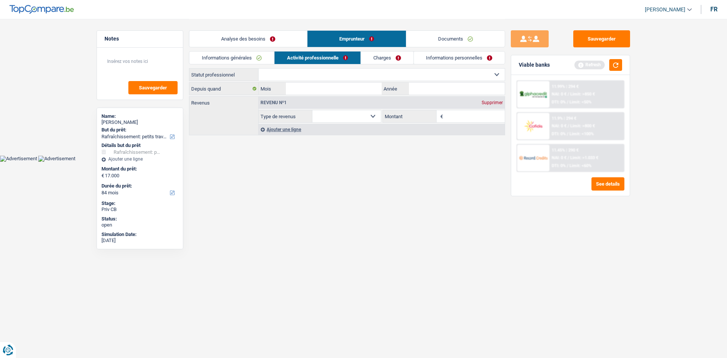
click at [322, 74] on select "Ouvrier Employé privé Employé public Invalide Indépendant Pensionné Chômeur Mut…" at bounding box center [382, 75] width 246 height 12
select select "privateEmployee"
click at [259, 69] on select "Ouvrier Employé privé Employé public Invalide Indépendant Pensionné Chômeur Mut…" at bounding box center [382, 75] width 246 height 12
select select "netSalary"
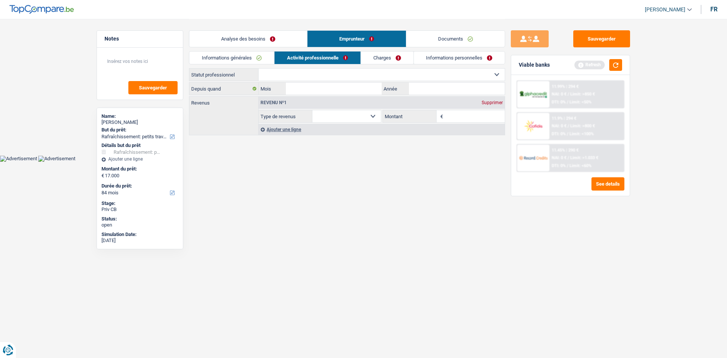
select select "mealVouchers"
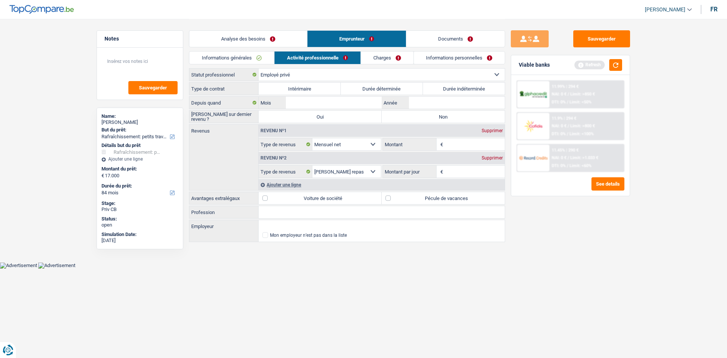
click at [453, 89] on label "Durée indéterminée" at bounding box center [464, 89] width 82 height 12
click at [453, 89] on input "Durée indéterminée" at bounding box center [464, 89] width 82 height 12
radio input "true"
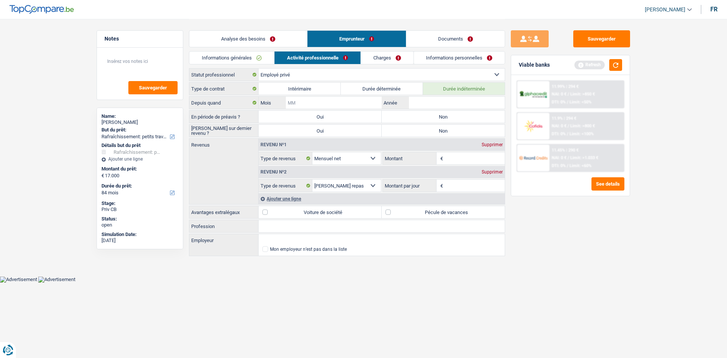
click at [344, 102] on input "Mois" at bounding box center [334, 103] width 96 height 12
type input "02"
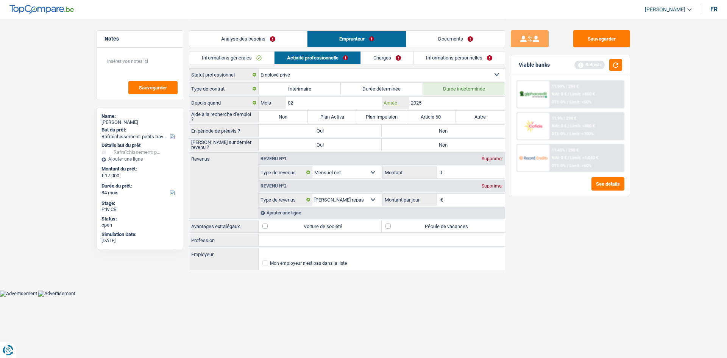
type input "2025"
click at [283, 117] on label "Non" at bounding box center [283, 117] width 49 height 12
click at [283, 117] on input "Non" at bounding box center [283, 117] width 49 height 12
radio input "true"
click at [439, 133] on label "Non" at bounding box center [443, 131] width 123 height 12
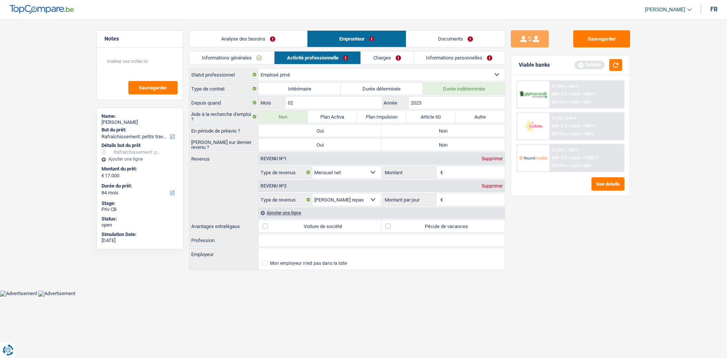
click at [439, 133] on input "Non" at bounding box center [443, 131] width 123 height 12
radio input "true"
click at [441, 143] on label "Non" at bounding box center [443, 145] width 123 height 12
click at [441, 143] on input "Non" at bounding box center [443, 145] width 123 height 12
radio input "true"
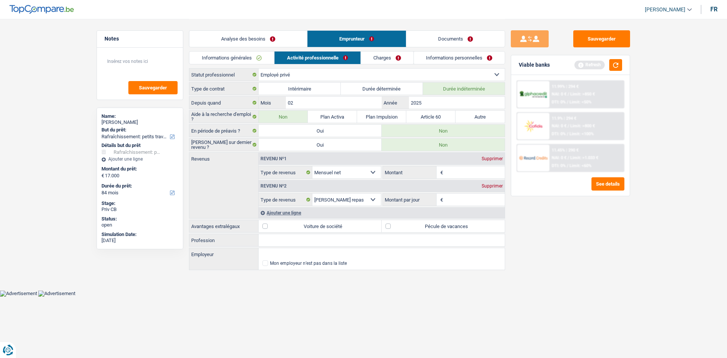
click at [463, 174] on input "Montant" at bounding box center [475, 172] width 60 height 12
type input "1.437"
click at [493, 187] on div "Supprimer" at bounding box center [492, 186] width 25 height 5
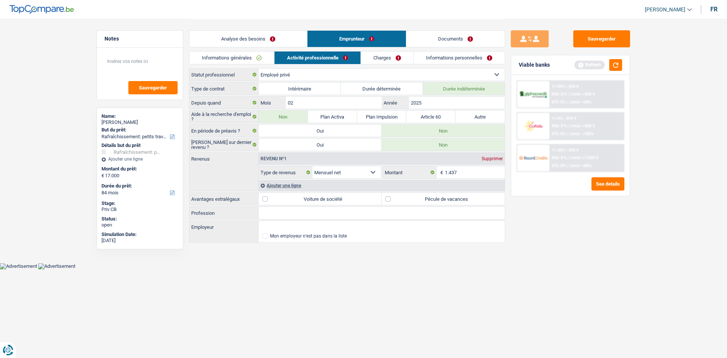
drag, startPoint x: 493, startPoint y: 187, endPoint x: 473, endPoint y: 290, distance: 105.4
click at [473, 269] on html "Vous avez le contrôle de vos données Nous utilisons des cookies, tout comme nos…" at bounding box center [363, 134] width 727 height 269
click at [352, 213] on input "Profession" at bounding box center [382, 213] width 246 height 12
type input "Secrétaire"
click at [390, 200] on label "Pécule de vacances" at bounding box center [443, 199] width 123 height 12
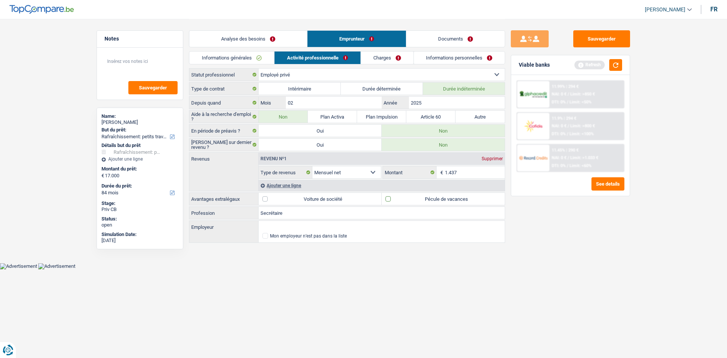
click at [390, 200] on input "Pécule de vacances" at bounding box center [443, 199] width 123 height 12
checkbox input "true"
click at [378, 58] on link "Charges" at bounding box center [387, 58] width 53 height 13
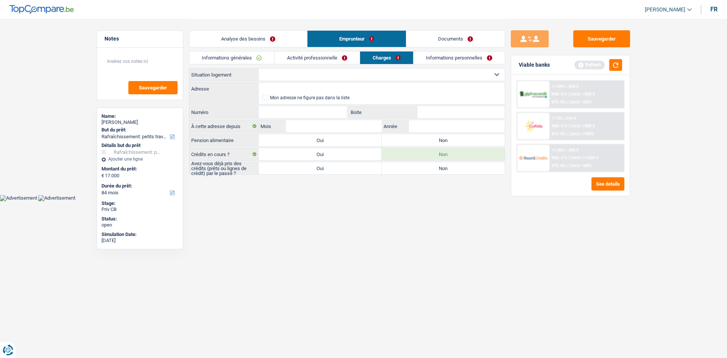
click at [364, 74] on select "Locataire Propriétaire avec prêt hypothécaire Propriétaire sans prêt hypothécai…" at bounding box center [382, 75] width 246 height 12
select select "rents"
click at [259, 69] on select "Locataire Propriétaire avec prêt hypothécaire Propriétaire sans prêt hypothécai…" at bounding box center [382, 75] width 246 height 12
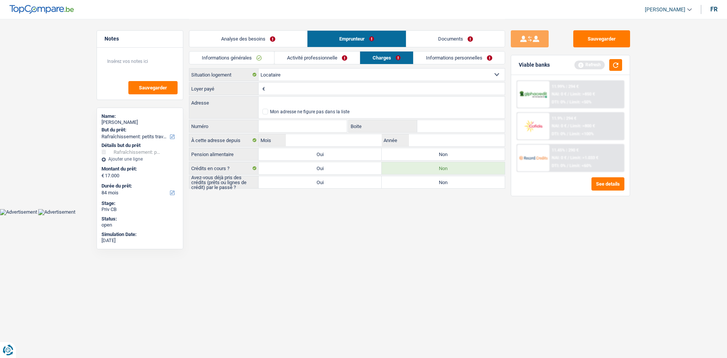
click at [270, 86] on input "Loyer payé" at bounding box center [386, 89] width 238 height 12
type input "600"
click at [303, 101] on input "Adresse" at bounding box center [382, 103] width 246 height 12
type input "Rue Méckenheck, 3321, Roeser, LU"
type input "20"
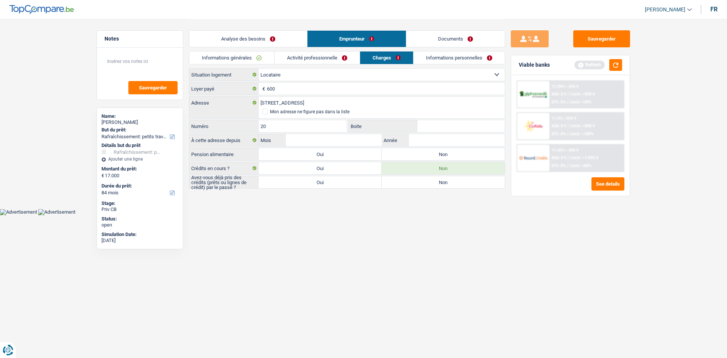
click at [439, 124] on input "Boite" at bounding box center [461, 126] width 88 height 12
click at [346, 138] on input "Mois" at bounding box center [334, 140] width 96 height 12
click at [426, 154] on label "Non" at bounding box center [443, 154] width 123 height 12
click at [426, 154] on input "Non" at bounding box center [443, 154] width 123 height 12
radio input "true"
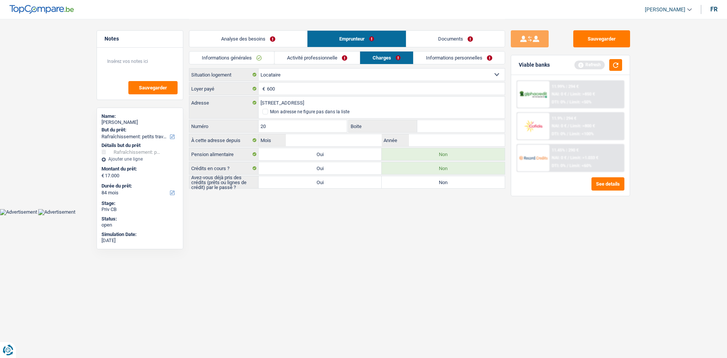
click at [422, 186] on label "Non" at bounding box center [443, 182] width 123 height 12
click at [422, 186] on input "Non" at bounding box center [443, 182] width 123 height 12
radio input "true"
click at [336, 139] on input "Mois" at bounding box center [334, 140] width 96 height 12
click at [618, 67] on button "button" at bounding box center [616, 65] width 13 height 12
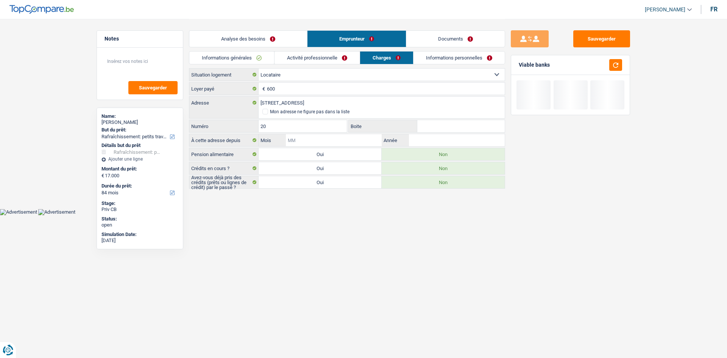
click at [359, 139] on input "Mois" at bounding box center [334, 140] width 96 height 12
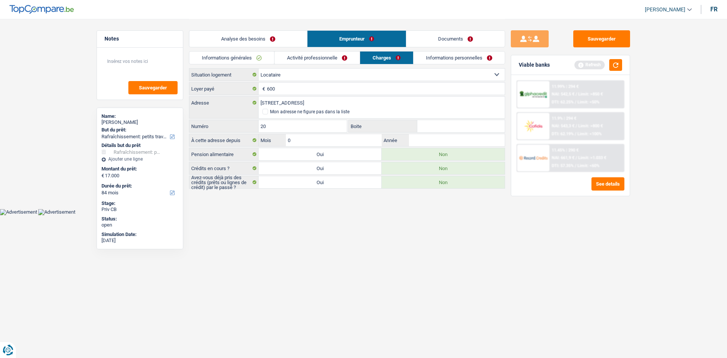
type input "02"
type input "1"
type input "2019"
click at [329, 57] on link "Activité professionnelle" at bounding box center [317, 58] width 85 height 13
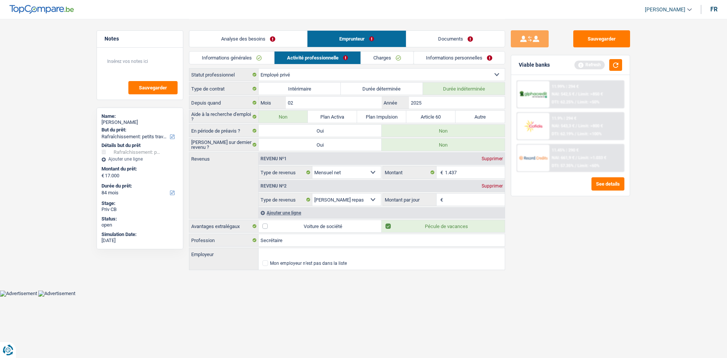
click at [424, 56] on link "Informations personnelles" at bounding box center [459, 58] width 91 height 13
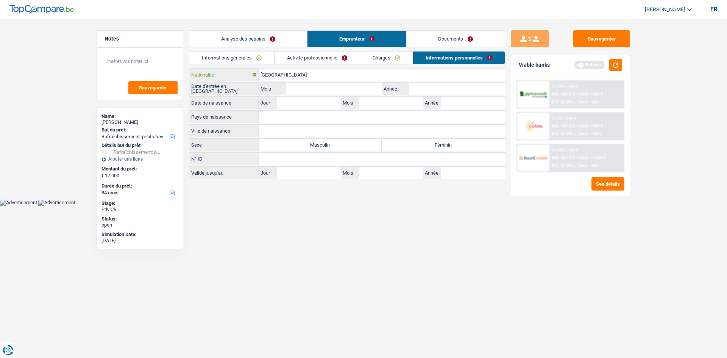
click at [305, 74] on input "[GEOGRAPHIC_DATA]" at bounding box center [382, 75] width 246 height 12
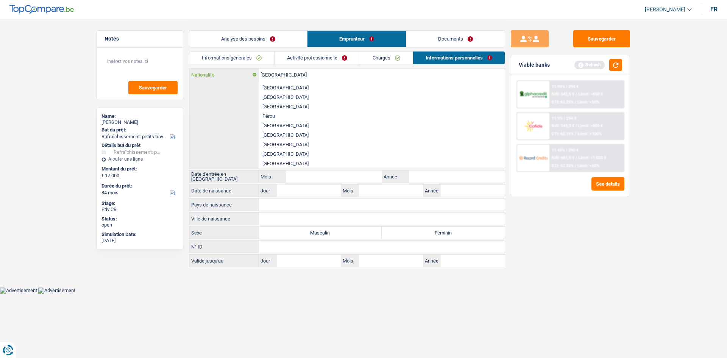
scroll to position [1288, 0]
click at [278, 131] on li "Portugal" at bounding box center [382, 131] width 246 height 9
type input "Portugal"
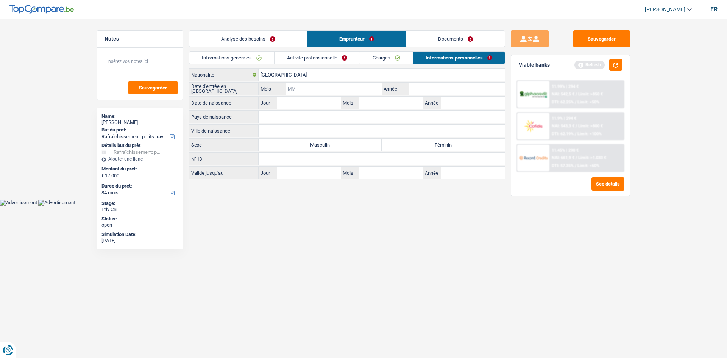
click at [316, 92] on input "Mois" at bounding box center [334, 89] width 96 height 12
type input "04"
type input "1995"
click at [315, 104] on input "Jour" at bounding box center [309, 103] width 64 height 12
type input "06"
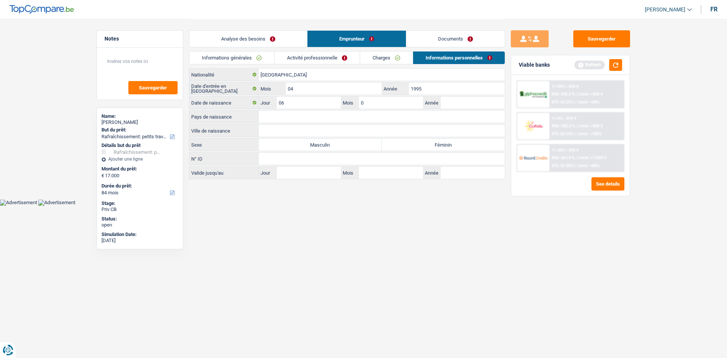
type input "04"
type input "1994"
type input "P"
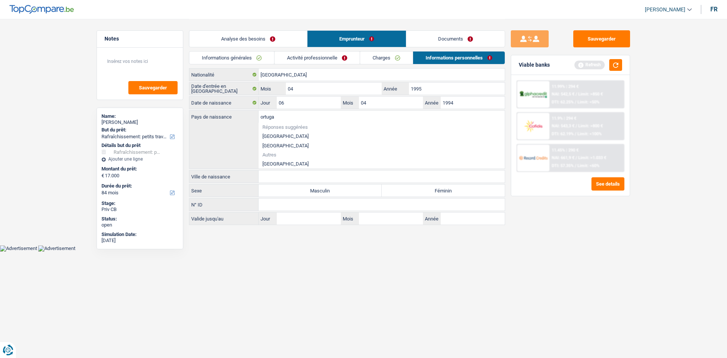
click at [285, 163] on li "Portugal" at bounding box center [382, 163] width 246 height 9
type input "Portugal"
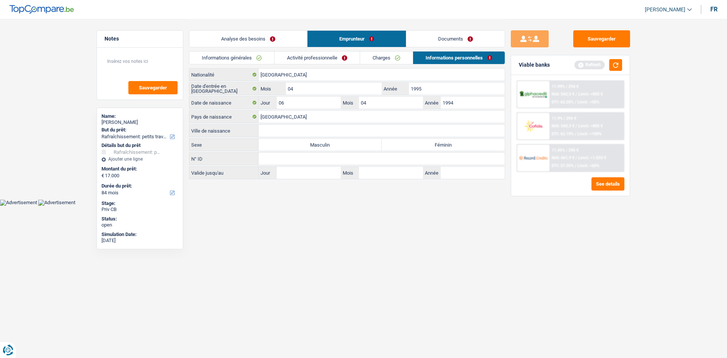
click at [290, 130] on input "Ville de naissance" at bounding box center [382, 131] width 246 height 12
type input "Figueira"
click at [460, 40] on link "Documents" at bounding box center [455, 39] width 98 height 16
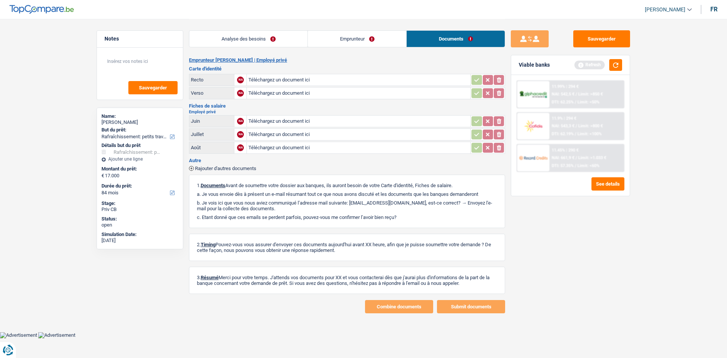
click at [242, 34] on link "Analyse des besoins" at bounding box center [248, 39] width 118 height 16
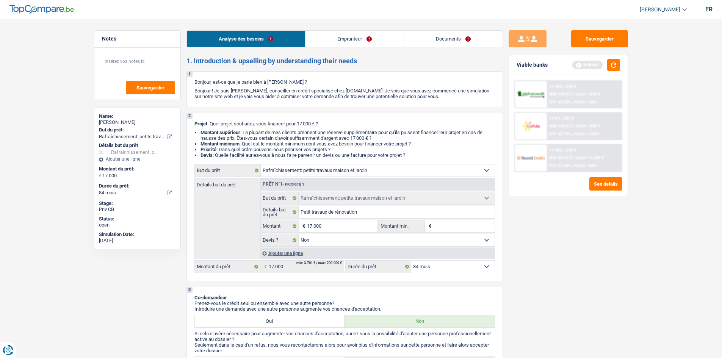
click at [372, 41] on link "Emprunteur" at bounding box center [354, 39] width 98 height 16
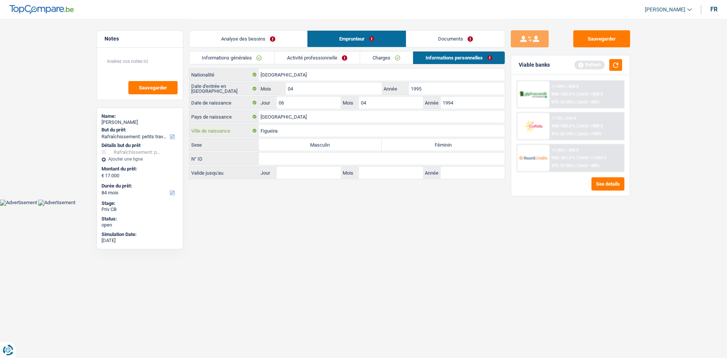
click at [294, 130] on input "Figueira" at bounding box center [382, 131] width 246 height 12
click at [417, 147] on label "Féminin" at bounding box center [443, 145] width 123 height 12
click at [417, 147] on input "Féminin" at bounding box center [443, 145] width 123 height 12
radio input "true"
click at [339, 57] on link "Activité professionnelle" at bounding box center [317, 58] width 85 height 13
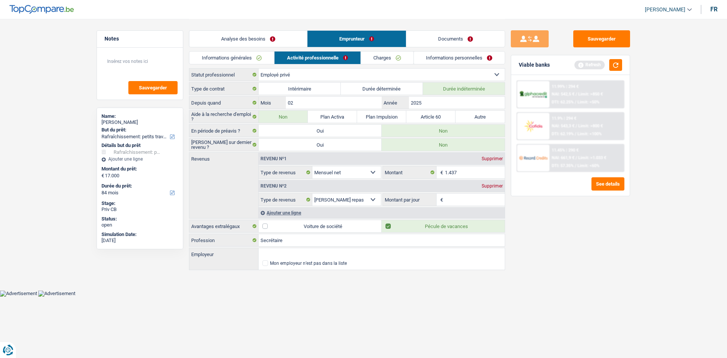
click at [265, 59] on link "Informations générales" at bounding box center [231, 58] width 85 height 13
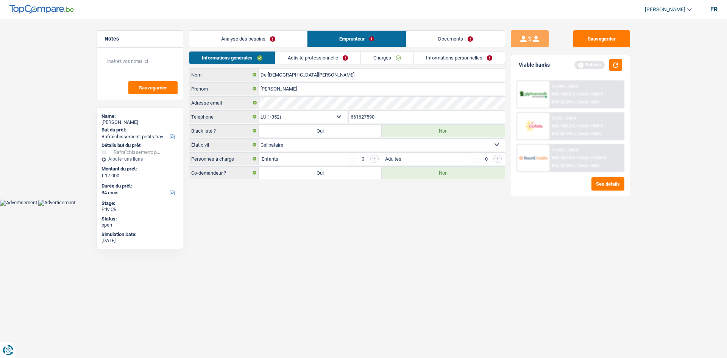
click at [260, 38] on link "Analyse des besoins" at bounding box center [248, 39] width 118 height 16
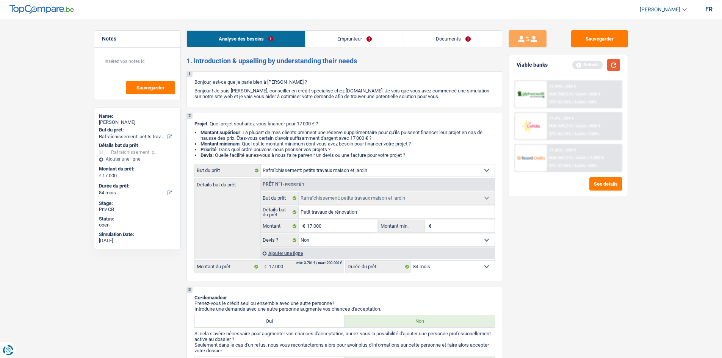
click at [612, 68] on button "button" at bounding box center [613, 65] width 13 height 12
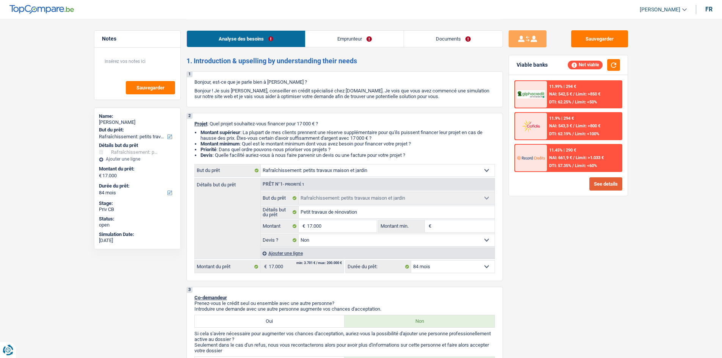
click at [600, 183] on button "See details" at bounding box center [605, 183] width 33 height 13
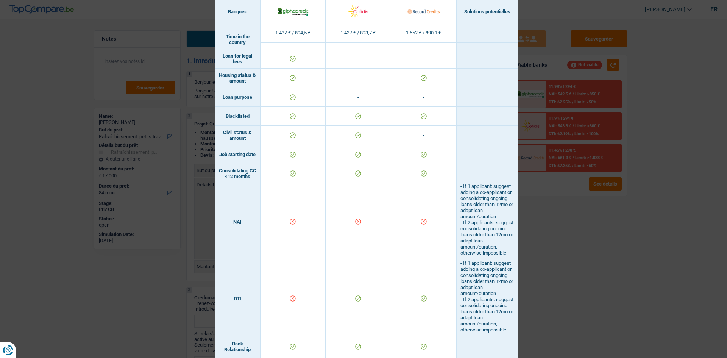
scroll to position [221, 0]
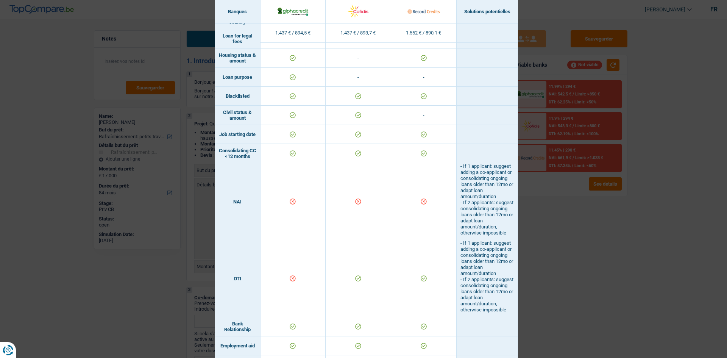
click at [565, 219] on div "Banks conditions × Banques Solutions potentielles Revenus / Charges 1.437 € / 8…" at bounding box center [363, 179] width 727 height 358
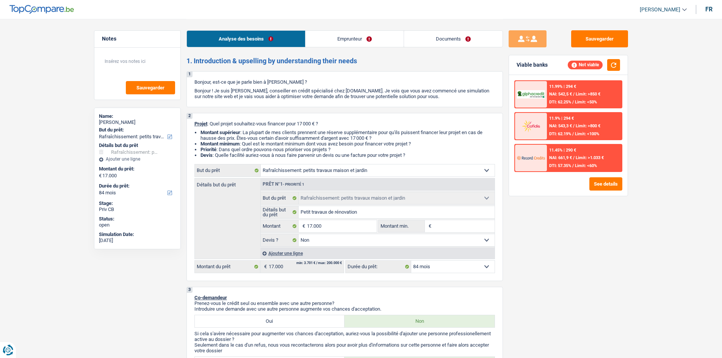
click at [346, 37] on link "Emprunteur" at bounding box center [354, 39] width 98 height 16
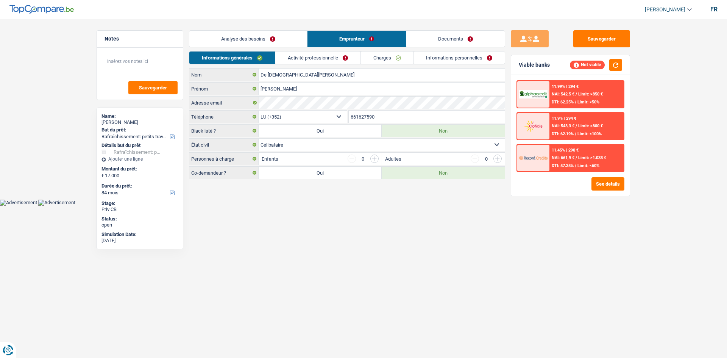
click at [324, 61] on link "Activité professionnelle" at bounding box center [317, 58] width 85 height 13
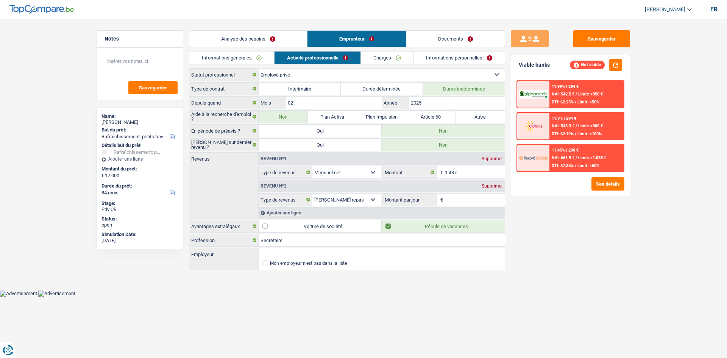
click at [407, 61] on link "Charges" at bounding box center [387, 58] width 53 height 13
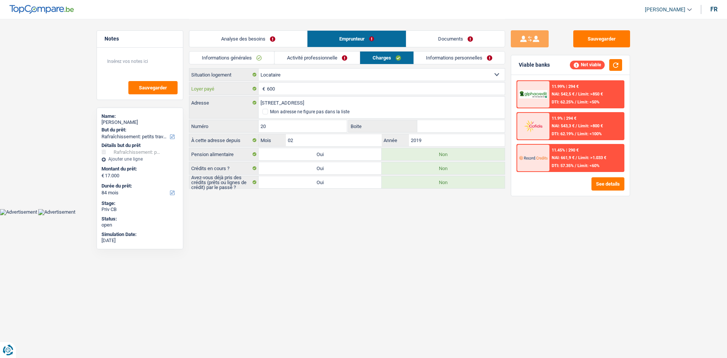
click at [316, 84] on input "600" at bounding box center [386, 89] width 238 height 12
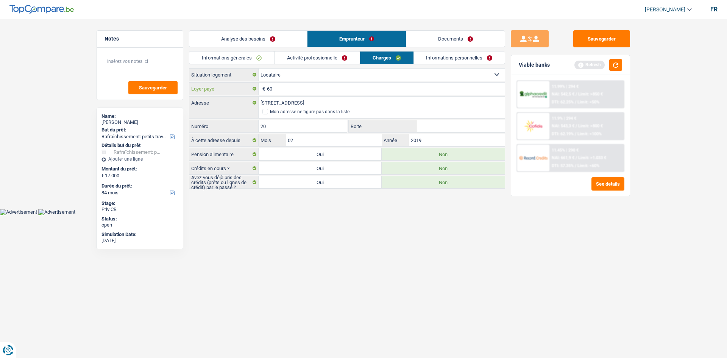
type input "6"
click at [620, 67] on button "button" at bounding box center [616, 65] width 13 height 12
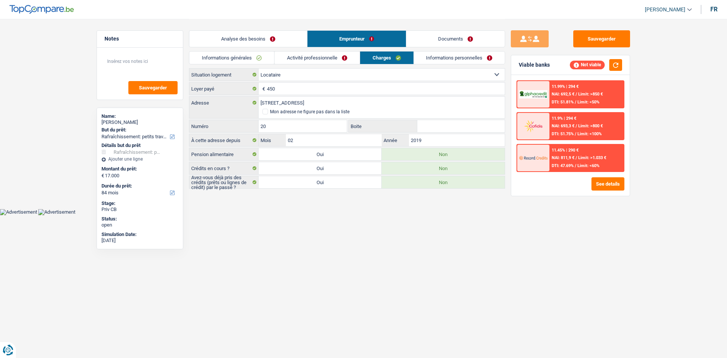
click at [310, 55] on link "Activité professionnelle" at bounding box center [317, 58] width 85 height 13
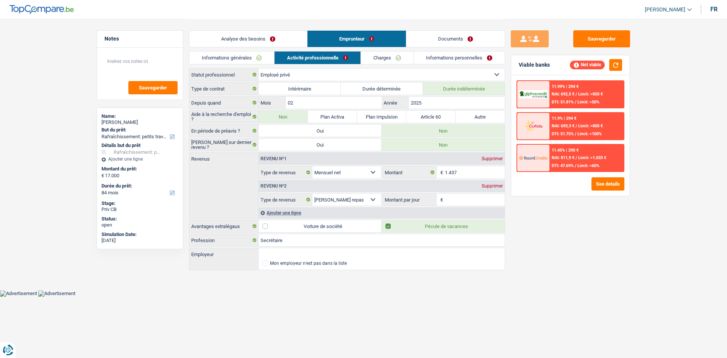
click at [271, 41] on link "Analyse des besoins" at bounding box center [248, 39] width 118 height 16
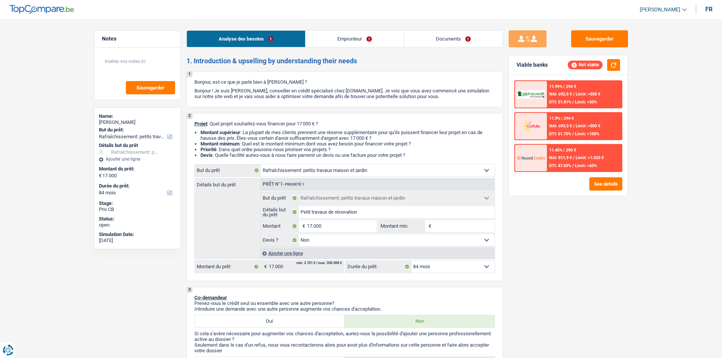
click at [346, 42] on link "Emprunteur" at bounding box center [354, 39] width 98 height 16
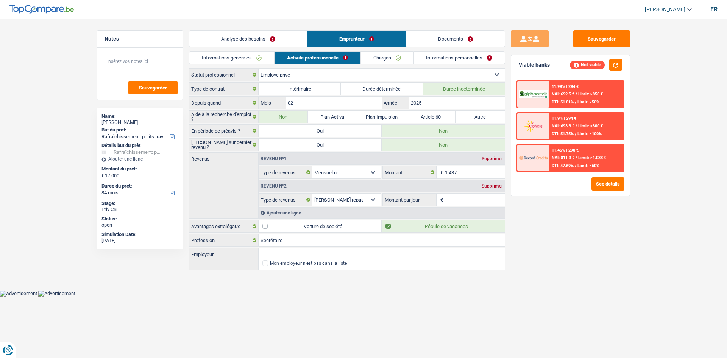
click at [389, 59] on link "Charges" at bounding box center [387, 58] width 53 height 13
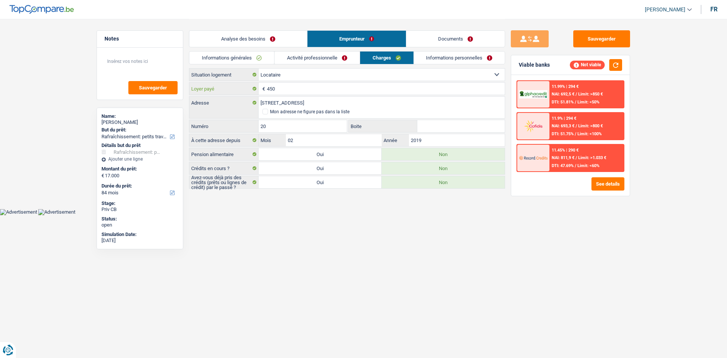
click at [319, 86] on input "450" at bounding box center [386, 89] width 238 height 12
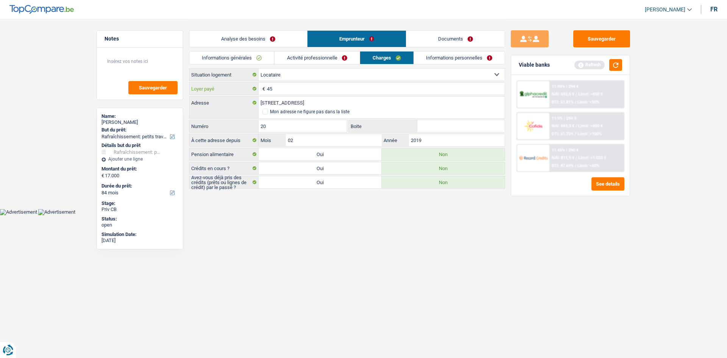
type input "4"
type input "60"
type input "600"
click at [322, 215] on html "Vous avez le contrôle de vos données Nous utilisons des cookies, tout comme nos…" at bounding box center [363, 107] width 727 height 215
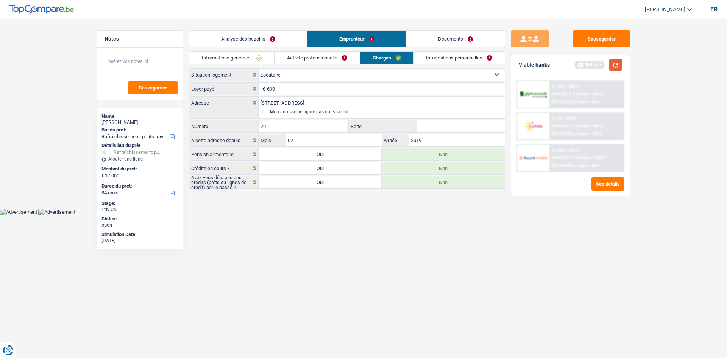
click at [613, 67] on button "button" at bounding box center [616, 65] width 13 height 12
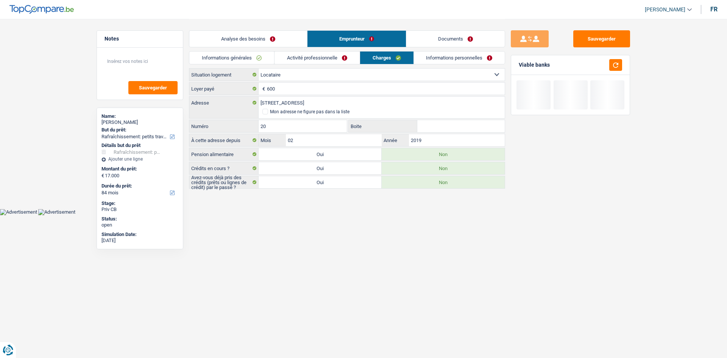
click at [248, 40] on link "Analyse des besoins" at bounding box center [248, 39] width 118 height 16
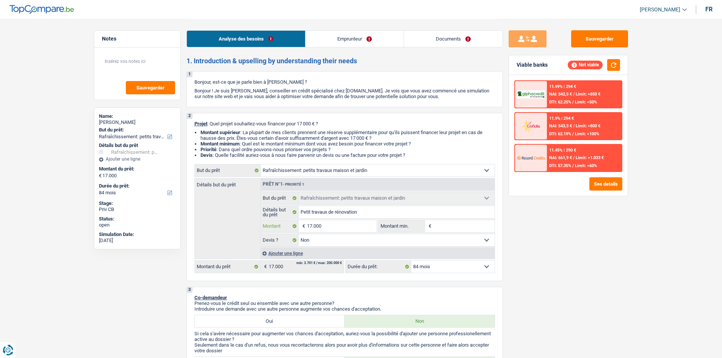
click at [341, 224] on input "17.000" at bounding box center [341, 226] width 69 height 12
type input "1.700"
type input "170"
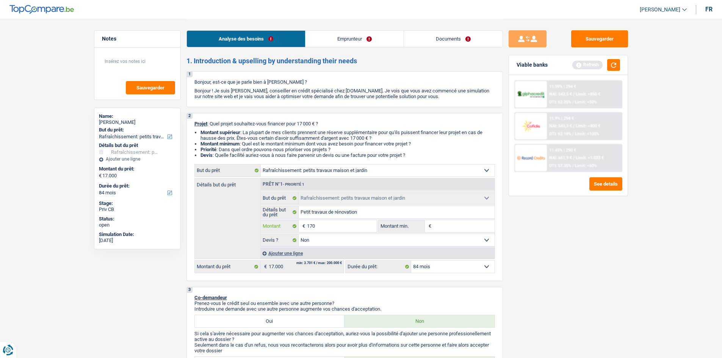
type input "17"
type input "1"
type input "10"
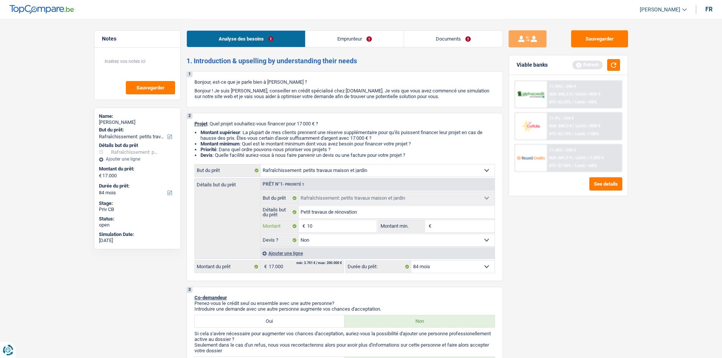
type input "10"
type input "100"
type input "1.000"
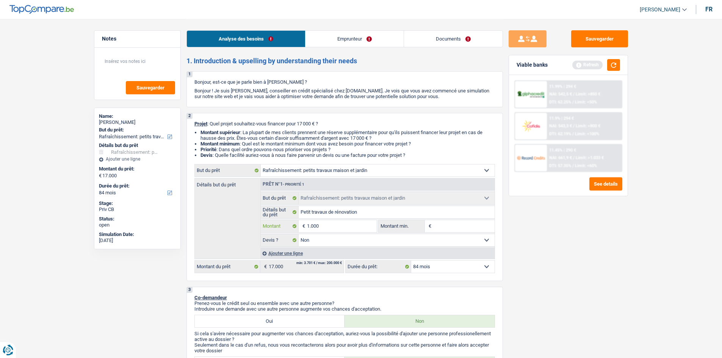
type input "10.001"
select select "60"
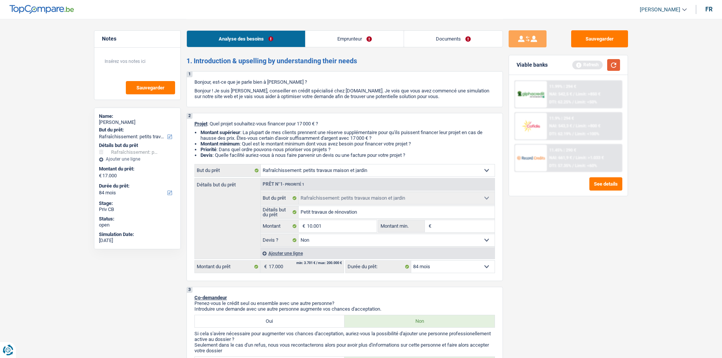
type input "10.001"
select select "60"
type input "10.001"
select select "60"
click at [615, 65] on button "button" at bounding box center [613, 65] width 13 height 12
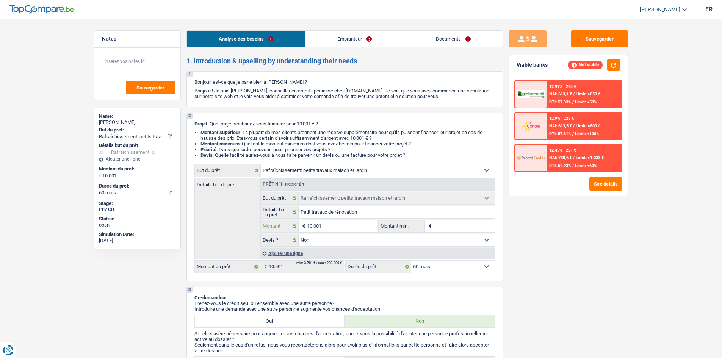
click at [331, 231] on input "10.001" at bounding box center [341, 226] width 69 height 12
click at [614, 186] on button "See details" at bounding box center [605, 183] width 33 height 13
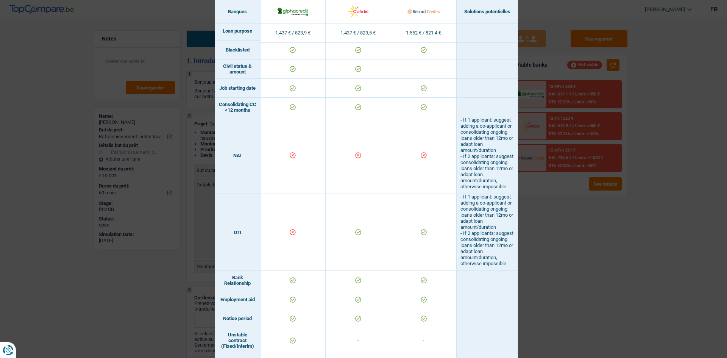
scroll to position [227, 0]
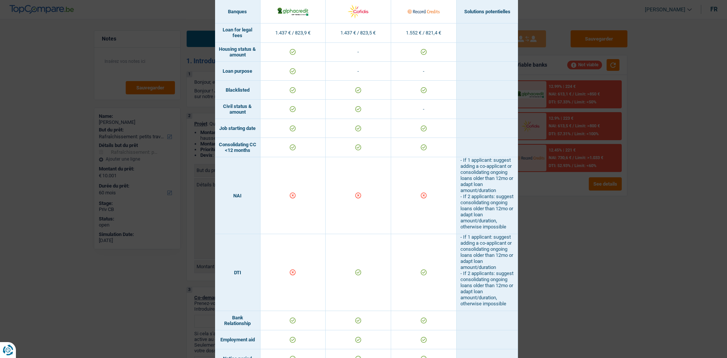
click at [576, 282] on div "Banks conditions × Banques Solutions potentielles Revenus / Charges 1.437 € / 8…" at bounding box center [363, 179] width 727 height 358
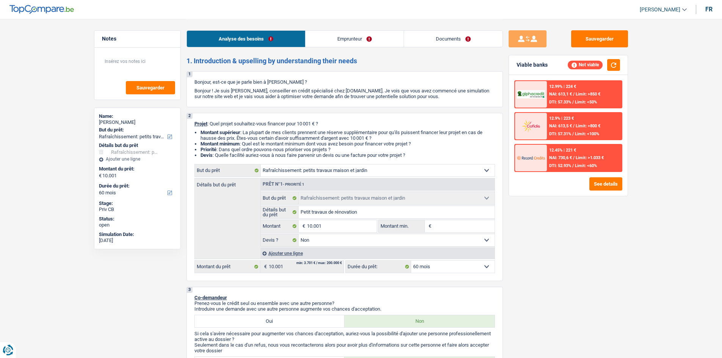
click at [378, 36] on link "Emprunteur" at bounding box center [354, 39] width 98 height 16
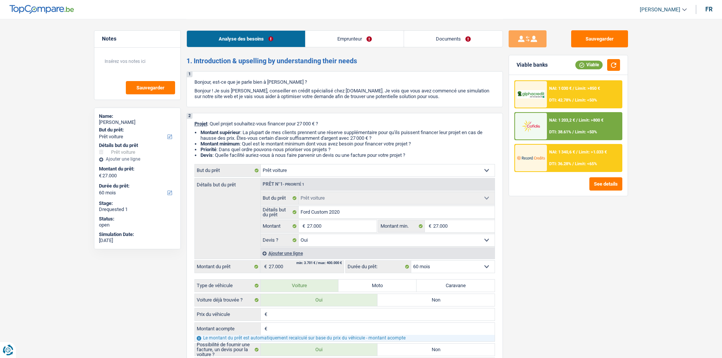
select select "car"
select select "60"
select select "car"
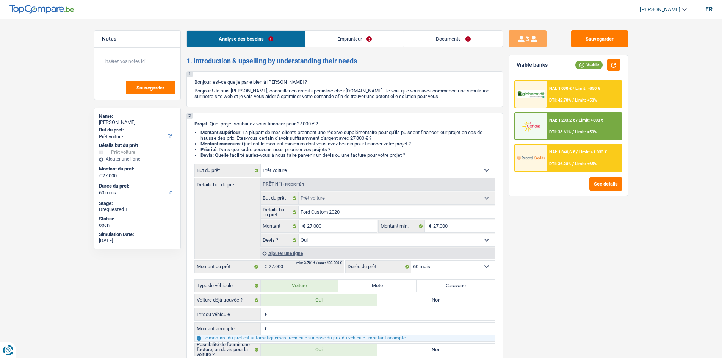
select select "yes"
select select "60"
select select "worker"
select select "netSalary"
select select "mealVouchers"
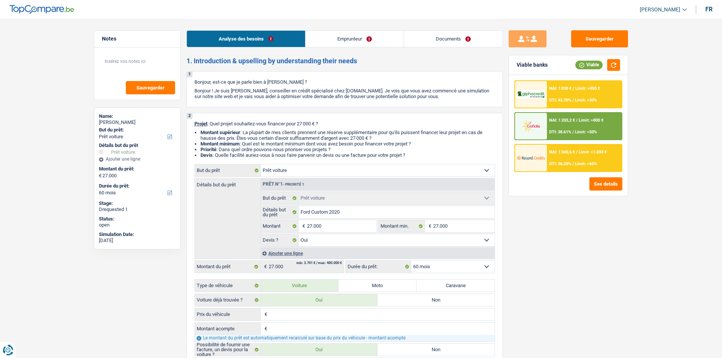
select select "concierge"
select select "cardOrCredit"
select select "carLoan"
select select "60"
select select "car"
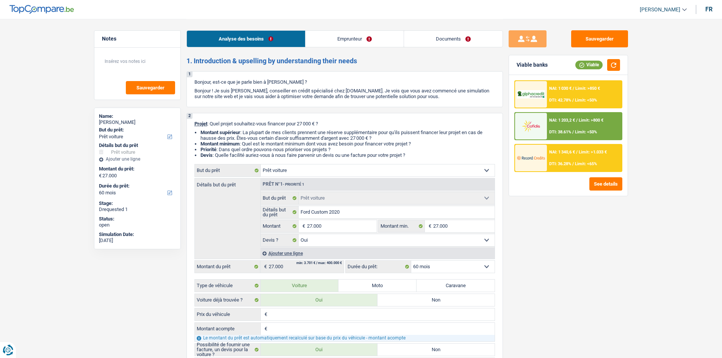
select select "car"
select select "yes"
select select "60"
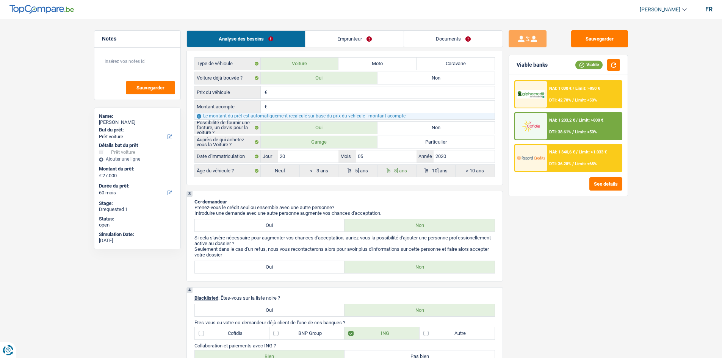
scroll to position [227, 0]
